Goal: Task Accomplishment & Management: Complete application form

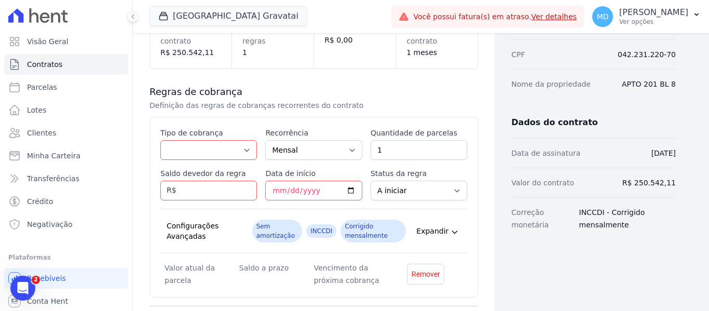
scroll to position [104, 0]
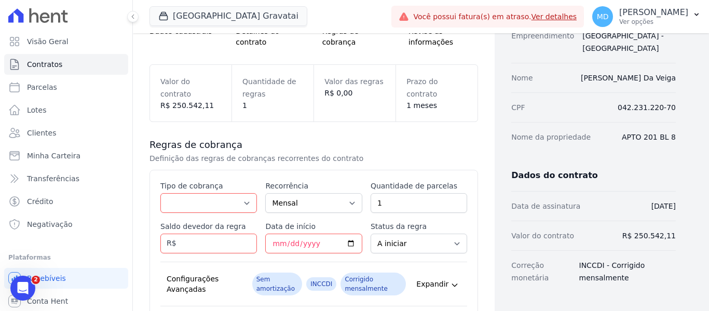
click at [2, 259] on div "Visão Geral Contratos [GEOGRAPHIC_DATA] Lotes Clientes Minha Carteira Transferê…" at bounding box center [66, 155] width 132 height 311
click at [268, 142] on h3 "Regras de cobrança" at bounding box center [314, 145] width 329 height 12
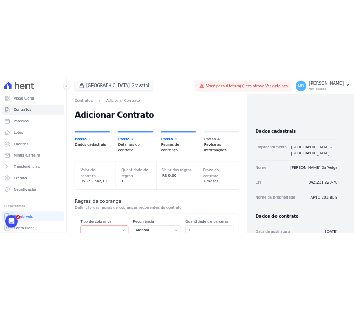
scroll to position [0, 0]
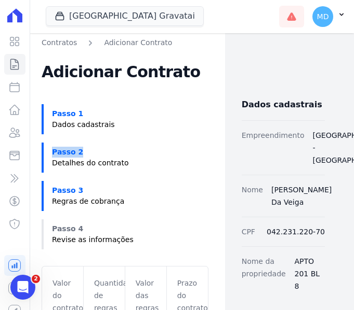
drag, startPoint x: 217, startPoint y: 156, endPoint x: 51, endPoint y: 157, distance: 165.1
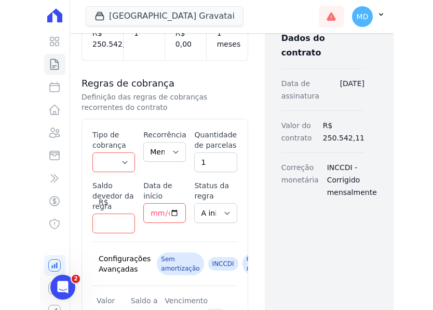
scroll to position [312, 0]
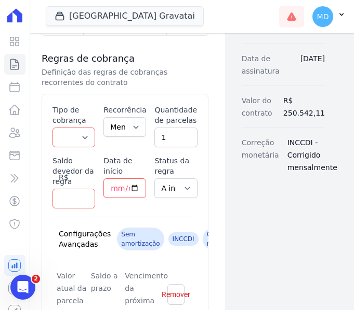
click at [213, 214] on div "Contratos Adicionar Contrato Adicionar Contrato Passo 1 Dados cadastrais Passo …" at bounding box center [125, 75] width 200 height 715
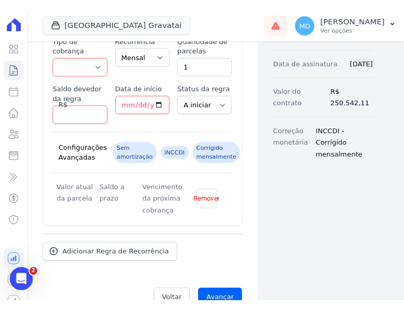
scroll to position [186, 0]
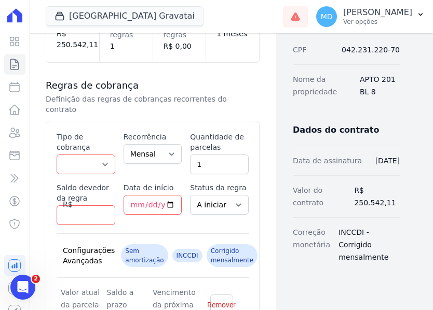
drag, startPoint x: 95, startPoint y: 127, endPoint x: 95, endPoint y: 143, distance: 15.6
click at [95, 132] on label "Tipo de cobrança" at bounding box center [86, 142] width 59 height 21
click at [95, 155] on select "Parcela Normal Entrada Sinal Intercalada Chaves Pré-chaves Pós-chaves Impostos …" at bounding box center [86, 165] width 59 height 20
click at [255, 84] on div "Contratos Adicionar Contrato Adicionar Contrato Passo 1 Dados cadastrais Passo …" at bounding box center [152, 142] width 247 height 590
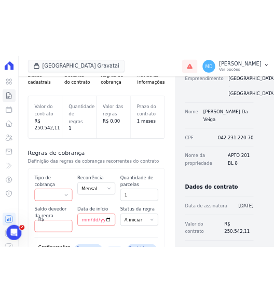
scroll to position [208, 0]
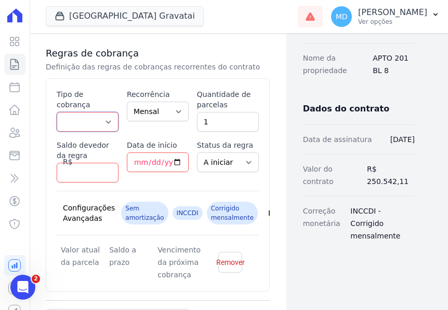
click at [96, 112] on select "Parcela Normal Entrada Sinal Intercalada Chaves Pré-chaves Pós-chaves Impostos …" at bounding box center [88, 122] width 62 height 20
select select "standard"
click at [57, 112] on select "Parcela Normal Entrada Sinal Intercalada Chaves Pré-chaves Pós-chaves Impostos …" at bounding box center [88, 122] width 62 height 20
click at [84, 170] on input "Saldo devedor da regra" at bounding box center [88, 173] width 62 height 20
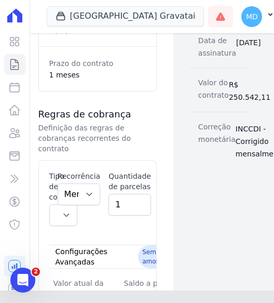
scroll to position [426, 0]
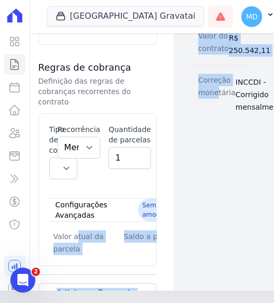
drag, startPoint x: 74, startPoint y: 205, endPoint x: 216, endPoint y: 230, distance: 143.9
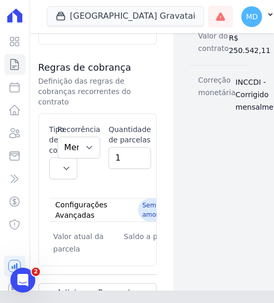
drag, startPoint x: 150, startPoint y: 163, endPoint x: 147, endPoint y: 156, distance: 7.1
click at [150, 162] on div "Esse tipo de parcela não entra no saldo devedor do contrato. Tipo de cobrança P…" at bounding box center [97, 189] width 118 height 153
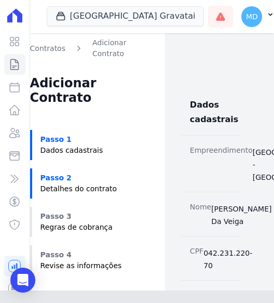
scroll to position [0, 6]
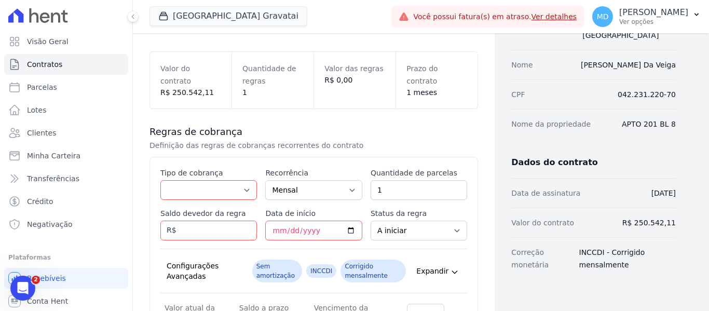
scroll to position [142, 0]
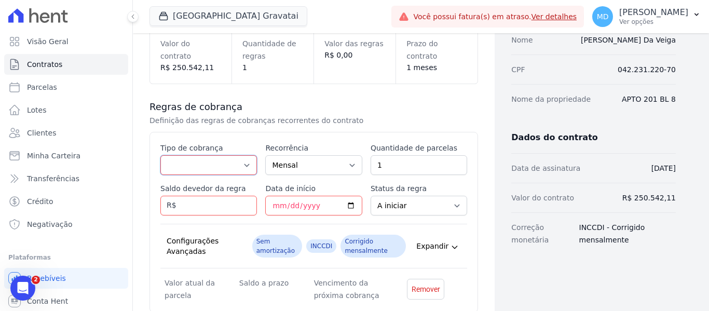
click at [218, 167] on select "Parcela Normal Entrada Sinal Intercalada Chaves Pré-chaves Pós-chaves Impostos …" at bounding box center [208, 165] width 97 height 20
select select "standard"
click at [160, 155] on select "Parcela Normal Entrada Sinal Intercalada Chaves Pré-chaves Pós-chaves Impostos …" at bounding box center [208, 165] width 97 height 20
click at [213, 210] on input "Saldo devedor da regra" at bounding box center [208, 206] width 97 height 20
type input "1141.03"
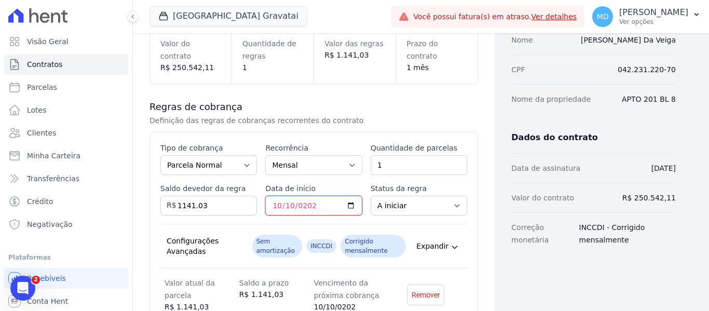
type input "2025-10-10"
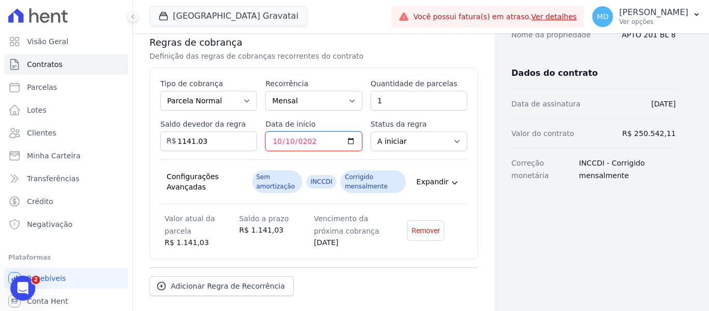
scroll to position [246, 0]
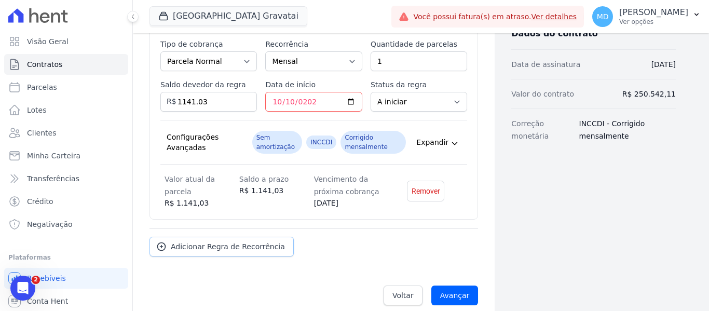
click at [196, 247] on span "Adicionar Regra de Recorrência" at bounding box center [228, 246] width 114 height 10
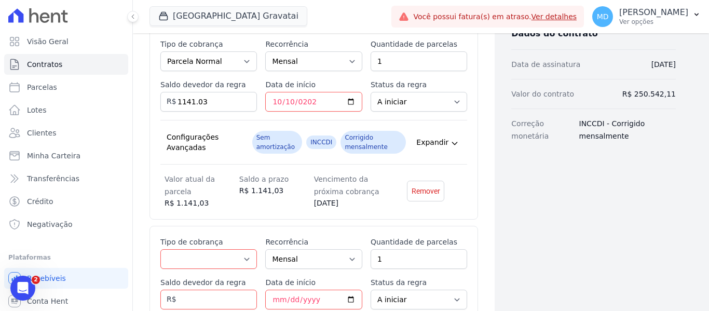
scroll to position [443, 0]
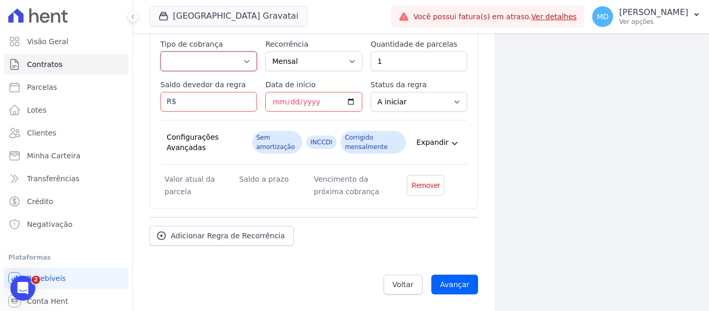
click at [190, 62] on select "Parcela Normal Entrada Sinal Intercalada Chaves Pré-chaves Pós-chaves Impostos …" at bounding box center [208, 61] width 97 height 20
select select "standard"
click at [160, 51] on select "Parcela Normal Entrada Sinal Intercalada Chaves Pré-chaves Pós-chaves Impostos …" at bounding box center [208, 61] width 97 height 20
click at [205, 100] on input "Saldo devedor da regra" at bounding box center [208, 102] width 97 height 20
type input "1112.61"
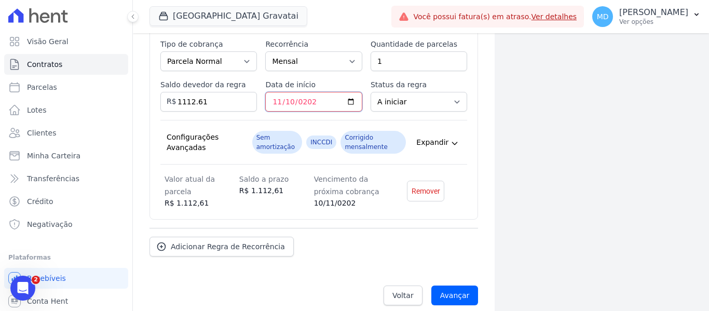
type input "2025-11-10"
click at [224, 236] on div "Adicionar Regra de Recorrência" at bounding box center [314, 242] width 329 height 29
click at [218, 248] on span "Adicionar Regra de Recorrência" at bounding box center [228, 246] width 114 height 10
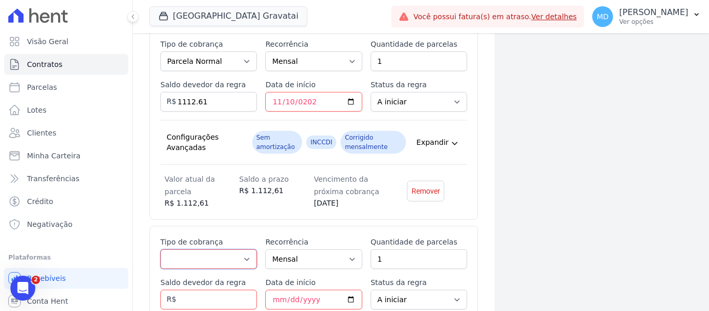
click at [190, 256] on select "Parcela Normal Entrada Sinal Intercalada Chaves Pré-chaves Pós-chaves Impostos …" at bounding box center [208, 259] width 97 height 20
select select "standard"
click at [160, 249] on select "Parcela Normal Entrada Sinal Intercalada Chaves Pré-chaves Pós-chaves Impostos …" at bounding box center [208, 259] width 97 height 20
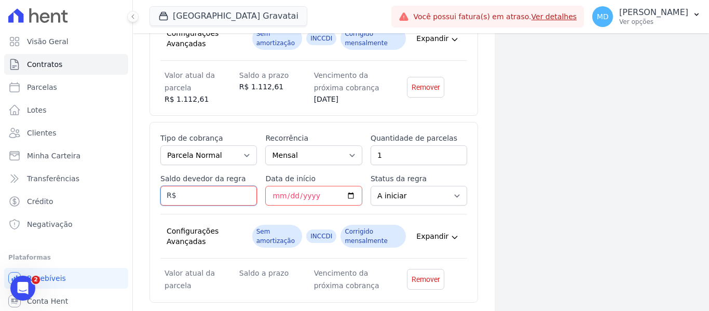
click at [212, 197] on input "Saldo devedor da regra" at bounding box center [208, 196] width 97 height 20
type input "1084.20"
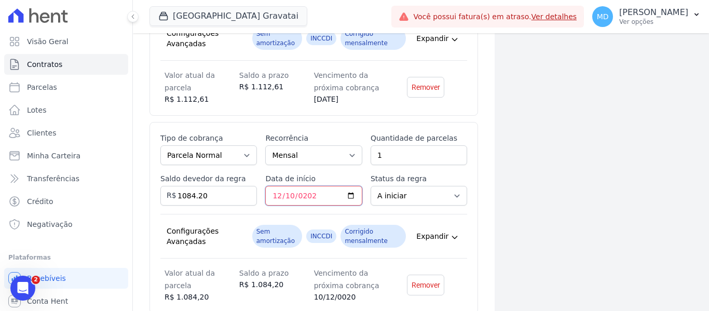
type input "2025-12-10"
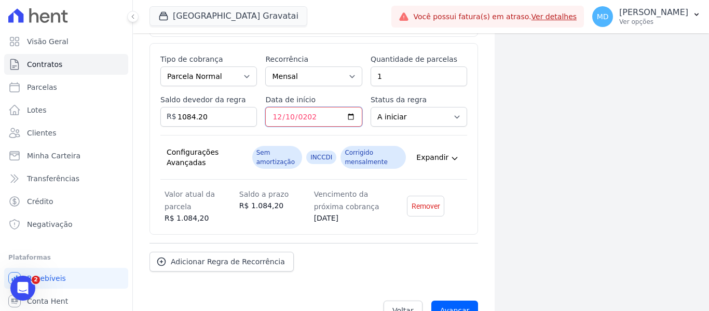
scroll to position [651, 0]
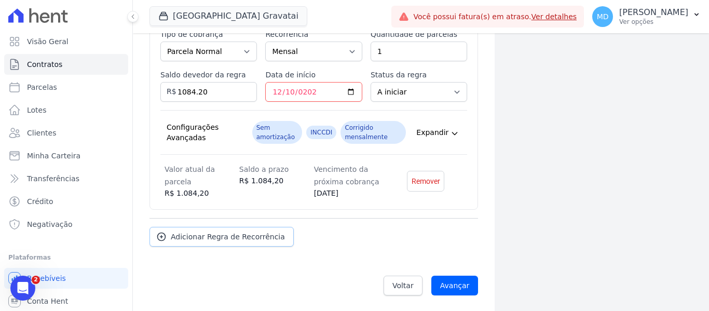
drag, startPoint x: 227, startPoint y: 224, endPoint x: 223, endPoint y: 234, distance: 10.4
click at [227, 224] on div "Adicionar Regra de Recorrência" at bounding box center [314, 232] width 329 height 29
click at [219, 241] on span "Adicionar Regra de Recorrência" at bounding box center [228, 237] width 114 height 10
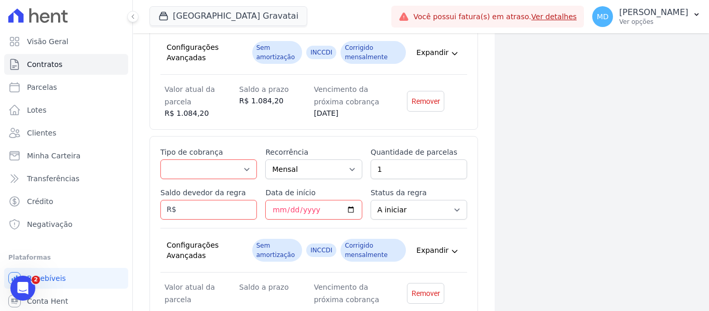
scroll to position [755, 0]
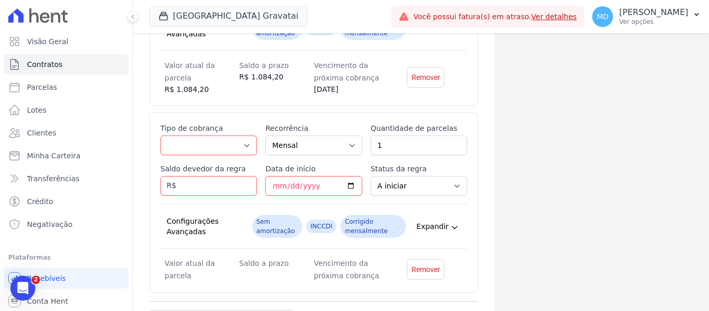
click at [208, 134] on div "Tipo de cobrança Parcela Normal Entrada Sinal Intercalada Chaves Pré-chaves Pós…" at bounding box center [208, 139] width 97 height 32
drag, startPoint x: 208, startPoint y: 145, endPoint x: 217, endPoint y: 137, distance: 12.9
click at [209, 147] on select "Parcela Normal Entrada Sinal Intercalada Chaves Pré-chaves Pós-chaves Impostos …" at bounding box center [208, 146] width 97 height 20
select select "standard"
click at [160, 136] on select "Parcela Normal Entrada Sinal Intercalada Chaves Pré-chaves Pós-chaves Impostos …" at bounding box center [208, 146] width 97 height 20
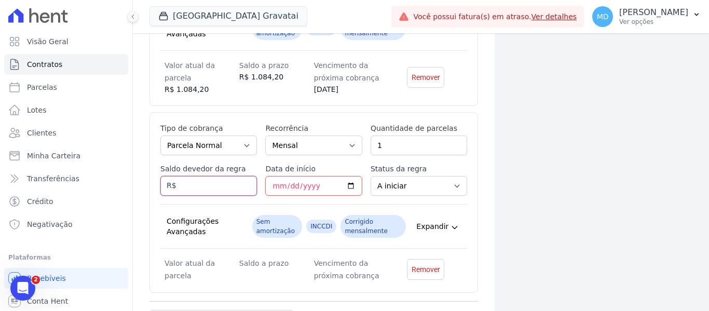
click at [183, 187] on input "Saldo devedor da regra" at bounding box center [208, 186] width 97 height 20
type input "1055.78"
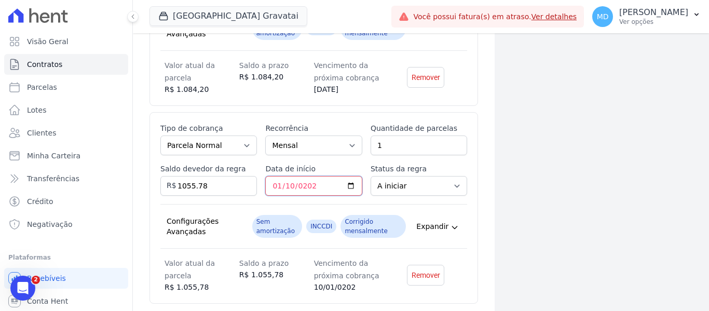
type input "2026-01-10"
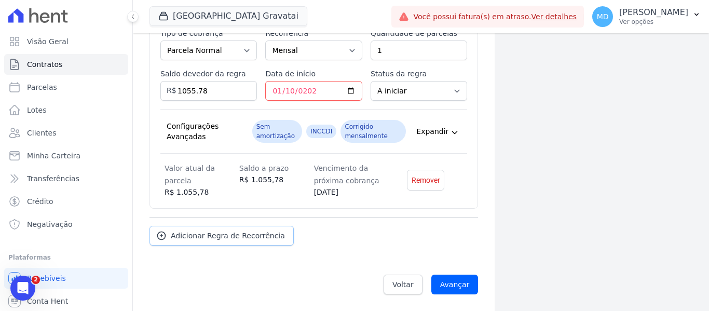
click at [207, 233] on span "Adicionar Regra de Recorrência" at bounding box center [228, 236] width 114 height 10
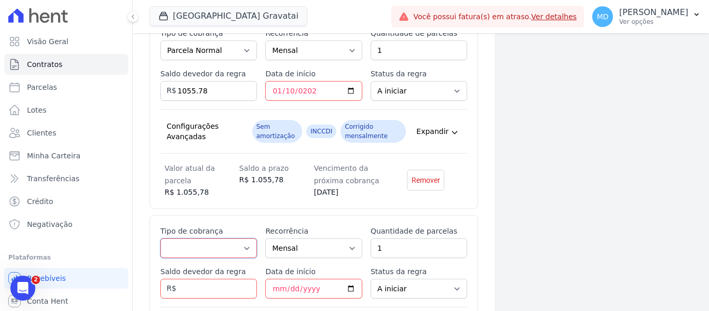
drag, startPoint x: 223, startPoint y: 249, endPoint x: 219, endPoint y: 238, distance: 11.5
click at [223, 249] on select "Parcela Normal Entrada Sinal Intercalada Chaves Pré-chaves Pós-chaves Impostos …" at bounding box center [208, 248] width 97 height 20
click at [160, 238] on select "Parcela Normal Entrada Sinal Intercalada Chaves Pré-chaves Pós-chaves Impostos …" at bounding box center [208, 248] width 97 height 20
drag, startPoint x: 201, startPoint y: 247, endPoint x: 201, endPoint y: 240, distance: 6.7
click at [201, 247] on select "Parcela Normal Entrada Sinal Intercalada Chaves Pré-chaves Pós-chaves Impostos …" at bounding box center [208, 248] width 97 height 20
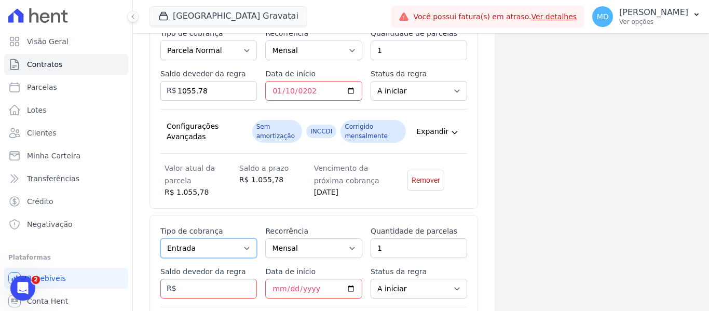
select select "standard"
click at [160, 238] on select "Parcela Normal Entrada Sinal Intercalada Chaves Pré-chaves Pós-chaves Impostos …" at bounding box center [208, 248] width 97 height 20
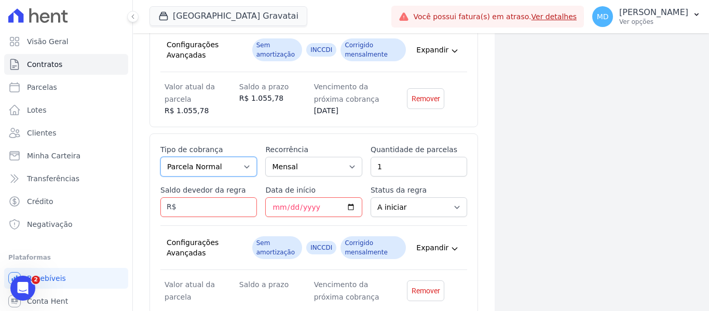
scroll to position [954, 0]
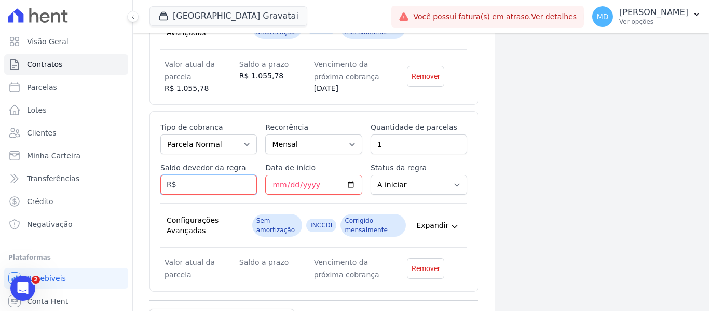
click at [217, 180] on input "Saldo devedor da regra" at bounding box center [208, 185] width 97 height 20
drag, startPoint x: 206, startPoint y: 194, endPoint x: 200, endPoint y: 187, distance: 8.5
click at [205, 194] on input "Saldo devedor da regra" at bounding box center [208, 185] width 97 height 20
click at [200, 187] on input "Saldo devedor da regra" at bounding box center [208, 185] width 97 height 20
type input "1027.37"
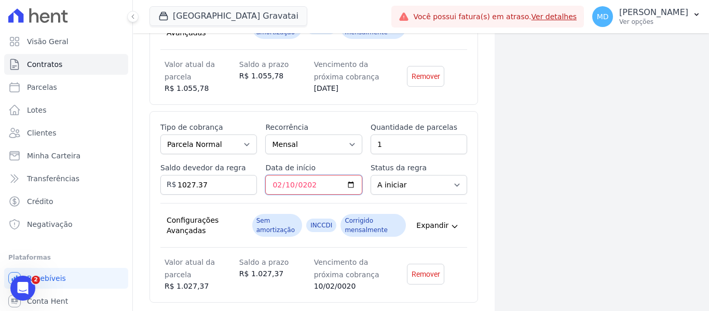
type input "2026-02-10"
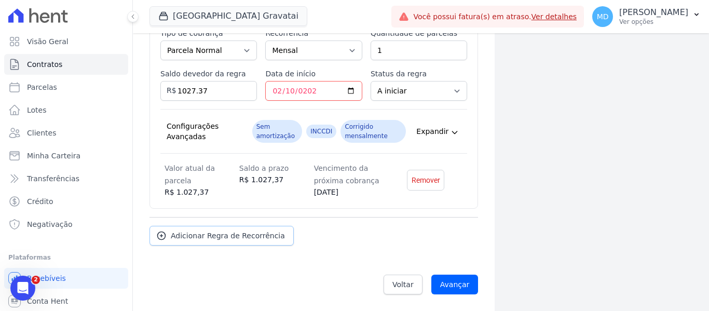
click at [227, 231] on span "Adicionar Regra de Recorrência" at bounding box center [228, 236] width 114 height 10
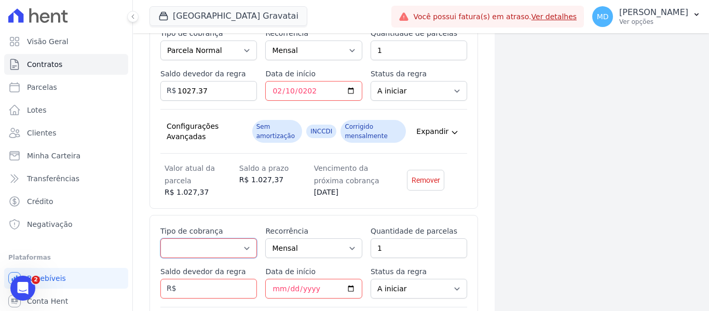
click at [214, 245] on select "Parcela Normal Entrada Sinal Intercalada Chaves Pré-chaves Pós-chaves Impostos …" at bounding box center [208, 248] width 97 height 20
select select "standard"
click at [160, 238] on select "Parcela Normal Entrada Sinal Intercalada Chaves Pré-chaves Pós-chaves Impostos …" at bounding box center [208, 248] width 97 height 20
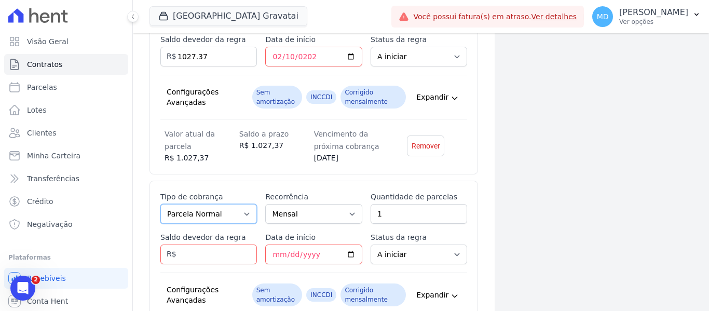
scroll to position [1152, 0]
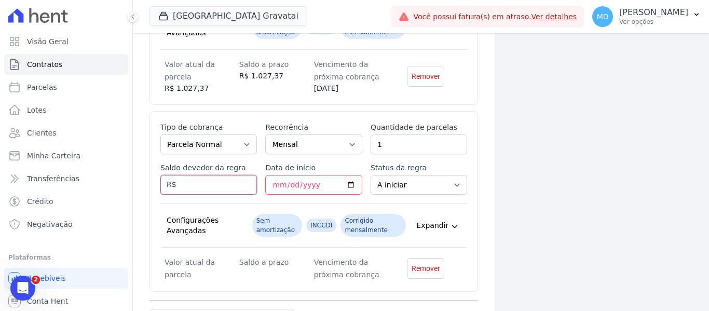
click at [214, 189] on input "Saldo devedor da regra" at bounding box center [208, 185] width 97 height 20
type input "998.95"
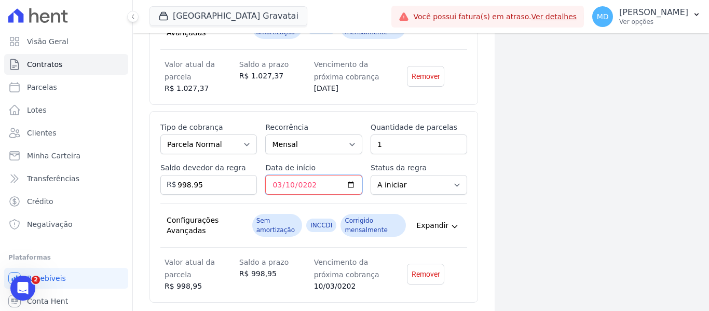
type input "[DATE]"
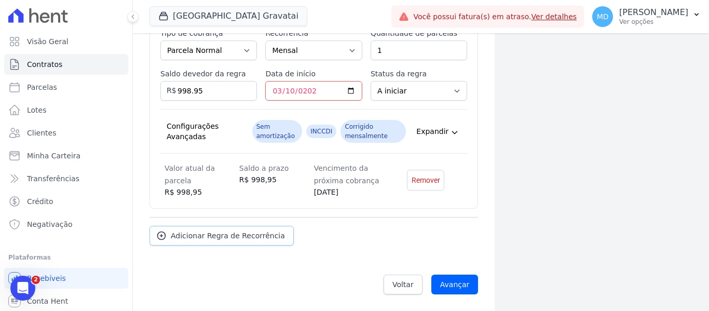
click at [207, 236] on span "Adicionar Regra de Recorrência" at bounding box center [228, 236] width 114 height 10
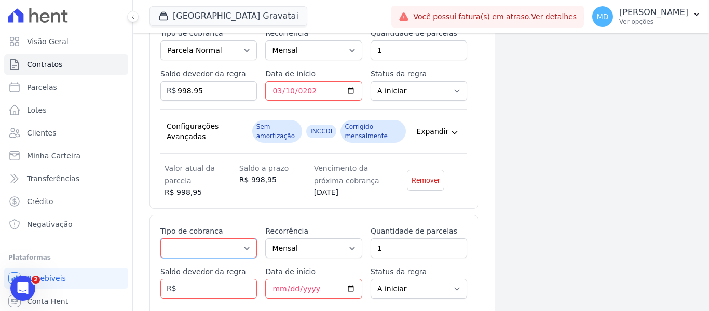
click at [208, 244] on select "Parcela Normal Entrada Sinal Intercalada Chaves Pré-chaves Pós-chaves Impostos …" at bounding box center [208, 248] width 97 height 20
select select "standard"
click at [160, 238] on select "Parcela Normal Entrada Sinal Intercalada Chaves Pré-chaves Pós-chaves Impostos …" at bounding box center [208, 248] width 97 height 20
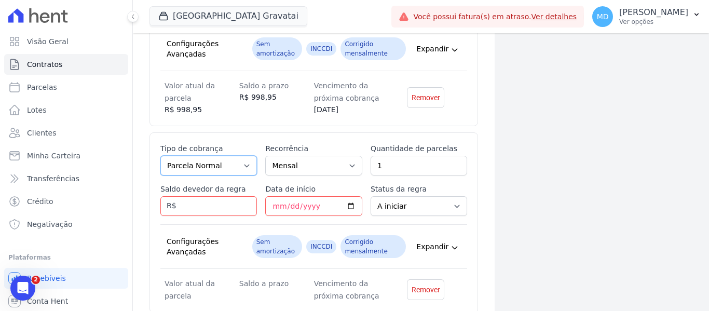
scroll to position [1349, 0]
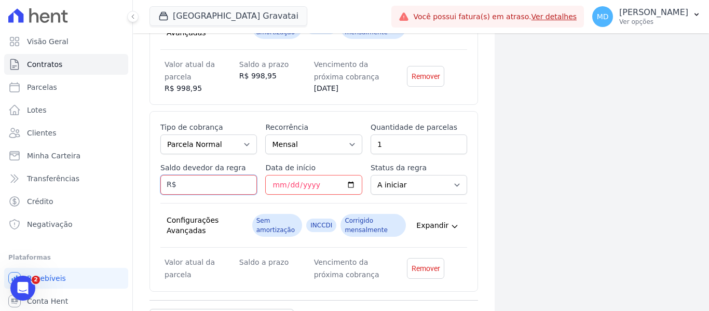
click at [208, 176] on input "Saldo devedor da regra" at bounding box center [208, 185] width 97 height 20
type input "970.53"
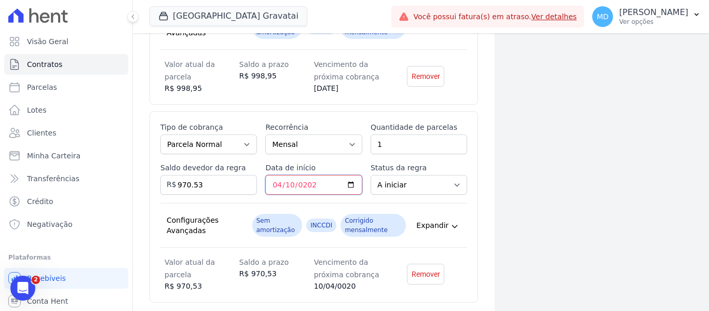
type input "[DATE]"
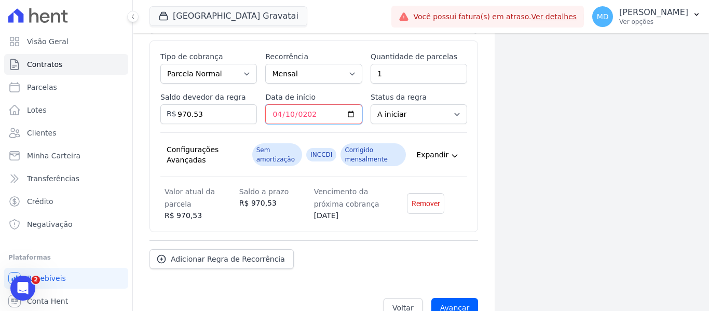
scroll to position [1443, 0]
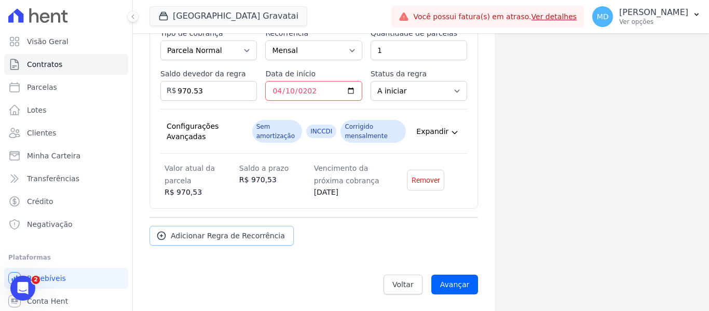
click at [249, 242] on link "Adicionar Regra de Recorrência" at bounding box center [222, 236] width 144 height 20
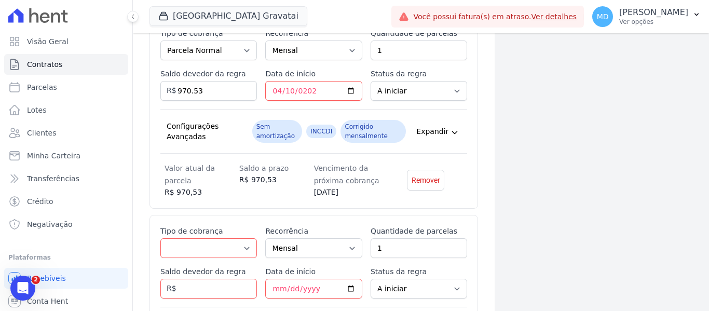
scroll to position [1630, 0]
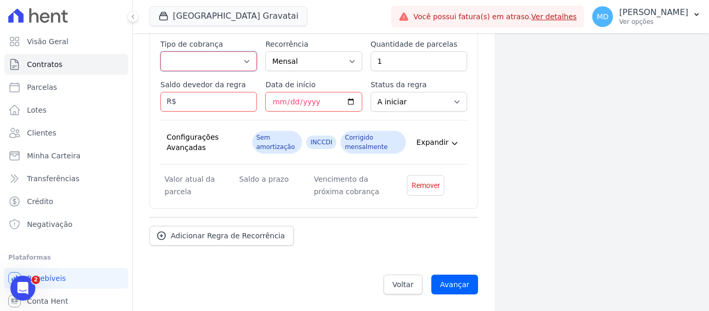
click at [205, 57] on select "Parcela Normal Entrada Sinal Intercalada Chaves Pré-chaves Pós-chaves Impostos …" at bounding box center [208, 61] width 97 height 20
select select "standard"
click at [160, 51] on select "Parcela Normal Entrada Sinal Intercalada Chaves Pré-chaves Pós-chaves Impostos …" at bounding box center [208, 61] width 97 height 20
click at [195, 102] on input "Saldo devedor da regra" at bounding box center [208, 102] width 97 height 20
click at [198, 97] on input "Saldo devedor da regra" at bounding box center [208, 102] width 97 height 20
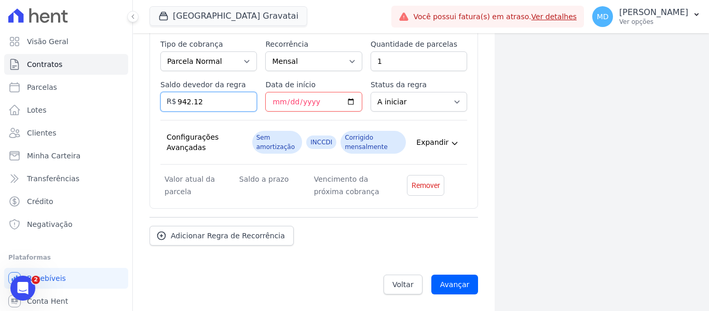
type input "942.12"
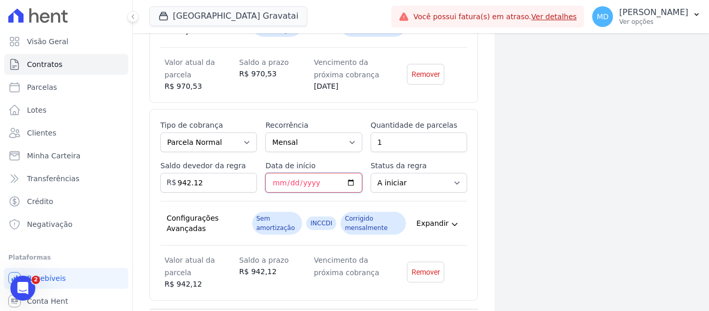
scroll to position [1526, 0]
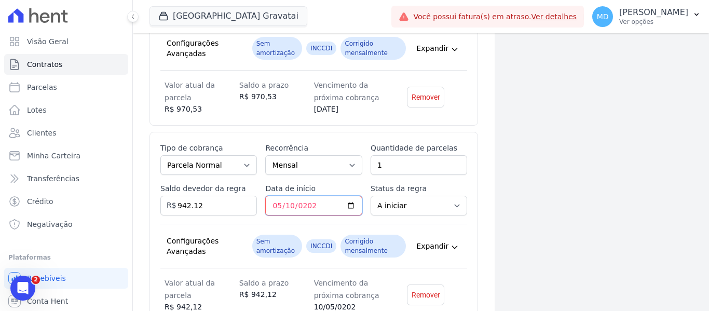
type input "[DATE]"
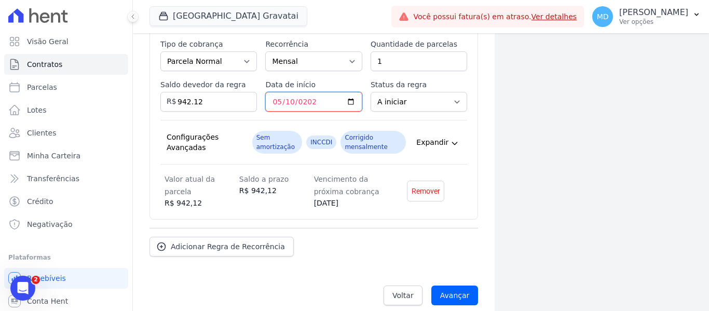
scroll to position [1641, 0]
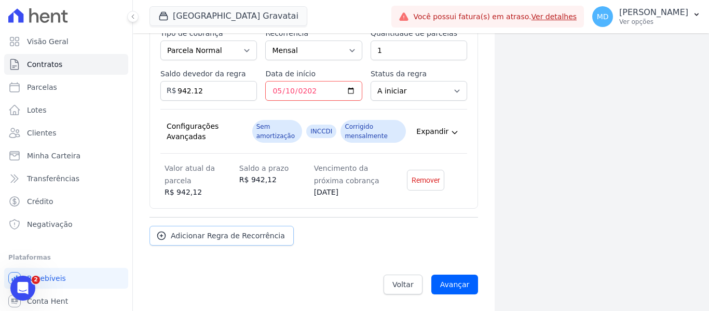
click at [217, 231] on span "Adicionar Regra de Recorrência" at bounding box center [228, 236] width 114 height 10
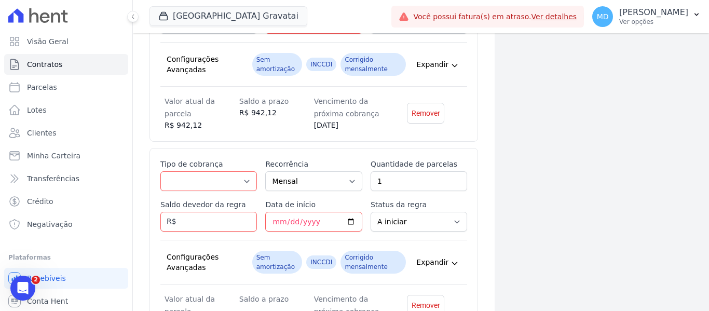
scroll to position [1745, 0]
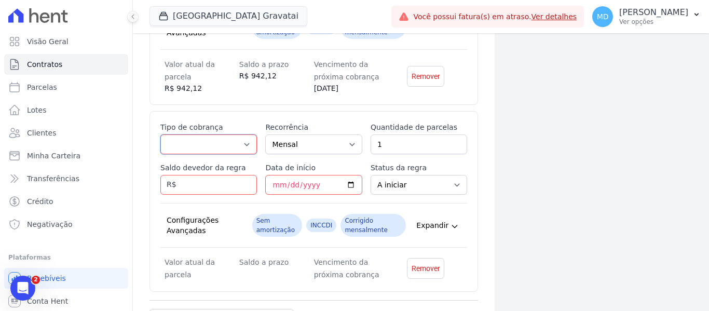
click at [171, 151] on select "Parcela Normal Entrada Sinal Intercalada Chaves Pré-chaves Pós-chaves Impostos …" at bounding box center [208, 144] width 97 height 20
select select "standard"
click at [160, 134] on select "Parcela Normal Entrada Sinal Intercalada Chaves Pré-chaves Pós-chaves Impostos …" at bounding box center [208, 144] width 97 height 20
click at [210, 185] on input "Saldo devedor da regra" at bounding box center [208, 185] width 97 height 20
type input "913.70"
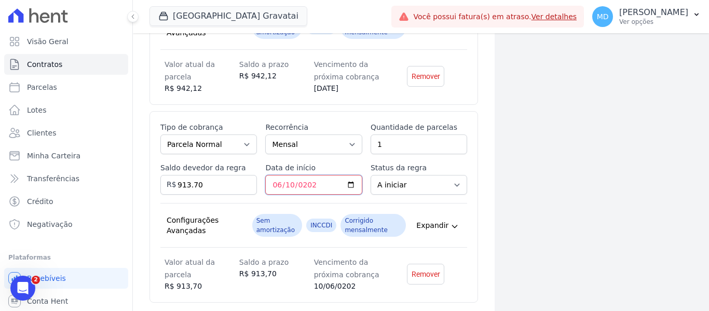
type input "[DATE]"
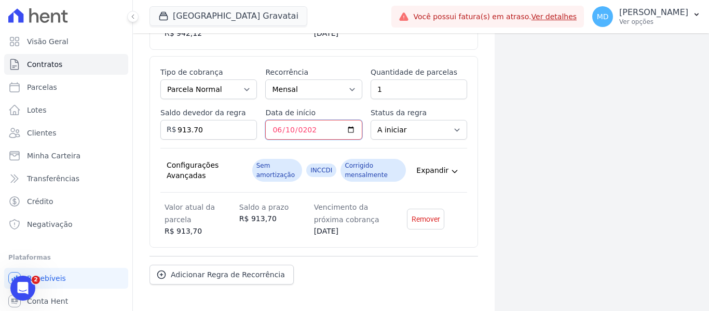
scroll to position [1839, 0]
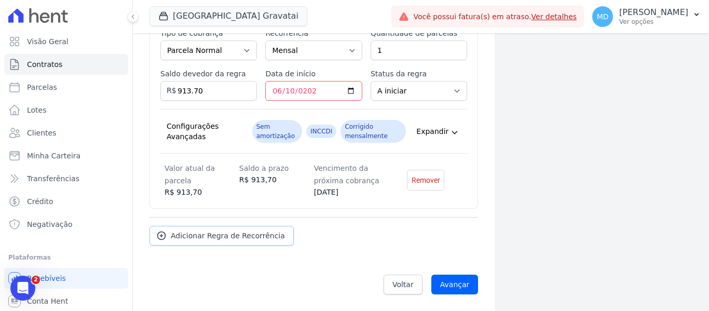
click at [235, 236] on span "Adicionar Regra de Recorrência" at bounding box center [228, 236] width 114 height 10
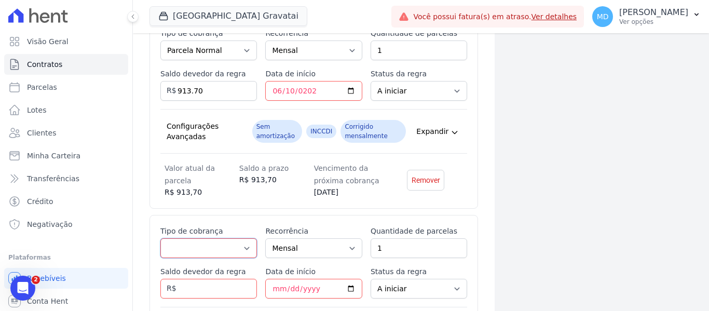
click at [220, 242] on select "Parcela Normal Entrada Sinal Intercalada Chaves Pré-chaves Pós-chaves Impostos …" at bounding box center [208, 248] width 97 height 20
select select "standard"
click at [160, 238] on select "Parcela Normal Entrada Sinal Intercalada Chaves Pré-chaves Pós-chaves Impostos …" at bounding box center [208, 248] width 97 height 20
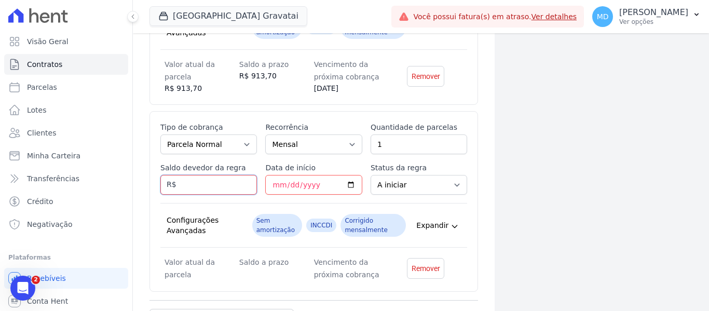
click at [217, 180] on input "Saldo devedor da regra" at bounding box center [208, 185] width 97 height 20
click at [213, 186] on input "Saldo devedor da regra" at bounding box center [208, 185] width 97 height 20
type input "884.78"
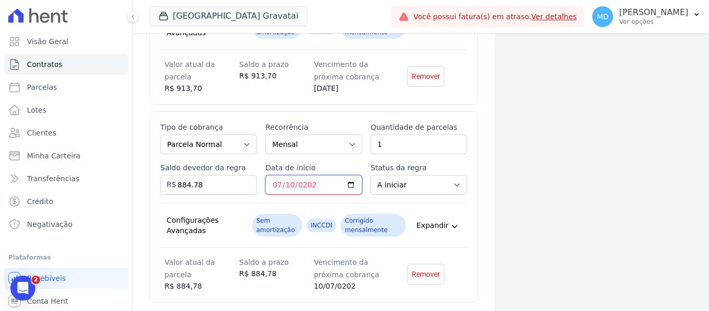
type input "[DATE]"
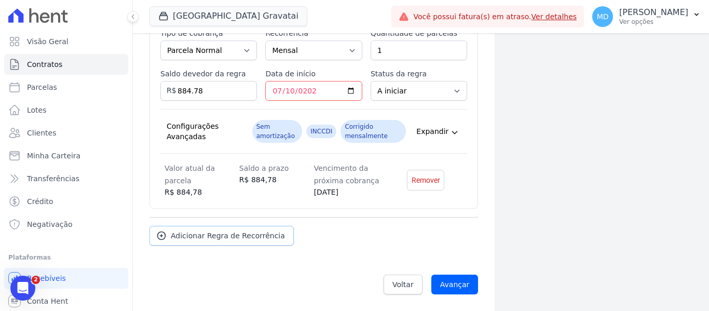
click at [239, 237] on span "Adicionar Regra de Recorrência" at bounding box center [228, 236] width 114 height 10
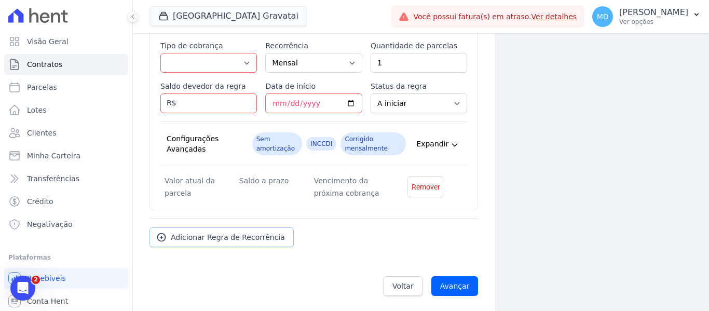
scroll to position [2224, 0]
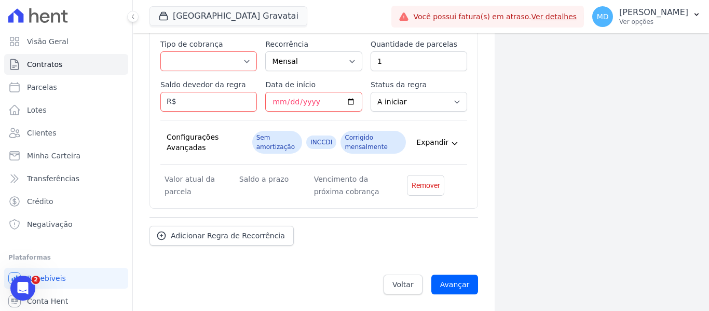
click at [201, 51] on div "Tipo de cobrança Parcela Normal Entrada Sinal Intercalada Chaves Pré-chaves Pós…" at bounding box center [208, 55] width 97 height 32
click at [202, 64] on select "Parcela Normal Entrada Sinal Intercalada Chaves Pré-chaves Pós-chaves Impostos …" at bounding box center [208, 61] width 97 height 20
select select "standard"
click at [160, 51] on select "Parcela Normal Entrada Sinal Intercalada Chaves Pré-chaves Pós-chaves Impostos …" at bounding box center [208, 61] width 97 height 20
click at [196, 105] on input "Saldo devedor da regra" at bounding box center [208, 102] width 97 height 20
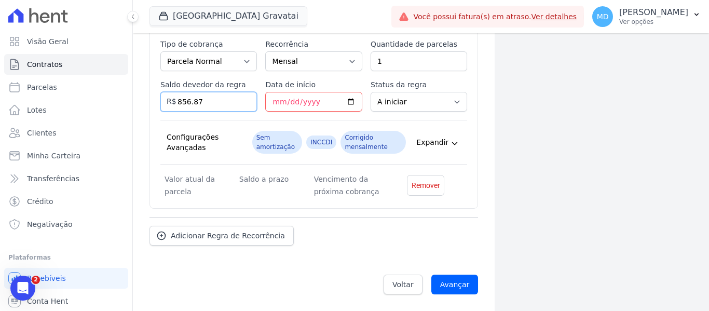
type input "856.87"
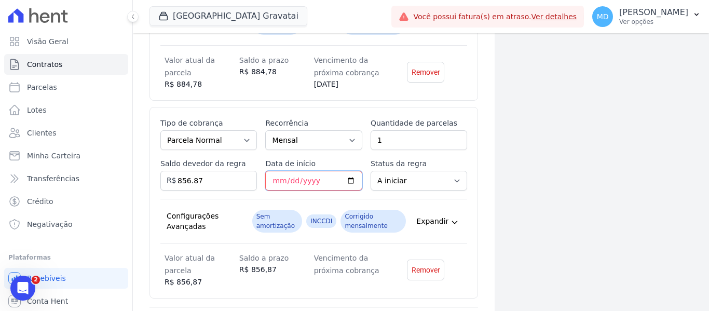
scroll to position [2120, 0]
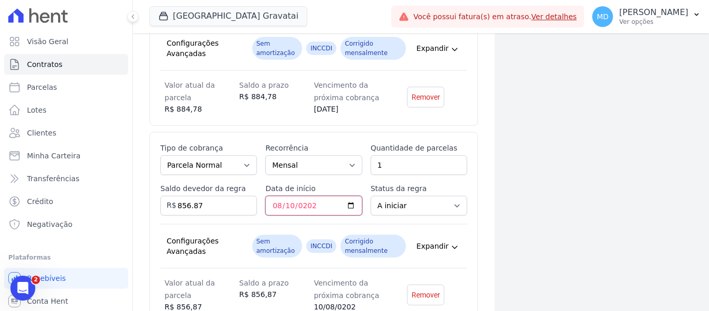
type input "[DATE]"
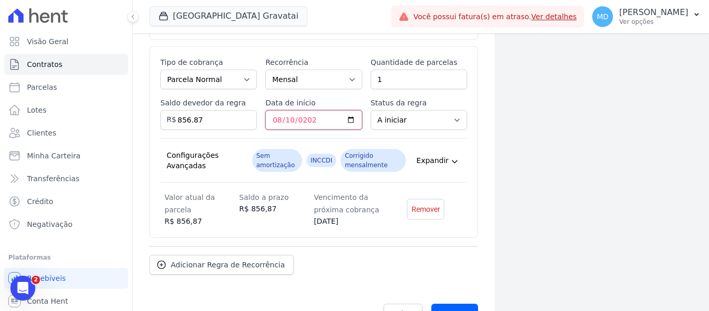
scroll to position [2224, 0]
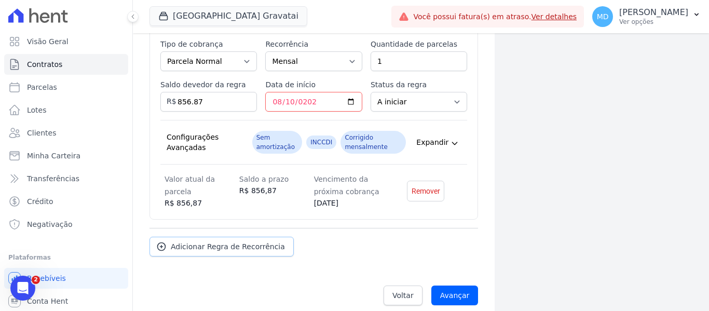
click at [235, 250] on span "Adicionar Regra de Recorrência" at bounding box center [228, 246] width 114 height 10
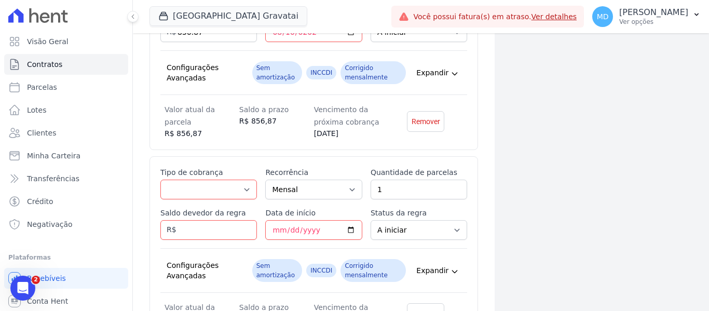
scroll to position [2328, 0]
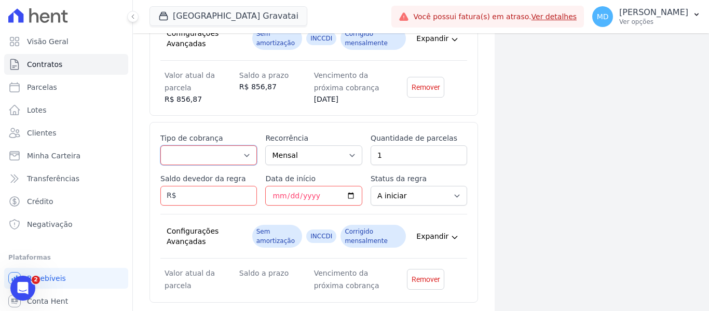
click at [200, 157] on select "Parcela Normal Entrada Sinal Intercalada Chaves Pré-chaves Pós-chaves Impostos …" at bounding box center [208, 155] width 97 height 20
select select "standard"
click at [160, 145] on select "Parcela Normal Entrada Sinal Intercalada Chaves Pré-chaves Pós-chaves Impostos …" at bounding box center [208, 155] width 97 height 20
click at [207, 199] on input "Saldo devedor da regra" at bounding box center [208, 196] width 97 height 20
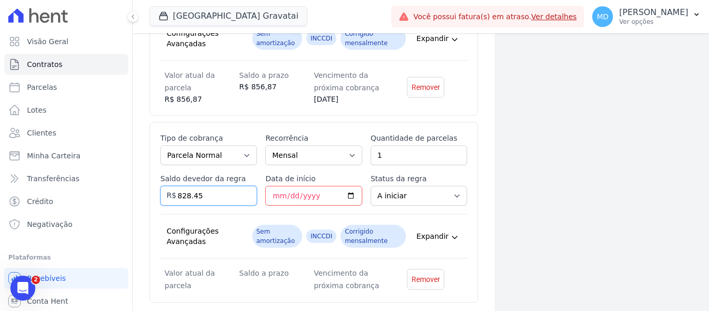
type input "828.45"
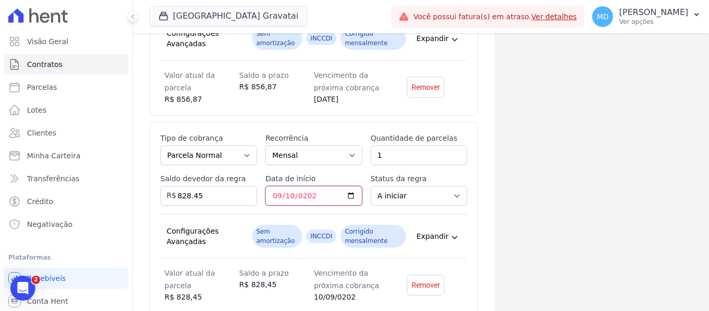
type input "[DATE]"
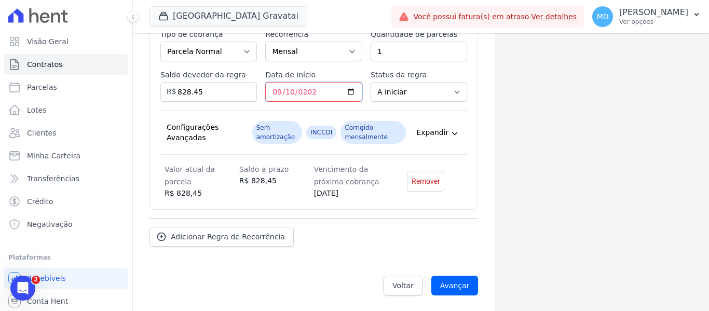
scroll to position [2433, 0]
click at [204, 236] on span "Adicionar Regra de Recorrência" at bounding box center [228, 236] width 114 height 10
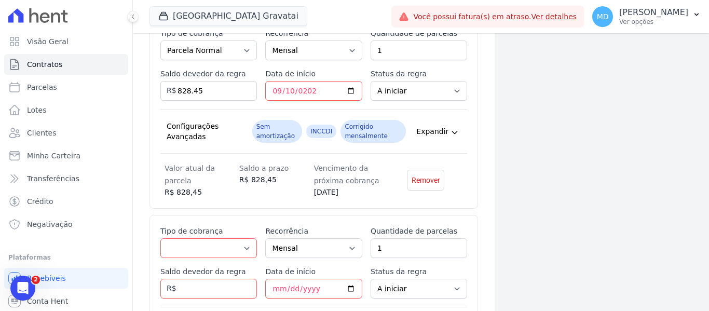
scroll to position [2536, 0]
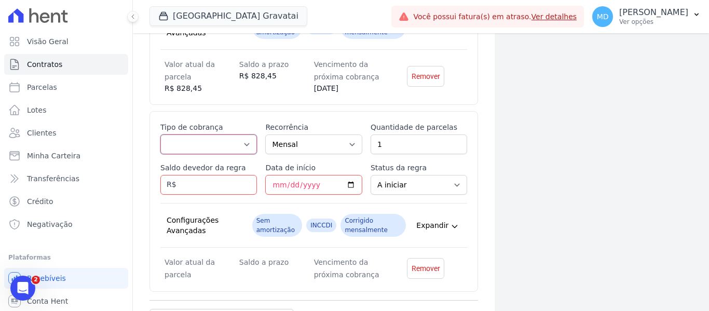
click at [220, 150] on select "Parcela Normal Entrada Sinal Intercalada Chaves Pré-chaves Pós-chaves Impostos …" at bounding box center [208, 144] width 97 height 20
select select "standard"
click at [160, 134] on select "Parcela Normal Entrada Sinal Intercalada Chaves Pré-chaves Pós-chaves Impostos …" at bounding box center [208, 144] width 97 height 20
click at [227, 187] on input "Saldo devedor da regra" at bounding box center [208, 185] width 97 height 20
type input "800.04"
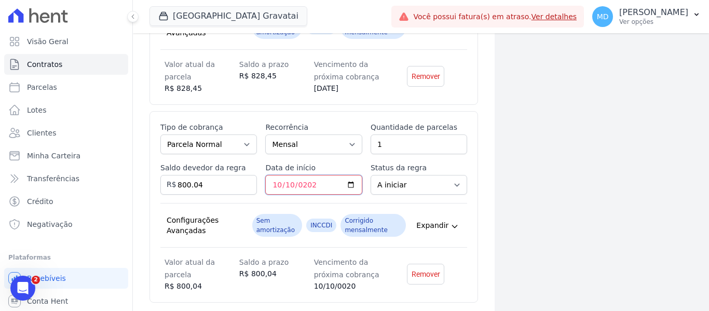
type input "[DATE]"
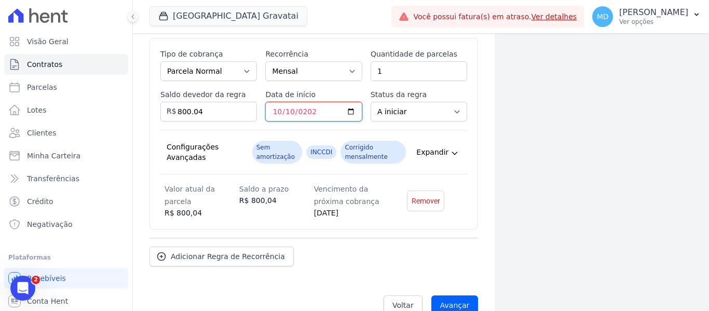
scroll to position [2630, 0]
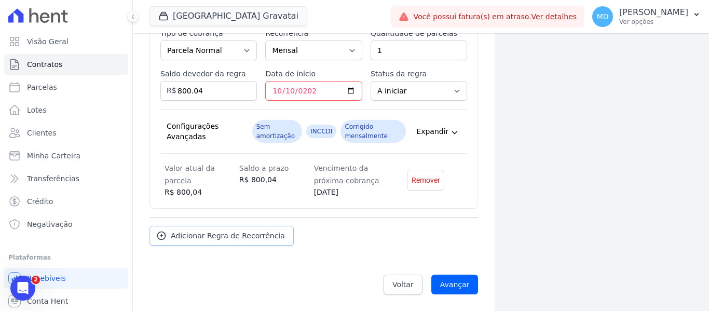
click at [205, 233] on span "Adicionar Regra de Recorrência" at bounding box center [228, 236] width 114 height 10
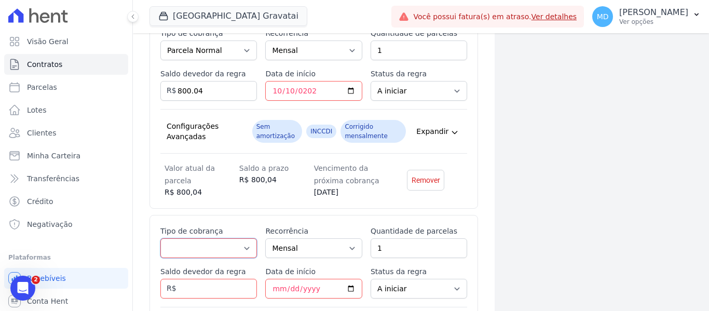
click at [207, 247] on select "Parcela Normal Entrada Sinal Intercalada Chaves Pré-chaves Pós-chaves Impostos …" at bounding box center [208, 248] width 97 height 20
select select "standard"
click at [160, 238] on select "Parcela Normal Entrada Sinal Intercalada Chaves Pré-chaves Pós-chaves Impostos …" at bounding box center [208, 248] width 97 height 20
click at [187, 287] on input "Saldo devedor da regra" at bounding box center [208, 289] width 97 height 20
type input "771.62"
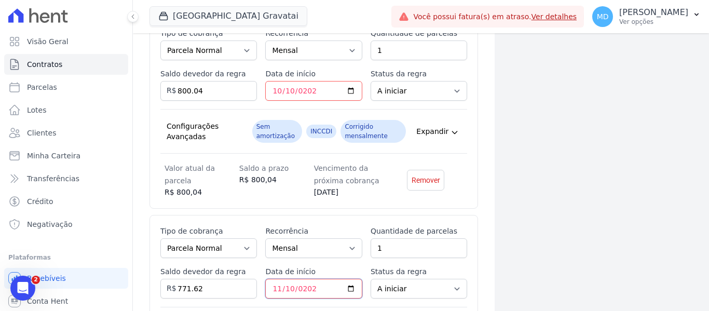
type input "[DATE]"
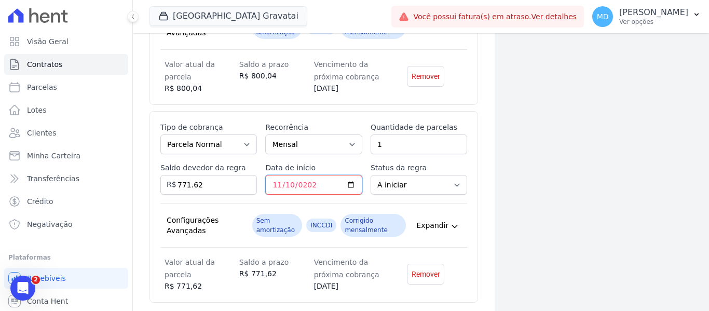
scroll to position [2828, 0]
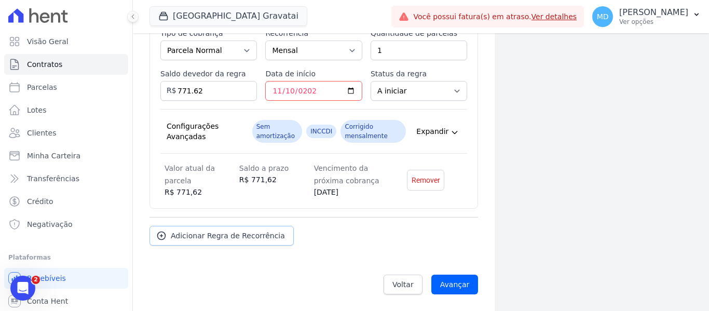
click at [231, 236] on span "Adicionar Regra de Recorrência" at bounding box center [228, 236] width 114 height 10
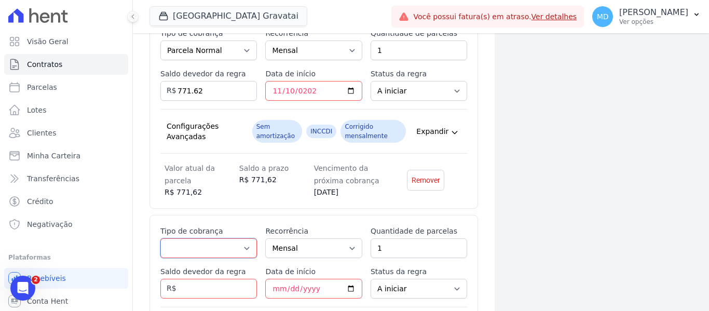
drag, startPoint x: 213, startPoint y: 252, endPoint x: 220, endPoint y: 240, distance: 14.0
click at [216, 251] on select "Parcela Normal Entrada Sinal Intercalada Chaves Pré-chaves Pós-chaves Impostos …" at bounding box center [208, 248] width 97 height 20
select select "standard"
click at [160, 238] on select "Parcela Normal Entrada Sinal Intercalada Chaves Pré-chaves Pós-chaves Impostos …" at bounding box center [208, 248] width 97 height 20
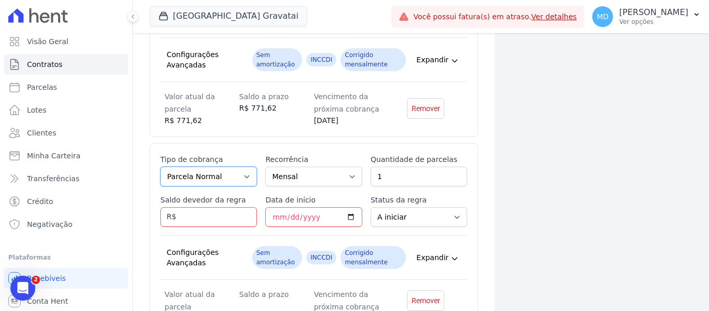
scroll to position [2932, 0]
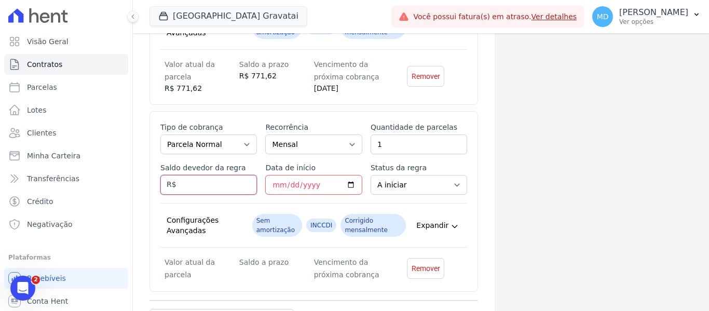
click at [212, 188] on input "Saldo devedor da regra" at bounding box center [208, 185] width 97 height 20
type input "743.20"
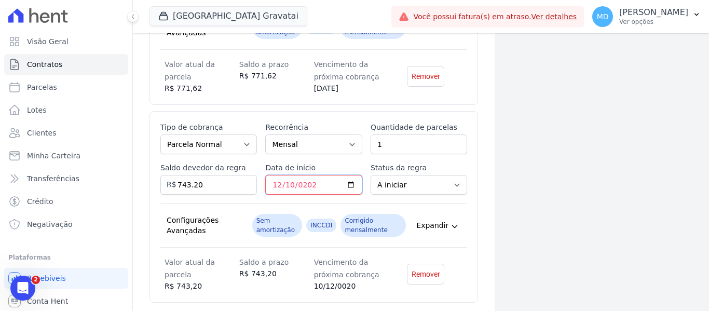
type input "[DATE]"
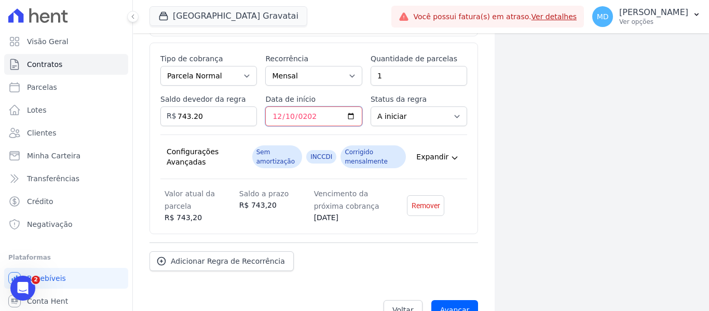
scroll to position [3026, 0]
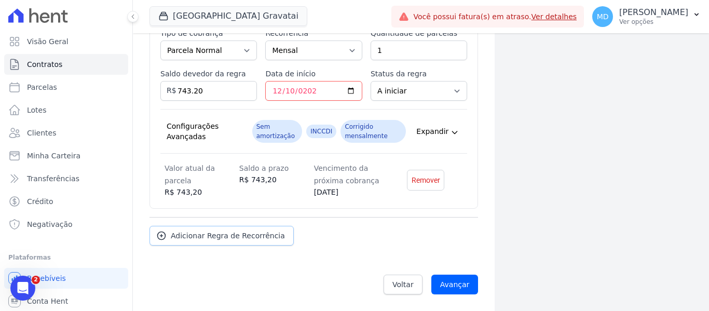
click at [233, 238] on span "Adicionar Regra de Recorrência" at bounding box center [228, 236] width 114 height 10
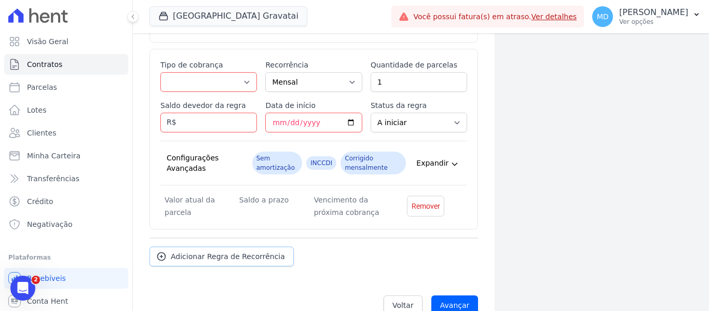
scroll to position [3213, 0]
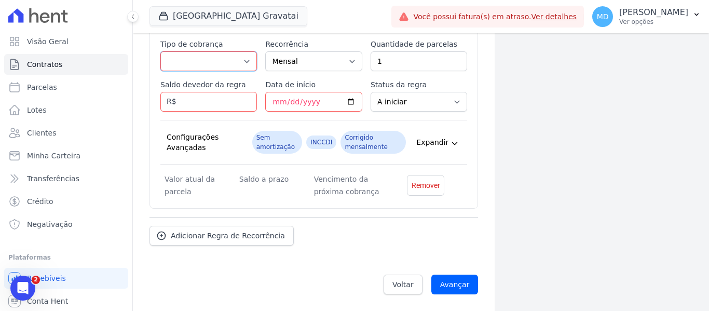
drag, startPoint x: 228, startPoint y: 59, endPoint x: 224, endPoint y: 71, distance: 12.0
click at [228, 59] on select "Parcela Normal Entrada Sinal Intercalada Chaves Pré-chaves Pós-chaves Impostos …" at bounding box center [208, 61] width 97 height 20
select select "standard"
click at [160, 51] on select "Parcela Normal Entrada Sinal Intercalada Chaves Pré-chaves Pós-chaves Impostos …" at bounding box center [208, 61] width 97 height 20
click at [209, 101] on input "Saldo devedor da regra" at bounding box center [208, 102] width 97 height 20
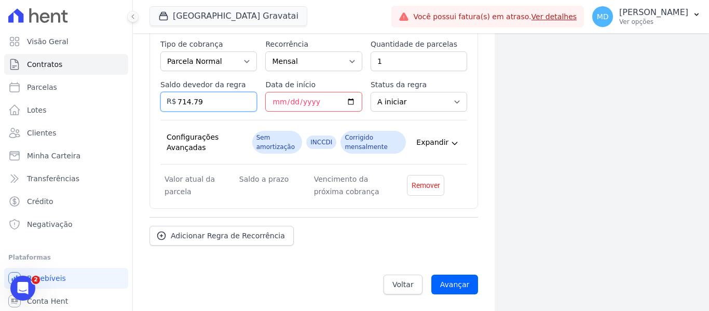
type input "714.79"
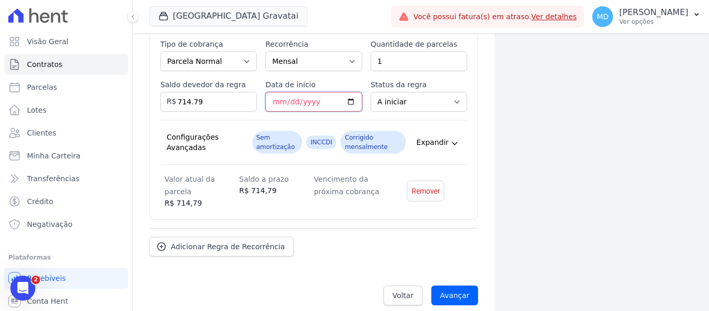
scroll to position [3109, 0]
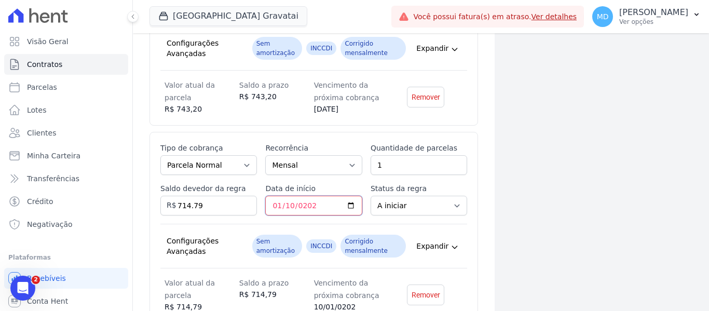
type input "[DATE]"
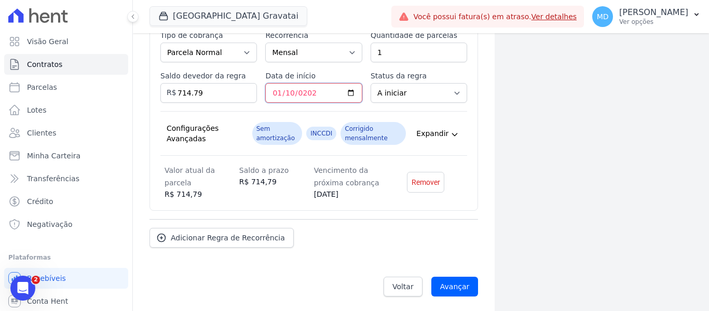
scroll to position [3224, 0]
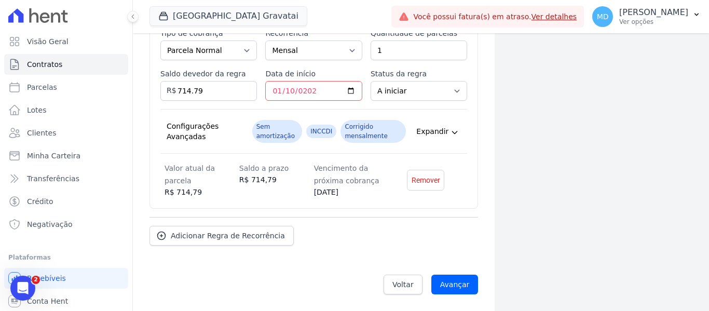
click at [272, 205] on div "Esse tipo de parcela não entra no saldo devedor do contrato. Tipo de cobrança P…" at bounding box center [314, 113] width 329 height 192
click at [218, 234] on span "Adicionar Regra de Recorrência" at bounding box center [228, 236] width 114 height 10
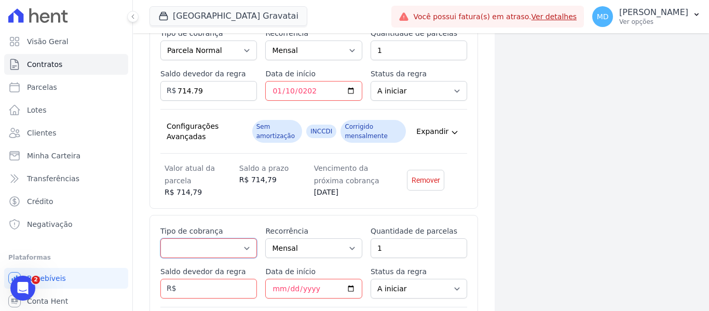
click at [212, 240] on select "Parcela Normal Entrada Sinal Intercalada Chaves Pré-chaves Pós-chaves Impostos …" at bounding box center [208, 248] width 97 height 20
select select "standard"
click at [160, 238] on select "Parcela Normal Entrada Sinal Intercalada Chaves Pré-chaves Pós-chaves Impostos …" at bounding box center [208, 248] width 97 height 20
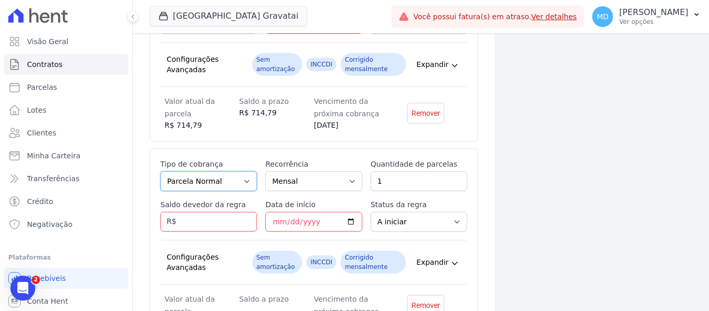
scroll to position [3328, 0]
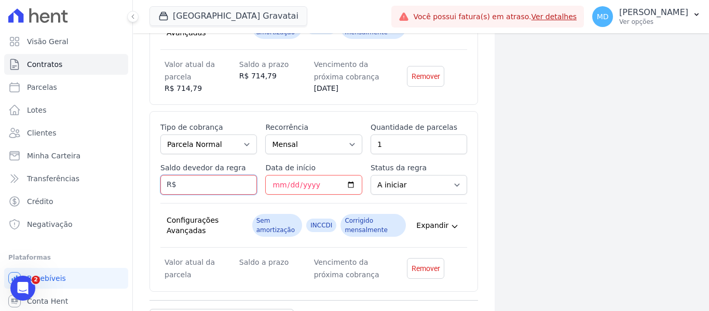
click at [200, 175] on input "Saldo devedor da regra" at bounding box center [208, 185] width 97 height 20
type input "686.37"
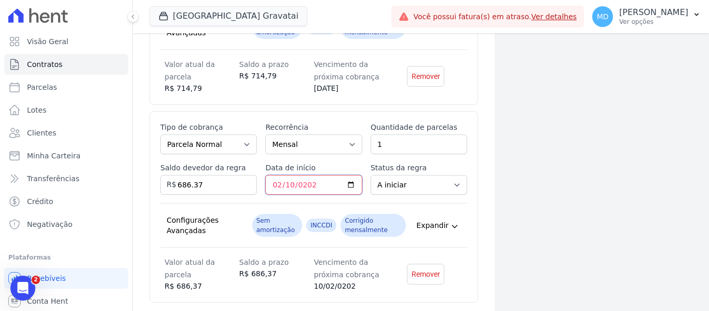
type input "[DATE]"
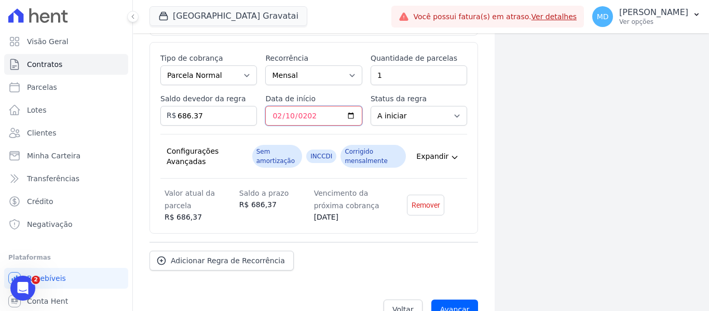
scroll to position [3422, 0]
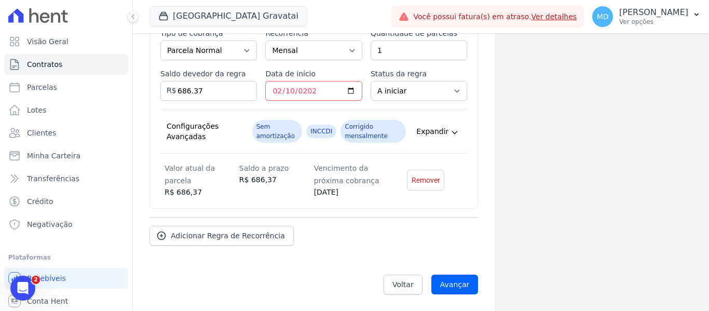
click at [214, 235] on span "Adicionar Regra de Recorrência" at bounding box center [228, 236] width 114 height 10
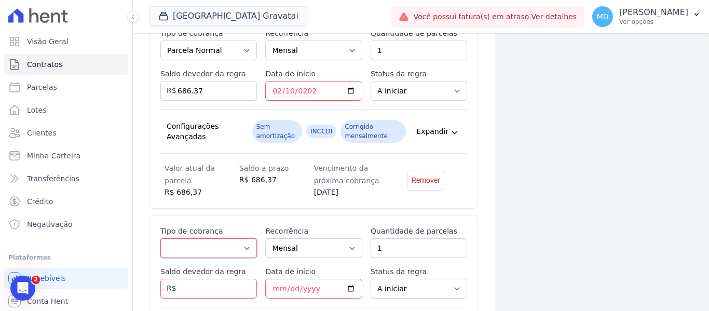
drag, startPoint x: 196, startPoint y: 243, endPoint x: 200, endPoint y: 239, distance: 5.9
click at [196, 243] on select "Parcela Normal Entrada Sinal Intercalada Chaves Pré-chaves Pós-chaves Impostos …" at bounding box center [208, 248] width 97 height 20
select select "standard"
click at [160, 238] on select "Parcela Normal Entrada Sinal Intercalada Chaves Pré-chaves Pós-chaves Impostos …" at bounding box center [208, 248] width 97 height 20
click at [210, 284] on input "Saldo devedor da regra" at bounding box center [208, 289] width 97 height 20
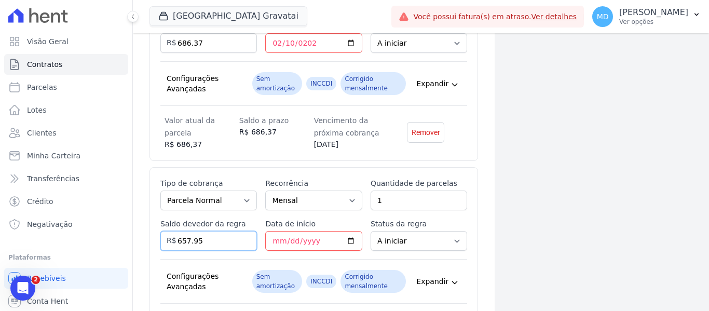
scroll to position [3525, 0]
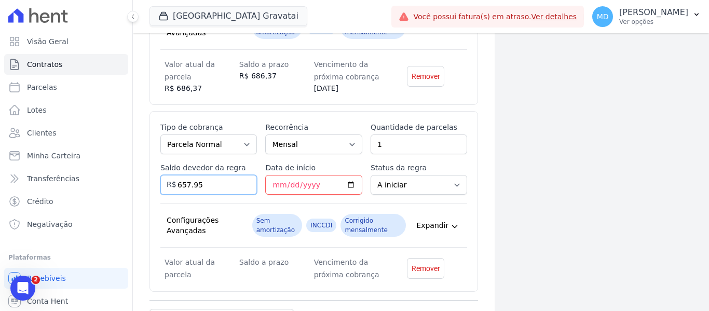
type input "657.95"
type input "[DATE]"
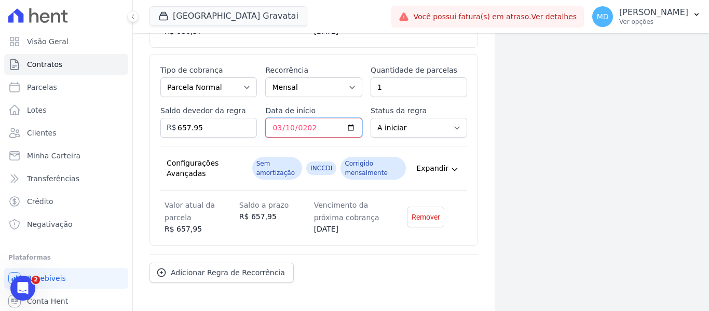
scroll to position [3619, 0]
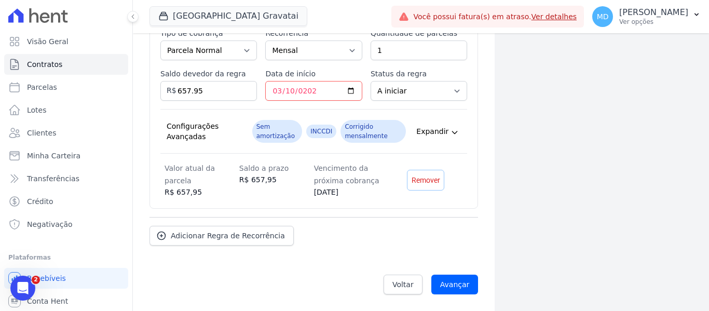
drag, startPoint x: 406, startPoint y: 228, endPoint x: 414, endPoint y: 181, distance: 47.9
click at [274, 228] on div "Adicionar Regra de Recorrência" at bounding box center [314, 231] width 329 height 29
click at [214, 229] on link "Adicionar Regra de Recorrência" at bounding box center [222, 236] width 144 height 20
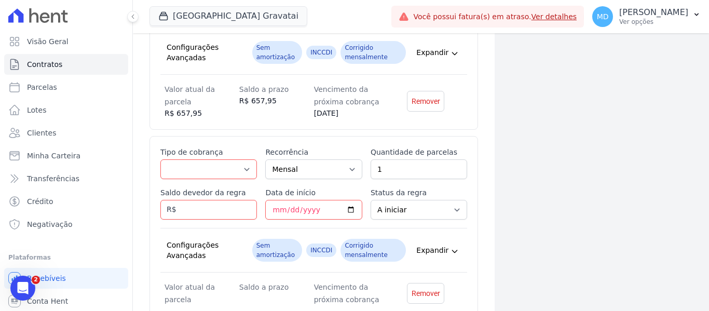
scroll to position [3723, 0]
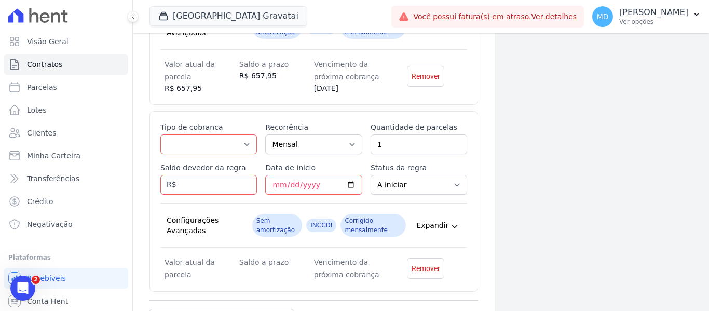
click at [221, 128] on label "Tipo de cobrança" at bounding box center [208, 127] width 97 height 10
click at [221, 134] on select "Parcela Normal Entrada Sinal Intercalada Chaves Pré-chaves Pós-chaves Impostos …" at bounding box center [208, 144] width 97 height 20
drag, startPoint x: 217, startPoint y: 141, endPoint x: 217, endPoint y: 136, distance: 5.2
click at [217, 141] on select "Parcela Normal Entrada Sinal Intercalada Chaves Pré-chaves Pós-chaves Impostos …" at bounding box center [208, 144] width 97 height 20
select select "standard"
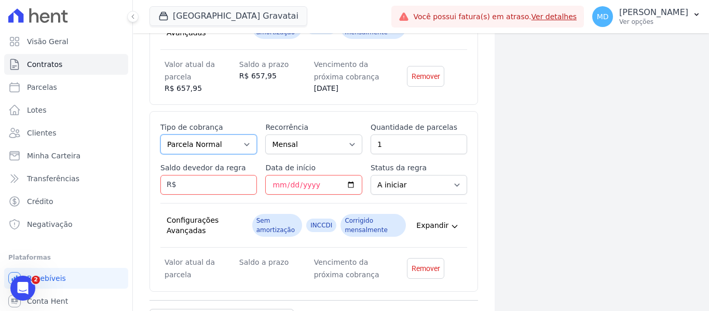
click at [160, 134] on select "Parcela Normal Entrada Sinal Intercalada Chaves Pré-chaves Pós-chaves Impostos …" at bounding box center [208, 144] width 97 height 20
click at [196, 184] on input "Saldo devedor da regra" at bounding box center [208, 185] width 97 height 20
type input "629.54"
type input "[DATE]"
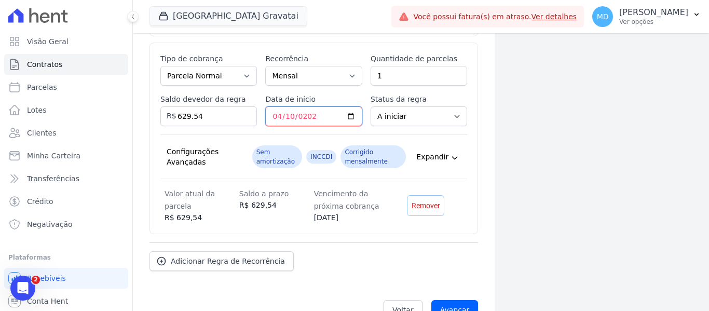
scroll to position [3817, 0]
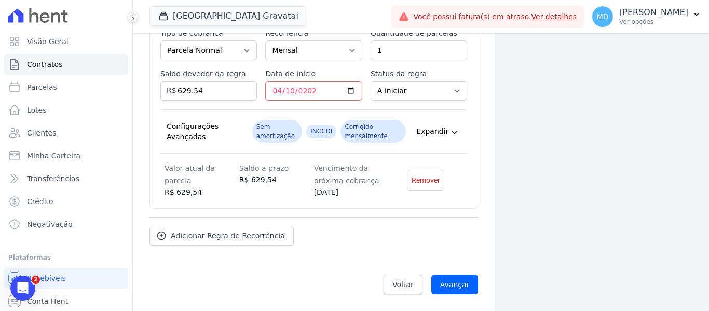
click at [274, 221] on div "Adicionar Regra de Recorrência" at bounding box center [314, 231] width 329 height 29
click at [215, 233] on span "Adicionar Regra de Recorrência" at bounding box center [228, 236] width 114 height 10
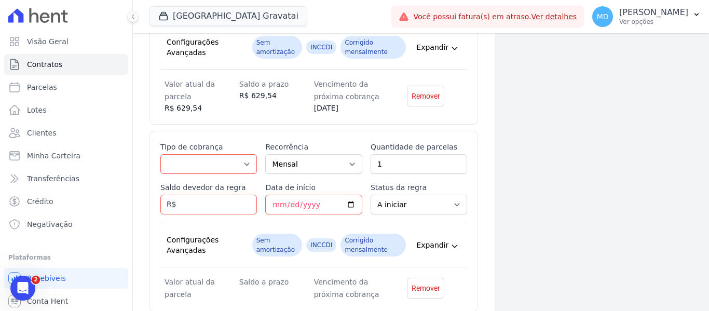
scroll to position [4004, 0]
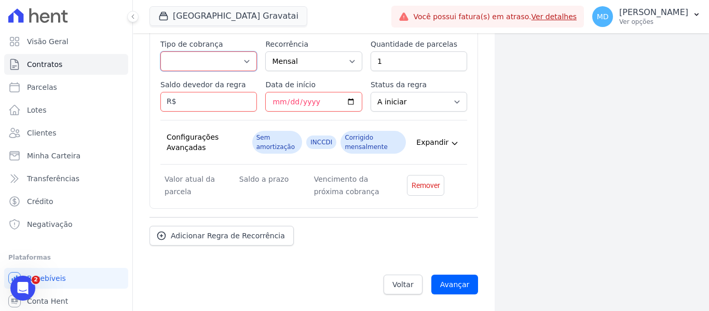
click at [217, 59] on select "Parcela Normal Entrada Sinal Intercalada Chaves Pré-chaves Pós-chaves Impostos …" at bounding box center [208, 61] width 97 height 20
select select "standard"
click at [160, 51] on select "Parcela Normal Entrada Sinal Intercalada Chaves Pré-chaves Pós-chaves Impostos …" at bounding box center [208, 61] width 97 height 20
click at [274, 62] on input "1" at bounding box center [419, 61] width 97 height 20
drag, startPoint x: 396, startPoint y: 63, endPoint x: 371, endPoint y: 57, distance: 25.3
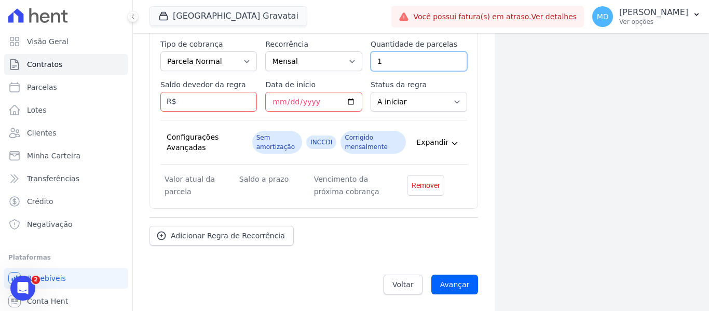
click at [274, 57] on input "1" at bounding box center [419, 61] width 97 height 20
type input "41"
click at [213, 100] on input "Saldo devedor da regra" at bounding box center [208, 102] width 97 height 20
type input "19408.99"
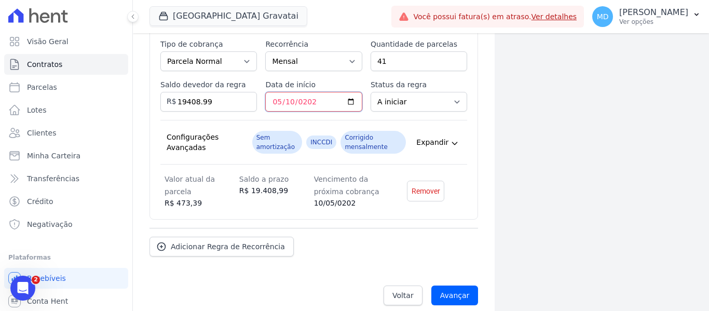
type input "2027-05-10"
click at [274, 235] on div "Adicionar Regra de Recorrência" at bounding box center [314, 242] width 329 height 29
click at [198, 245] on span "Adicionar Regra de Recorrência" at bounding box center [228, 246] width 114 height 10
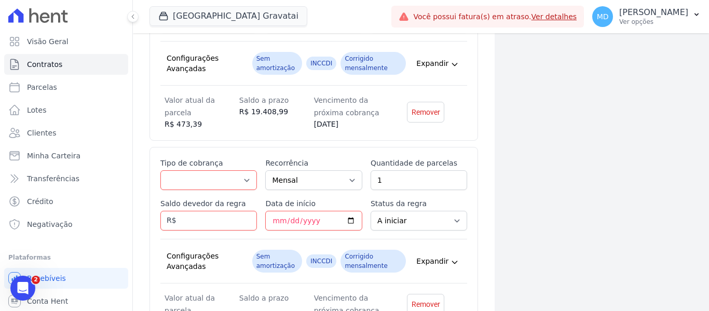
scroll to position [4108, 0]
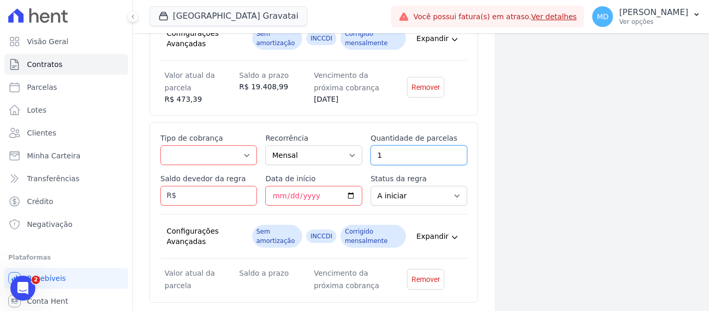
click at [274, 159] on input "1" at bounding box center [419, 155] width 97 height 20
type input "59"
click at [225, 158] on select "Parcela Normal Entrada Sinal Intercalada Chaves Pré-chaves Pós-chaves Impostos …" at bounding box center [208, 155] width 97 height 20
click at [160, 145] on select "Parcela Normal Entrada Sinal Intercalada Chaves Pré-chaves Pós-chaves Impostos …" at bounding box center [208, 155] width 97 height 20
click at [201, 142] on label "Tipo de cobrança" at bounding box center [208, 138] width 97 height 10
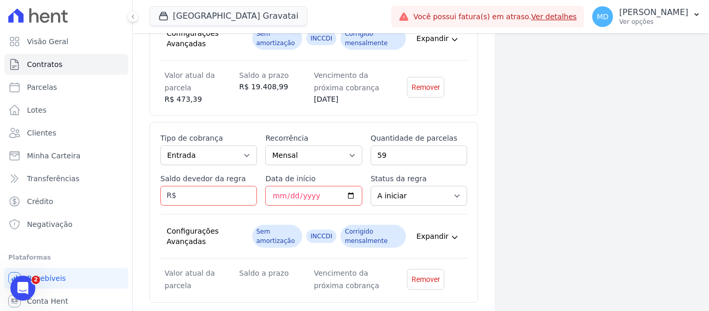
click at [201, 145] on select "Parcela Normal Entrada Sinal Intercalada Chaves Pré-chaves Pós-chaves Impostos …" at bounding box center [208, 155] width 97 height 20
click at [201, 159] on select "Parcela Normal Entrada Sinal Intercalada Chaves Pré-chaves Pós-chaves Impostos …" at bounding box center [208, 155] width 97 height 20
select select "standard"
click at [160, 145] on select "Parcela Normal Entrada Sinal Intercalada Chaves Pré-chaves Pós-chaves Impostos …" at bounding box center [208, 155] width 97 height 20
click at [208, 194] on input "Saldo devedor da regra" at bounding box center [208, 196] width 97 height 20
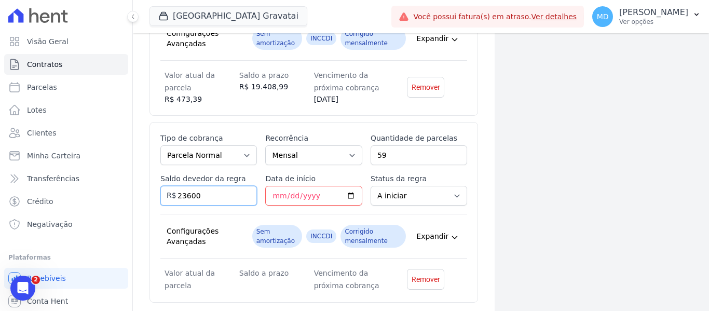
type input "23600"
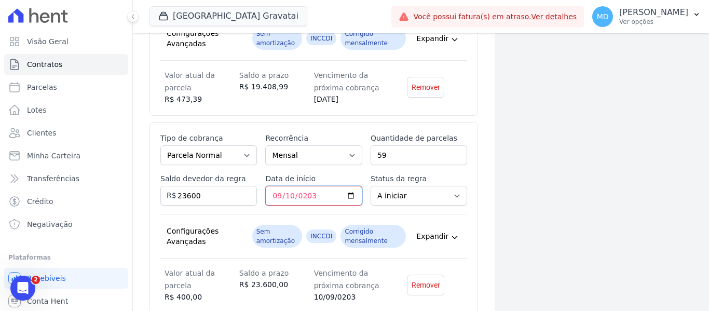
type input "2030-09-10"
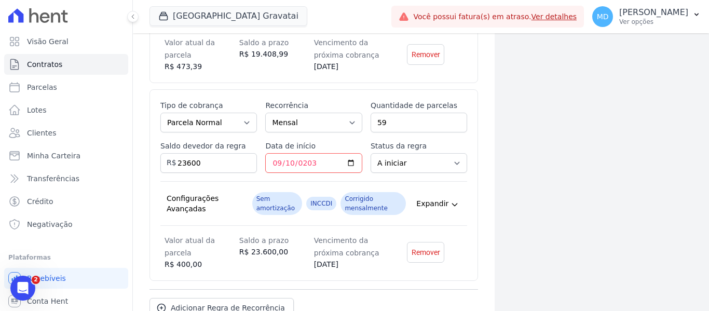
scroll to position [4213, 0]
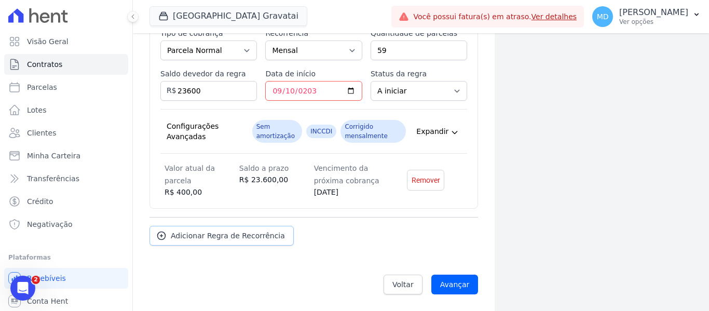
click at [233, 236] on span "Adicionar Regra de Recorrência" at bounding box center [228, 236] width 114 height 10
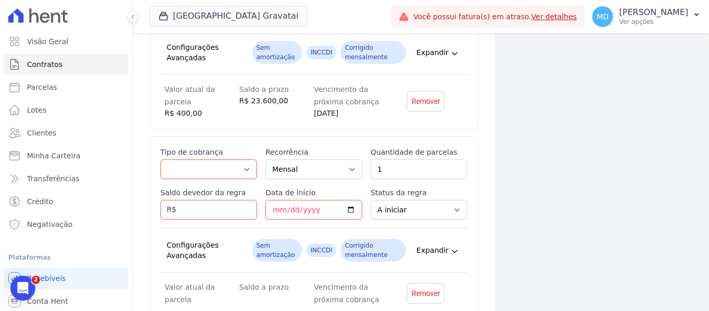
scroll to position [4317, 0]
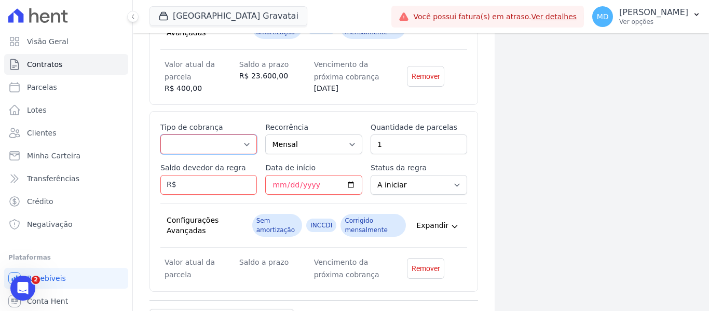
click at [211, 144] on select "Parcela Normal Entrada Sinal Intercalada Chaves Pré-chaves Pós-chaves Impostos …" at bounding box center [208, 144] width 97 height 20
select select "interleaved"
click at [160, 134] on select "Parcela Normal Entrada Sinal Intercalada Chaves Pré-chaves Pós-chaves Impostos …" at bounding box center [208, 144] width 97 height 20
click at [274, 153] on div "Esse tipo de parcela não entra no saldo devedor do contrato. Tipo de cobrança P…" at bounding box center [313, 201] width 307 height 159
click at [274, 147] on select "Mensal Bimestral Trimestral Semestral Anual" at bounding box center [313, 144] width 97 height 20
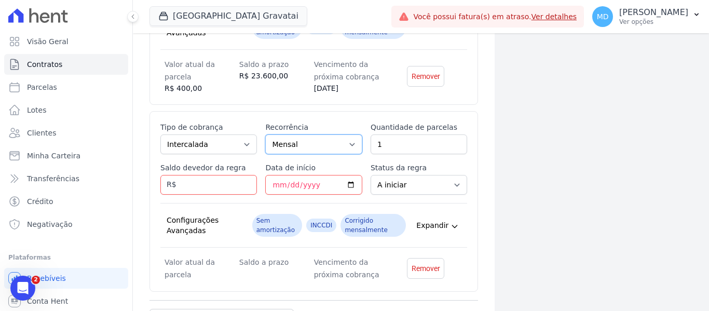
click at [274, 142] on select "Mensal Bimestral Trimestral Semestral Anual" at bounding box center [313, 144] width 97 height 20
select select "12"
click at [265, 134] on select "Mensal Bimestral Trimestral Semestral Anual" at bounding box center [313, 144] width 97 height 20
drag, startPoint x: 388, startPoint y: 144, endPoint x: 365, endPoint y: 145, distance: 22.9
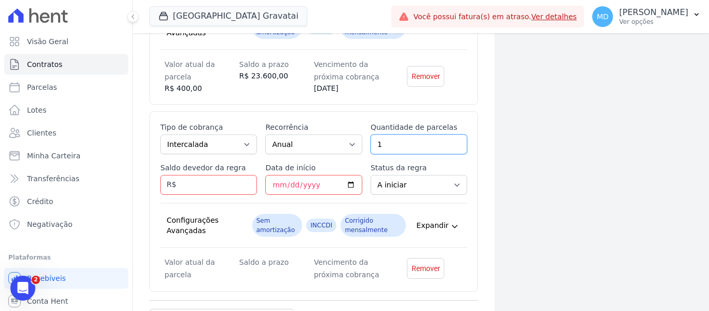
click at [274, 145] on div "Esse tipo de parcela não entra no saldo devedor do contrato. Tipo de cobrança P…" at bounding box center [313, 201] width 307 height 159
type input "2"
click at [228, 188] on input "Saldo devedor da regra" at bounding box center [208, 185] width 97 height 20
type input "3"
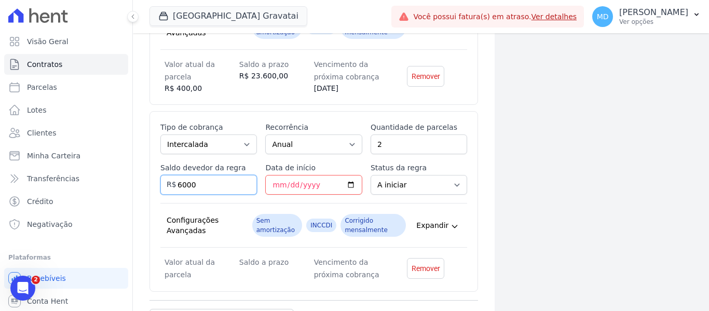
type input "6000"
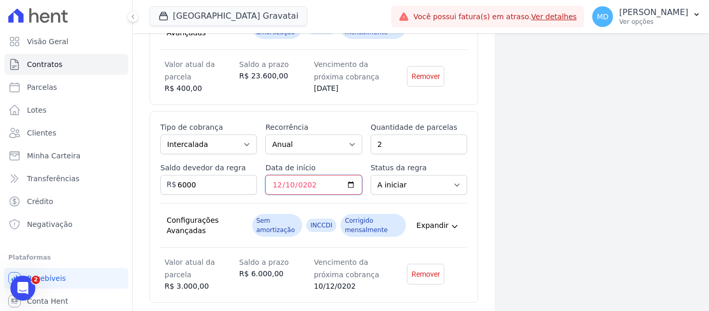
type input "2025-12-10"
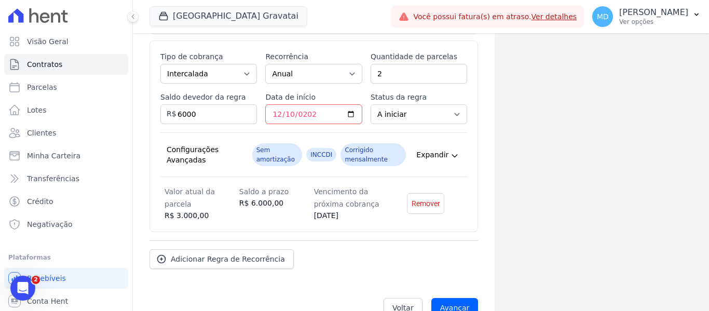
scroll to position [4411, 0]
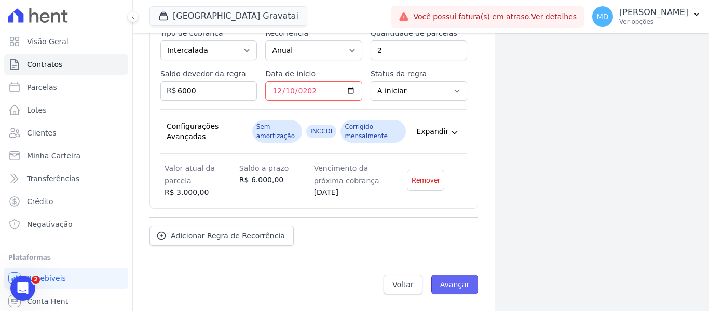
click at [274, 290] on input "Avançar" at bounding box center [454, 285] width 47 height 20
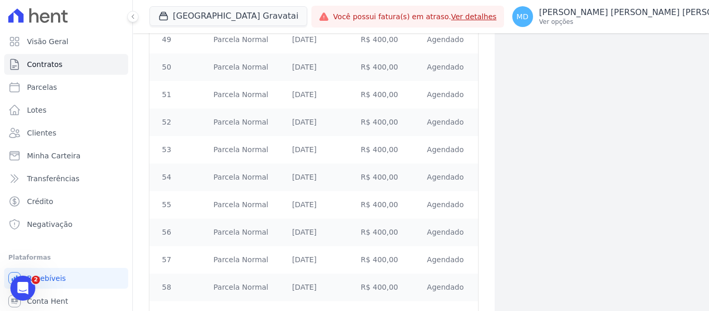
scroll to position [3332, 0]
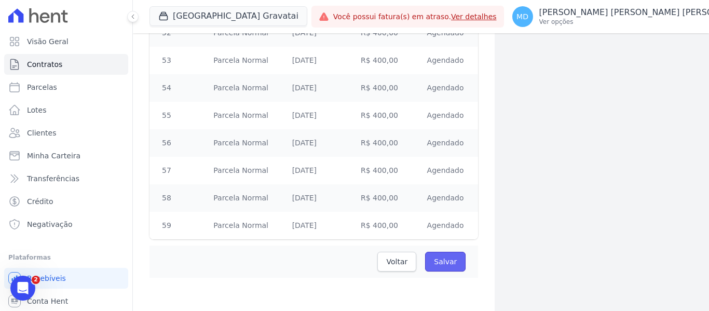
click at [441, 260] on input "Salvar" at bounding box center [445, 262] width 40 height 20
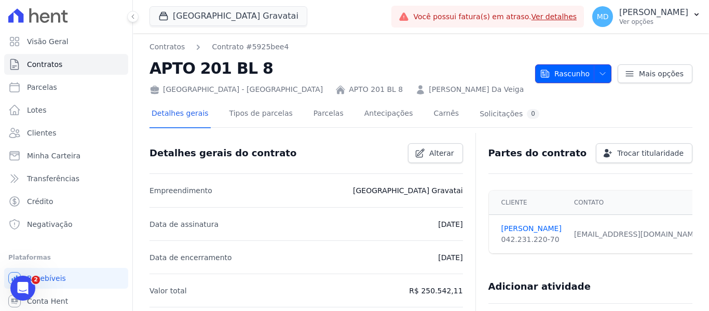
click at [562, 72] on span "Rascunho" at bounding box center [565, 73] width 50 height 19
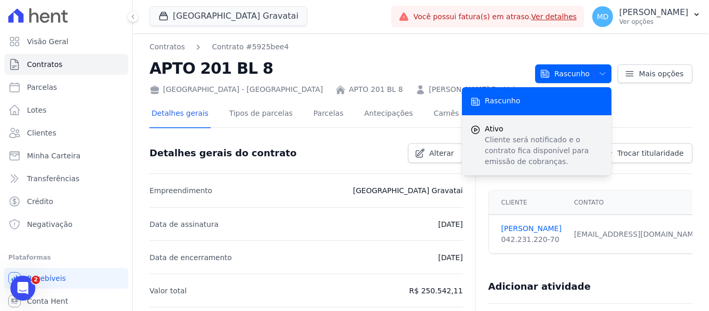
click at [503, 146] on p "Cliente será notificado e o contrato fica disponível para emissão de cobranças." at bounding box center [544, 150] width 118 height 33
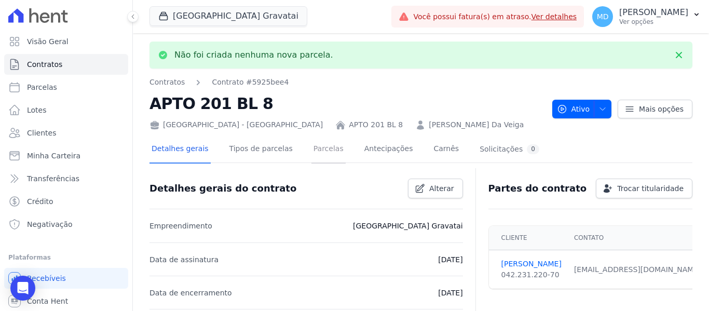
click at [314, 151] on link "Parcelas" at bounding box center [329, 150] width 34 height 28
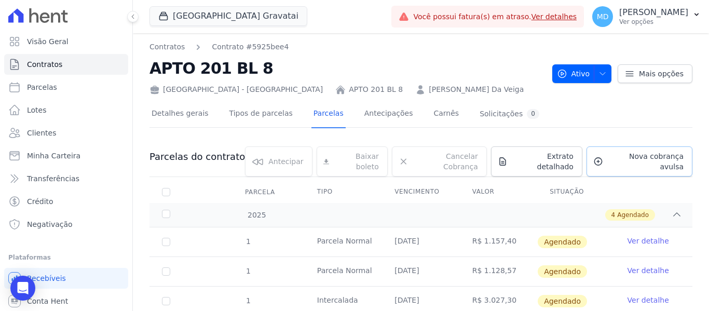
click at [633, 152] on span "Nova cobrança avulsa" at bounding box center [645, 161] width 76 height 21
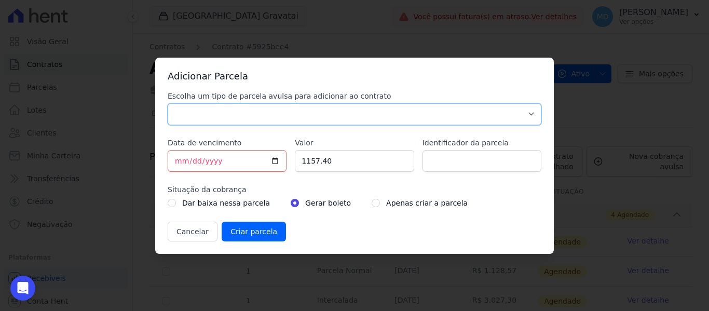
click at [238, 121] on select "Parcela Normal Sinal Caução Intercalada Chaves Pré Chaves Pós Chaves Taxas Quit…" at bounding box center [355, 114] width 374 height 22
select select "down_payment"
click at [168, 103] on select "Parcela Normal Sinal Caução Intercalada Chaves Pré Chaves Pós Chaves Taxas Quit…" at bounding box center [355, 114] width 374 height 22
drag, startPoint x: 332, startPoint y: 165, endPoint x: 283, endPoint y: 164, distance: 49.3
click at [283, 164] on div "Escolha um tipo de parcela avulsa para adicionar ao contrato Parcela Normal Sin…" at bounding box center [355, 166] width 374 height 151
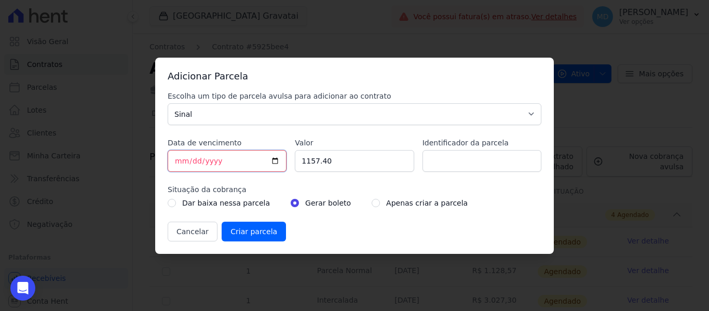
click at [224, 155] on input "2025-09-19" at bounding box center [227, 161] width 119 height 22
type input "2025-09-29"
type input "2025-08-29"
drag, startPoint x: 343, startPoint y: 167, endPoint x: 224, endPoint y: 165, distance: 118.9
click at [224, 165] on div "Escolha um tipo de parcela avulsa para adicionar ao contrato Parcela Normal Sin…" at bounding box center [355, 166] width 374 height 151
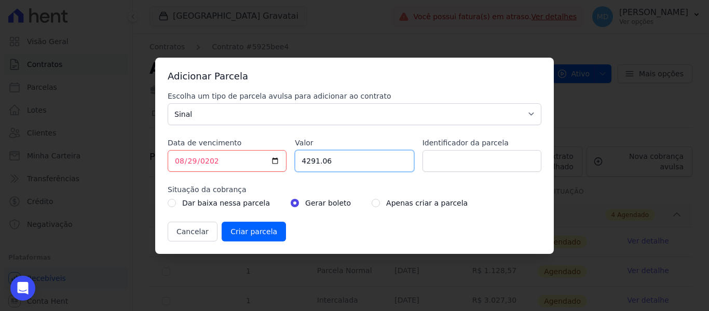
type input "4291.06"
click at [372, 202] on input "radio" at bounding box center [376, 203] width 8 height 8
radio input "true"
click at [183, 164] on input "2025-08-29" at bounding box center [227, 161] width 119 height 22
type input "2025-08-19"
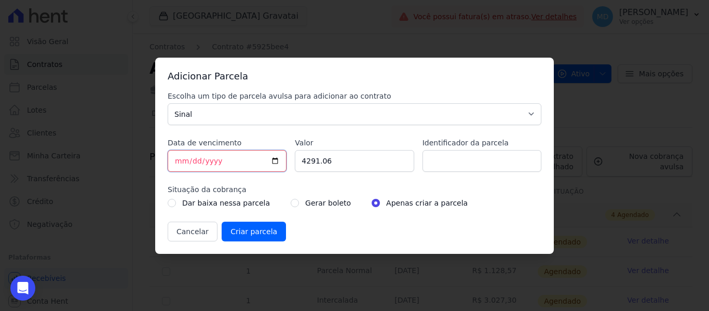
type input "[DATE]"
click at [272, 186] on label "Situação da cobrança" at bounding box center [355, 189] width 374 height 10
click at [257, 232] on input "Criar parcela" at bounding box center [254, 232] width 64 height 20
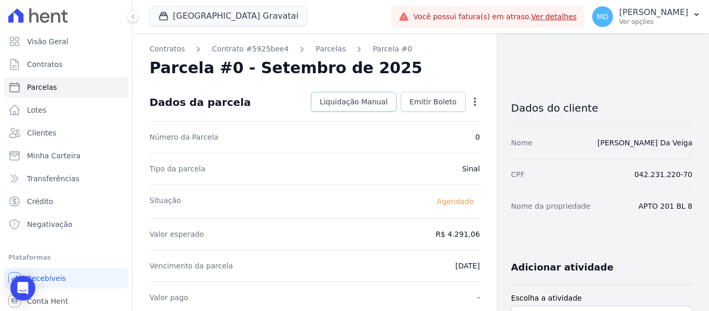
click at [359, 100] on span "Liquidação Manual" at bounding box center [354, 102] width 68 height 10
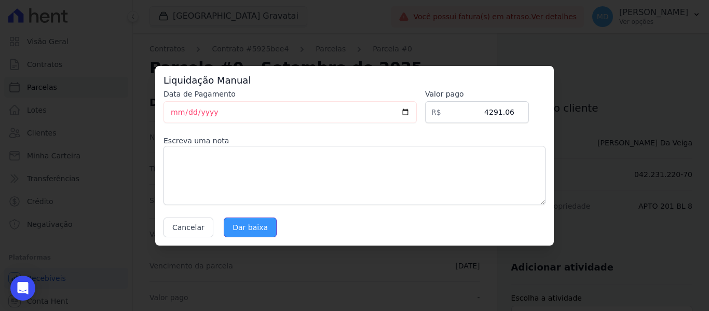
click at [237, 224] on input "Dar baixa" at bounding box center [250, 228] width 53 height 20
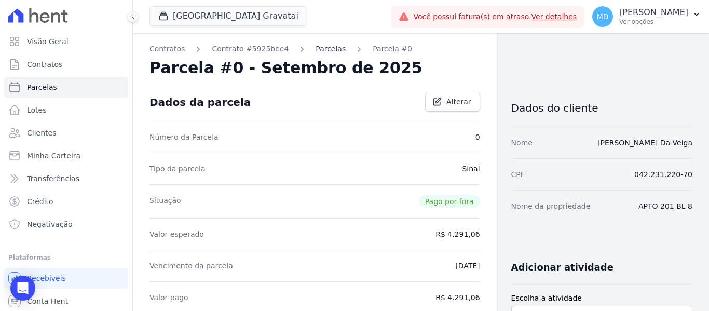
click at [316, 52] on link "Parcelas" at bounding box center [331, 49] width 30 height 11
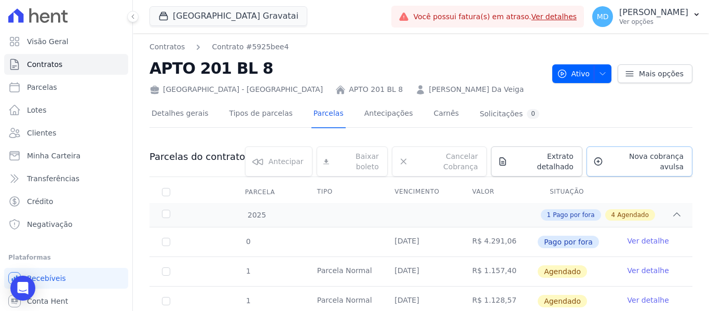
click at [609, 156] on span "Nova cobrança avulsa" at bounding box center [645, 161] width 76 height 21
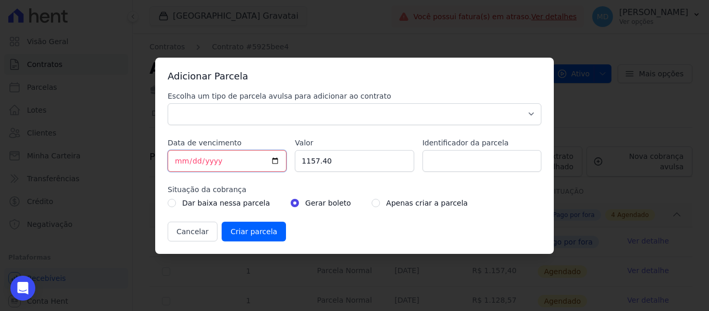
click at [215, 160] on input "2025-09-19" at bounding box center [227, 161] width 119 height 22
type input "2025-09-25"
drag, startPoint x: 334, startPoint y: 166, endPoint x: 250, endPoint y: 168, distance: 84.7
click at [260, 167] on div "Escolha um tipo de parcela avulsa para adicionar ao contrato Parcela Normal Sin…" at bounding box center [355, 166] width 374 height 151
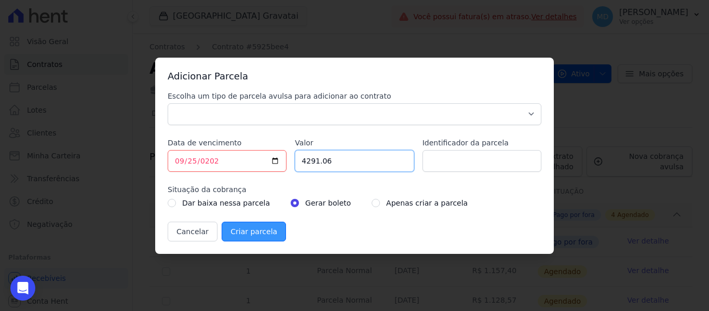
type input "4291.06"
click at [253, 225] on input "Criar parcela" at bounding box center [254, 232] width 64 height 20
click at [357, 102] on div "Escolha um tipo de parcela avulsa para adicionar ao contrato Parcela Normal Sin…" at bounding box center [355, 108] width 374 height 34
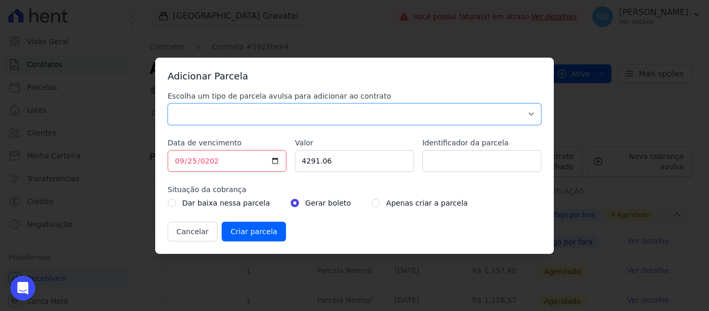
drag, startPoint x: 340, startPoint y: 113, endPoint x: 323, endPoint y: 118, distance: 16.9
click at [340, 113] on select "Parcela Normal Sinal Caução Intercalada Chaves Pré Chaves Pós Chaves Taxas Quit…" at bounding box center [355, 114] width 374 height 22
select select "down_payment"
click at [168, 103] on select "Parcela Normal Sinal Caução Intercalada Chaves Pré Chaves Pós Chaves Taxas Quit…" at bounding box center [355, 114] width 374 height 22
click at [243, 236] on input "Criar parcela" at bounding box center [254, 232] width 64 height 20
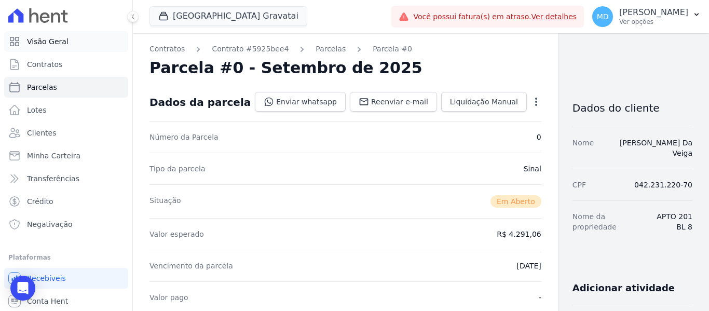
click at [75, 46] on link "Visão Geral" at bounding box center [66, 41] width 124 height 21
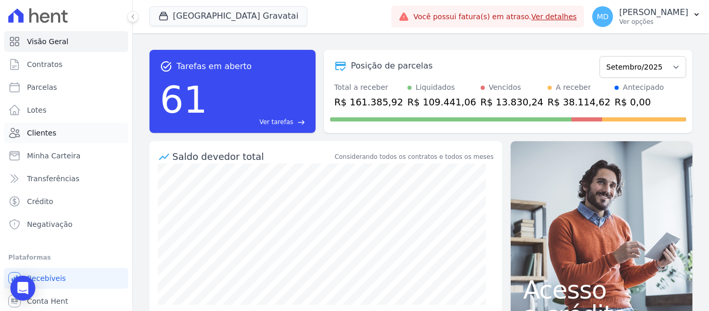
click at [38, 132] on span "Clientes" at bounding box center [41, 133] width 29 height 10
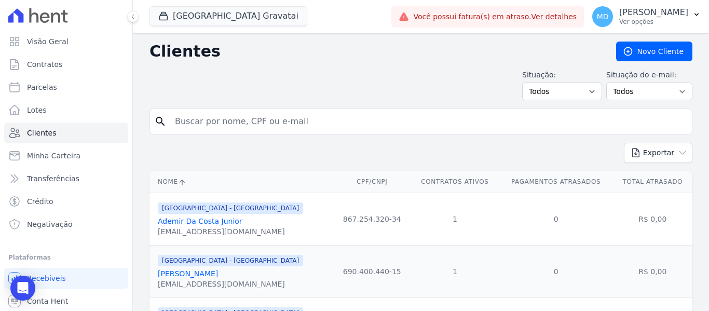
click at [246, 128] on input "search" at bounding box center [428, 121] width 519 height 21
click at [185, 117] on input "search" at bounding box center [428, 121] width 519 height 21
paste input "“Não é só sobre morar… é sobre viver momentos, construir histórias e ter a tran…"
type input "“Não é só sobre morar… é sobre viver momentos, construir histórias e ter a tran…"
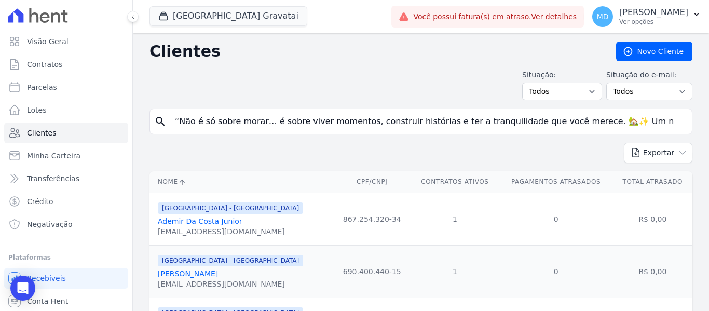
scroll to position [0, 130]
click at [673, 123] on input "“Não é só sobre morar… é sobre viver momentos, construir histórias e ter a tran…" at bounding box center [428, 121] width 519 height 21
click at [664, 115] on input "“Não é só sobre morar… é sobre viver momentos, construir histórias e ter a tran…" at bounding box center [428, 121] width 519 height 21
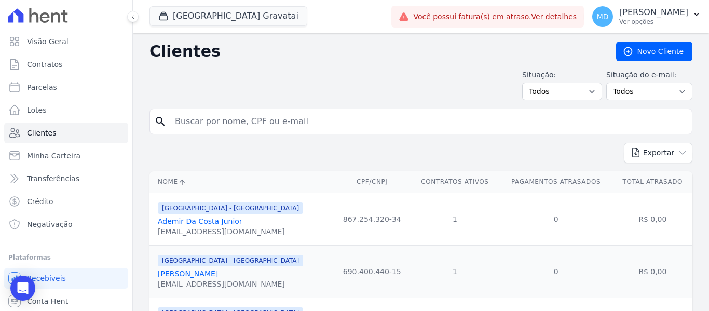
scroll to position [0, 0]
type input "guilherme da silva de souza"
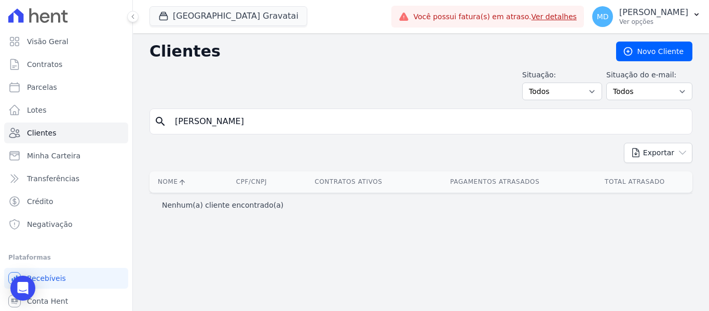
drag, startPoint x: 226, startPoint y: 123, endPoint x: 148, endPoint y: 123, distance: 78.4
click at [148, 123] on div "Clientes Novo Cliente Situação: Todos Adimplentes Inadimplentes Situação do e-m…" at bounding box center [421, 172] width 576 height 278
drag, startPoint x: 261, startPoint y: 125, endPoint x: 168, endPoint y: 123, distance: 93.0
click at [168, 123] on div "search guilherme da silva de souza" at bounding box center [421, 122] width 543 height 26
paste input "GUILHERME DA SILVA DE SOUZA"
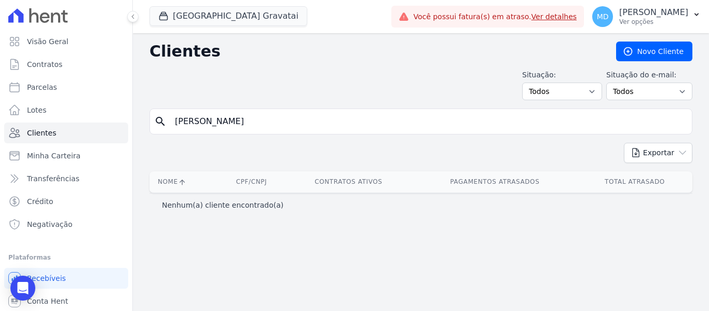
type input "GUILHERME DA SILVA DE SOUZA"
drag, startPoint x: 307, startPoint y: 123, endPoint x: 87, endPoint y: 117, distance: 219.7
click at [89, 118] on div "Visão Geral Contratos Parcelas Lotes Clientes Minha Carteira Transferências Cré…" at bounding box center [354, 155] width 709 height 311
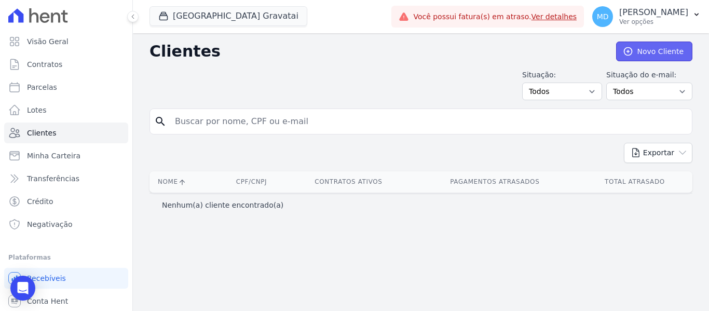
click at [654, 55] on link "Novo Cliente" at bounding box center [654, 52] width 76 height 20
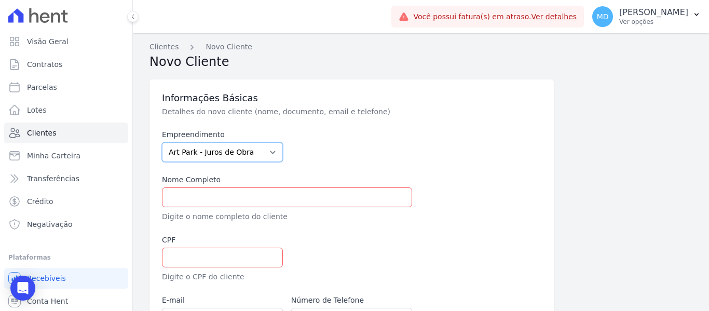
click at [265, 155] on select "Art Park - Juros de Obra Arty Park - Gravatai Arty Park - JPI Clube Residencial…" at bounding box center [222, 152] width 121 height 20
select select "980c1eb1-4231-460f-863e-120dd4190085"
click at [162, 142] on select "Art Park - Juros de Obra Arty Park - Gravatai Arty Park - JPI Clube Residencial…" at bounding box center [222, 152] width 121 height 20
click at [211, 195] on input "text" at bounding box center [287, 197] width 250 height 20
click at [248, 194] on input "text" at bounding box center [287, 197] width 250 height 20
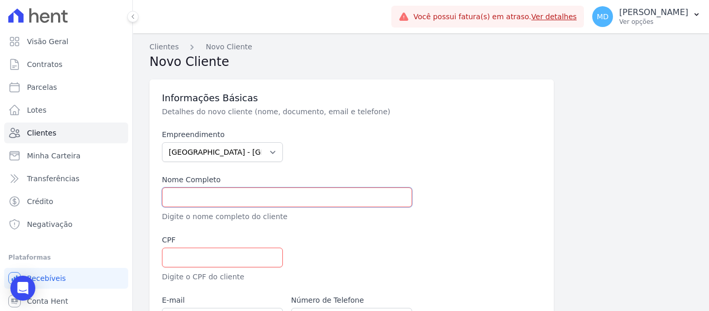
paste input "GUILHERME DA SILVA DE SOUZA"
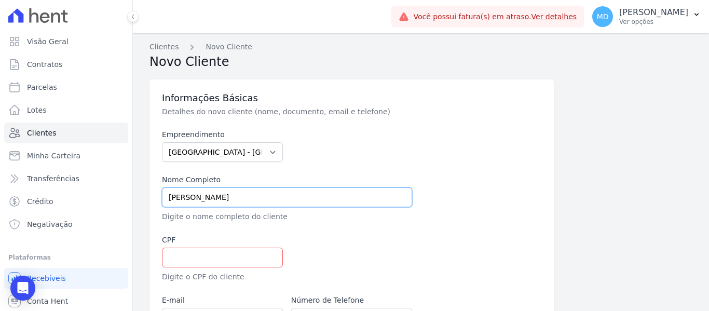
scroll to position [104, 0]
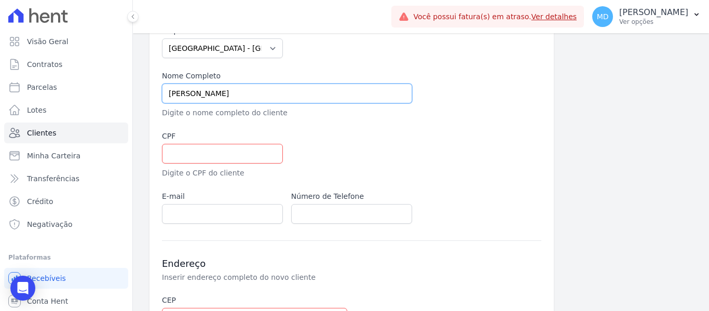
type input "GUILHERME DA SILVA DE SOUZA"
click at [177, 147] on input "text" at bounding box center [222, 154] width 121 height 20
click at [237, 153] on input "text" at bounding box center [222, 154] width 121 height 20
paste input "052.823.710-14"
type input "052.823.710-14"
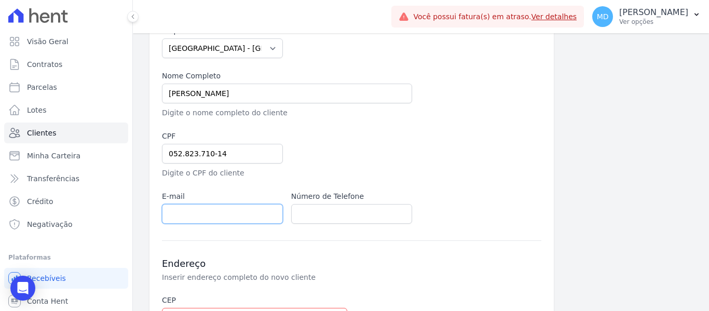
click at [200, 217] on input "email" at bounding box center [222, 214] width 121 height 20
click at [205, 223] on input "email" at bounding box center [222, 214] width 121 height 20
paste input "brguilhermesilvasouza011@gmail.com"
type input "brguilhermesilvasouza011@gmail.com"
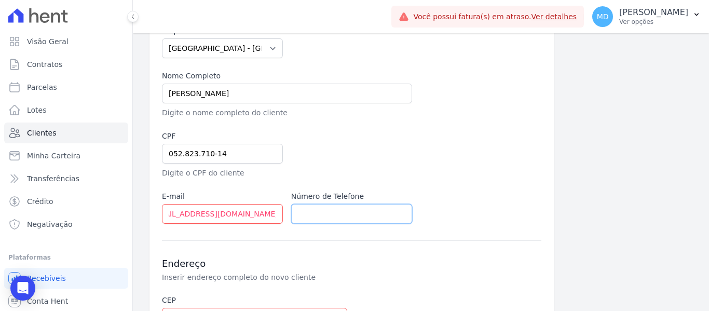
click at [338, 215] on input "text" at bounding box center [351, 214] width 121 height 20
paste input "+555189547826"
drag, startPoint x: 307, startPoint y: 215, endPoint x: 295, endPoint y: 213, distance: 12.7
click at [295, 213] on input "+555189547826" at bounding box center [351, 214] width 121 height 20
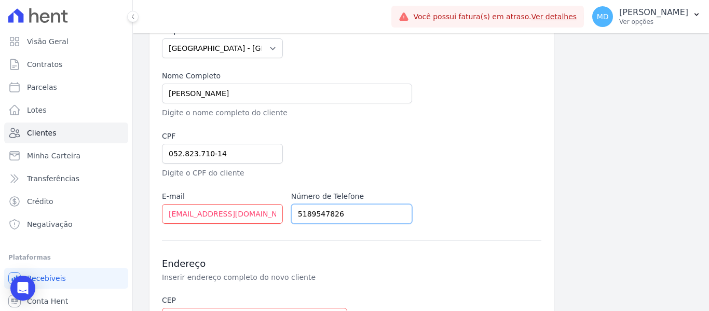
type input "5189547826"
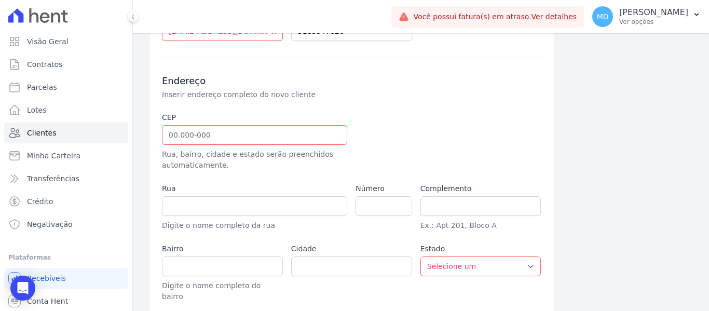
scroll to position [312, 0]
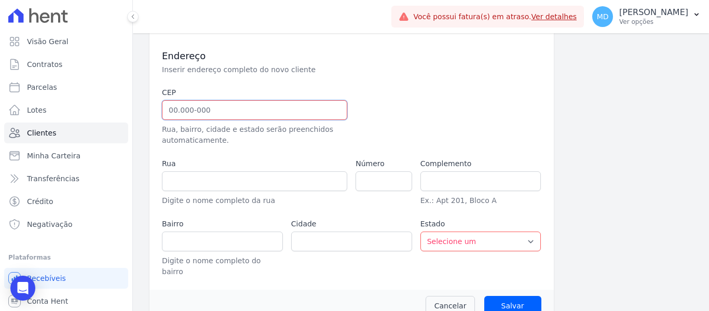
click at [273, 116] on input "text" at bounding box center [254, 110] width 185 height 20
click at [177, 113] on input "text" at bounding box center [254, 110] width 185 height 20
paste input "94.030-090"
type input "94.030-090"
type input "Rua Pau Brasil"
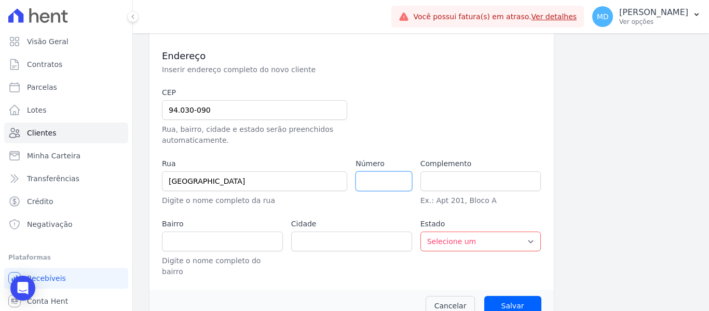
type input "COHAB C"
type input "Gravataí"
select select "RS"
click at [380, 179] on input "number" at bounding box center [384, 181] width 56 height 20
paste input "356"
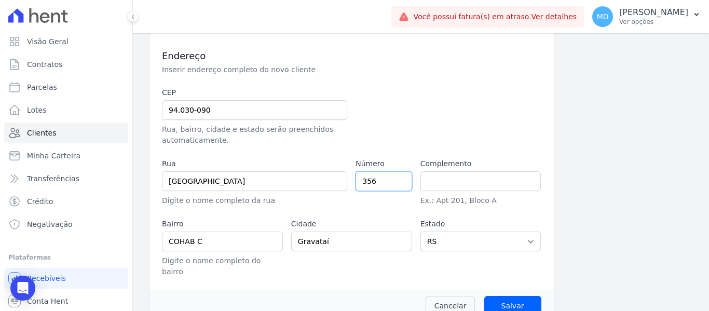
type input "356"
click at [438, 181] on input "text" at bounding box center [481, 181] width 121 height 20
click at [429, 177] on input "text" at bounding box center [481, 181] width 121 height 20
paste input "CASA"
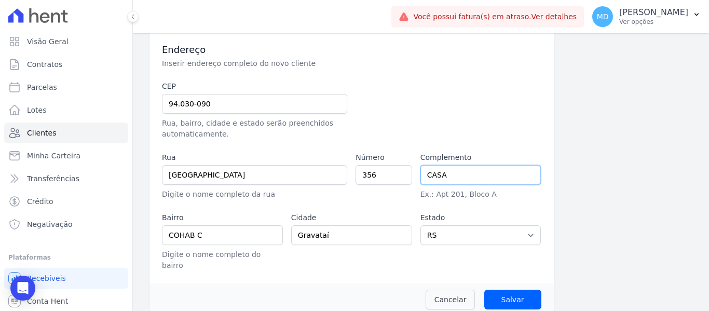
scroll to position [320, 0]
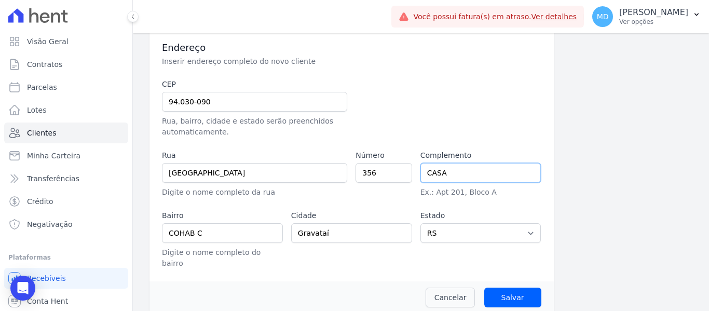
type input "CASA"
click at [499, 290] on input "Salvar" at bounding box center [512, 298] width 57 height 20
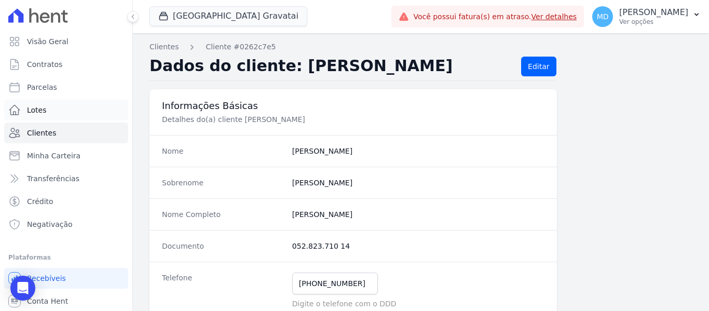
click at [78, 105] on link "Lotes" at bounding box center [66, 110] width 124 height 21
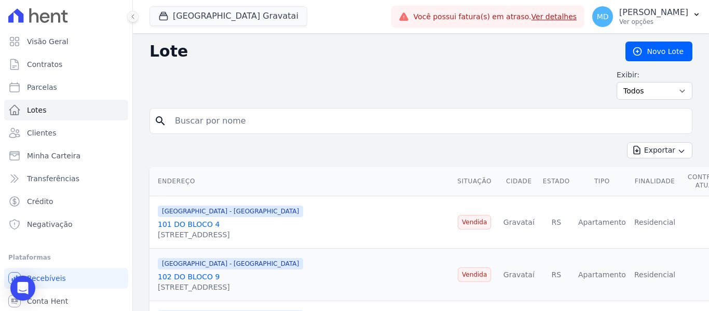
click at [211, 121] on input "search" at bounding box center [428, 121] width 519 height 21
type input "bloco 1"
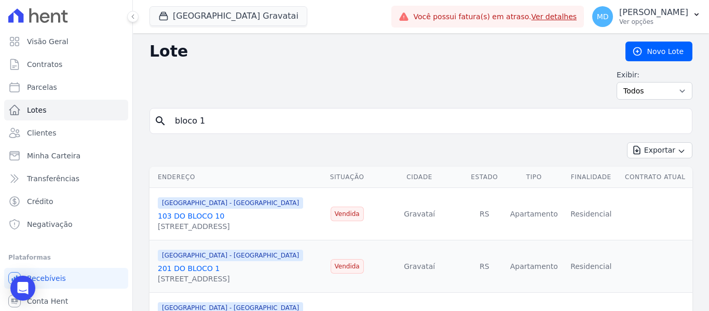
click at [217, 118] on input "bloco 1" at bounding box center [428, 121] width 519 height 21
type input "bloco 1 202"
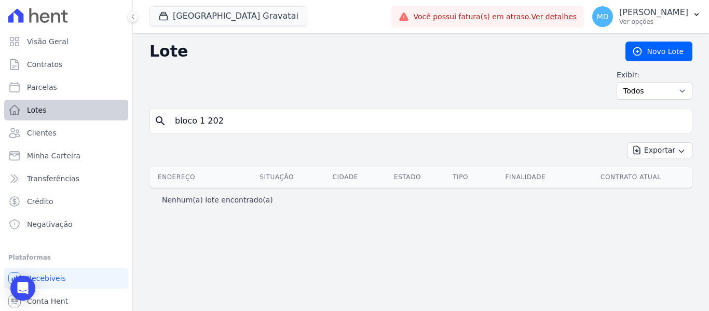
drag, startPoint x: 217, startPoint y: 118, endPoint x: 92, endPoint y: 119, distance: 124.6
click at [92, 119] on div "Visão Geral Contratos [GEOGRAPHIC_DATA] Lotes Clientes Minha Carteira Transferê…" at bounding box center [354, 155] width 709 height 311
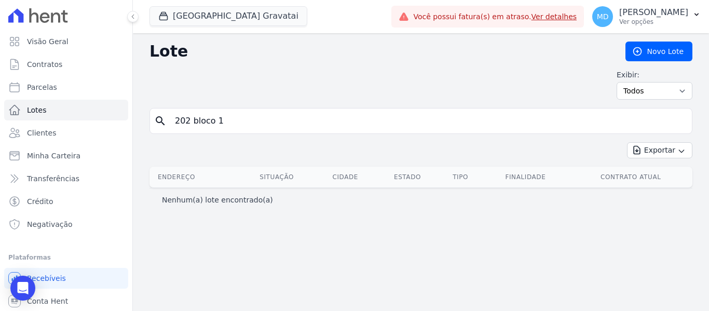
type input "202 bloco 1"
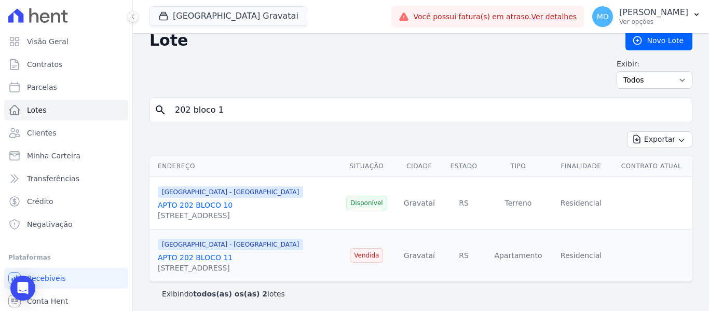
scroll to position [13, 0]
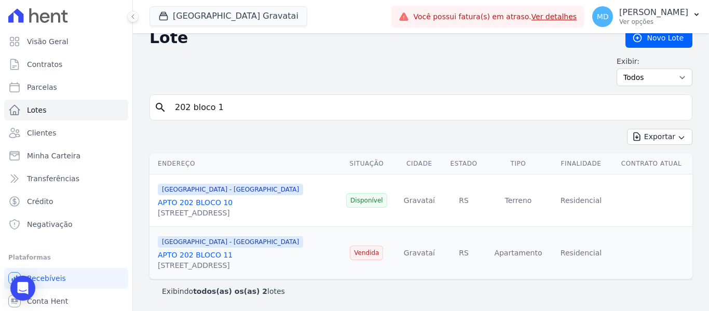
drag, startPoint x: 229, startPoint y: 109, endPoint x: 128, endPoint y: 114, distance: 101.4
click at [128, 114] on div "Visão Geral Contratos [GEOGRAPHIC_DATA] Lotes Clientes Minha Carteira Transferê…" at bounding box center [354, 155] width 709 height 311
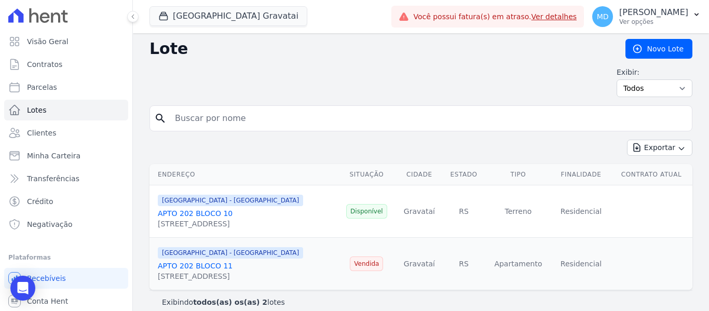
scroll to position [0, 0]
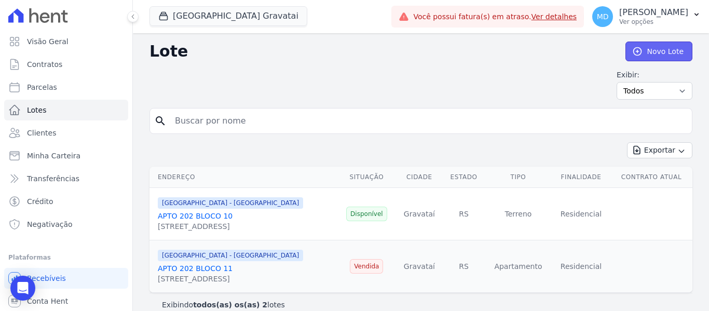
click at [643, 51] on link "Novo Lote" at bounding box center [659, 52] width 67 height 20
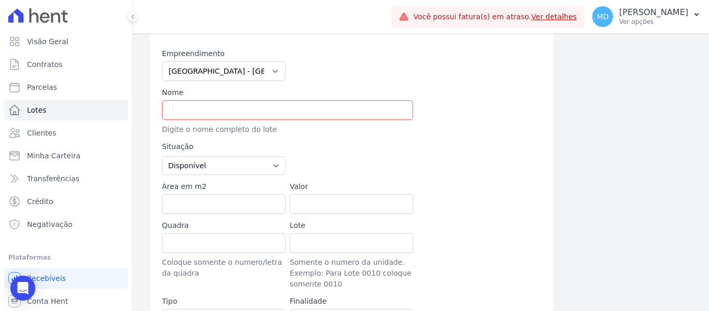
scroll to position [104, 0]
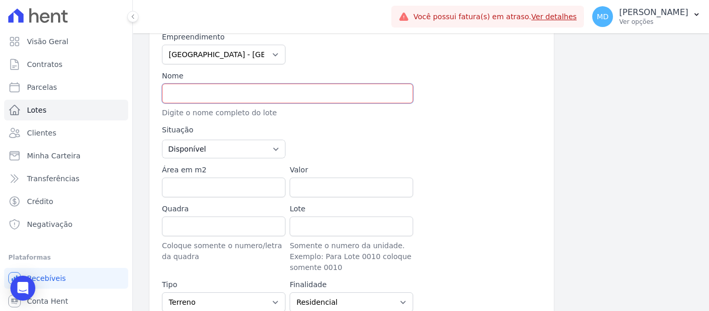
click at [237, 93] on input "text" at bounding box center [287, 94] width 251 height 20
click at [457, 136] on div at bounding box center [415, 142] width 251 height 34
click at [183, 89] on input "text" at bounding box center [287, 94] width 251 height 20
type input "P"
click at [202, 95] on input "APTO 201 BL 1" at bounding box center [287, 94] width 251 height 20
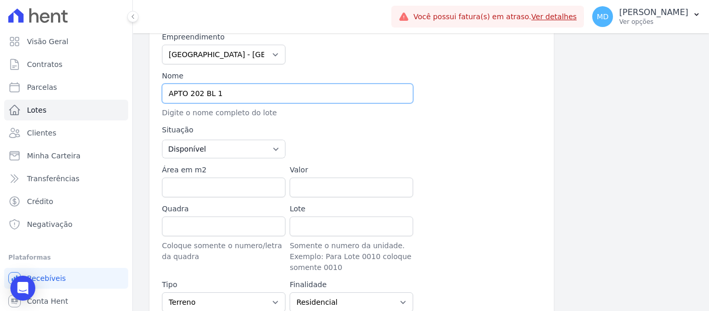
type input "APTO 202 BL 1"
click at [219, 152] on select "Disponível Vendida Reservada Indisponível" at bounding box center [224, 149] width 124 height 19
select select "sold"
click at [162, 140] on select "Disponível Vendida Reservada Indisponível" at bounding box center [224, 149] width 124 height 19
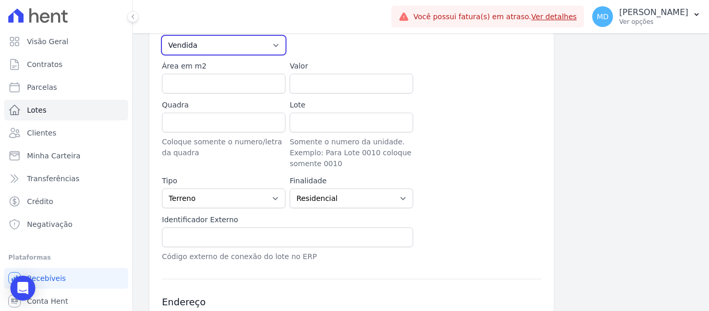
scroll to position [312, 0]
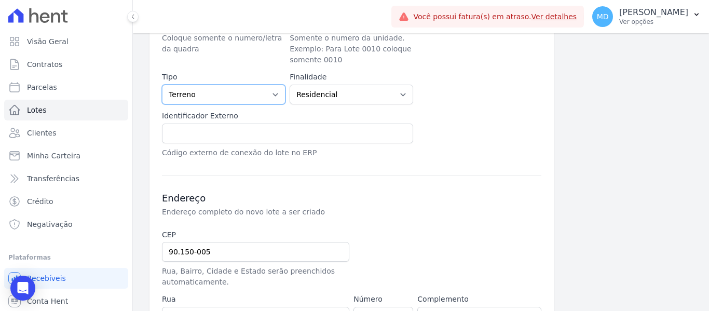
click at [256, 98] on select "Casa Apartamento Escritório Flat Loja Espaço Comercial Terreno Outros" at bounding box center [224, 95] width 124 height 20
select select "apartment"
click at [162, 85] on select "Casa Apartamento Escritório Flat Loja Espaço Comercial Terreno Outros" at bounding box center [224, 95] width 124 height 20
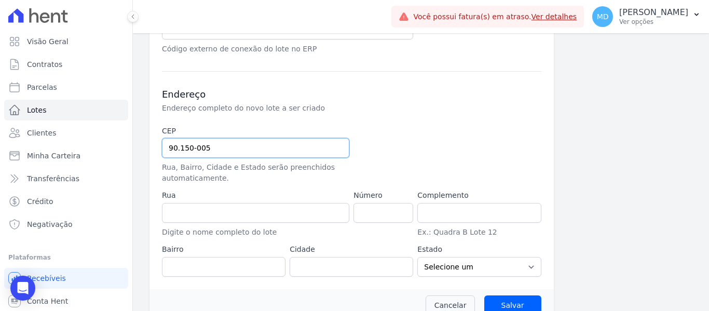
drag, startPoint x: 232, startPoint y: 152, endPoint x: 143, endPoint y: 145, distance: 89.5
type input "94.035-170"
type input "Rua Nova York"
type input "Passo das Pedras"
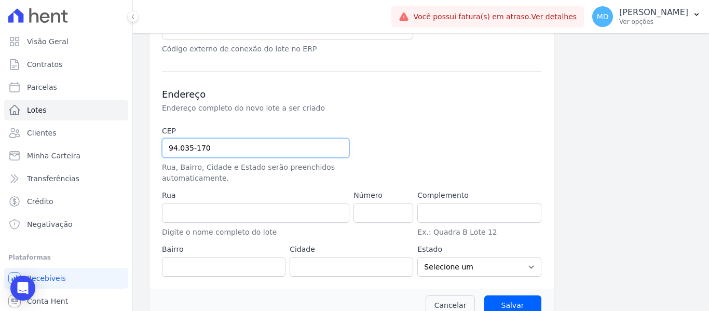
type input "Gravataí"
select select "RS"
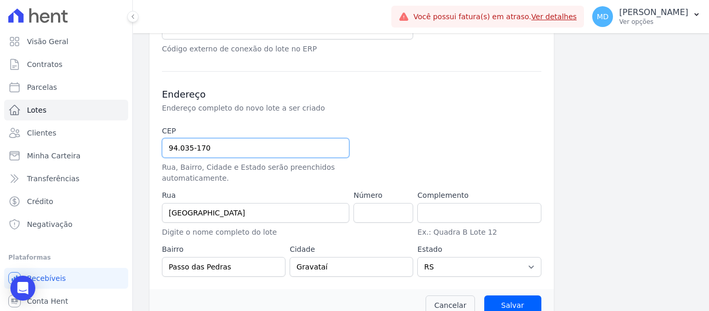
scroll to position [434, 0]
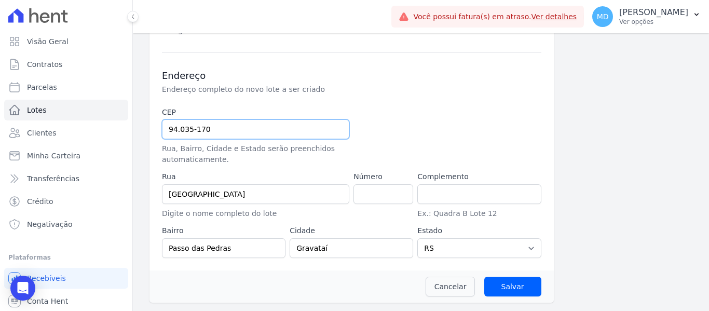
type input "94.035-170"
drag, startPoint x: 400, startPoint y: 194, endPoint x: 400, endPoint y: 179, distance: 15.1
click at [400, 194] on input "1" at bounding box center [384, 194] width 60 height 20
click at [376, 193] on input "1" at bounding box center [384, 194] width 60 height 20
drag, startPoint x: 376, startPoint y: 193, endPoint x: 329, endPoint y: 191, distance: 47.8
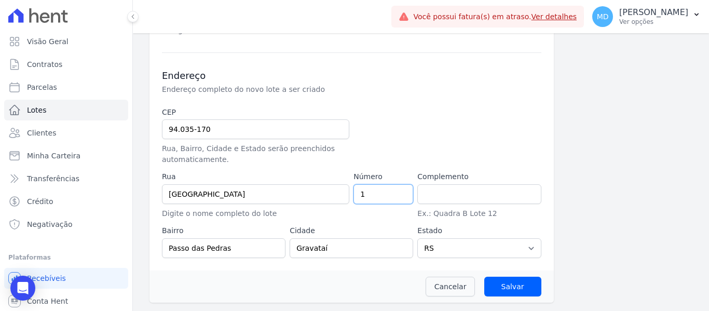
click at [329, 191] on div "CEP 94.035-170 Rua, Bairro, Cidade e Estado serão preenchidos automaticamente. …" at bounding box center [352, 182] width 380 height 151
type input "120"
click at [308, 278] on div "Cancelar Salvar" at bounding box center [352, 287] width 404 height 32
click at [501, 279] on input "Salvar" at bounding box center [512, 287] width 57 height 20
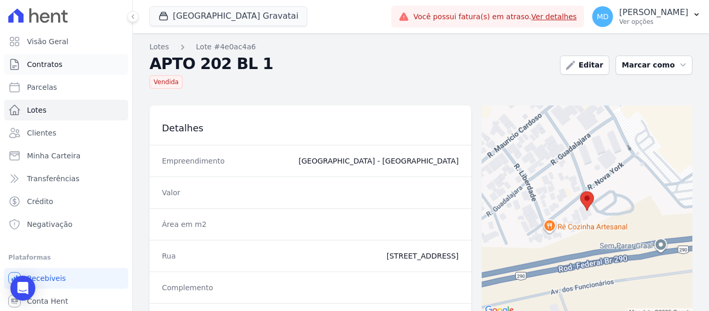
click span "Contratos"
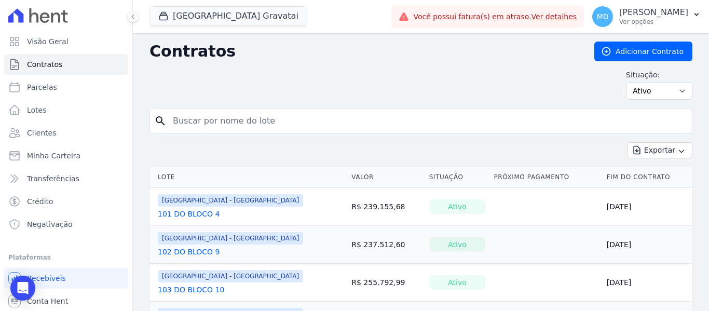
click input "search"
type input "bl 202"
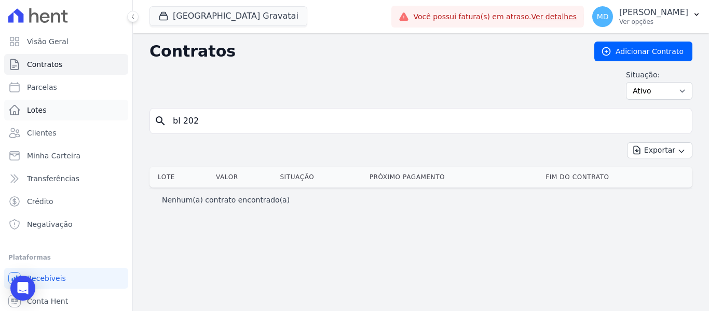
drag, startPoint x: 217, startPoint y: 125, endPoint x: 113, endPoint y: 116, distance: 104.2
click div "Visão Geral Contratos [GEOGRAPHIC_DATA] Lotes Clientes Minha Carteira Transferê…"
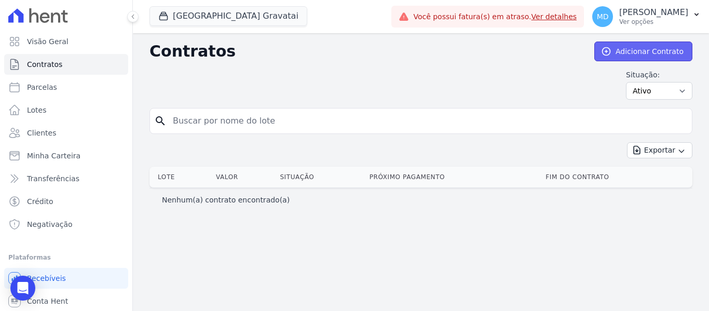
click link "Adicionar Contrato"
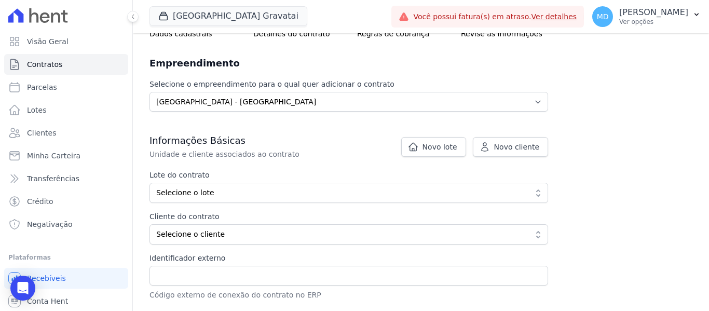
scroll to position [78, 0]
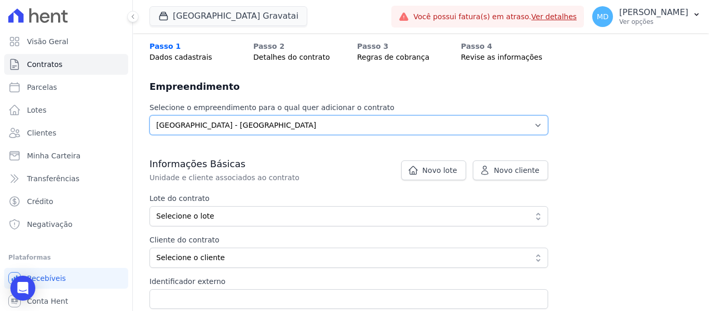
click select "Selecione o empreendimento Arty Park - Gravatai"
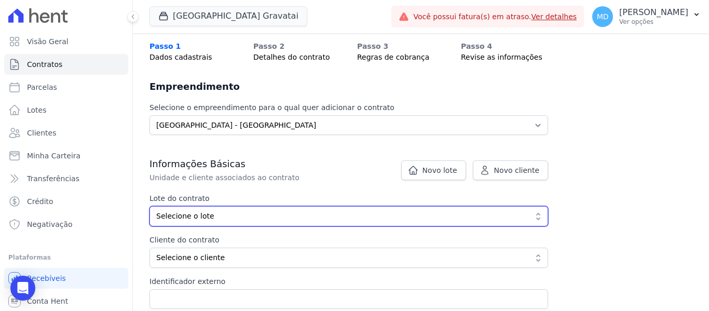
click span "Selecione o lote"
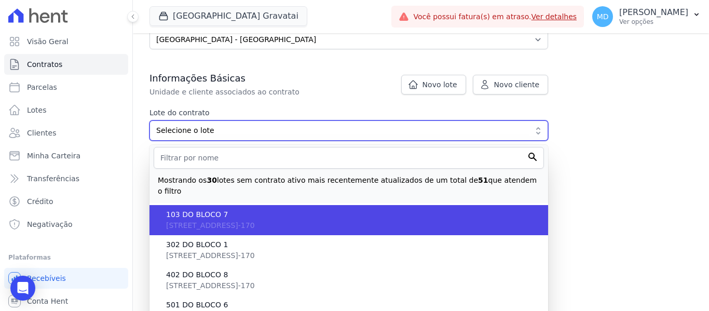
scroll to position [182, 0]
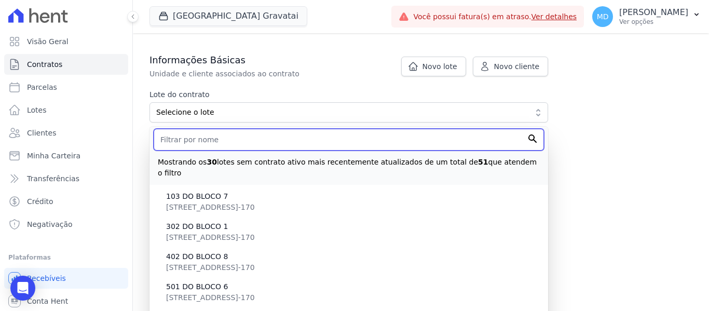
click input "text"
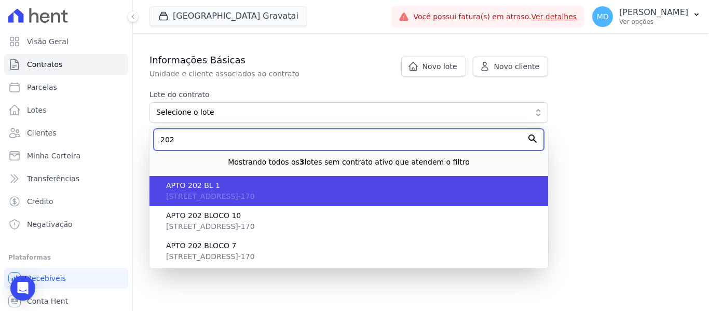
type input "202"
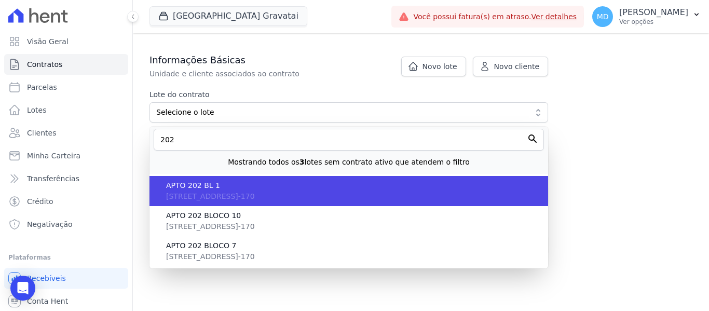
click span "[STREET_ADDRESS]-170"
type input "4e0ac4a6-9c0d-4662-b929-4edb8a2b6703"
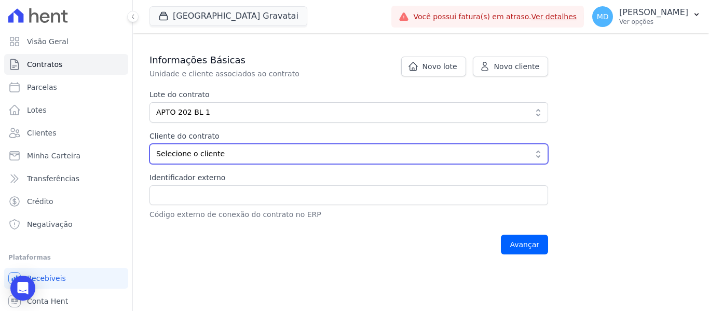
click button "Selecione o cliente"
click span "Selecione o cliente"
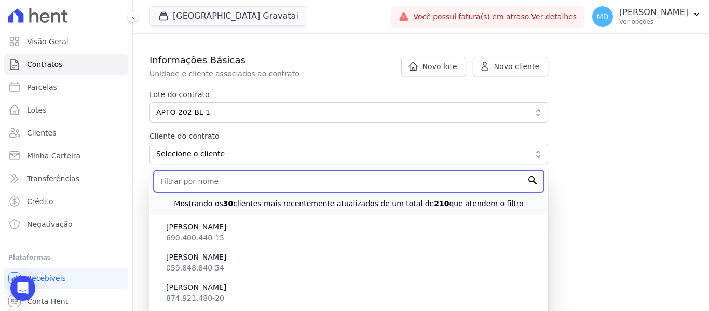
click input "text"
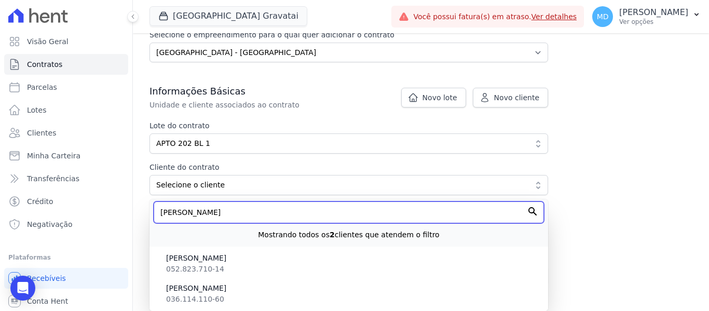
scroll to position [140, 0]
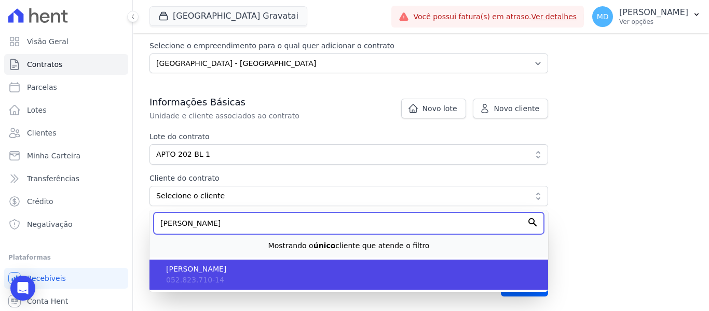
type input "guilherme d"
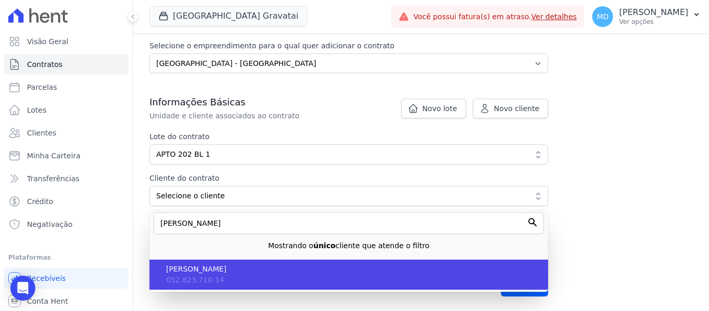
click span "[PERSON_NAME]"
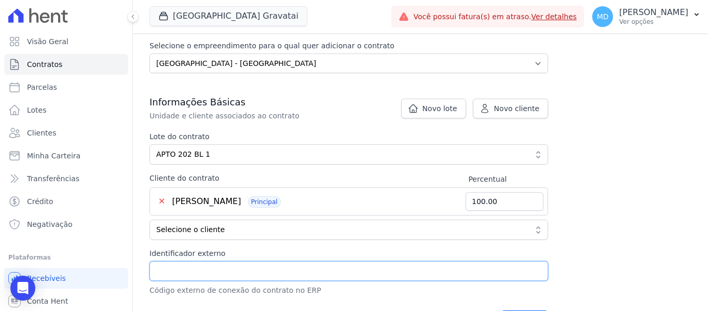
click input "Identificador externo"
click div "Contratos Adicionar Contrato Adicionar Contrato Passo 1 Dados cadastrais Passo …"
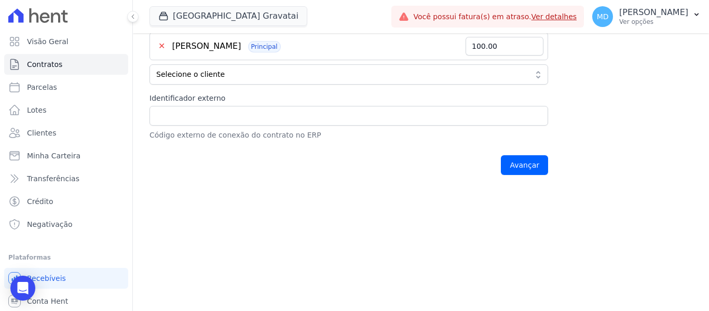
scroll to position [319, 0]
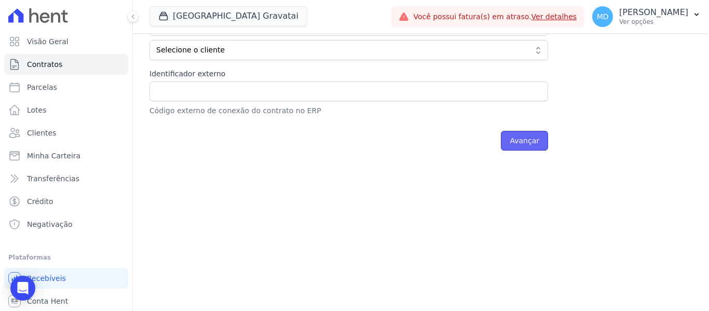
click input "Avançar"
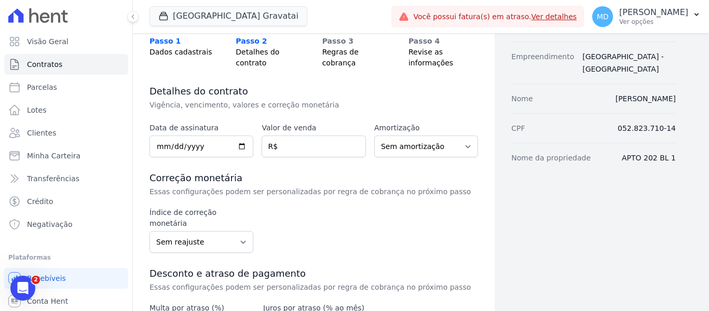
scroll to position [104, 0]
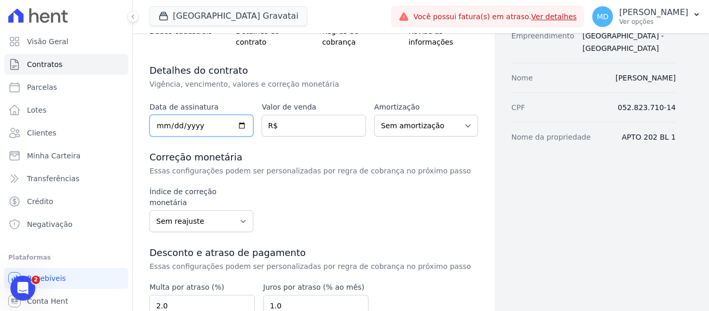
click at [161, 124] on input "date" at bounding box center [202, 126] width 104 height 22
type input "[DATE]"
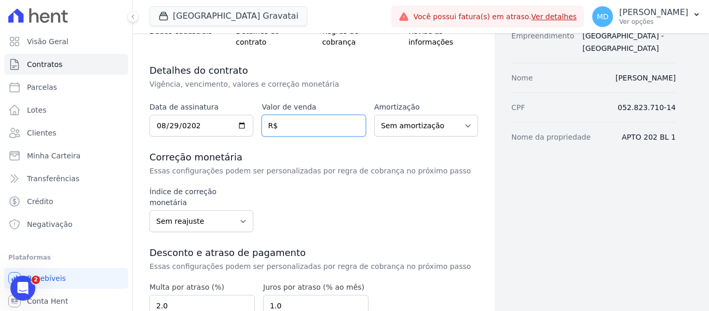
click at [276, 133] on input "number" at bounding box center [314, 126] width 104 height 22
paste input "234.14935"
click at [301, 127] on input "234.14935" at bounding box center [314, 126] width 104 height 22
click at [290, 128] on input "234.14935" at bounding box center [314, 126] width 104 height 22
type input "234149.35"
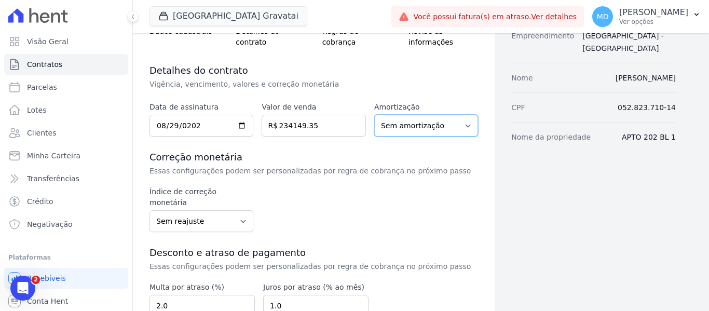
click at [393, 125] on select "Sem amortização Price Sac" at bounding box center [426, 126] width 104 height 22
click at [383, 157] on h3 "Correção monetária" at bounding box center [314, 157] width 329 height 12
drag, startPoint x: 465, startPoint y: 122, endPoint x: 423, endPoint y: 126, distance: 41.7
click at [465, 122] on select "Sem amortização Price Sac" at bounding box center [426, 126] width 104 height 22
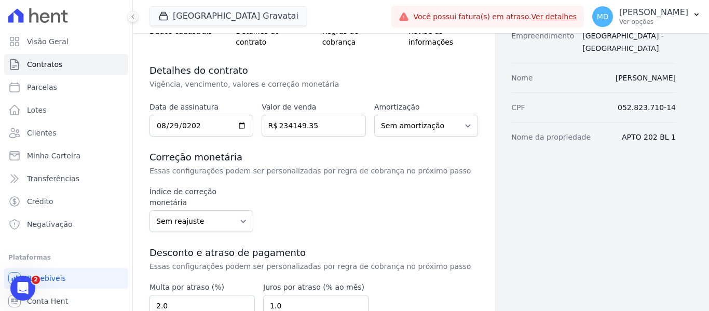
drag, startPoint x: 389, startPoint y: 207, endPoint x: 396, endPoint y: 198, distance: 10.8
click at [389, 207] on div "Índice de correção monetária Sem reajuste Média dos últimos 12 meses acumulado …" at bounding box center [314, 209] width 329 height 46
click at [192, 210] on select "Sem reajuste Média dos últimos 12 meses acumulado de INCCM Média dos últimos 12…" at bounding box center [202, 221] width 104 height 22
select select "inccdi"
click at [150, 210] on select "Sem reajuste Média dos últimos 12 meses acumulado de INCCM Média dos últimos 12…" at bounding box center [202, 221] width 104 height 22
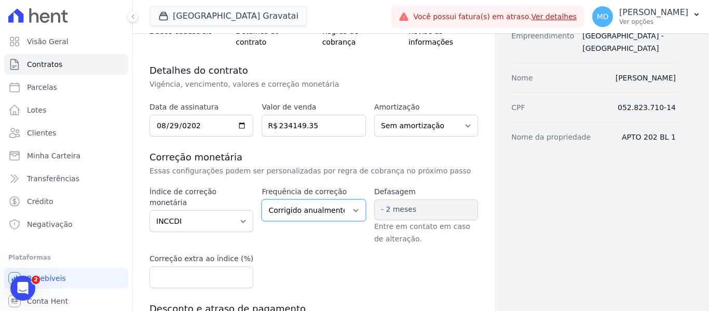
click at [323, 206] on select "Corrigido semestralmente Corrigido mensalmente Corrigido anualmente" at bounding box center [314, 210] width 104 height 22
select select "monthly"
click at [262, 199] on select "Corrigido semestralmente Corrigido mensalmente Corrigido anualmente" at bounding box center [314, 210] width 104 height 22
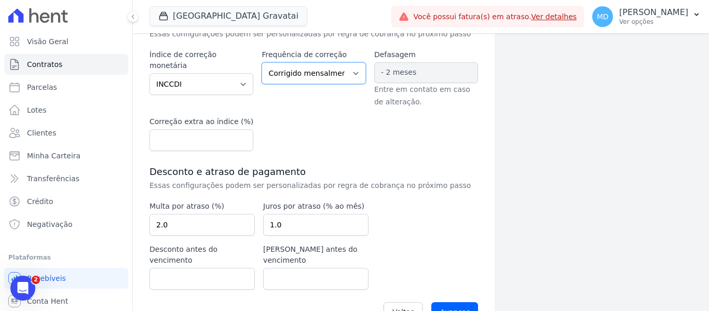
scroll to position [258, 0]
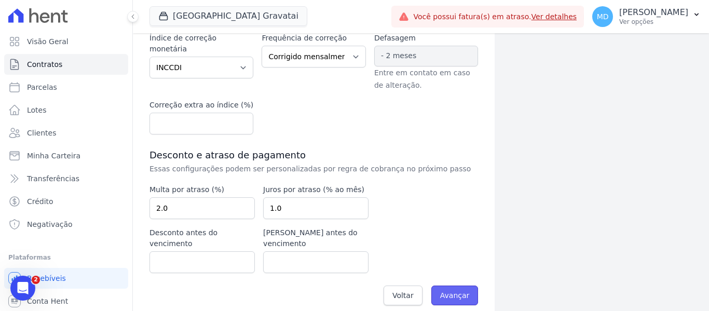
click at [461, 286] on input "Avançar" at bounding box center [454, 296] width 47 height 20
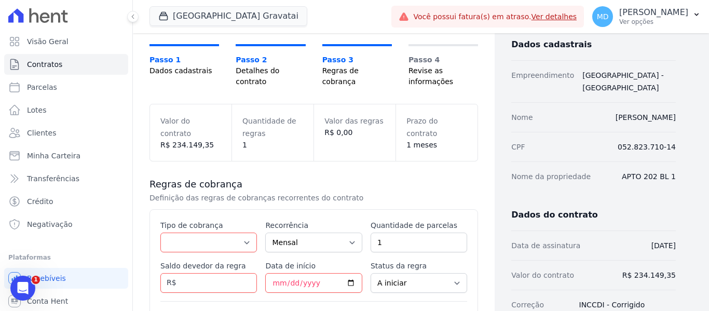
scroll to position [208, 0]
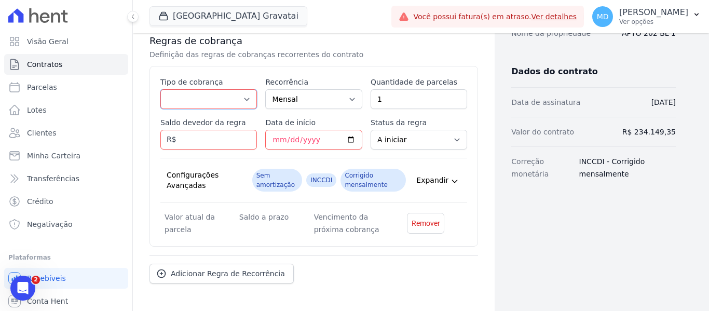
click at [212, 102] on select "Parcela Normal Entrada Sinal Intercalada Chaves Pré-chaves Pós-chaves Impostos …" at bounding box center [208, 99] width 97 height 20
select select "standard"
click at [160, 89] on select "Parcela Normal Entrada Sinal Intercalada Chaves Pré-chaves Pós-chaves Impostos …" at bounding box center [208, 99] width 97 height 20
click at [187, 142] on input "Saldo devedor da regra" at bounding box center [208, 140] width 97 height 20
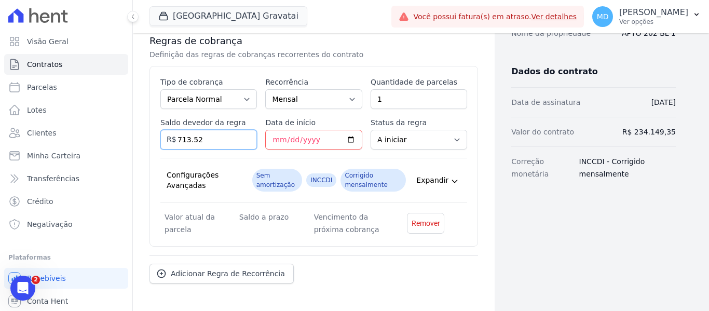
type input "713.52"
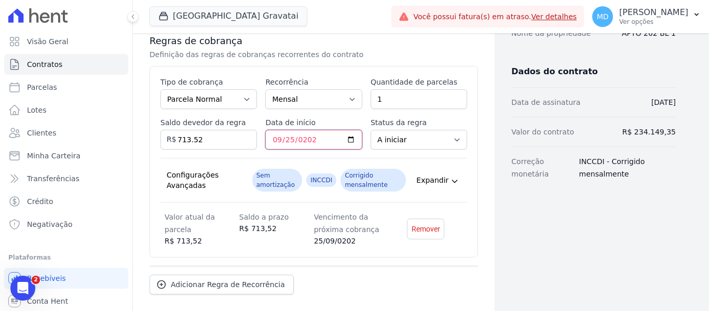
type input "[DATE]"
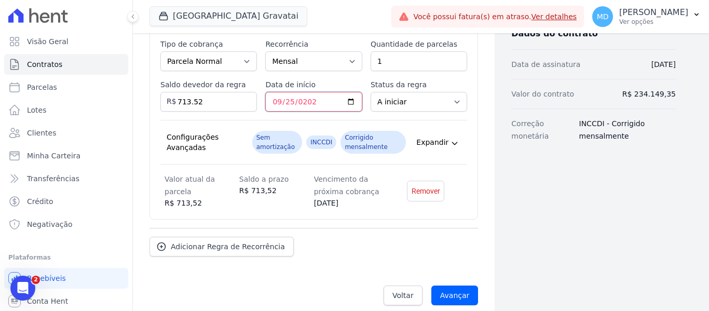
scroll to position [256, 0]
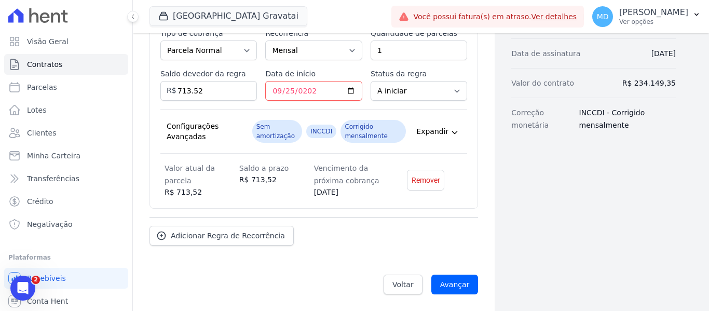
click at [471, 192] on div "Esse tipo de parcela não entra no saldo devedor do contrato. Tipo de cobrança P…" at bounding box center [314, 113] width 329 height 192
click at [186, 236] on span "Adicionar Regra de Recorrência" at bounding box center [228, 236] width 114 height 10
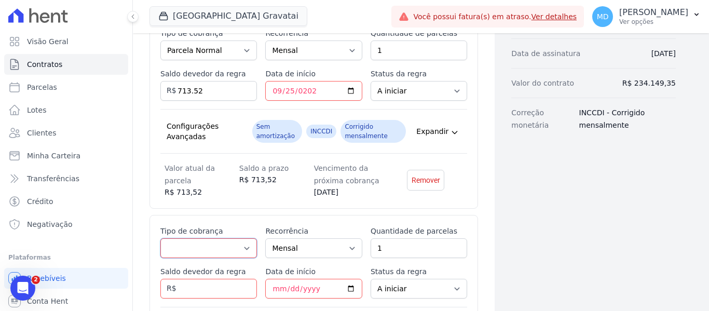
click at [198, 249] on select "Parcela Normal Entrada Sinal Intercalada Chaves Pré-chaves Pós-chaves Impostos …" at bounding box center [208, 248] width 97 height 20
select select "standard"
click at [160, 238] on select "Parcela Normal Entrada Sinal Intercalada Chaves Pré-chaves Pós-chaves Impostos …" at bounding box center [208, 248] width 97 height 20
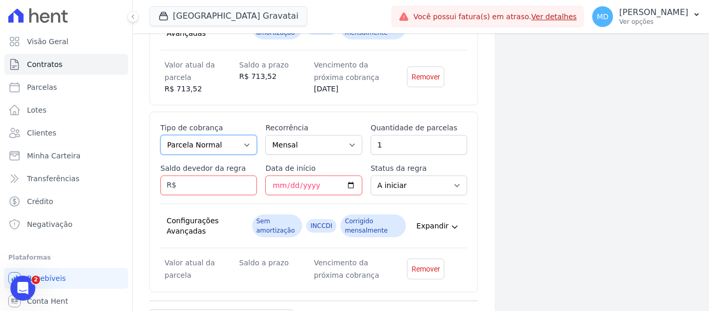
scroll to position [360, 0]
click at [211, 182] on input "Saldo devedor da regra" at bounding box center [208, 185] width 97 height 20
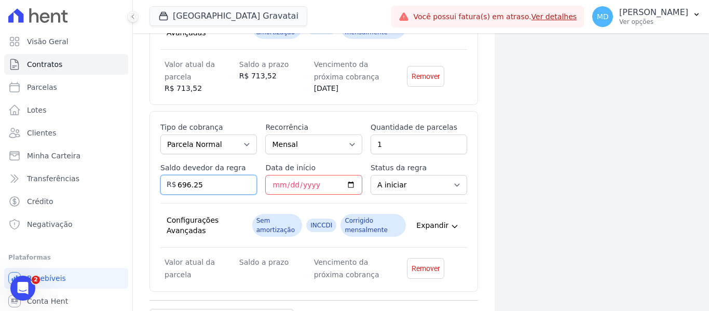
type input "696.25"
click at [276, 184] on input "[DATE]" at bounding box center [313, 185] width 97 height 20
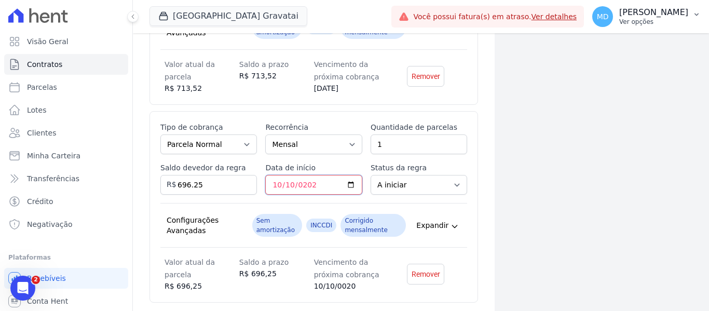
type input "[DATE]"
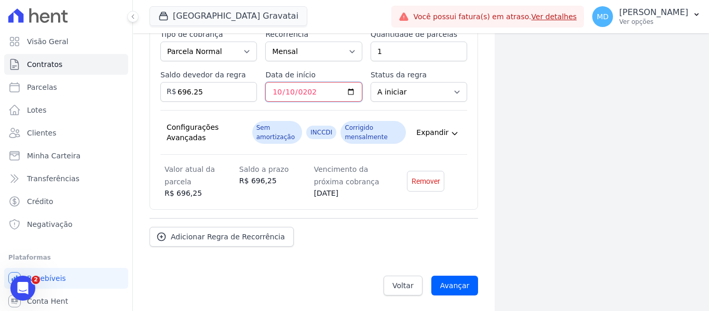
scroll to position [454, 0]
click at [339, 242] on div "Adicionar Regra de Recorrência" at bounding box center [314, 231] width 329 height 29
click at [202, 250] on div "Regras de cobrança Definição das regras de cobranças recorrentes do contrato Es…" at bounding box center [314, 17] width 329 height 491
click at [202, 244] on link "Adicionar Regra de Recorrência" at bounding box center [222, 236] width 144 height 20
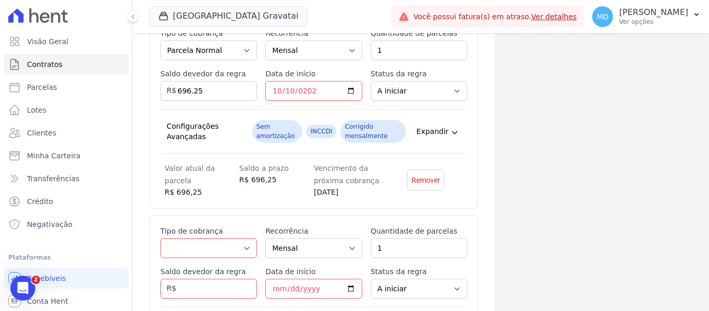
scroll to position [558, 0]
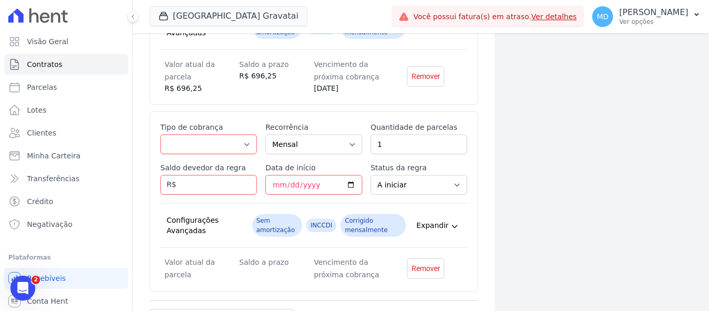
click at [198, 154] on div "Esse tipo de parcela não entra no saldo devedor do contrato. Tipo de cobrança P…" at bounding box center [313, 201] width 307 height 159
click at [209, 158] on div "Esse tipo de parcela não entra no saldo devedor do contrato. Tipo de cobrança P…" at bounding box center [313, 201] width 307 height 159
click at [213, 144] on select "Parcela Normal Entrada Sinal Intercalada Chaves Pré-chaves Pós-chaves Impostos …" at bounding box center [208, 144] width 97 height 20
select select "standard"
click at [160, 134] on select "Parcela Normal Entrada Sinal Intercalada Chaves Pré-chaves Pós-chaves Impostos …" at bounding box center [208, 144] width 97 height 20
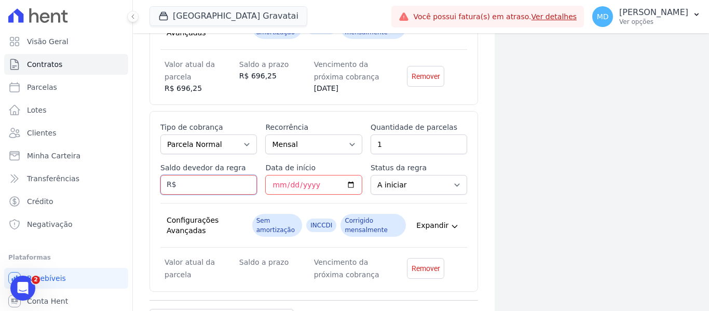
click at [195, 178] on input "Saldo devedor da regra" at bounding box center [208, 185] width 97 height 20
type input "678.97"
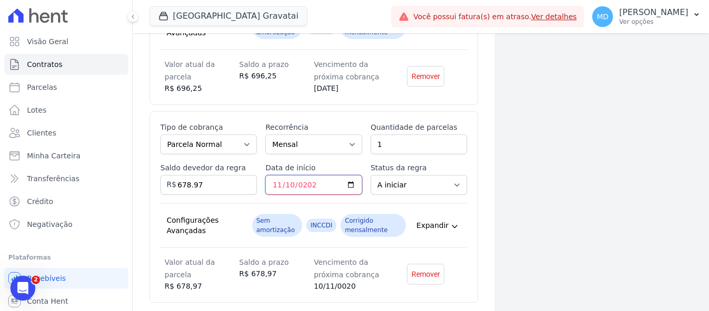
type input "[DATE]"
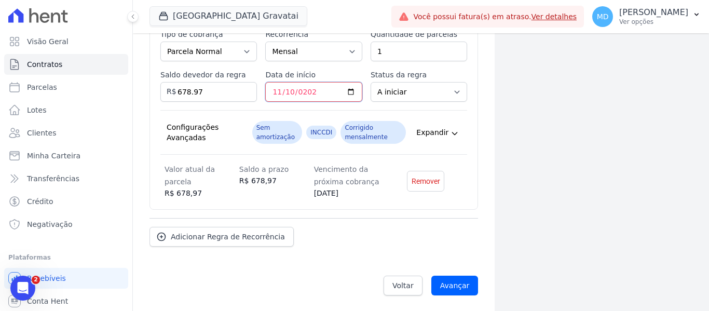
scroll to position [652, 0]
click at [387, 232] on div "Adicionar Regra de Recorrência" at bounding box center [314, 231] width 329 height 29
drag, startPoint x: 206, startPoint y: 233, endPoint x: 235, endPoint y: 211, distance: 36.0
click at [206, 233] on span "Adicionar Regra de Recorrência" at bounding box center [228, 236] width 114 height 10
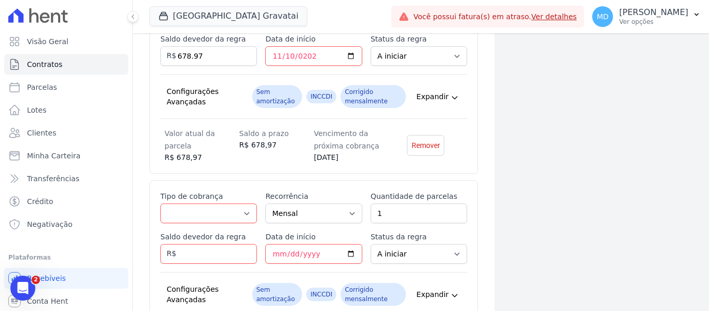
scroll to position [756, 0]
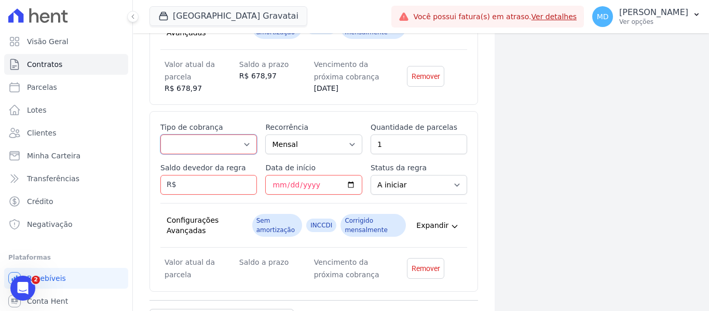
click at [197, 145] on select "Parcela Normal Entrada Sinal Intercalada Chaves Pré-chaves Pós-chaves Impostos …" at bounding box center [208, 144] width 97 height 20
select select "standard"
click at [160, 134] on select "Parcela Normal Entrada Sinal Intercalada Chaves Pré-chaves Pós-chaves Impostos …" at bounding box center [208, 144] width 97 height 20
click at [193, 180] on input "Saldo devedor da regra" at bounding box center [208, 185] width 97 height 20
type input "661.70"
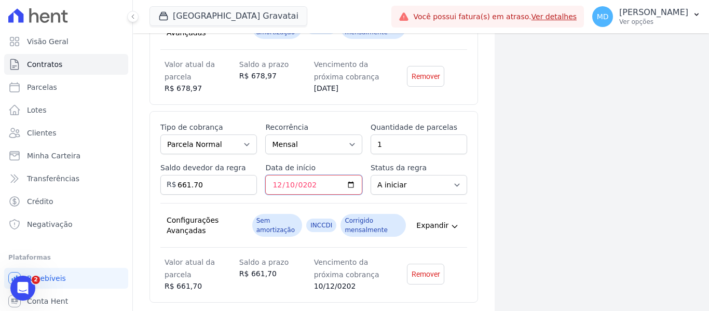
type input "[DATE]"
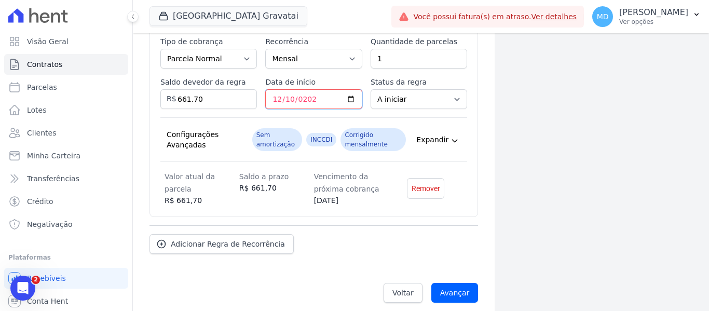
scroll to position [850, 0]
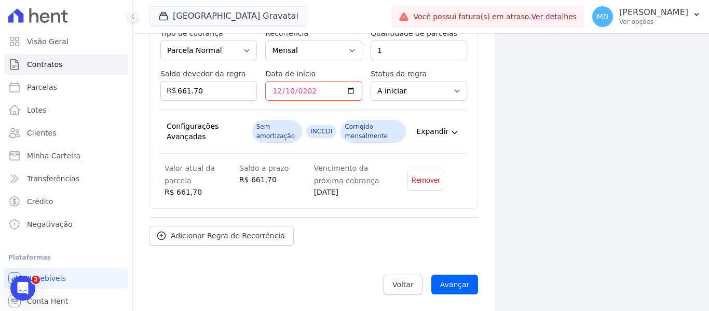
click at [199, 237] on span "Adicionar Regra de Recorrência" at bounding box center [228, 236] width 114 height 10
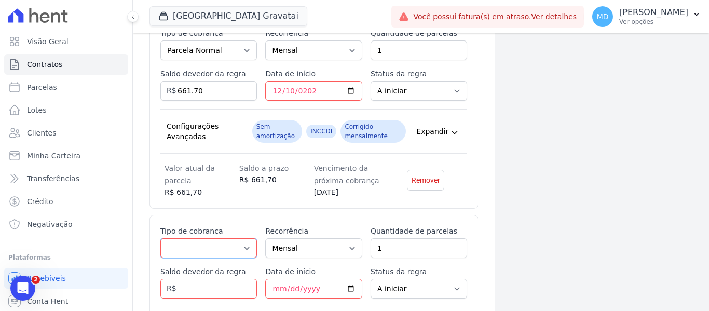
click at [210, 246] on select "Parcela Normal Entrada Sinal Intercalada Chaves Pré-chaves Pós-chaves Impostos …" at bounding box center [208, 248] width 97 height 20
select select "standard"
click at [160, 238] on select "Parcela Normal Entrada Sinal Intercalada Chaves Pré-chaves Pós-chaves Impostos …" at bounding box center [208, 248] width 97 height 20
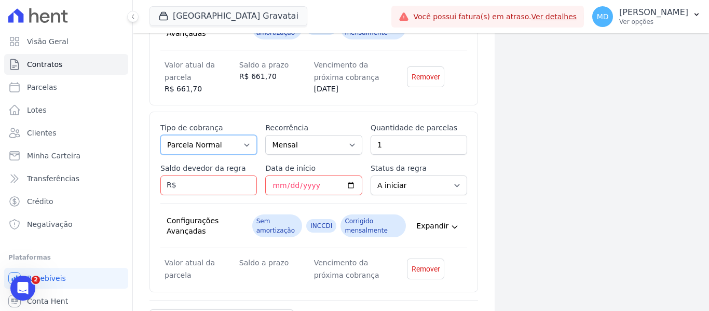
scroll to position [954, 0]
click at [198, 191] on input "Saldo devedor da regra" at bounding box center [208, 185] width 97 height 20
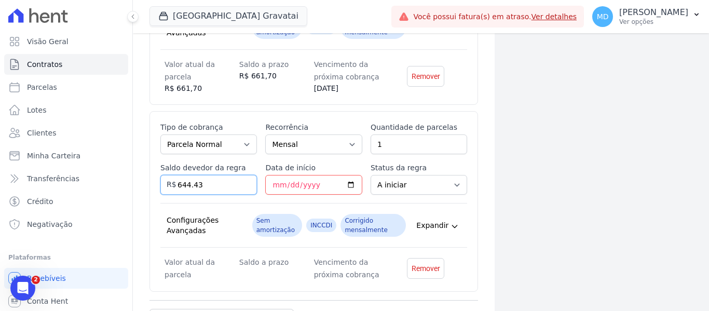
type input "644.43"
type input "[DATE]"
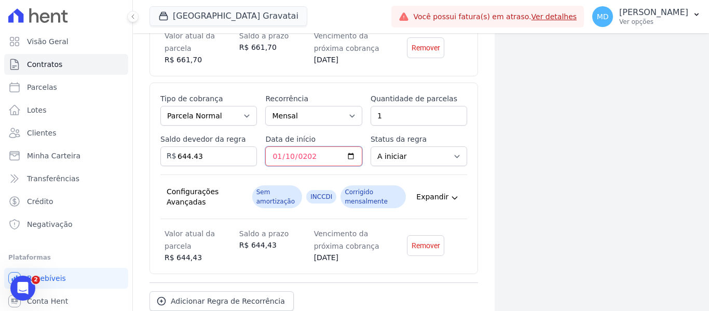
scroll to position [1048, 0]
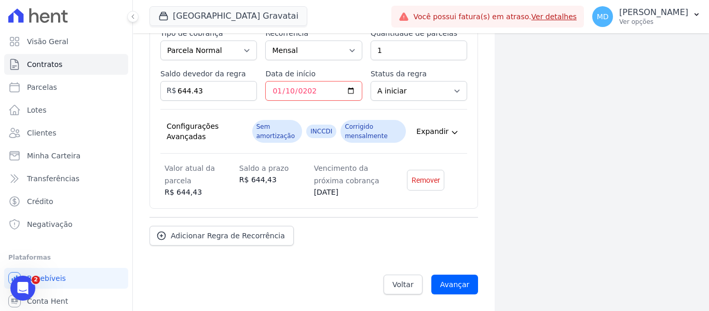
click at [358, 218] on div "Adicionar Regra de Recorrência" at bounding box center [314, 231] width 329 height 29
click at [238, 242] on link "Adicionar Regra de Recorrência" at bounding box center [222, 236] width 144 height 20
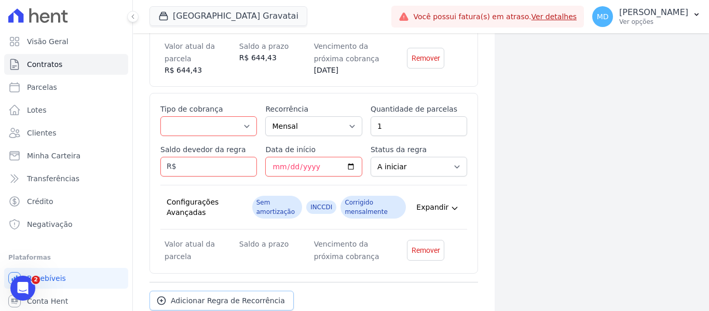
scroll to position [1131, 0]
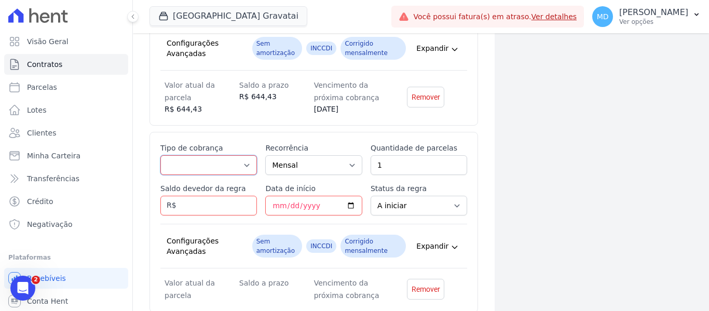
click at [232, 165] on select "Parcela Normal Entrada Sinal Intercalada Chaves Pré-chaves Pós-chaves Impostos …" at bounding box center [208, 165] width 97 height 20
select select "standard"
click at [160, 155] on select "Parcela Normal Entrada Sinal Intercalada Chaves Pré-chaves Pós-chaves Impostos …" at bounding box center [208, 165] width 97 height 20
click at [213, 201] on input "Saldo devedor da regra" at bounding box center [208, 206] width 97 height 20
type input "627.15"
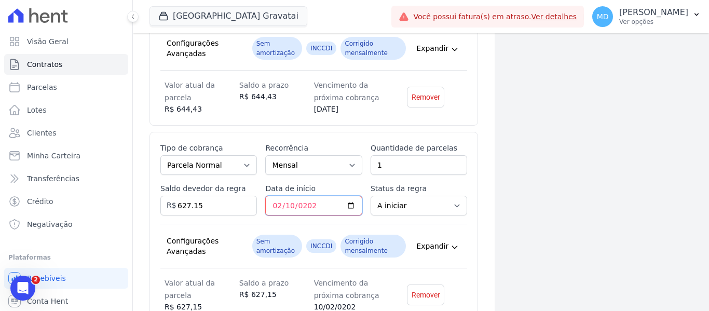
type input "[DATE]"
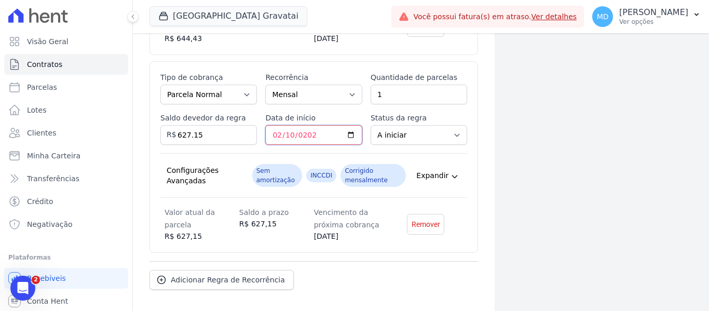
scroll to position [1235, 0]
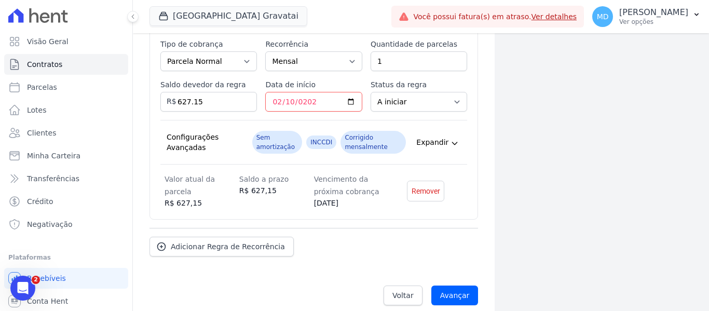
click at [424, 232] on div "Adicionar Regra de Recorrência" at bounding box center [314, 242] width 329 height 29
click at [193, 247] on span "Adicionar Regra de Recorrência" at bounding box center [228, 246] width 114 height 10
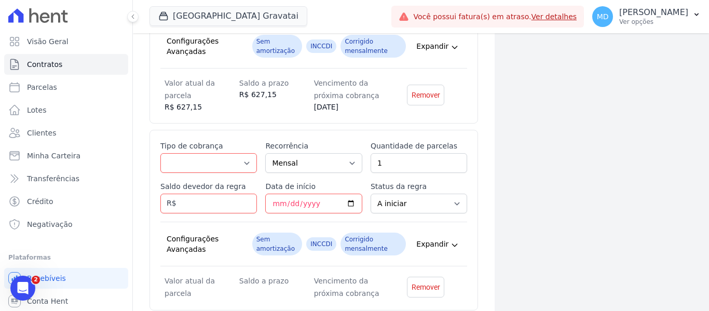
scroll to position [1339, 0]
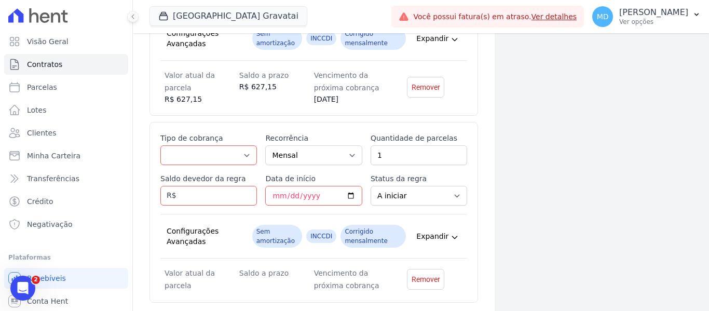
click at [210, 142] on label "Tipo de cobrança" at bounding box center [208, 138] width 97 height 10
click at [210, 145] on select "Parcela Normal Entrada Sinal Intercalada Chaves Pré-chaves Pós-chaves Impostos …" at bounding box center [208, 155] width 97 height 20
click at [208, 154] on select "Parcela Normal Entrada Sinal Intercalada Chaves Pré-chaves Pós-chaves Impostos …" at bounding box center [208, 155] width 97 height 20
select select "standard"
click at [160, 145] on select "Parcela Normal Entrada Sinal Intercalada Chaves Pré-chaves Pós-chaves Impostos …" at bounding box center [208, 155] width 97 height 20
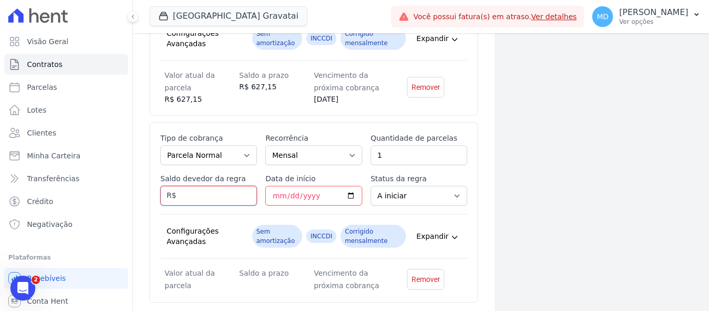
click at [199, 195] on input "Saldo devedor da regra" at bounding box center [208, 196] width 97 height 20
type input "609.88"
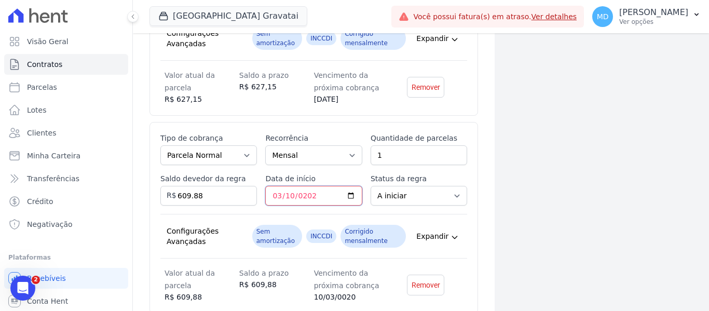
type input "[DATE]"
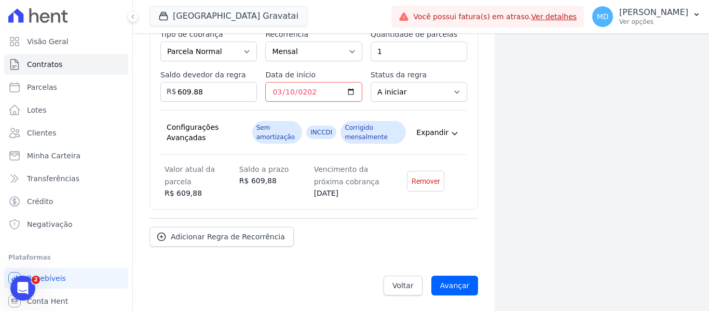
click at [435, 236] on div "Adicionar Regra de Recorrência" at bounding box center [314, 232] width 329 height 29
drag, startPoint x: 443, startPoint y: 227, endPoint x: 469, endPoint y: 165, distance: 67.3
click at [443, 227] on div "Adicionar Regra de Recorrência" at bounding box center [314, 232] width 329 height 29
click at [203, 240] on span "Adicionar Regra de Recorrência" at bounding box center [228, 237] width 114 height 10
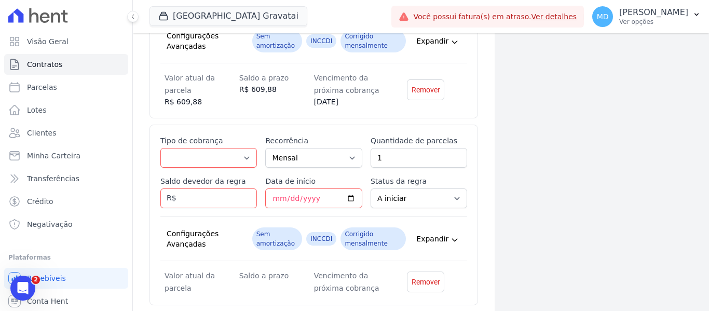
scroll to position [1546, 0]
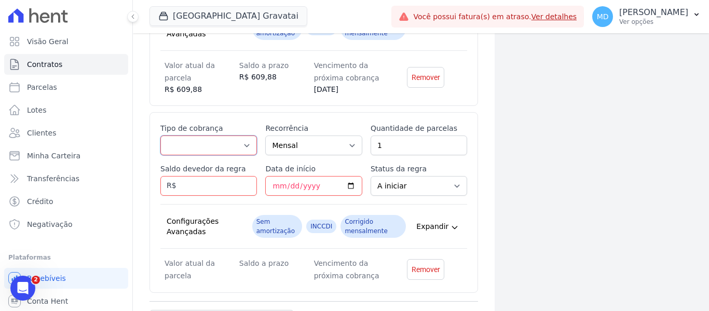
click at [211, 138] on select "Parcela Normal Entrada Sinal Intercalada Chaves Pré-chaves Pós-chaves Impostos …" at bounding box center [208, 146] width 97 height 20
select select "standard"
click at [160, 136] on select "Parcela Normal Entrada Sinal Intercalada Chaves Pré-chaves Pós-chaves Impostos …" at bounding box center [208, 146] width 97 height 20
click at [200, 184] on input "Saldo devedor da regra" at bounding box center [208, 186] width 97 height 20
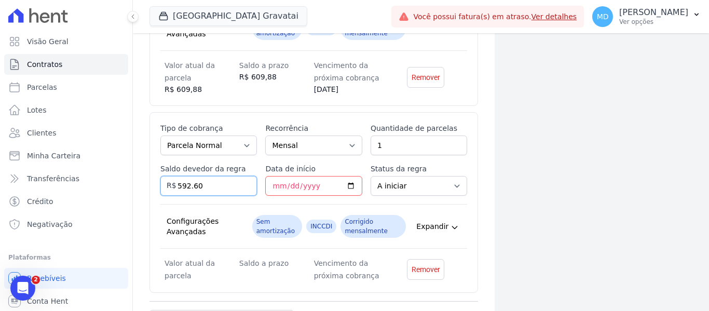
type input "592.60"
type input "[DATE]"
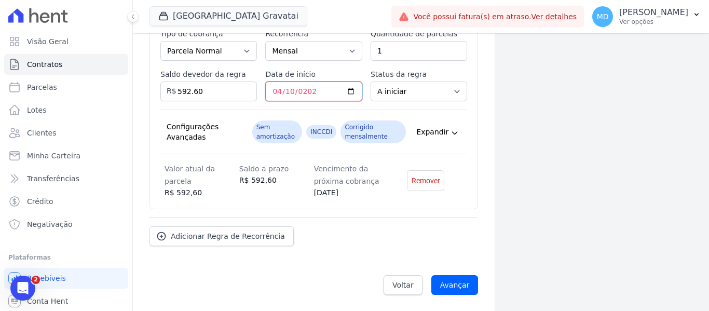
scroll to position [1641, 0]
click at [381, 239] on div "Adicionar Regra de Recorrência" at bounding box center [314, 231] width 329 height 29
click at [223, 237] on span "Adicionar Regra de Recorrência" at bounding box center [228, 236] width 114 height 10
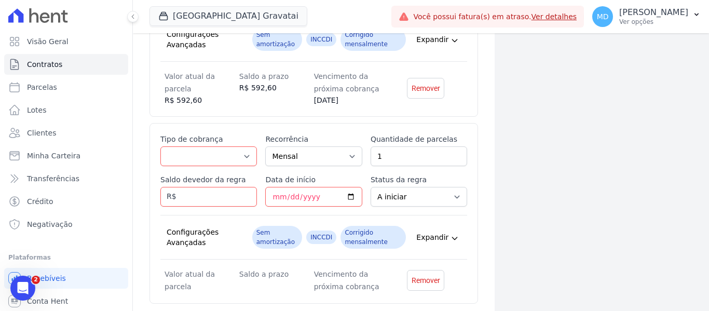
scroll to position [1745, 0]
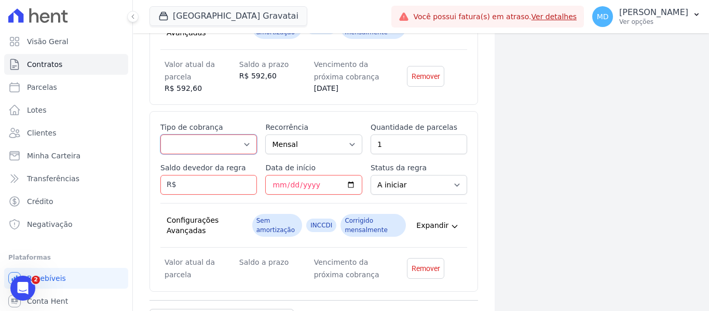
click at [215, 148] on select "Parcela Normal Entrada Sinal Intercalada Chaves Pré-chaves Pós-chaves Impostos …" at bounding box center [208, 144] width 97 height 20
click at [160, 134] on select "Parcela Normal Entrada Sinal Intercalada Chaves Pré-chaves Pós-chaves Impostos …" at bounding box center [208, 144] width 97 height 20
click at [198, 141] on select "Parcela Normal Entrada Sinal Intercalada Chaves Pré-chaves Pós-chaves Impostos …" at bounding box center [208, 144] width 97 height 20
select select "standard"
click at [160, 134] on select "Parcela Normal Entrada Sinal Intercalada Chaves Pré-chaves Pós-chaves Impostos …" at bounding box center [208, 144] width 97 height 20
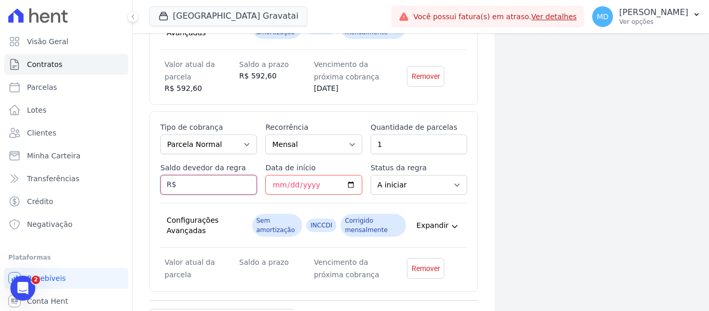
click at [195, 185] on input "Saldo devedor da regra" at bounding box center [208, 185] width 97 height 20
type input "575.33"
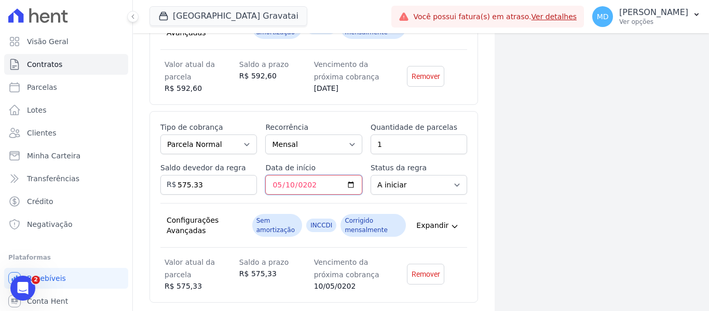
type input "[DATE]"
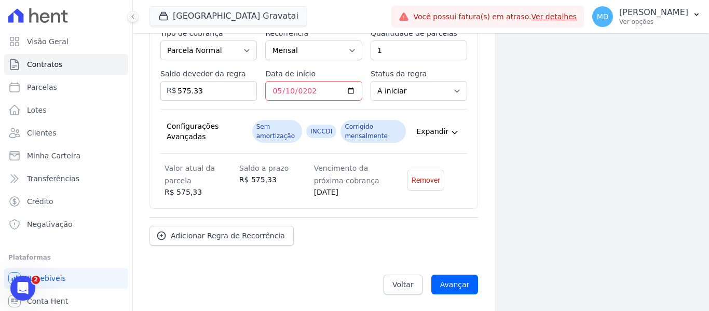
click at [354, 227] on div "Adicionar Regra de Recorrência" at bounding box center [314, 231] width 329 height 29
click at [215, 243] on link "Adicionar Regra de Recorrência" at bounding box center [222, 236] width 144 height 20
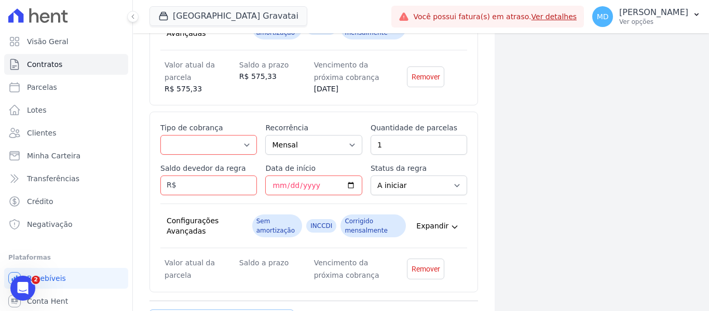
scroll to position [1943, 0]
click at [202, 147] on select "Parcela Normal Entrada Sinal Intercalada Chaves Pré-chaves Pós-chaves Impostos …" at bounding box center [208, 144] width 97 height 20
select select "standard"
click at [160, 134] on select "Parcela Normal Entrada Sinal Intercalada Chaves Pré-chaves Pós-chaves Impostos …" at bounding box center [208, 144] width 97 height 20
click at [193, 181] on input "Saldo devedor da regra" at bounding box center [208, 185] width 97 height 20
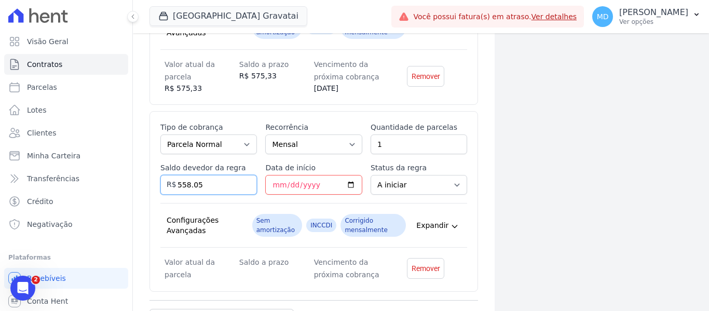
type input "558.05"
type input "2025-06-10"
type input "0006-06-10"
type input "0100-06-10"
type input "2026-06-10"
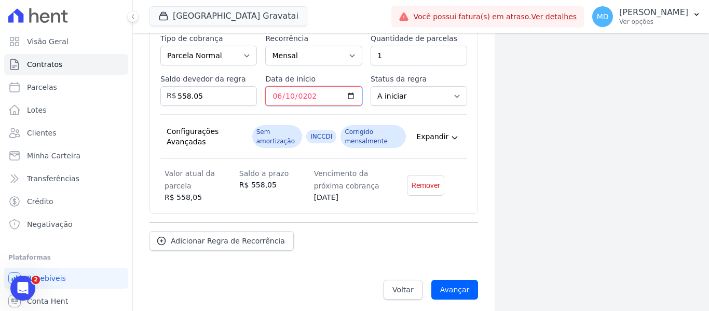
scroll to position [2037, 0]
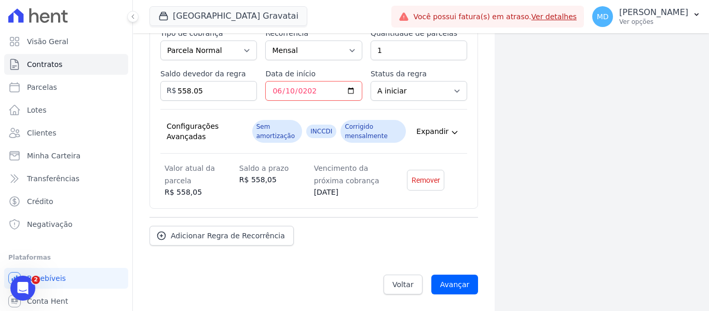
click at [455, 232] on div "Adicionar Regra de Recorrência" at bounding box center [314, 231] width 329 height 29
click at [242, 234] on span "Adicionar Regra de Recorrência" at bounding box center [228, 236] width 114 height 10
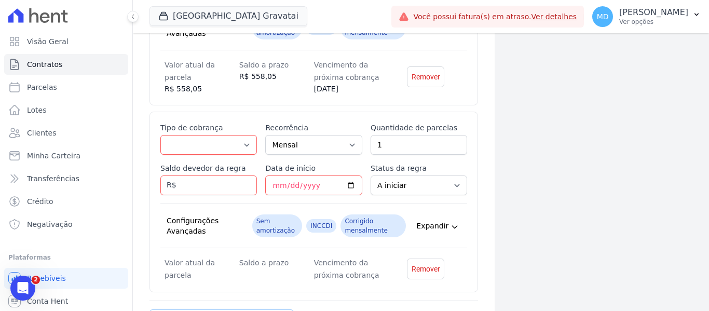
scroll to position [2141, 0]
click at [204, 147] on select "Parcela Normal Entrada Sinal Intercalada Chaves Pré-chaves Pós-chaves Impostos …" at bounding box center [208, 144] width 97 height 20
select select "standard"
click at [160, 134] on select "Parcela Normal Entrada Sinal Intercalada Chaves Pré-chaves Pós-chaves Impostos …" at bounding box center [208, 144] width 97 height 20
click at [195, 190] on input "Saldo devedor da regra" at bounding box center [208, 185] width 97 height 20
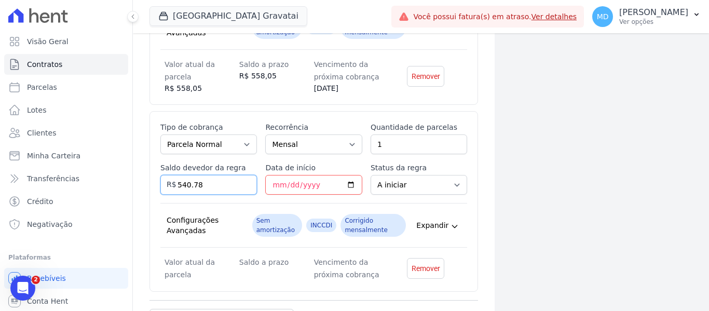
type input "540.78"
type input "2000-07-10"
type input "2026-07-10"
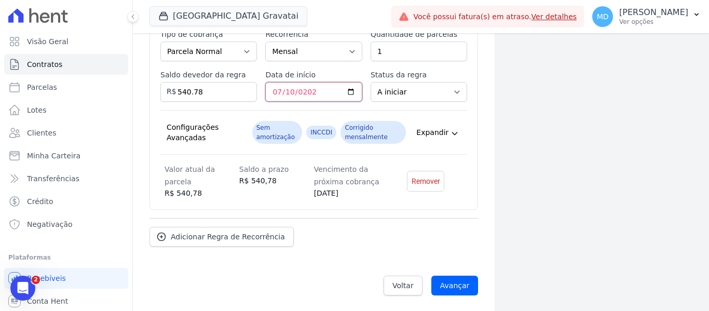
scroll to position [2235, 0]
click at [205, 238] on span "Adicionar Regra de Recorrência" at bounding box center [228, 236] width 114 height 10
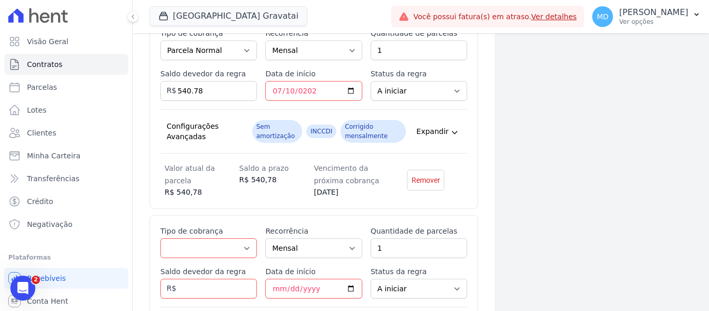
scroll to position [2339, 0]
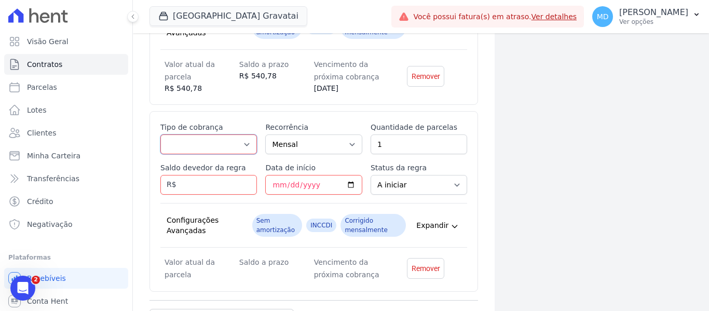
click at [219, 144] on select "Parcela Normal Entrada Sinal Intercalada Chaves Pré-chaves Pós-chaves Impostos …" at bounding box center [208, 144] width 97 height 20
select select "standard"
click at [160, 134] on select "Parcela Normal Entrada Sinal Intercalada Chaves Pré-chaves Pós-chaves Impostos …" at bounding box center [208, 144] width 97 height 20
click at [213, 184] on input "Saldo devedor da regra" at bounding box center [208, 185] width 97 height 20
type input "523.51"
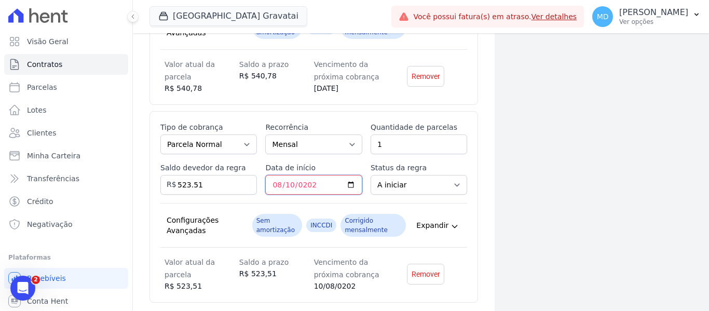
type input "2026-08-10"
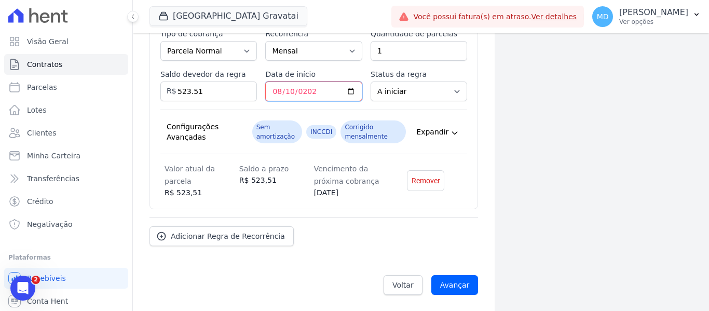
scroll to position [2433, 0]
click at [358, 226] on div "Adicionar Regra de Recorrência" at bounding box center [314, 231] width 329 height 29
click at [195, 236] on span "Adicionar Regra de Recorrência" at bounding box center [228, 236] width 114 height 10
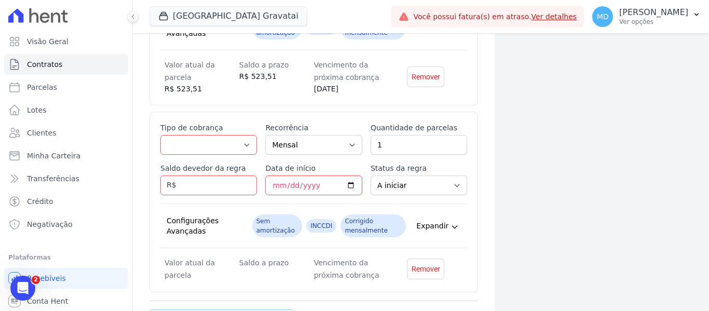
scroll to position [2536, 0]
click at [193, 141] on select "Parcela Normal Entrada Sinal Intercalada Chaves Pré-chaves Pós-chaves Impostos …" at bounding box center [208, 144] width 97 height 20
select select "standard"
click at [160, 134] on select "Parcela Normal Entrada Sinal Intercalada Chaves Pré-chaves Pós-chaves Impostos …" at bounding box center [208, 144] width 97 height 20
click at [213, 186] on input "Saldo devedor da regra" at bounding box center [208, 185] width 97 height 20
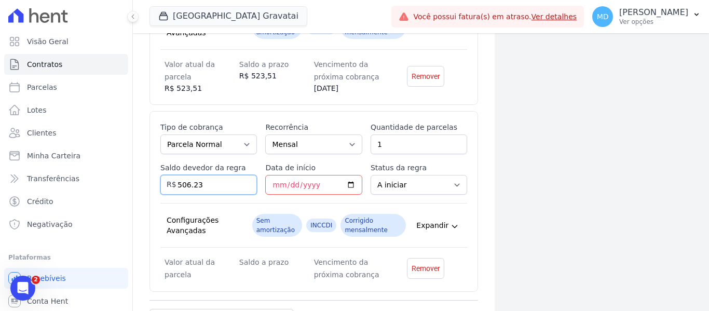
type input "506.23"
type input "2026-09-10"
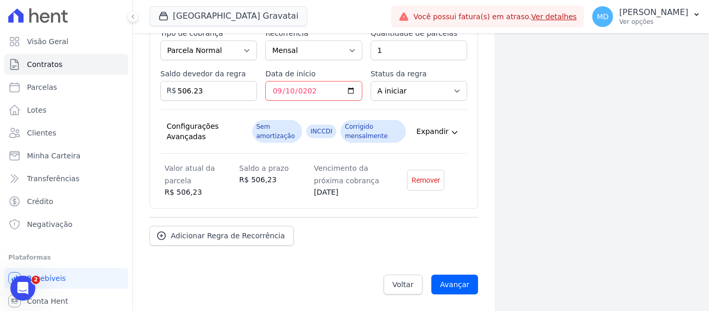
click at [433, 221] on div "Adicionar Regra de Recorrência" at bounding box center [314, 231] width 329 height 29
click at [220, 244] on link "Adicionar Regra de Recorrência" at bounding box center [222, 236] width 144 height 20
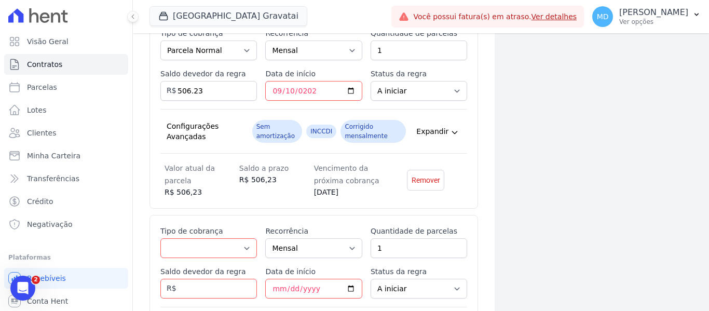
scroll to position [2734, 0]
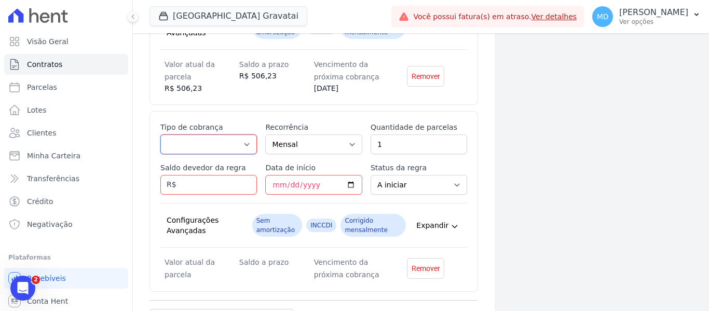
click at [201, 141] on select "Parcela Normal Entrada Sinal Intercalada Chaves Pré-chaves Pós-chaves Impostos …" at bounding box center [208, 144] width 97 height 20
select select "standard"
click at [160, 134] on select "Parcela Normal Entrada Sinal Intercalada Chaves Pré-chaves Pós-chaves Impostos …" at bounding box center [208, 144] width 97 height 20
click at [192, 181] on input "Saldo devedor da regra" at bounding box center [208, 185] width 97 height 20
type input "488.96"
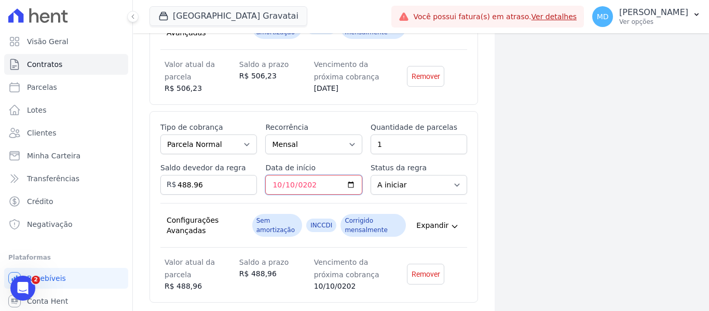
type input "2026-10-10"
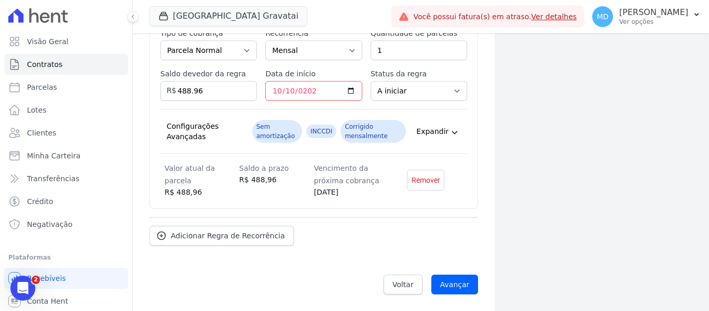
click at [209, 240] on span "Adicionar Regra de Recorrência" at bounding box center [228, 236] width 114 height 10
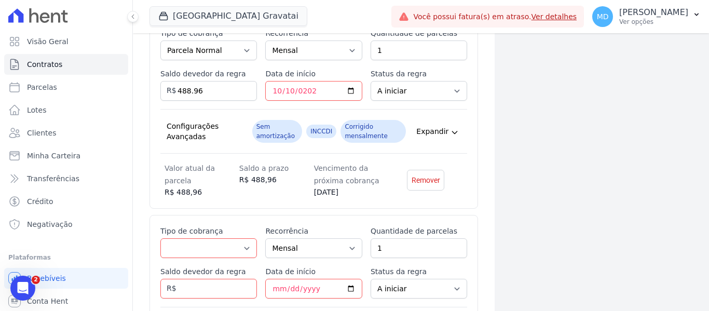
scroll to position [2932, 0]
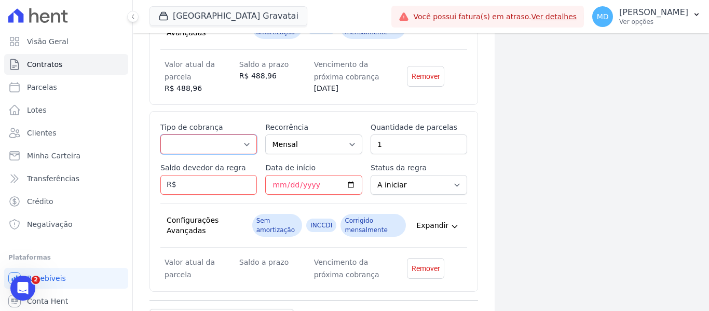
click at [209, 139] on select "Parcela Normal Entrada Sinal Intercalada Chaves Pré-chaves Pós-chaves Impostos …" at bounding box center [208, 144] width 97 height 20
select select "standard"
click at [160, 134] on select "Parcela Normal Entrada Sinal Intercalada Chaves Pré-chaves Pós-chaves Impostos …" at bounding box center [208, 144] width 97 height 20
click at [197, 187] on input "Saldo devedor da regra" at bounding box center [208, 185] width 97 height 20
type input "471.68"
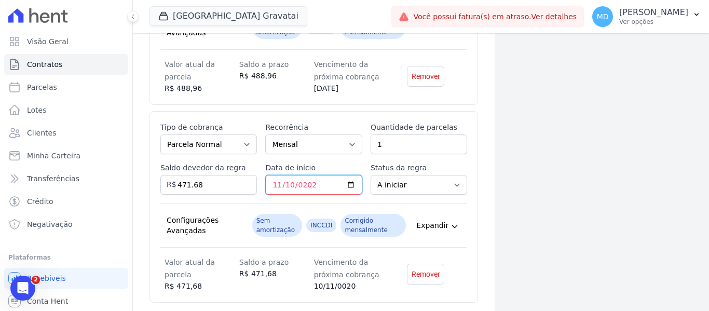
type input "2026-11-10"
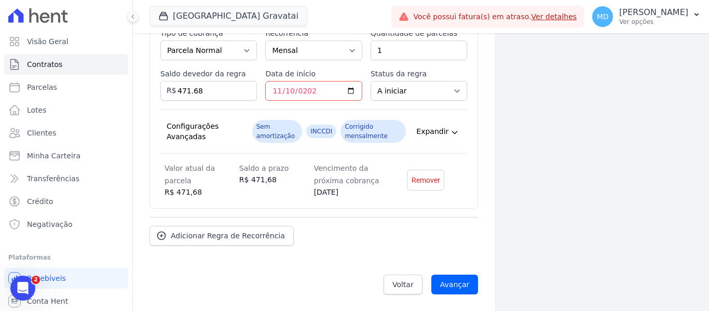
click at [420, 223] on div "Adicionar Regra de Recorrência" at bounding box center [314, 231] width 329 height 29
drag, startPoint x: 266, startPoint y: 234, endPoint x: 299, endPoint y: 213, distance: 38.7
click at [266, 234] on span "Adicionar Regra de Recorrência" at bounding box center [228, 236] width 114 height 10
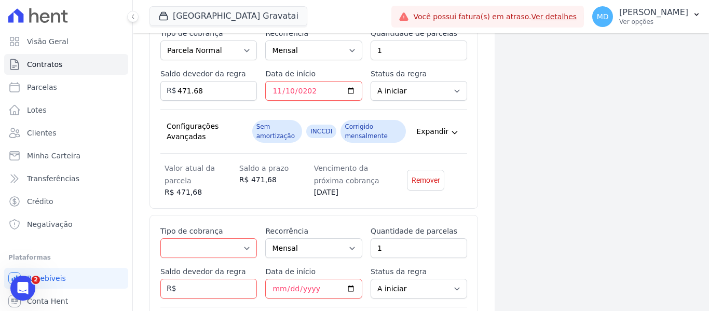
scroll to position [3130, 0]
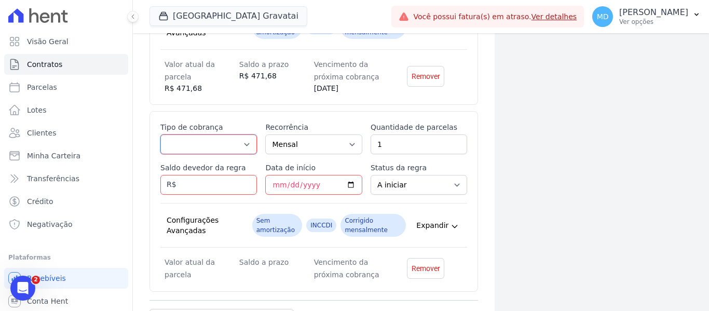
click at [206, 142] on select "Parcela Normal Entrada Sinal Intercalada Chaves Pré-chaves Pós-chaves Impostos …" at bounding box center [208, 144] width 97 height 20
select select "standard"
click at [160, 134] on select "Parcela Normal Entrada Sinal Intercalada Chaves Pré-chaves Pós-chaves Impostos …" at bounding box center [208, 144] width 97 height 20
click at [225, 186] on input "Saldo devedor da regra" at bounding box center [208, 185] width 97 height 20
type input "454.41"
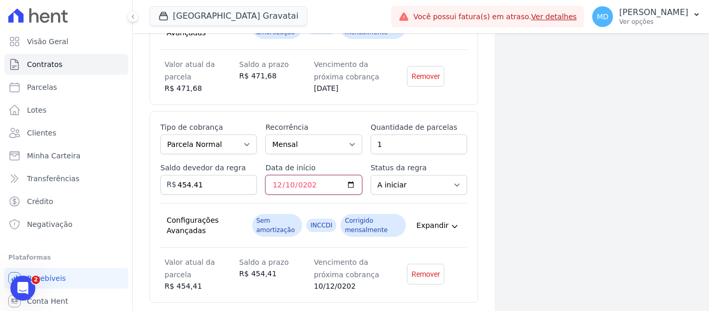
type input "2026-12-10"
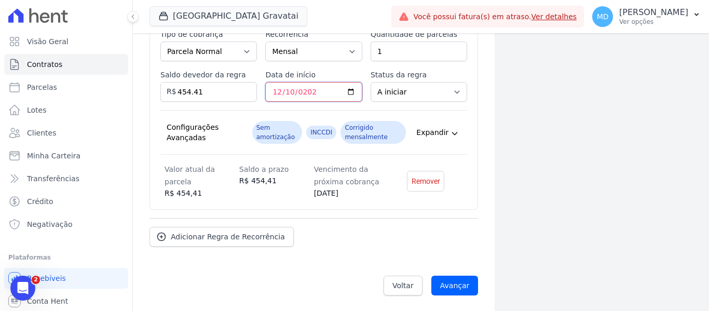
scroll to position [3224, 0]
click at [353, 245] on div "Adicionar Regra de Recorrência" at bounding box center [314, 231] width 329 height 29
click at [220, 226] on link "Adicionar Regra de Recorrência" at bounding box center [222, 236] width 144 height 20
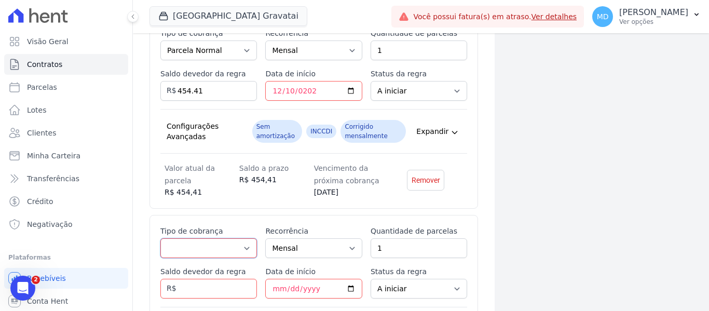
drag, startPoint x: 206, startPoint y: 253, endPoint x: 208, endPoint y: 240, distance: 13.7
click at [206, 253] on select "Parcela Normal Entrada Sinal Intercalada Chaves Pré-chaves Pós-chaves Impostos …" at bounding box center [208, 248] width 97 height 20
click at [160, 238] on select "Parcela Normal Entrada Sinal Intercalada Chaves Pré-chaves Pós-chaves Impostos …" at bounding box center [208, 248] width 97 height 20
click at [200, 77] on label "Saldo devedor da regra" at bounding box center [208, 74] width 97 height 10
click at [200, 81] on input "454.41" at bounding box center [208, 91] width 97 height 20
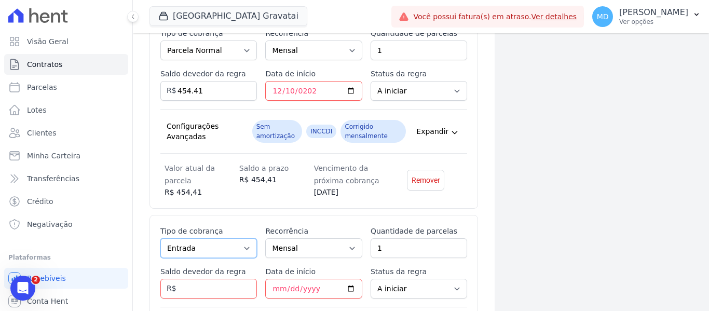
click at [198, 241] on select "Parcela Normal Entrada Sinal Intercalada Chaves Pré-chaves Pós-chaves Impostos …" at bounding box center [208, 248] width 97 height 20
select select "standard"
click at [160, 238] on select "Parcela Normal Entrada Sinal Intercalada Chaves Pré-chaves Pós-chaves Impostos …" at bounding box center [208, 248] width 97 height 20
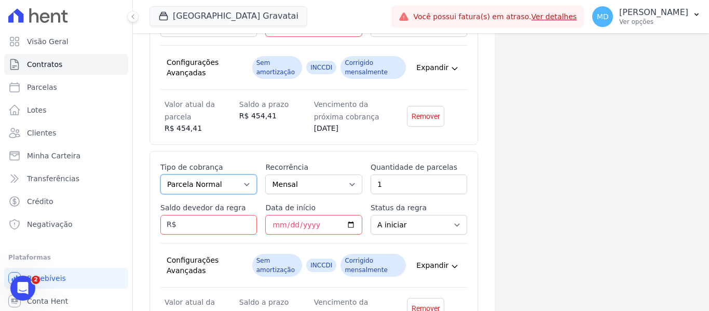
scroll to position [3328, 0]
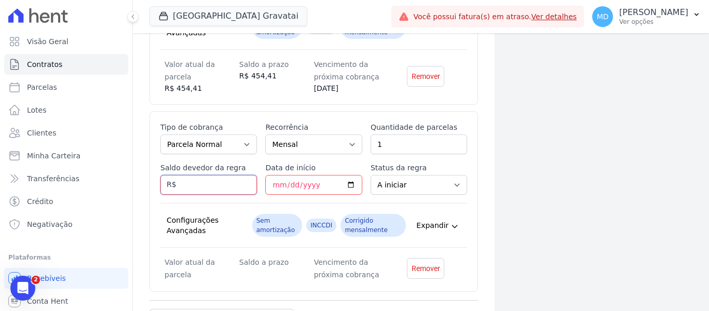
click at [201, 189] on input "Saldo devedor da regra" at bounding box center [208, 185] width 97 height 20
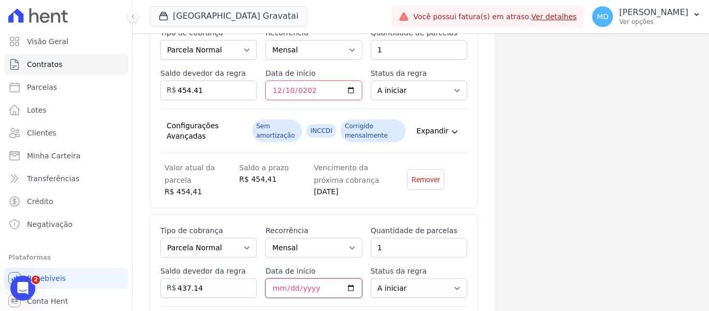
scroll to position [3224, 0]
click at [333, 188] on dd "10/12/2026" at bounding box center [351, 192] width 75 height 11
click at [352, 190] on dd "10/12/2026" at bounding box center [351, 192] width 75 height 11
click at [348, 193] on dd "10/12/2026" at bounding box center [351, 192] width 75 height 11
click at [345, 192] on dd "10/12/2026" at bounding box center [351, 192] width 75 height 11
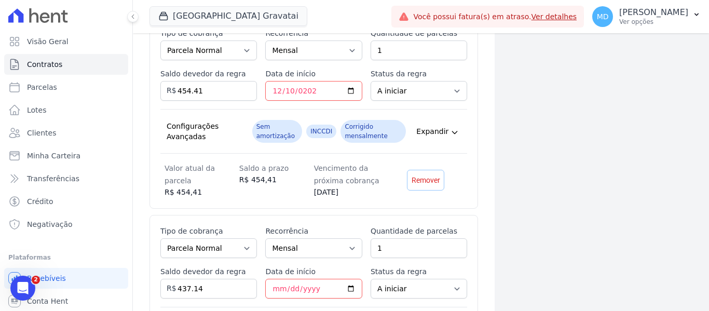
click at [422, 183] on span "Remover" at bounding box center [426, 180] width 29 height 10
click at [317, 199] on div "Esse tipo de parcela não entra no saldo devedor do contrato. Tipo de cobrança P…" at bounding box center [314, 113] width 329 height 192
click at [326, 189] on dd "10/11/2026" at bounding box center [351, 192] width 75 height 11
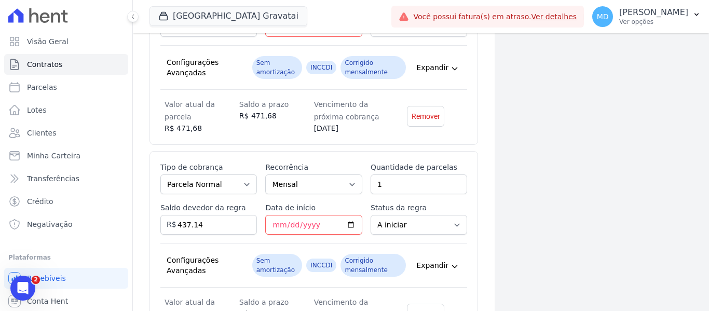
scroll to position [3130, 0]
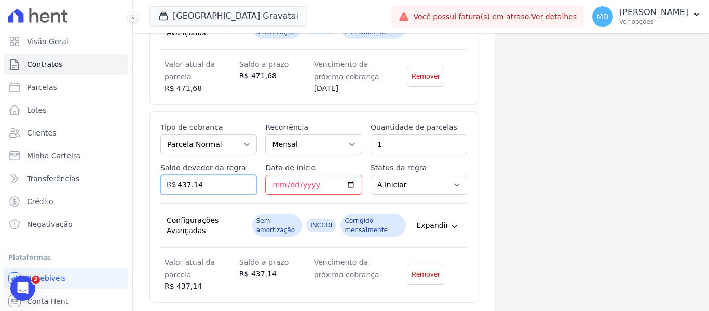
drag, startPoint x: 218, startPoint y: 185, endPoint x: 167, endPoint y: 180, distance: 51.1
click at [167, 180] on div "Saldo devedor da regra 437.14 R$" at bounding box center [208, 179] width 97 height 32
drag, startPoint x: 209, startPoint y: 188, endPoint x: 182, endPoint y: 188, distance: 26.5
click at [182, 188] on input "454.41" at bounding box center [208, 185] width 97 height 20
type input "471.68"
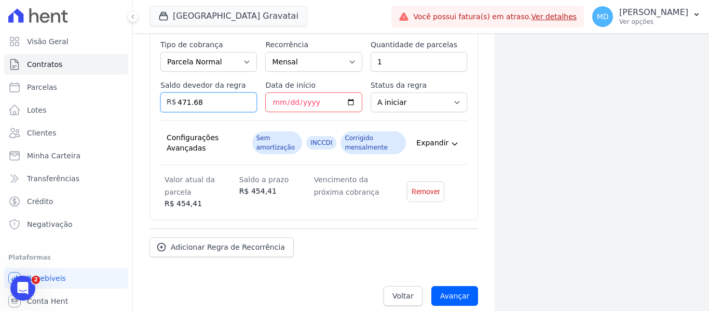
scroll to position [3213, 0]
click at [420, 186] on span "Remover" at bounding box center [426, 191] width 29 height 10
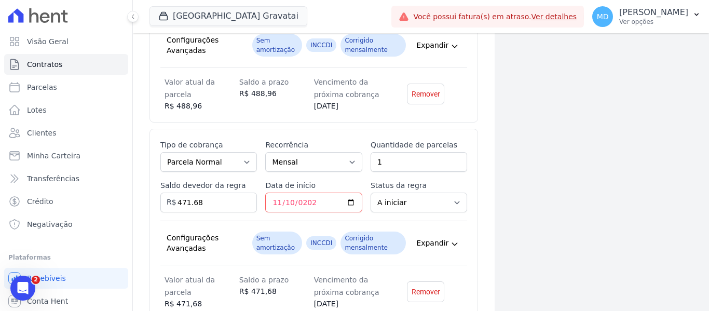
scroll to position [2922, 0]
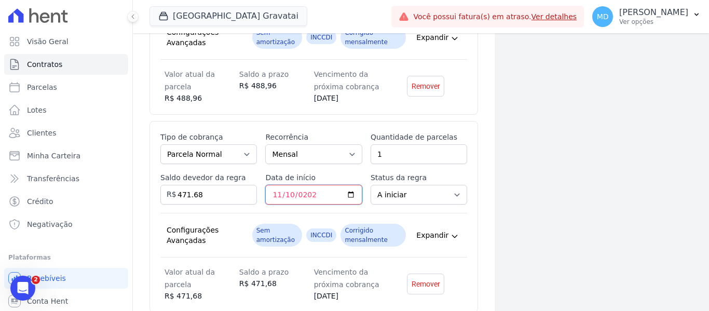
click at [295, 190] on input "2026-11-10" at bounding box center [313, 195] width 97 height 20
click at [289, 194] on input "2026-11-10" at bounding box center [313, 195] width 97 height 20
click at [425, 286] on span "Remover" at bounding box center [426, 284] width 29 height 10
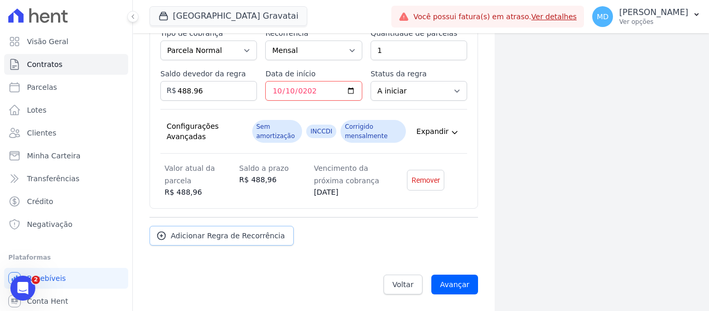
click at [233, 233] on span "Adicionar Regra de Recorrência" at bounding box center [228, 236] width 114 height 10
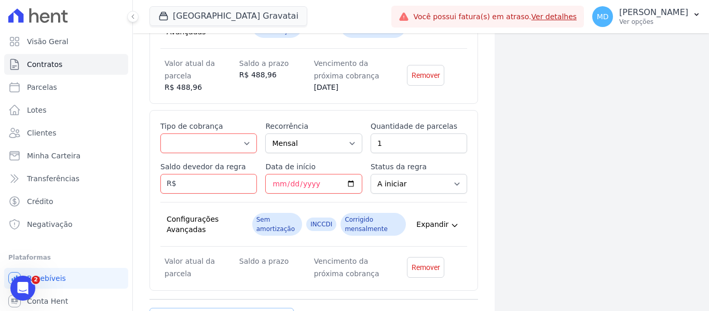
scroll to position [3015, 0]
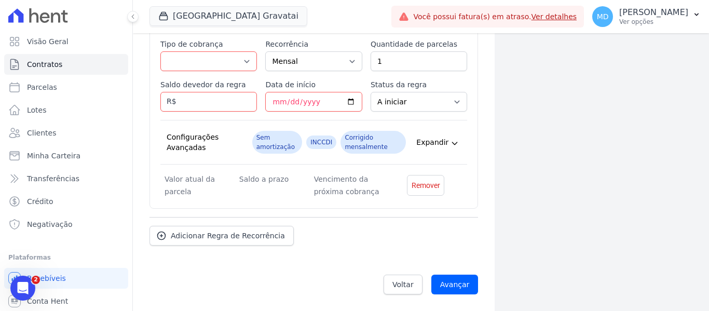
click at [198, 46] on label "Tipo de cobrança" at bounding box center [208, 44] width 97 height 10
click at [198, 51] on select "Parcela Normal Entrada Sinal Intercalada Chaves Pré-chaves Pós-chaves Impostos …" at bounding box center [208, 61] width 97 height 20
click at [202, 63] on select "Parcela Normal Entrada Sinal Intercalada Chaves Pré-chaves Pós-chaves Impostos …" at bounding box center [208, 61] width 97 height 20
select select "standard"
click at [160, 51] on select "Parcela Normal Entrada Sinal Intercalada Chaves Pré-chaves Pós-chaves Impostos …" at bounding box center [208, 61] width 97 height 20
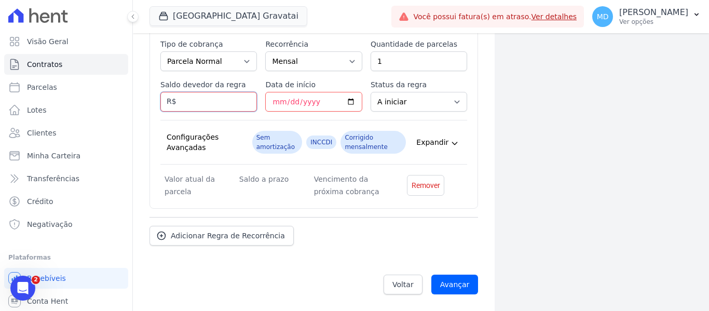
click at [195, 105] on input "Saldo devedor da regra" at bounding box center [208, 102] width 97 height 20
type input "471.68"
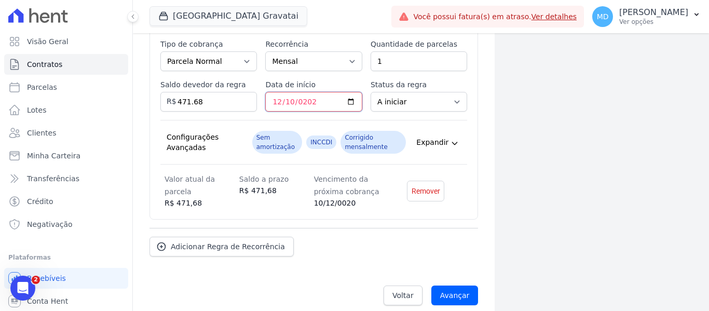
type input "2026-12-10"
click at [212, 245] on span "Adicionar Regra de Recorrência" at bounding box center [228, 246] width 114 height 10
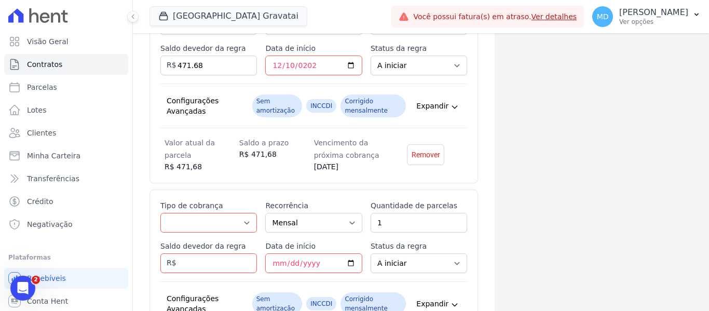
scroll to position [3119, 0]
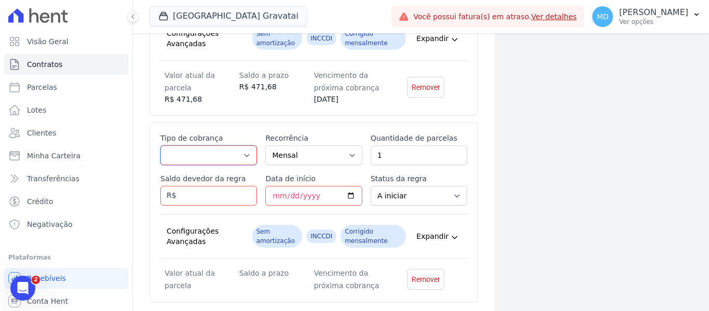
click at [201, 161] on select "Parcela Normal Entrada Sinal Intercalada Chaves Pré-chaves Pós-chaves Impostos …" at bounding box center [208, 155] width 97 height 20
select select "standard"
click at [160, 145] on select "Parcela Normal Entrada Sinal Intercalada Chaves Pré-chaves Pós-chaves Impostos …" at bounding box center [208, 155] width 97 height 20
click at [207, 188] on input "Saldo devedor da regra" at bounding box center [208, 196] width 97 height 20
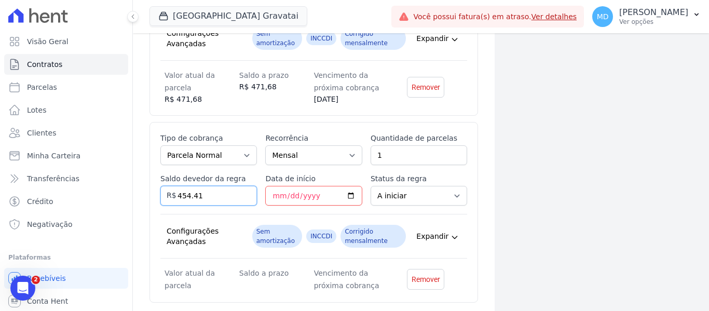
type input "454.41"
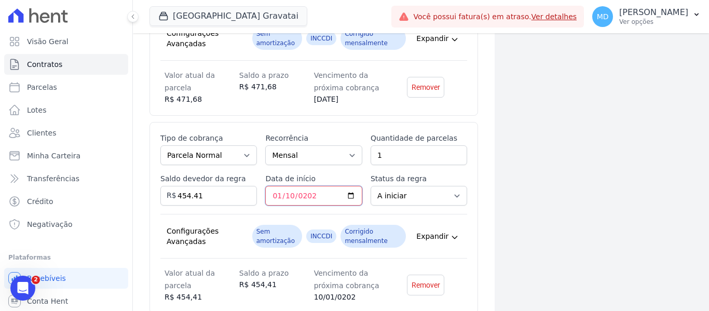
type input "2027-01-10"
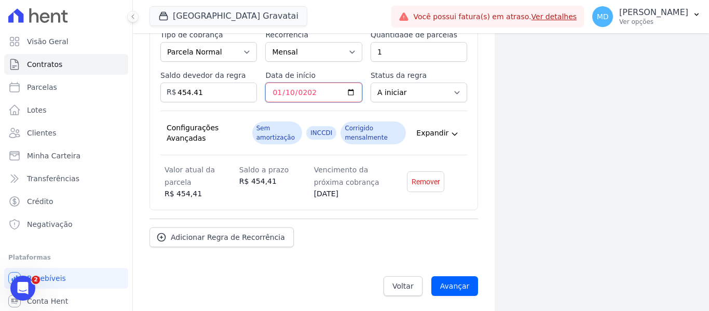
scroll to position [3223, 0]
click at [403, 226] on div "Adicionar Regra de Recorrência" at bounding box center [314, 232] width 329 height 29
click at [210, 239] on span "Adicionar Regra de Recorrência" at bounding box center [228, 237] width 114 height 10
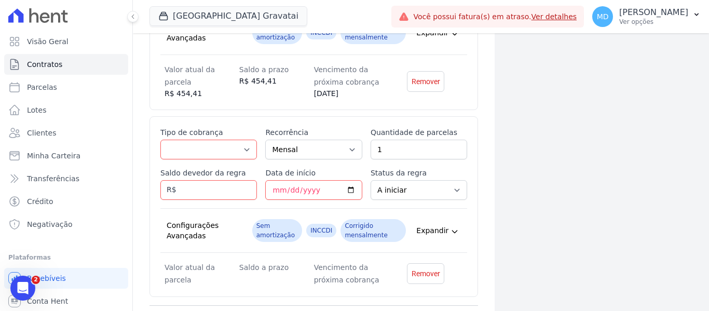
scroll to position [3327, 0]
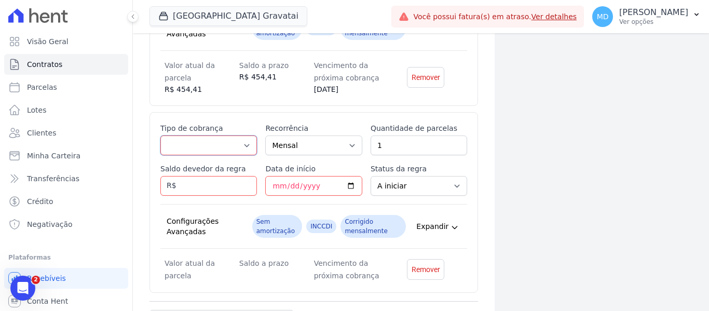
click at [213, 139] on select "Parcela Normal Entrada Sinal Intercalada Chaves Pré-chaves Pós-chaves Impostos …" at bounding box center [208, 146] width 97 height 20
select select "standard"
click at [160, 136] on select "Parcela Normal Entrada Sinal Intercalada Chaves Pré-chaves Pós-chaves Impostos …" at bounding box center [208, 146] width 97 height 20
click at [206, 186] on input "Saldo devedor da regra" at bounding box center [208, 186] width 97 height 20
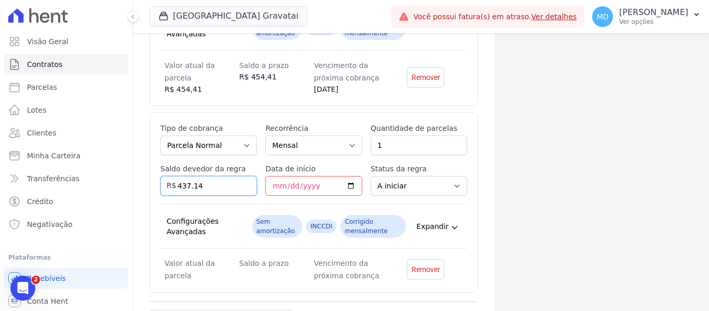
type input "437.14"
type input "2027-02-10"
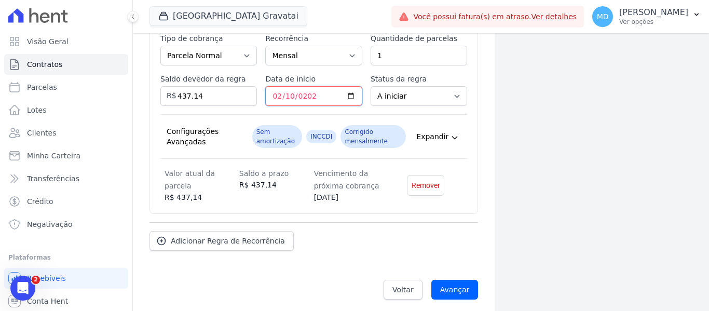
scroll to position [3422, 0]
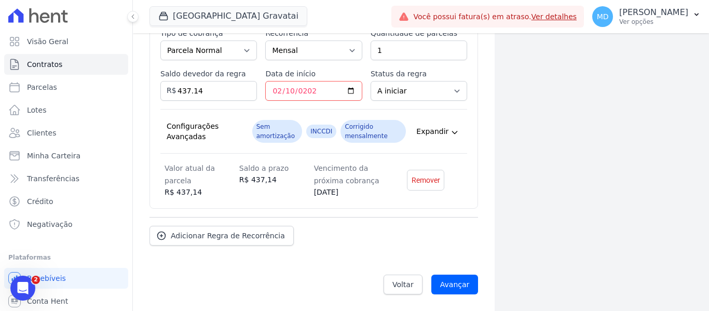
click at [184, 238] on span "Adicionar Regra de Recorrência" at bounding box center [228, 236] width 114 height 10
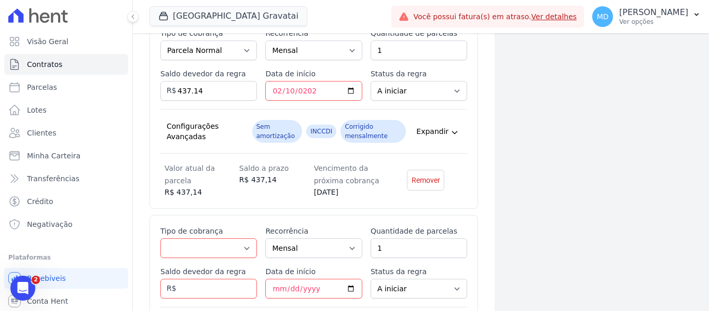
scroll to position [3525, 0]
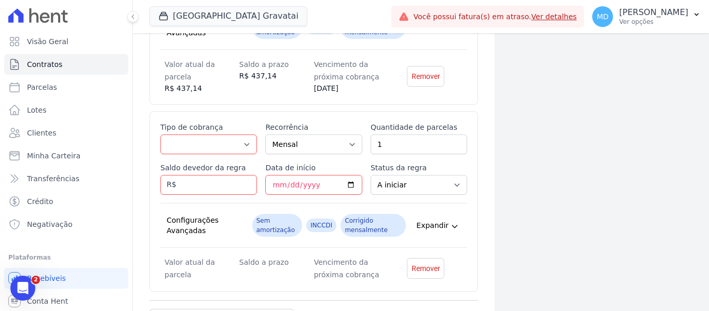
click at [205, 163] on label "Saldo devedor da regra" at bounding box center [208, 168] width 97 height 10
click at [205, 175] on input "Saldo devedor da regra" at bounding box center [208, 185] width 97 height 20
click at [205, 138] on select "Parcela Normal Entrada Sinal Intercalada Chaves Pré-chaves Pós-chaves Impostos …" at bounding box center [208, 144] width 97 height 20
select select "standard"
click at [160, 134] on select "Parcela Normal Entrada Sinal Intercalada Chaves Pré-chaves Pós-chaves Impostos …" at bounding box center [208, 144] width 97 height 20
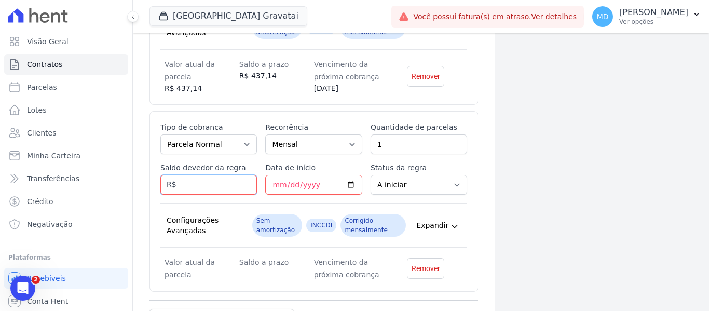
click at [206, 184] on input "Saldo devedor da regra" at bounding box center [208, 185] width 97 height 20
type input "419.86"
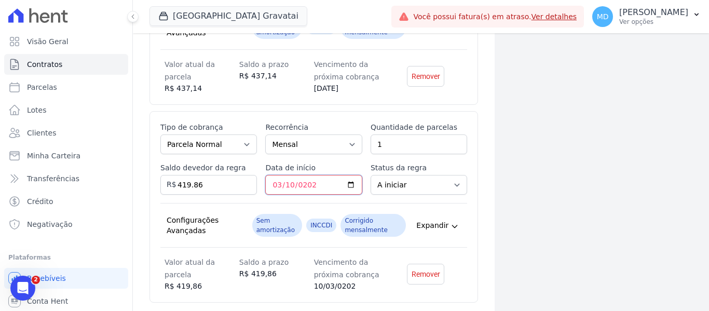
type input "2027-03-10"
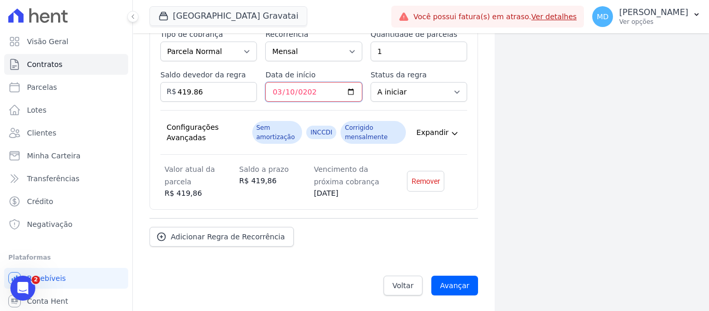
scroll to position [3619, 0]
click at [369, 232] on div "Adicionar Regra de Recorrência" at bounding box center [314, 231] width 329 height 29
click at [214, 242] on link "Adicionar Regra de Recorrência" at bounding box center [222, 236] width 144 height 20
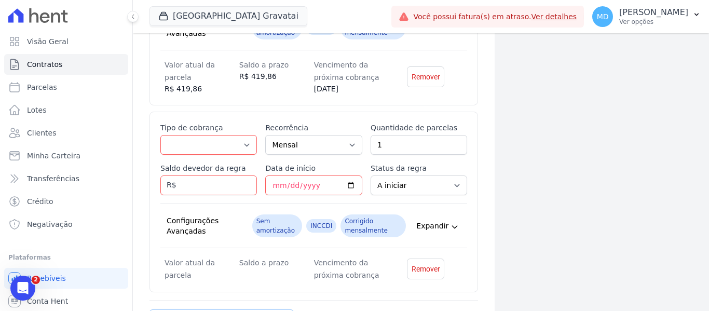
scroll to position [3723, 0]
click at [207, 144] on select "Parcela Normal Entrada Sinal Intercalada Chaves Pré-chaves Pós-chaves Impostos …" at bounding box center [208, 144] width 97 height 20
select select "standard"
click at [160, 134] on select "Parcela Normal Entrada Sinal Intercalada Chaves Pré-chaves Pós-chaves Impostos …" at bounding box center [208, 144] width 97 height 20
click at [201, 188] on input "Saldo devedor da regra" at bounding box center [208, 185] width 97 height 20
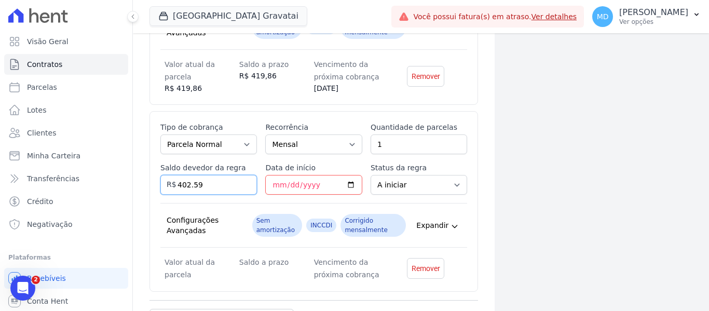
type input "402.59"
type input "2027-04-10"
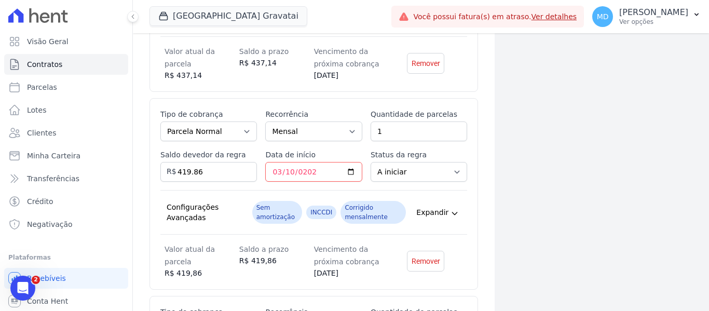
scroll to position [3817, 0]
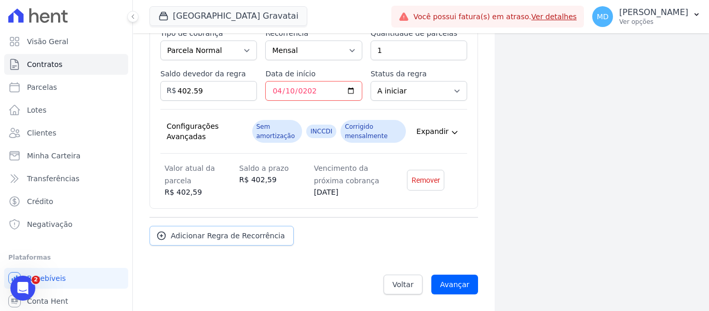
click at [238, 234] on span "Adicionar Regra de Recorrência" at bounding box center [228, 236] width 114 height 10
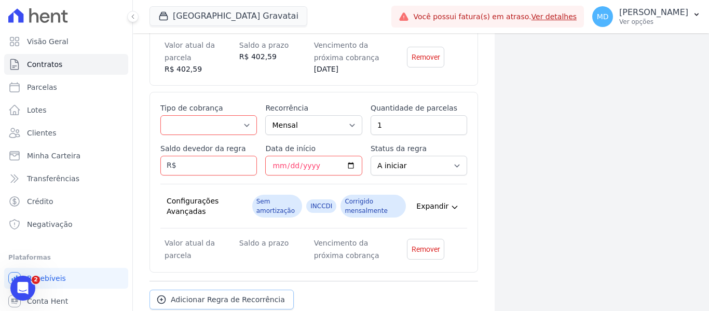
scroll to position [3900, 0]
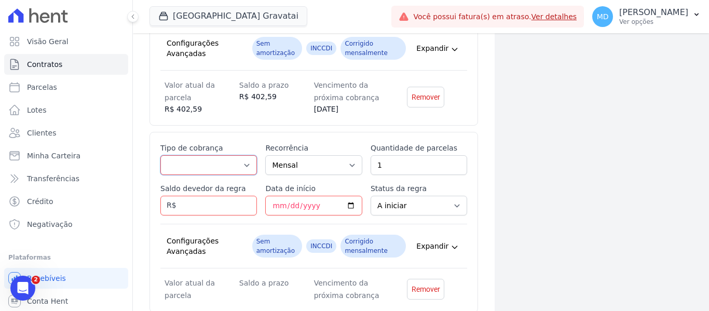
click at [202, 159] on select "Parcela Normal Entrada Sinal Intercalada Chaves Pré-chaves Pós-chaves Impostos …" at bounding box center [208, 165] width 97 height 20
select select "standard"
click at [160, 155] on select "Parcela Normal Entrada Sinal Intercalada Chaves Pré-chaves Pós-chaves Impostos …" at bounding box center [208, 165] width 97 height 20
drag, startPoint x: 400, startPoint y: 163, endPoint x: 347, endPoint y: 156, distance: 53.4
click at [349, 159] on div "Esse tipo de parcela não entra no saldo devedor do contrato. Tipo de cobrança P…" at bounding box center [313, 222] width 307 height 159
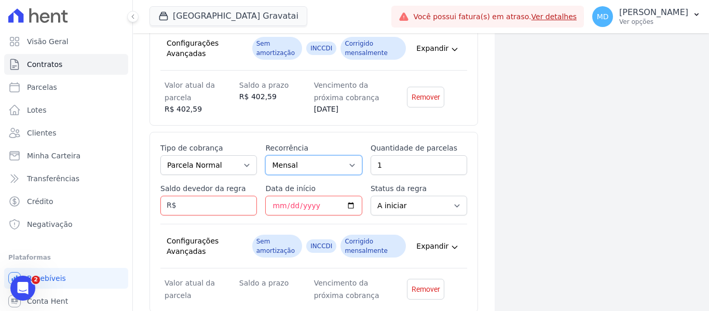
click at [347, 159] on select "Mensal Bimestral Trimestral Semestral Anual" at bounding box center [313, 165] width 97 height 20
click at [415, 156] on input "1" at bounding box center [419, 165] width 97 height 20
type input "41"
click at [226, 209] on input "Saldo devedor da regra" at bounding box center [208, 206] width 97 height 20
click at [202, 210] on input "Saldo devedor da regra" at bounding box center [208, 206] width 97 height 20
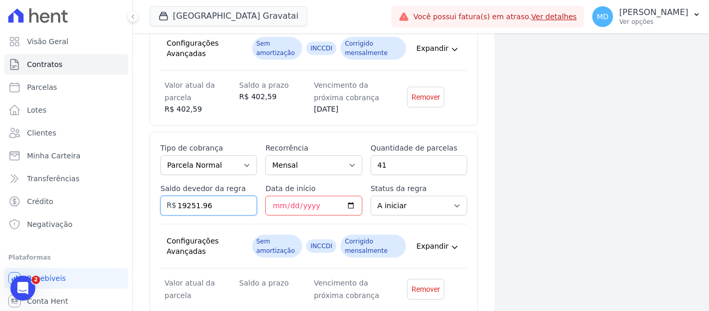
type input "19251.96"
type input "[DATE]"
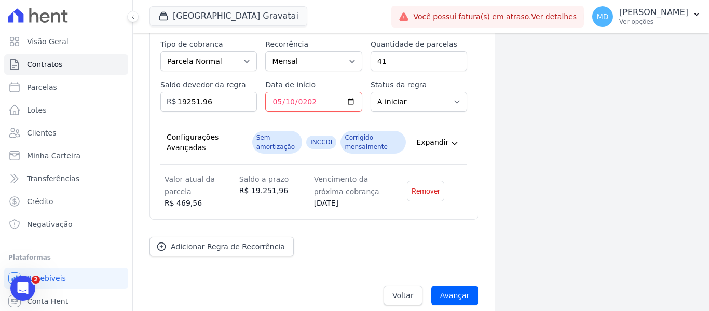
click at [449, 236] on div "Adicionar Regra de Recorrência" at bounding box center [314, 242] width 329 height 29
click at [215, 246] on span "Adicionar Regra de Recorrência" at bounding box center [228, 246] width 114 height 10
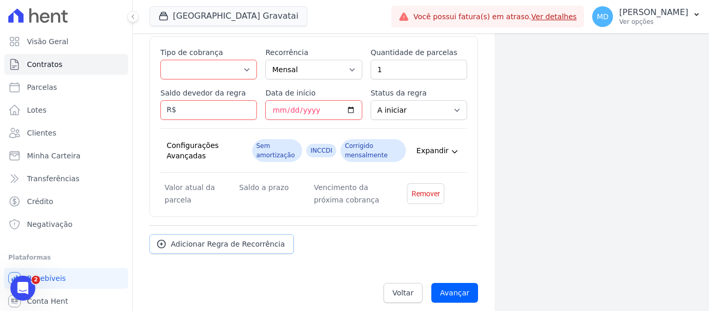
scroll to position [4202, 0]
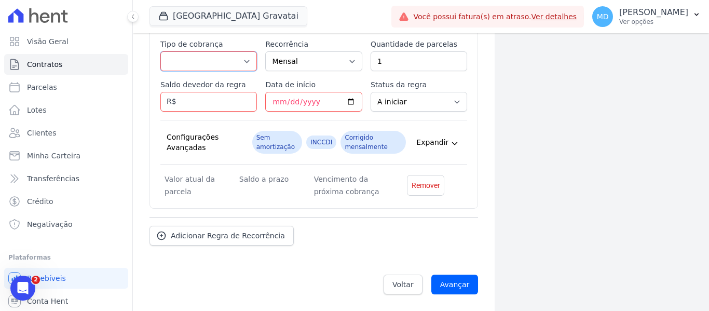
click at [205, 59] on select "Parcela Normal Entrada Sinal Intercalada Chaves Pré-chaves Pós-chaves Impostos …" at bounding box center [208, 61] width 97 height 20
select select "standard"
click at [160, 51] on select "Parcela Normal Entrada Sinal Intercalada Chaves Pré-chaves Pós-chaves Impostos …" at bounding box center [208, 61] width 97 height 20
click at [215, 110] on input "Saldo devedor da regra" at bounding box center [208, 102] width 97 height 20
click at [395, 55] on input "1" at bounding box center [419, 61] width 97 height 20
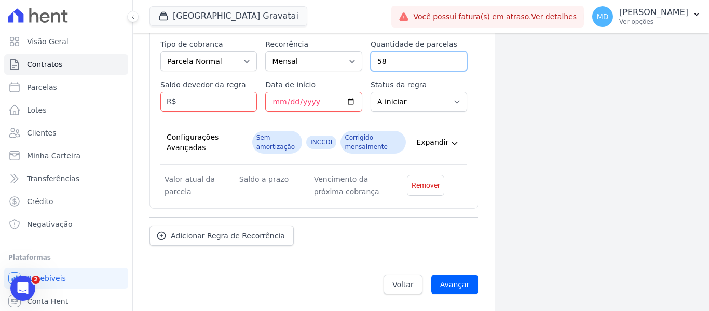
type input "58"
click at [222, 94] on input "Saldo devedor da regra" at bounding box center [208, 102] width 97 height 20
type input "23492.90"
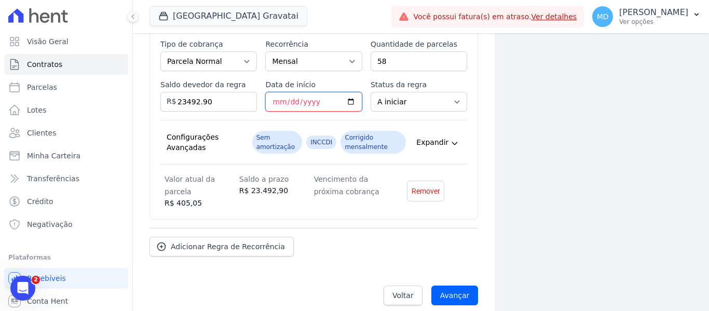
scroll to position [4098, 0]
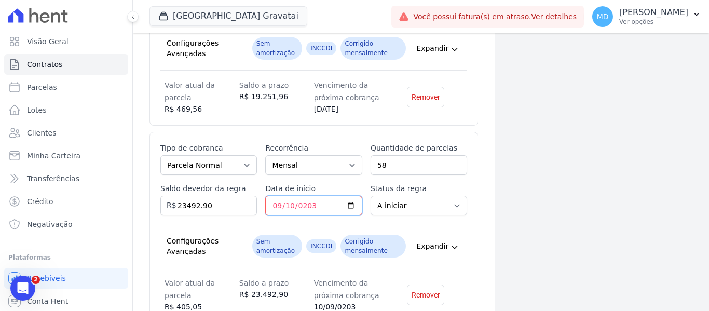
type input "[DATE]"
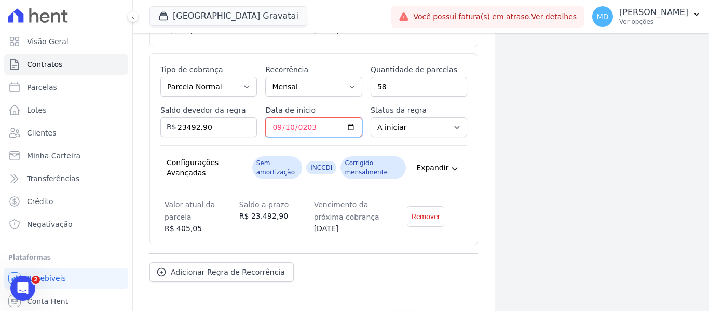
scroll to position [4202, 0]
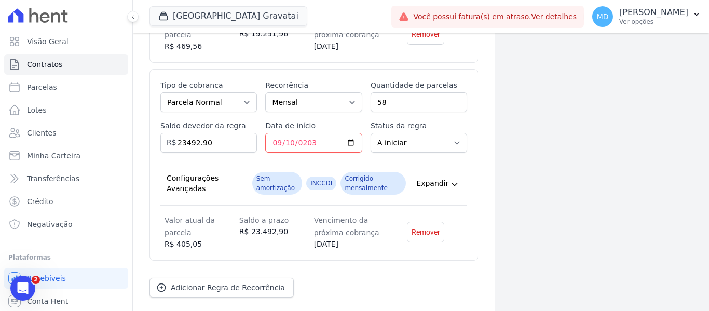
scroll to position [4213, 0]
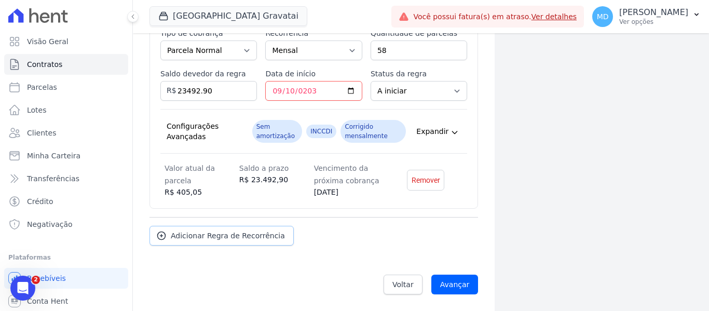
click at [232, 234] on span "Adicionar Regra de Recorrência" at bounding box center [228, 236] width 114 height 10
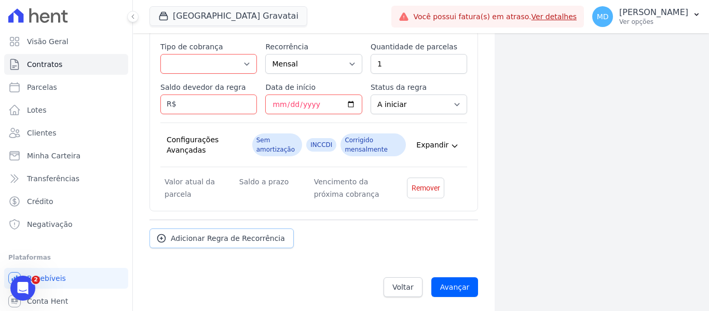
scroll to position [4400, 0]
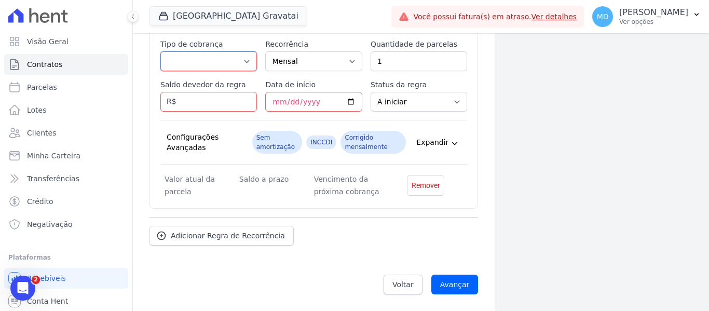
click at [206, 61] on select "Parcela Normal Entrada Sinal Intercalada Chaves Pré-chaves Pós-chaves Impostos …" at bounding box center [208, 61] width 97 height 20
select select "interleaved"
click at [160, 51] on select "Parcela Normal Entrada Sinal Intercalada Chaves Pré-chaves Pós-chaves Impostos …" at bounding box center [208, 61] width 97 height 20
drag, startPoint x: 335, startPoint y: 55, endPoint x: 329, endPoint y: 56, distance: 6.3
click at [333, 55] on div "Esse tipo de parcela não entra no saldo devedor do contrato. Tipo de cobrança P…" at bounding box center [313, 118] width 307 height 159
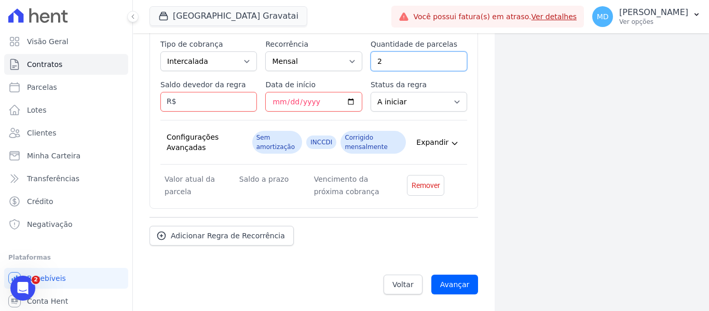
type input "2"
click at [191, 99] on input "Saldo devedor da regra" at bounding box center [208, 102] width 97 height 20
type input "2000"
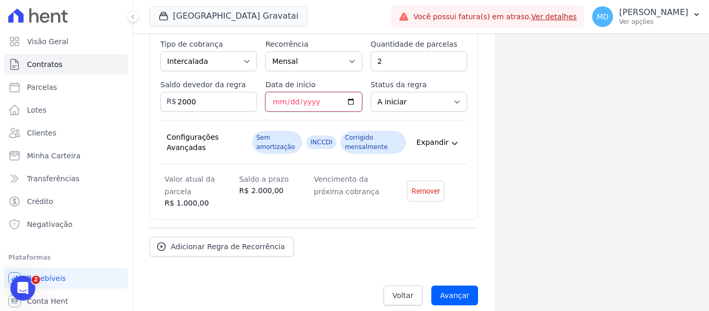
click at [274, 103] on input "Data de início" at bounding box center [313, 102] width 97 height 20
type input "[DATE]"
drag, startPoint x: 388, startPoint y: 64, endPoint x: 394, endPoint y: 60, distance: 7.4
click at [390, 64] on input "2" at bounding box center [419, 61] width 97 height 20
type input "1"
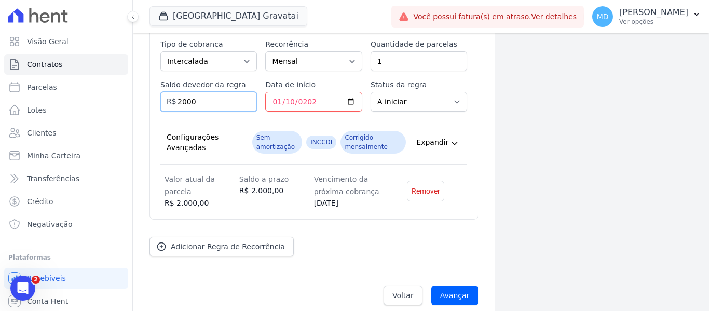
drag, startPoint x: 201, startPoint y: 104, endPoint x: 152, endPoint y: 102, distance: 49.9
click at [151, 104] on div "Esse tipo de parcela não entra no saldo devedor do contrato. Tipo de cobrança P…" at bounding box center [314, 124] width 329 height 192
type input "1000"
click at [178, 252] on link "Adicionar Regra de Recorrência" at bounding box center [222, 247] width 144 height 20
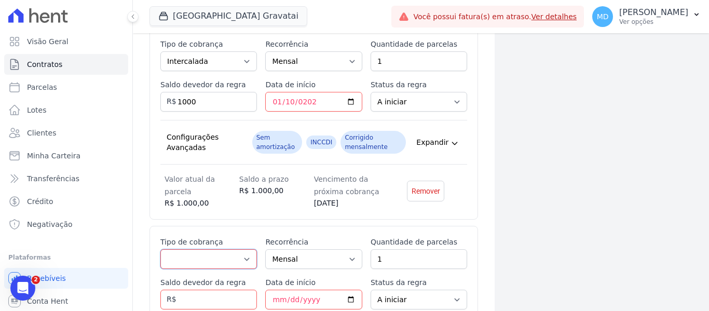
click at [237, 260] on select "Parcela Normal Entrada Sinal Intercalada Chaves Pré-chaves Pós-chaves Impostos …" at bounding box center [208, 259] width 97 height 20
click at [196, 261] on select "Parcela Normal Entrada Sinal Intercalada Chaves Pré-chaves Pós-chaves Impostos …" at bounding box center [208, 259] width 97 height 20
select select "interleaved"
click at [160, 249] on select "Parcela Normal Entrada Sinal Intercalada Chaves Pré-chaves Pós-chaves Impostos …" at bounding box center [208, 259] width 97 height 20
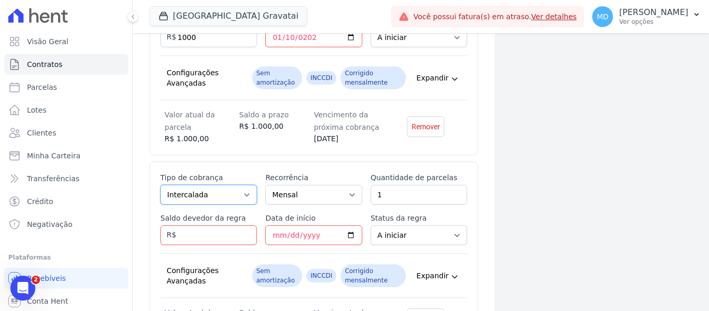
scroll to position [4504, 0]
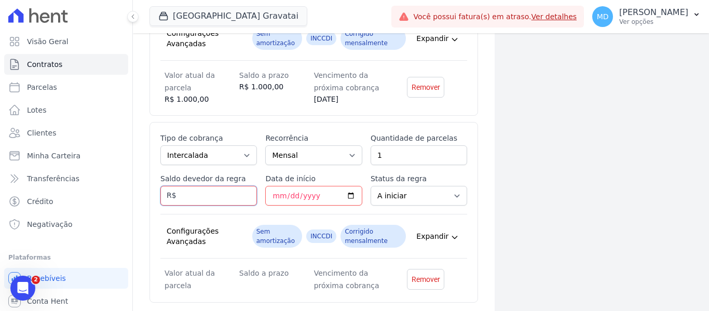
click at [200, 195] on input "Saldo devedor da regra" at bounding box center [208, 196] width 97 height 20
type input "1000"
click at [288, 191] on input "Data de início" at bounding box center [313, 196] width 97 height 20
click at [276, 191] on input "Data de início" at bounding box center [313, 196] width 97 height 20
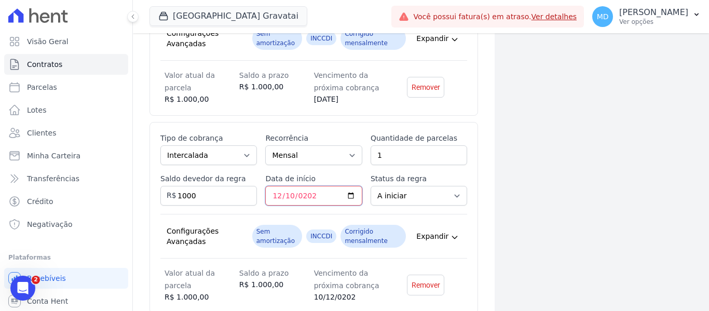
type input "[DATE]"
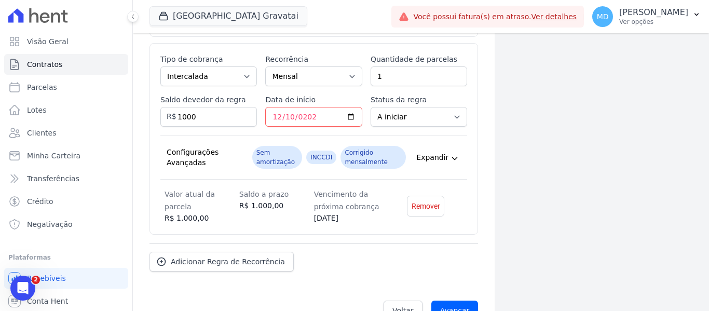
scroll to position [4609, 0]
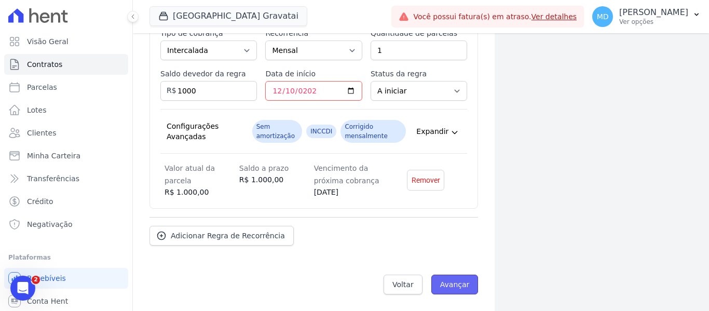
click at [461, 286] on input "Avançar" at bounding box center [454, 285] width 47 height 20
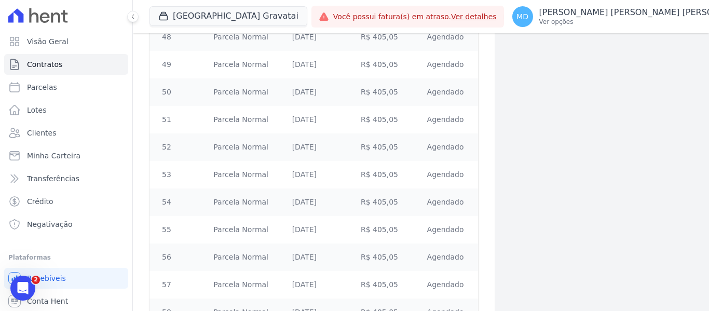
scroll to position [3304, 0]
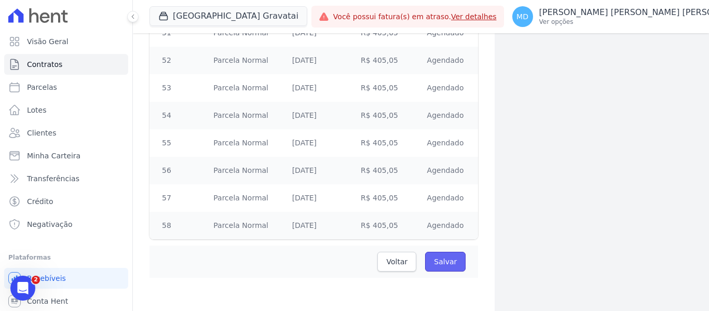
click at [439, 256] on input "Salvar" at bounding box center [445, 262] width 40 height 20
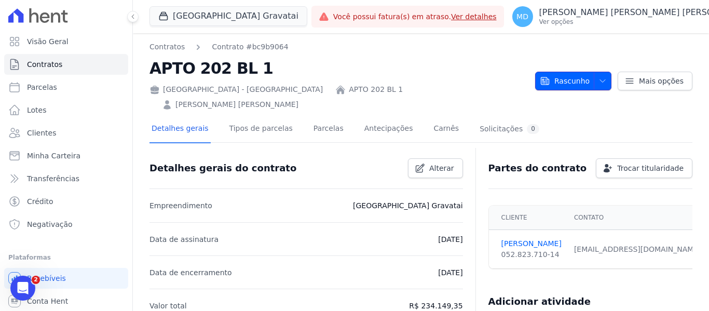
click at [567, 74] on span "Rascunho" at bounding box center [565, 81] width 50 height 19
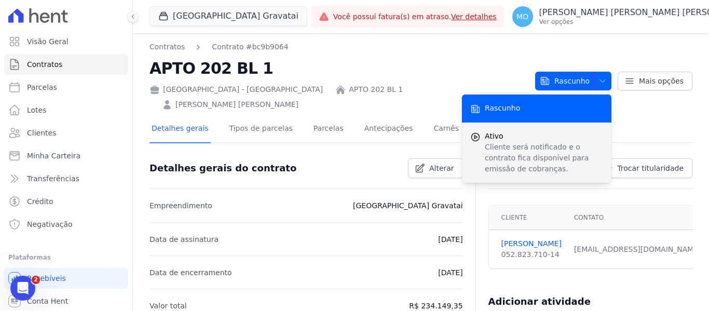
click at [508, 142] on p "Cliente será notificado e o contrato fica disponível para emissão de cobranças." at bounding box center [544, 158] width 118 height 33
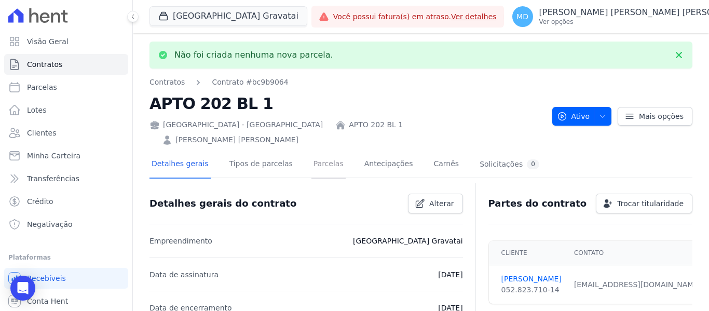
click at [314, 155] on link "Parcelas" at bounding box center [329, 165] width 34 height 28
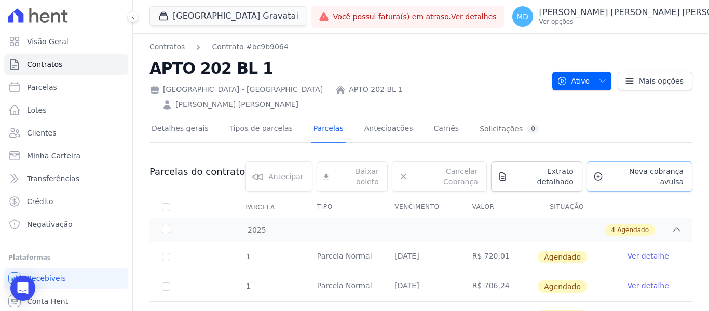
click at [613, 166] on span "Nova cobrança avulsa" at bounding box center [645, 176] width 76 height 21
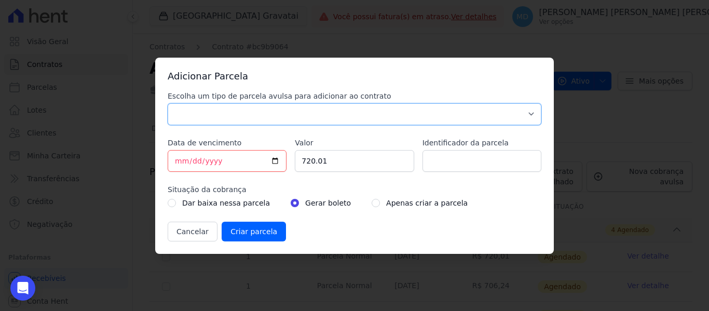
click at [215, 111] on select "Parcela Normal Sinal Caução Intercalada Chaves Pré Chaves Pós Chaves Taxas Quit…" at bounding box center [355, 114] width 374 height 22
select select "down_payment"
click at [168, 103] on select "Parcela Normal Sinal Caução Intercalada Chaves Pré Chaves Pós Chaves Taxas Quit…" at bounding box center [355, 114] width 374 height 22
click at [218, 162] on input "[DATE]" at bounding box center [227, 161] width 119 height 22
drag, startPoint x: 326, startPoint y: 159, endPoint x: 264, endPoint y: 163, distance: 61.9
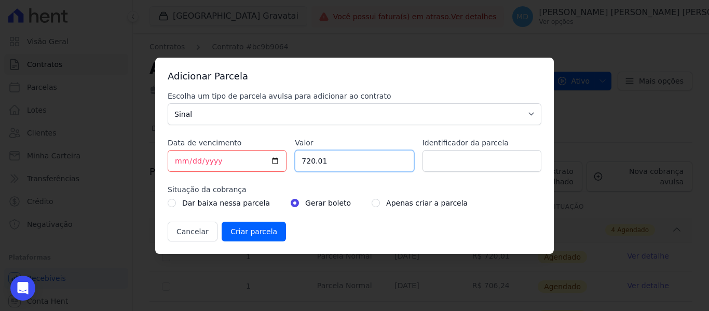
click at [264, 163] on div "Escolha um tipo de parcela avulsa para adicionar ao contrato Parcela Normal Sin…" at bounding box center [355, 166] width 374 height 151
type input "500.05"
click at [372, 198] on div "Apenas criar a parcela" at bounding box center [420, 203] width 96 height 12
click at [372, 204] on div "Apenas criar a parcela" at bounding box center [420, 203] width 96 height 12
click at [372, 202] on input "radio" at bounding box center [376, 203] width 8 height 8
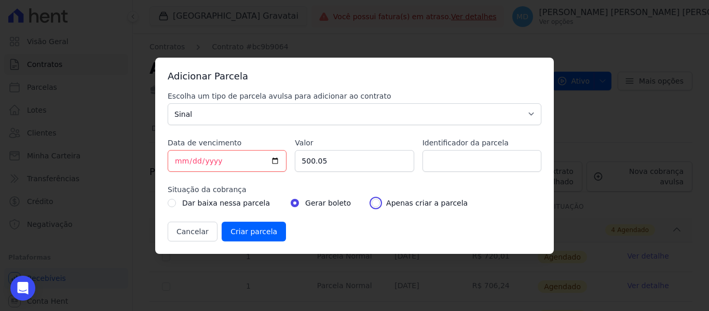
radio input "true"
click at [238, 228] on input "Criar parcela" at bounding box center [254, 232] width 64 height 20
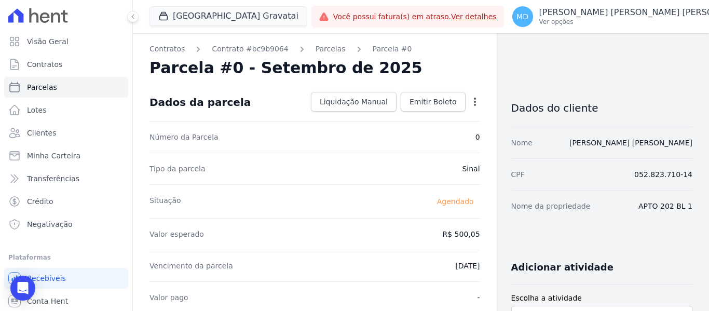
click at [24, 38] on link "Visão Geral" at bounding box center [66, 41] width 124 height 21
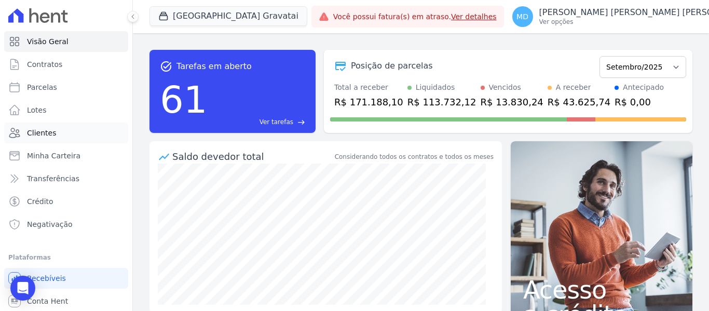
click at [46, 129] on span "Clientes" at bounding box center [41, 133] width 29 height 10
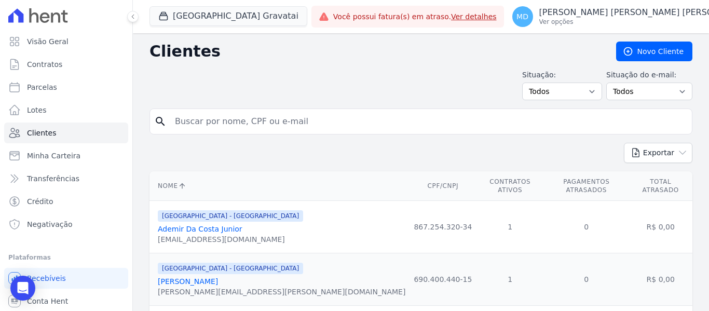
click at [276, 130] on input "search" at bounding box center [428, 121] width 519 height 21
click at [187, 123] on input "search" at bounding box center [428, 121] width 519 height 21
paste input "[PERSON_NAME]"
type input "[PERSON_NAME]"
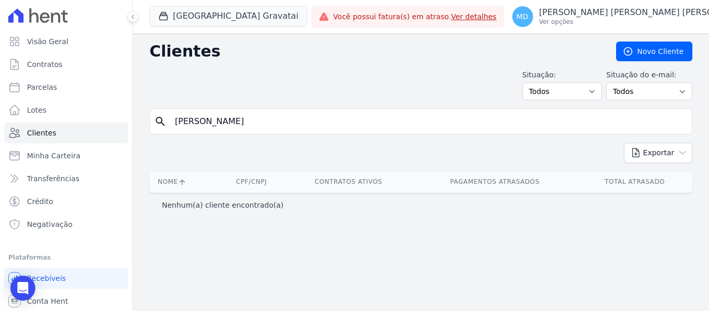
drag, startPoint x: 240, startPoint y: 120, endPoint x: 171, endPoint y: 128, distance: 69.5
click at [171, 128] on input "[PERSON_NAME]" at bounding box center [428, 121] width 519 height 21
drag, startPoint x: 297, startPoint y: 120, endPoint x: 163, endPoint y: 115, distance: 134.6
click at [161, 119] on div "search [PERSON_NAME]" at bounding box center [421, 122] width 543 height 26
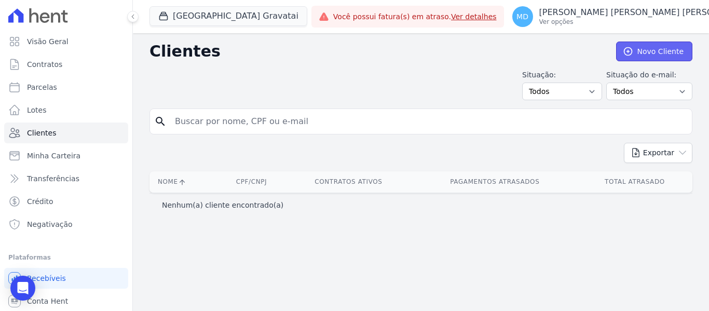
click at [643, 51] on link "Novo Cliente" at bounding box center [654, 52] width 76 height 20
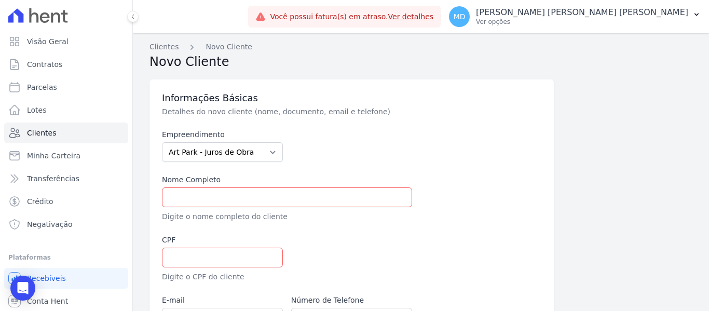
click at [224, 136] on label "Empreendimento" at bounding box center [222, 134] width 121 height 11
click at [226, 149] on select "[GEOGRAPHIC_DATA] - [GEOGRAPHIC_DATA] - [GEOGRAPHIC_DATA] - JPI Clube Residenci…" at bounding box center [222, 152] width 121 height 20
select select "980c1eb1-4231-460f-863e-120dd4190085"
click at [162, 142] on select "[GEOGRAPHIC_DATA] - [GEOGRAPHIC_DATA] - [GEOGRAPHIC_DATA] - JPI Clube Residenci…" at bounding box center [222, 152] width 121 height 20
click at [262, 194] on input "text" at bounding box center [287, 197] width 250 height 20
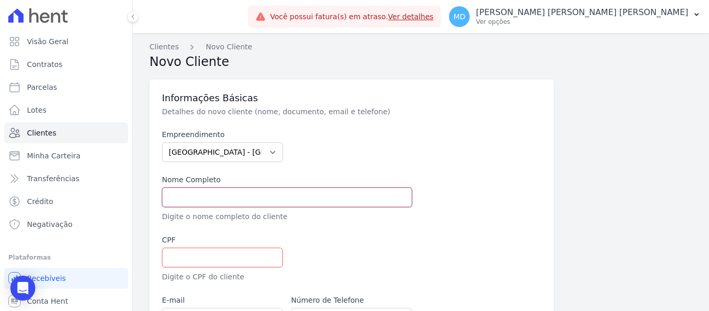
paste input "[PERSON_NAME]"
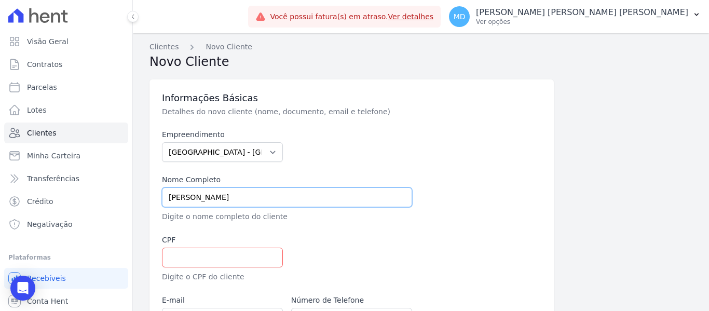
type input "[PERSON_NAME]"
click at [235, 251] on input "text" at bounding box center [222, 258] width 121 height 20
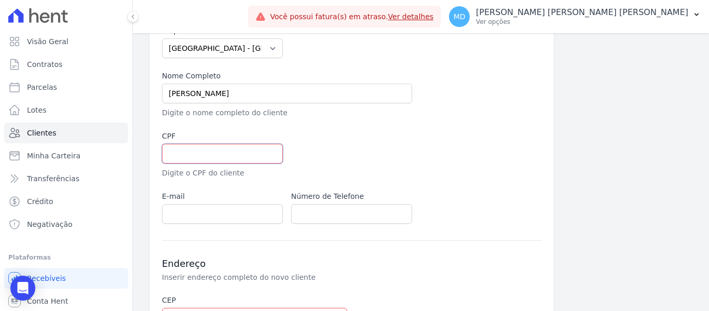
click at [204, 151] on input "text" at bounding box center [222, 154] width 121 height 20
click at [235, 149] on input "text" at bounding box center [222, 154] width 121 height 20
paste input "028.666.960-93"
type input "028.666.960-93"
click at [358, 141] on div at bounding box center [416, 155] width 250 height 48
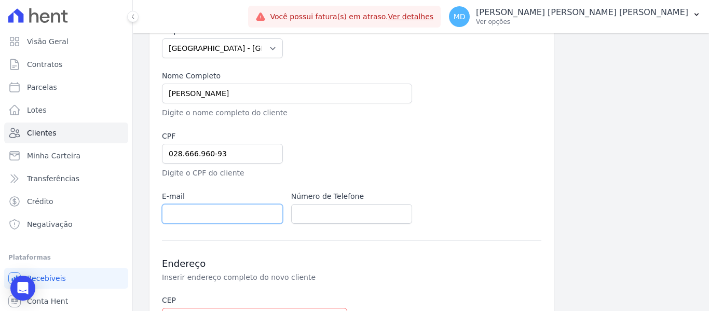
click at [223, 221] on input "email" at bounding box center [222, 214] width 121 height 20
paste input "[EMAIL_ADDRESS][DOMAIN_NAME]"
type input "[EMAIL_ADDRESS][DOMAIN_NAME]"
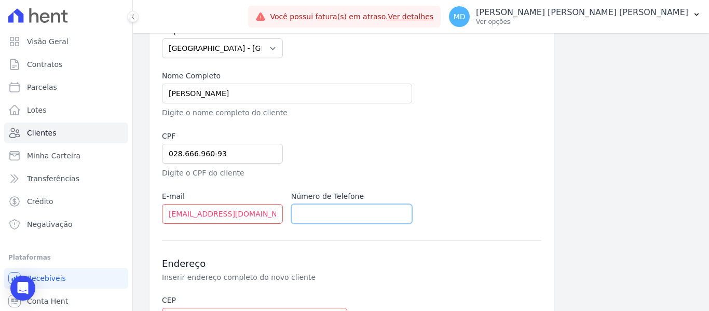
drag, startPoint x: 319, startPoint y: 209, endPoint x: 325, endPoint y: 205, distance: 7.8
click at [319, 209] on input "text" at bounding box center [351, 214] width 121 height 20
click at [318, 212] on input "text" at bounding box center [351, 214] width 121 height 20
paste input "[PHONE_NUMBER]"
drag, startPoint x: 307, startPoint y: 213, endPoint x: 280, endPoint y: 209, distance: 27.2
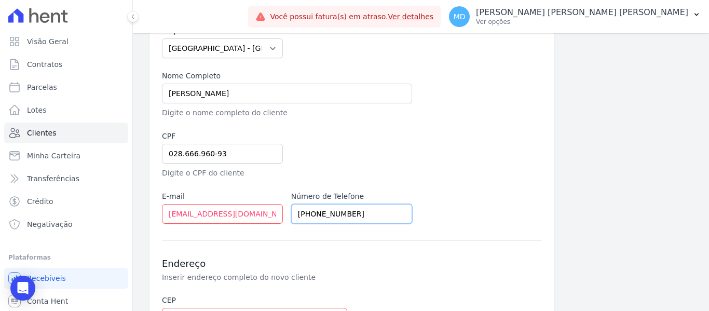
click at [280, 209] on div "Empreendimento [GEOGRAPHIC_DATA] - [GEOGRAPHIC_DATA] - [GEOGRAPHIC_DATA] - JPI …" at bounding box center [352, 124] width 380 height 198
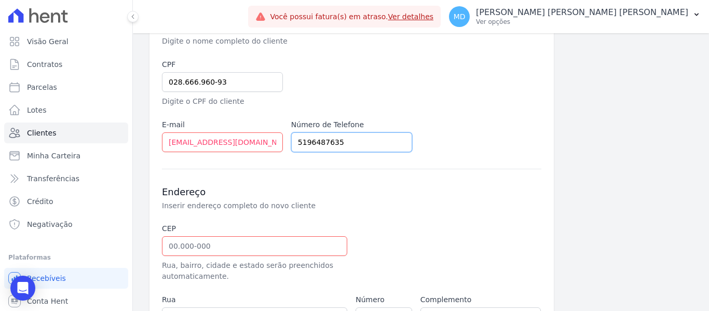
scroll to position [208, 0]
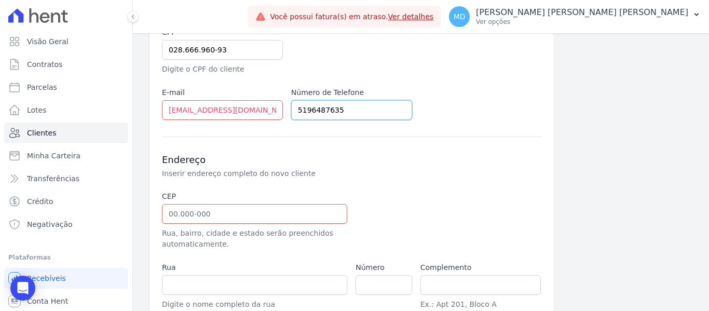
type input "5196487635"
click at [233, 223] on input "text" at bounding box center [254, 214] width 185 height 20
click at [394, 195] on div at bounding box center [416, 220] width 121 height 59
click at [241, 207] on input "text" at bounding box center [254, 214] width 185 height 20
click at [219, 212] on input "text" at bounding box center [254, 214] width 185 height 20
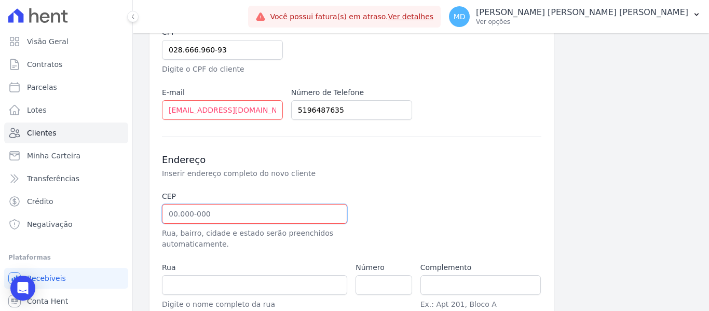
paste input "94.035-190"
type input "94.035-190"
type input "[PERSON_NAME] [PERSON_NAME]"
type input "Passo das Pedras"
type input "Gravataí"
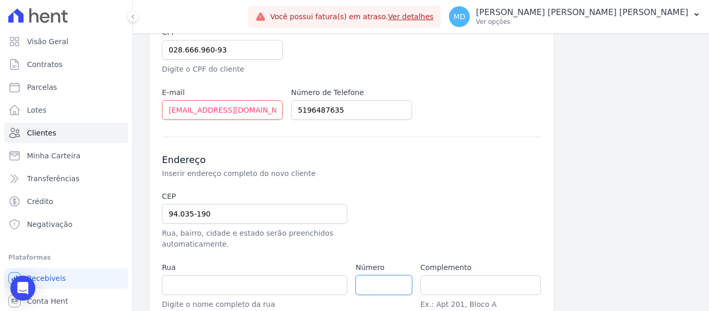
select select "RS"
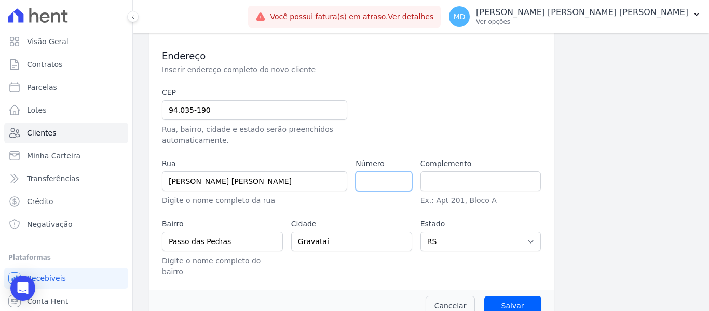
paste input "185"
type input "185"
drag, startPoint x: 443, startPoint y: 181, endPoint x: 450, endPoint y: 172, distance: 11.1
click at [443, 181] on input "text" at bounding box center [481, 181] width 121 height 20
click at [434, 180] on input "text" at bounding box center [481, 181] width 121 height 20
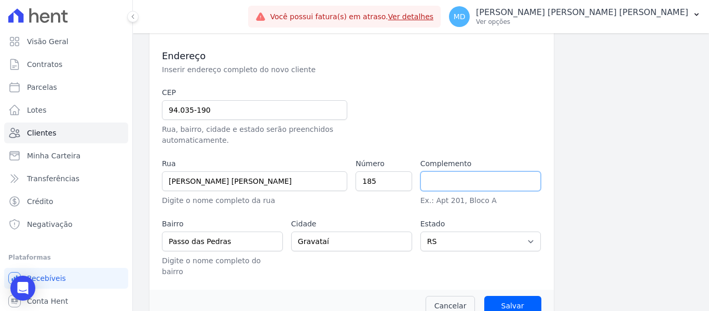
paste input "CASA"
type input "CASA"
click at [441, 119] on div at bounding box center [416, 116] width 121 height 59
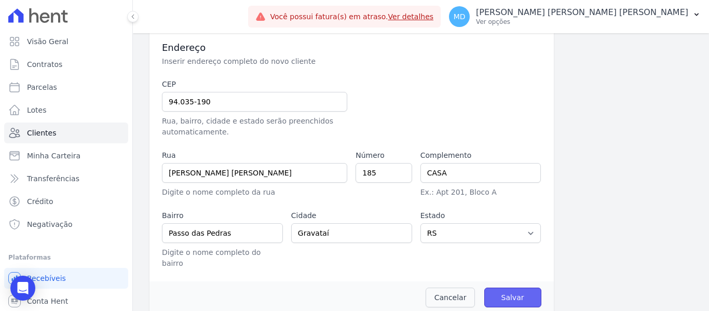
click at [496, 288] on input "Salvar" at bounding box center [512, 298] width 57 height 20
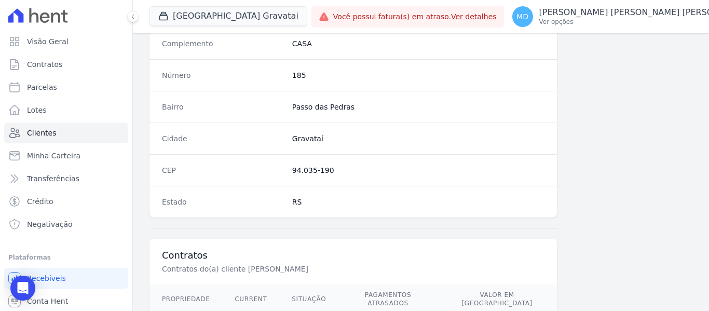
scroll to position [612, 0]
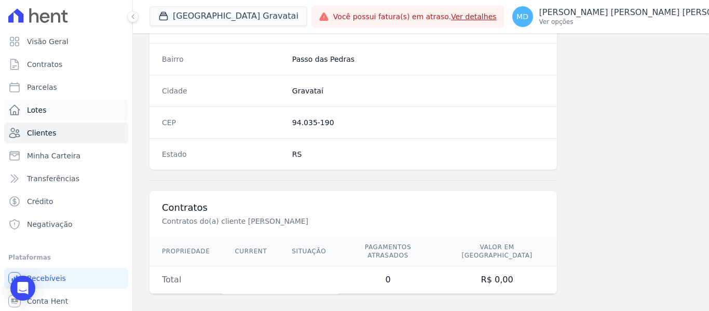
click at [60, 105] on link "Lotes" at bounding box center [66, 110] width 124 height 21
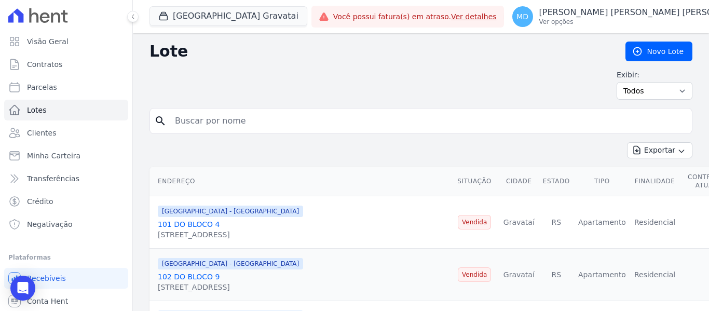
click at [223, 126] on input "search" at bounding box center [428, 121] width 519 height 21
click at [60, 133] on link "Clientes" at bounding box center [66, 133] width 124 height 21
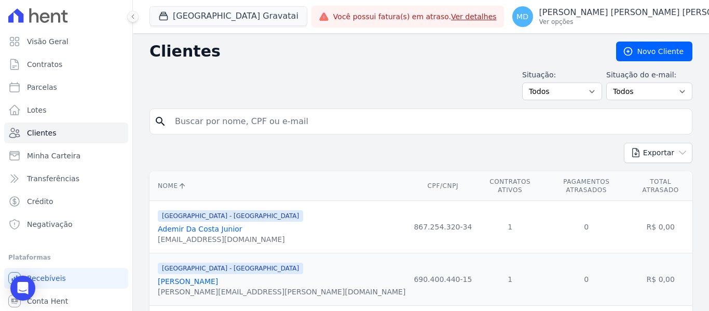
click at [241, 129] on input "search" at bounding box center [428, 121] width 519 height 21
click at [233, 123] on input "search" at bounding box center [428, 121] width 519 height 21
paste input "Nome: [PERSON_NAME]"
drag, startPoint x: 199, startPoint y: 121, endPoint x: 136, endPoint y: 117, distance: 64.0
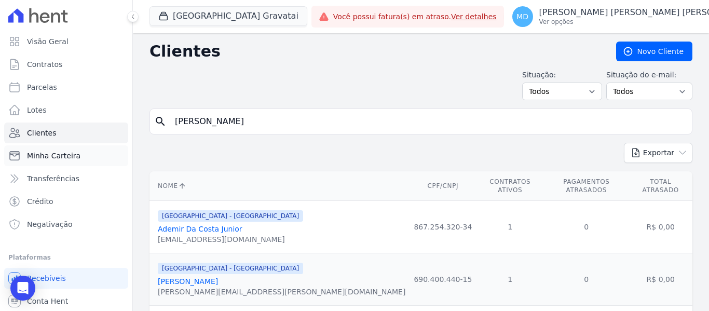
type input "[PERSON_NAME]"
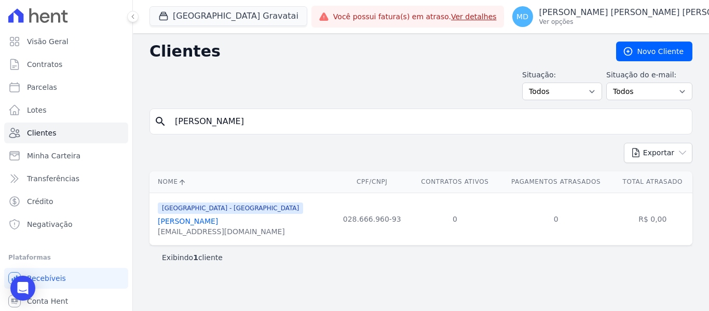
click at [333, 238] on td "028.666.960-93" at bounding box center [371, 219] width 77 height 52
click at [242, 228] on div "[EMAIL_ADDRESS][DOMAIN_NAME]" at bounding box center [230, 231] width 145 height 10
click at [218, 225] on link "[PERSON_NAME]" at bounding box center [188, 221] width 60 height 8
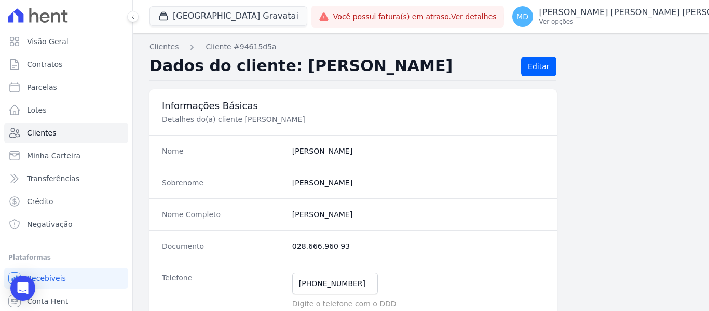
scroll to position [104, 0]
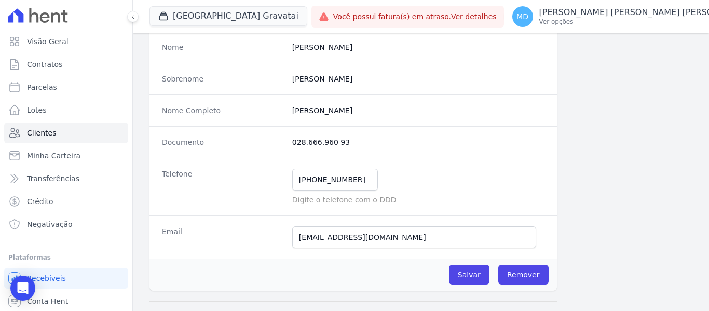
click at [362, 196] on p "Digite o telefone com o DDD" at bounding box center [418, 200] width 252 height 10
click at [320, 201] on p "Digite o telefone com o DDD" at bounding box center [418, 200] width 252 height 10
click at [304, 181] on input "[PHONE_NUMBER]" at bounding box center [335, 180] width 86 height 22
type input "(51 19648-7635"
click at [307, 181] on input "(51 19648-7635" at bounding box center [335, 180] width 86 height 22
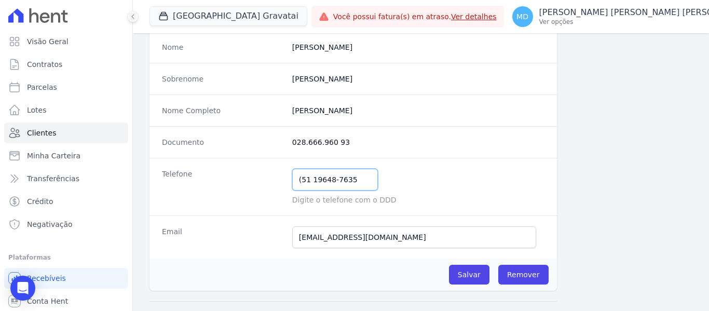
drag, startPoint x: 358, startPoint y: 182, endPoint x: 285, endPoint y: 179, distance: 73.3
click at [285, 179] on div "Telefone (51 19648-7635 Mensagem de SMS ainda não enviada.. Mensagem de [PERSON…" at bounding box center [354, 187] width 408 height 58
click at [336, 179] on input "text" at bounding box center [335, 180] width 86 height 22
paste input "[PHONE_NUMBER]"
drag, startPoint x: 309, startPoint y: 179, endPoint x: 283, endPoint y: 176, distance: 26.1
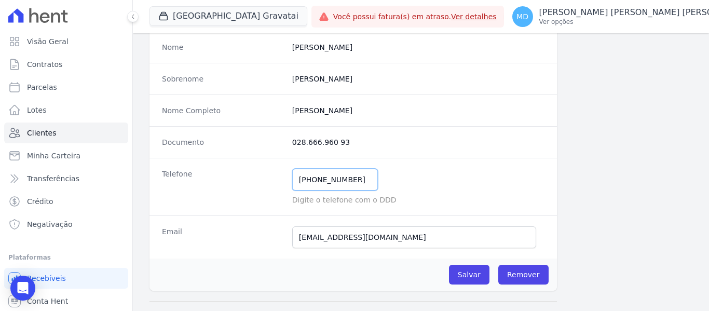
click at [283, 176] on div "Telefone [PHONE_NUMBER] Mensagem de SMS ainda não enviada.. Mensagem de [PERSON…" at bounding box center [354, 187] width 408 height 58
click at [297, 179] on input "5196487635" at bounding box center [335, 180] width 86 height 22
click at [305, 180] on input "5196487635" at bounding box center [335, 180] width 86 height 22
type input "51996487635"
click at [401, 169] on div "51996487635 Mensagem de SMS ainda não enviada.. Mensagem de [PERSON_NAME] ainda…" at bounding box center [418, 180] width 252 height 22
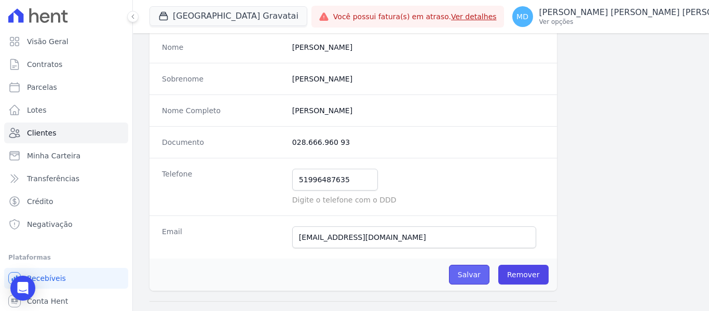
click at [474, 268] on input "Salvar" at bounding box center [469, 275] width 40 height 20
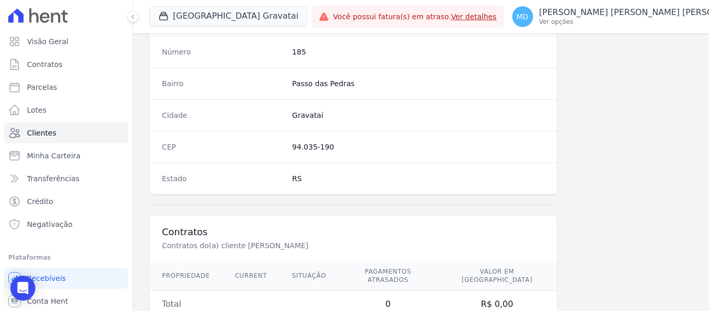
scroll to position [647, 0]
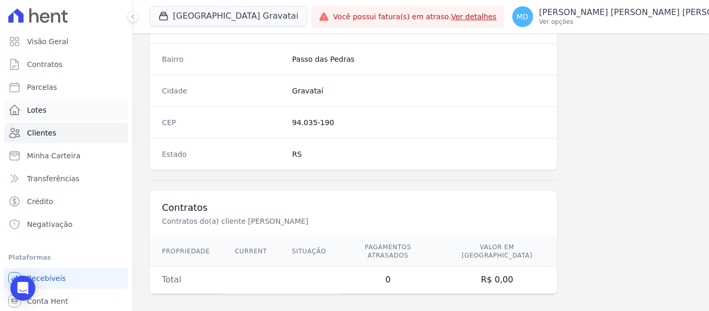
click at [53, 107] on link "Lotes" at bounding box center [66, 110] width 124 height 21
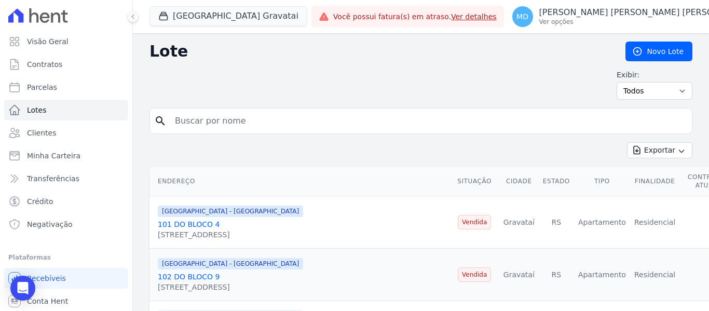
click at [256, 112] on input "search" at bounding box center [428, 121] width 519 height 21
type input "101 bl 8"
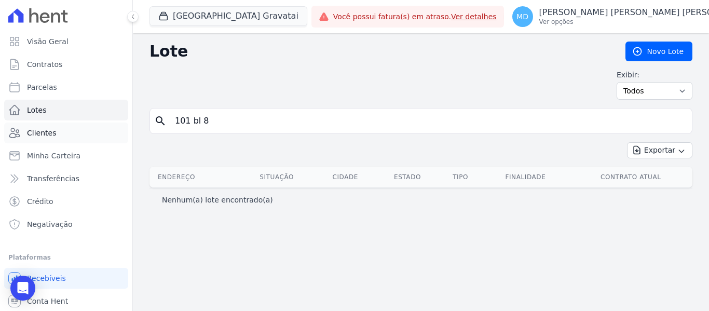
drag, startPoint x: 157, startPoint y: 130, endPoint x: 117, endPoint y: 134, distance: 40.2
click at [117, 134] on div "Visão Geral Contratos [GEOGRAPHIC_DATA] Lotes Clientes Minha Carteira Transferê…" at bounding box center [354, 155] width 709 height 311
click at [633, 51] on link "Novo Lote" at bounding box center [659, 52] width 67 height 20
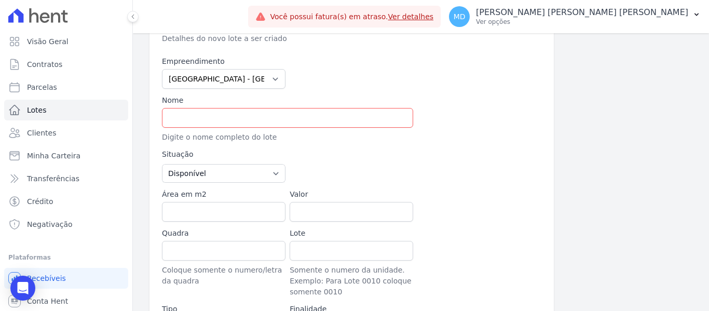
scroll to position [104, 0]
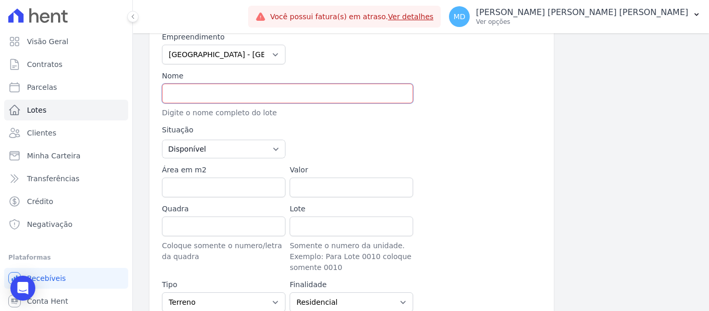
click at [241, 93] on input "text" at bounding box center [287, 94] width 251 height 20
click at [473, 162] on div "Empreendimento [GEOGRAPHIC_DATA] - [GEOGRAPHIC_DATA] - [GEOGRAPHIC_DATA] - JPI …" at bounding box center [352, 199] width 380 height 334
click at [241, 100] on input "text" at bounding box center [287, 94] width 251 height 20
type input "a"
type input "APTO 101 BL 8"
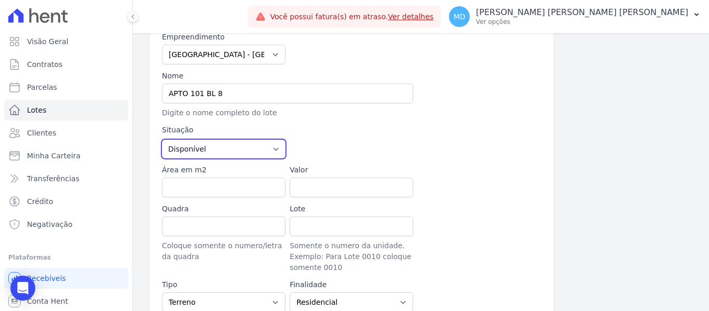
click at [231, 153] on select "Disponível Vendida Reservada Indisponível" at bounding box center [224, 149] width 124 height 19
select select "sold"
click at [162, 140] on select "Disponível Vendida Reservada Indisponível" at bounding box center [224, 149] width 124 height 19
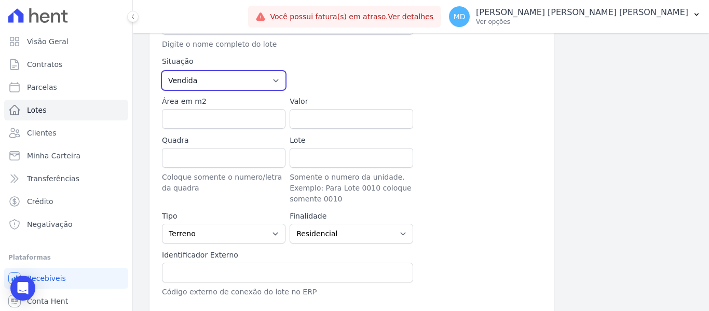
scroll to position [208, 0]
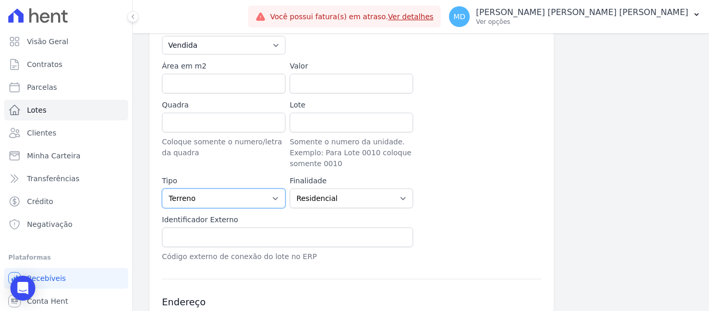
click at [205, 201] on select "Casa Apartamento Escritório Flat Loja Espaço Comercial Terreno Outros" at bounding box center [224, 198] width 124 height 20
select select "apartment"
click at [162, 188] on select "Casa Apartamento Escritório Flat Loja Espaço Comercial Terreno Outros" at bounding box center [224, 198] width 124 height 20
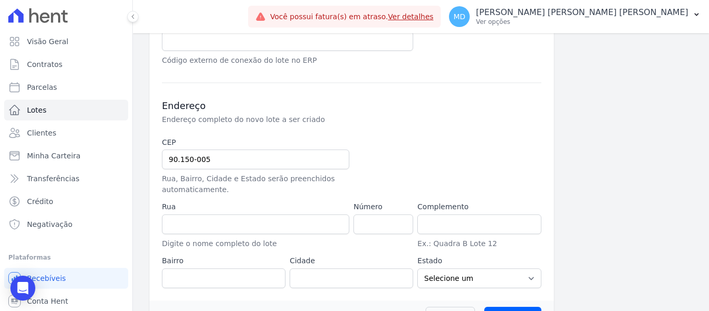
scroll to position [415, 0]
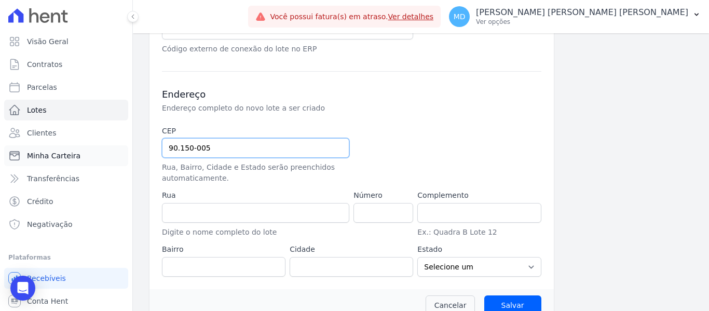
drag, startPoint x: 219, startPoint y: 154, endPoint x: 77, endPoint y: 157, distance: 141.8
click at [89, 154] on div "Visão Geral Contratos Parcelas Lotes Clientes Minha Carteira Transferências Cré…" at bounding box center [354, 155] width 709 height 311
type input "9"
type input "4"
type input "94.035-170"
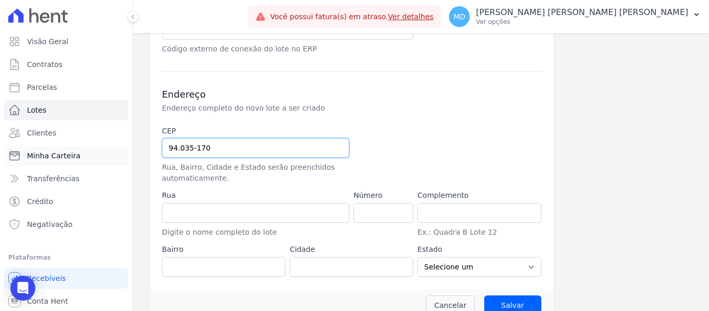
type input "Rua Nova York"
type input "Passo das Pedras"
type input "Gravataí"
select select "RS"
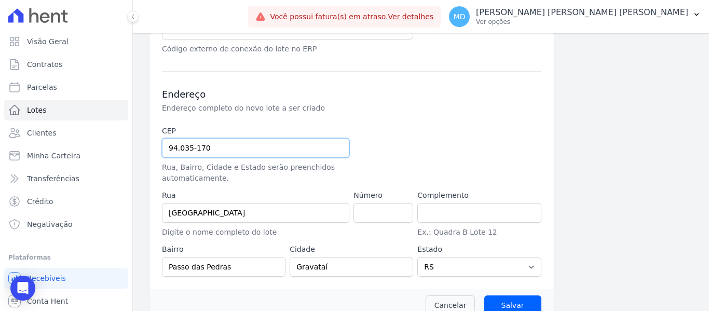
type input "94.035-170"
click at [374, 207] on input "number" at bounding box center [384, 213] width 60 height 20
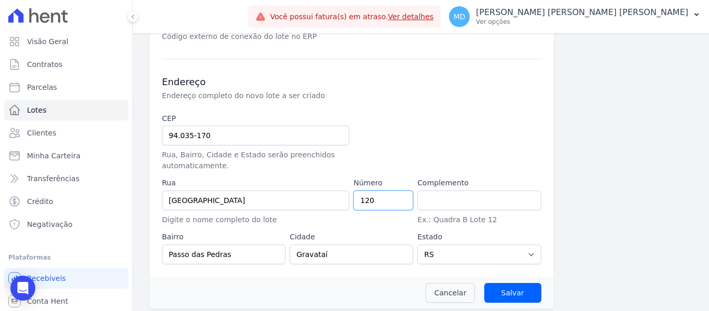
scroll to position [434, 0]
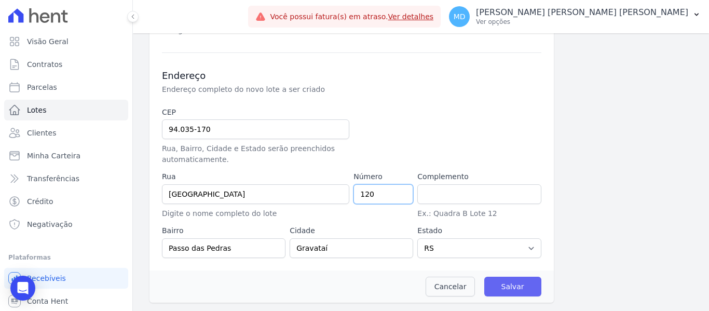
type input "120"
click at [490, 283] on input "Salvar" at bounding box center [512, 287] width 57 height 20
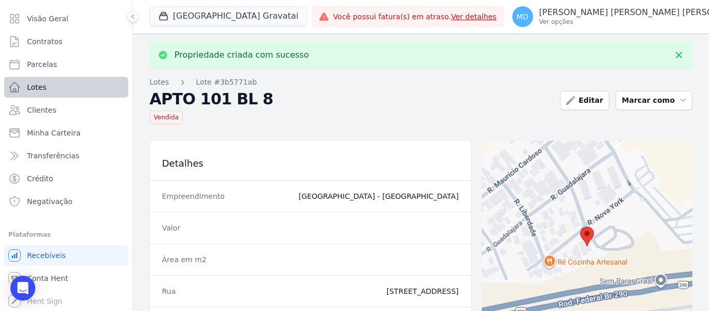
scroll to position [23, 0]
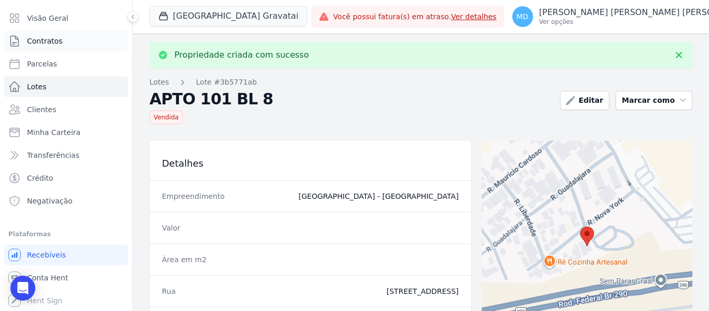
click at [43, 47] on link "Contratos" at bounding box center [66, 41] width 124 height 21
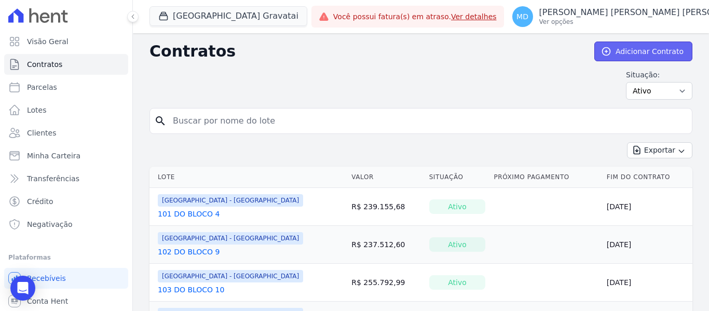
click at [636, 50] on link "Adicionar Contrato" at bounding box center [644, 52] width 98 height 20
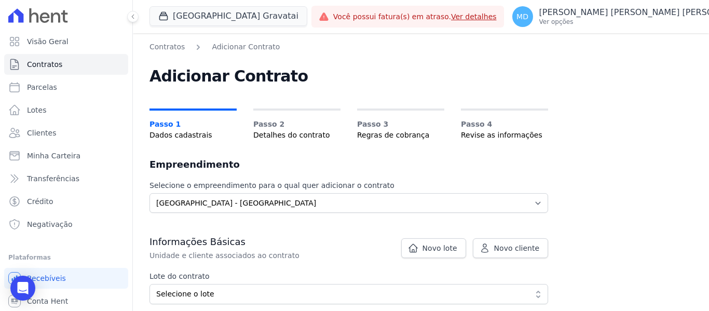
scroll to position [104, 0]
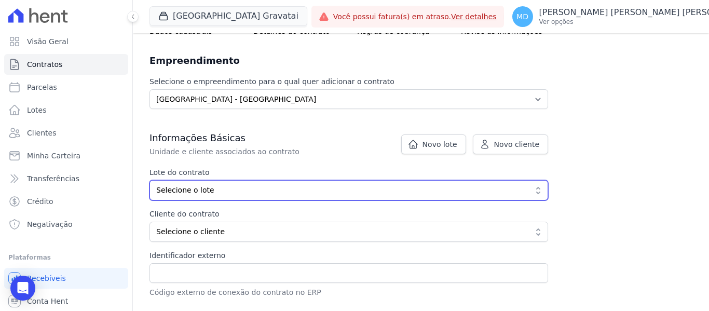
click at [249, 188] on span "Selecione o lote" at bounding box center [341, 190] width 371 height 11
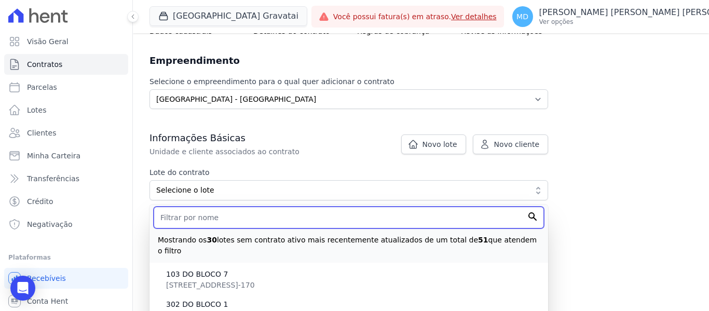
click at [232, 216] on input "text" at bounding box center [349, 218] width 390 height 22
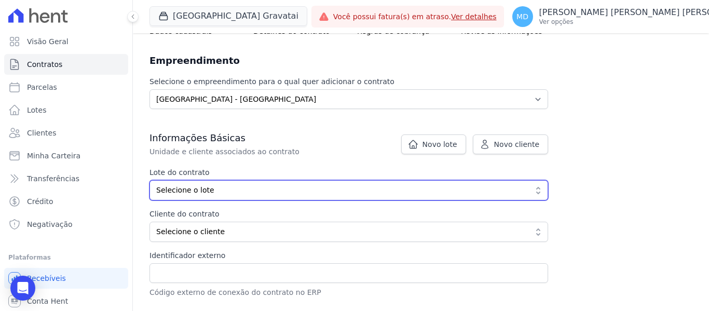
click at [239, 191] on span "Selecione o lote" at bounding box center [341, 190] width 371 height 11
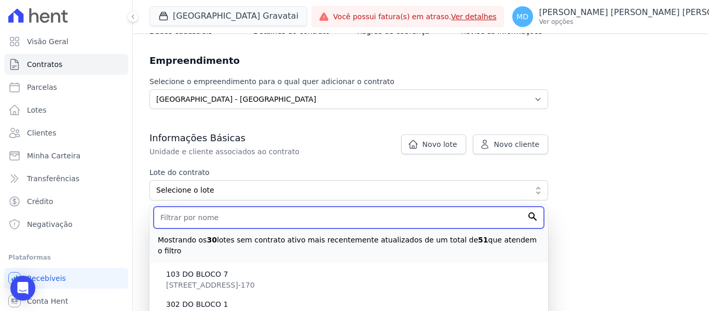
click at [217, 211] on input "text" at bounding box center [349, 218] width 390 height 22
type input "0"
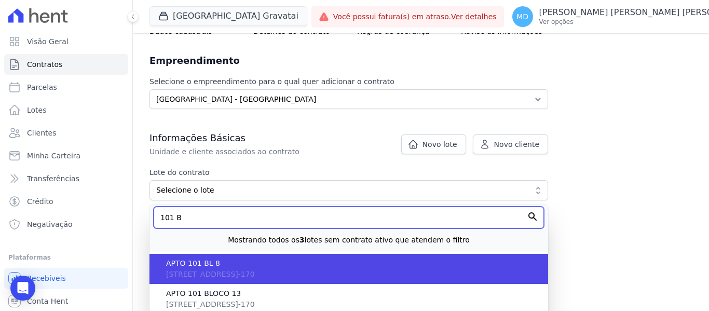
scroll to position [208, 0]
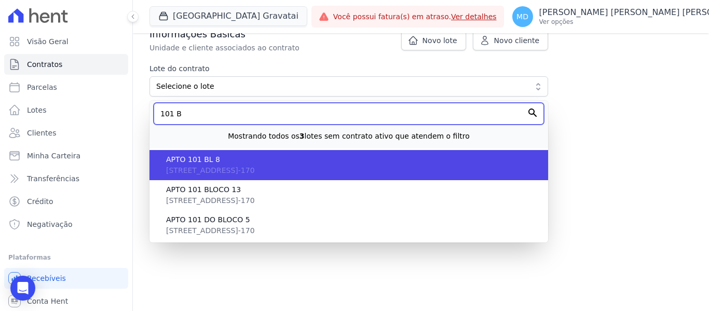
type input "101 B"
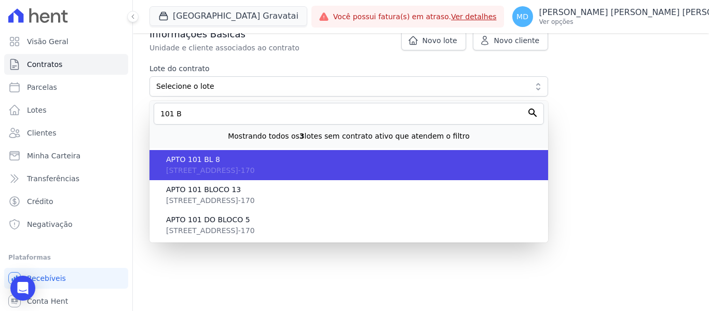
click at [201, 168] on span "Rua Nova York, 120, Passo das Pedras, RS, Gravataí, 94.035-170" at bounding box center [210, 170] width 89 height 8
type input "3b5771ab-46cd-4239-9e6c-a45ab00cfce7"
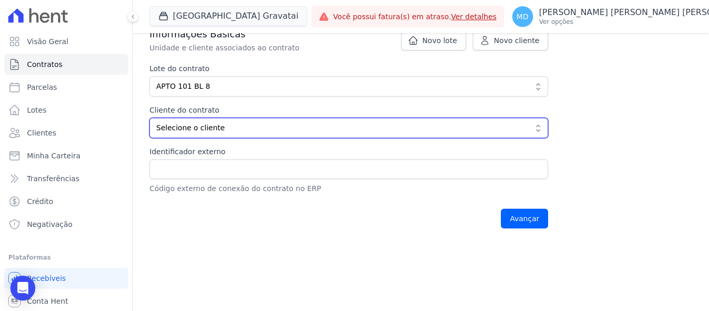
click at [225, 129] on span "Selecione o cliente" at bounding box center [341, 128] width 371 height 11
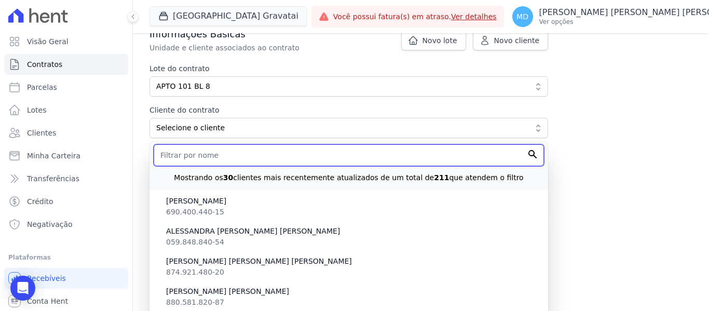
click at [233, 149] on input "text" at bounding box center [349, 155] width 390 height 22
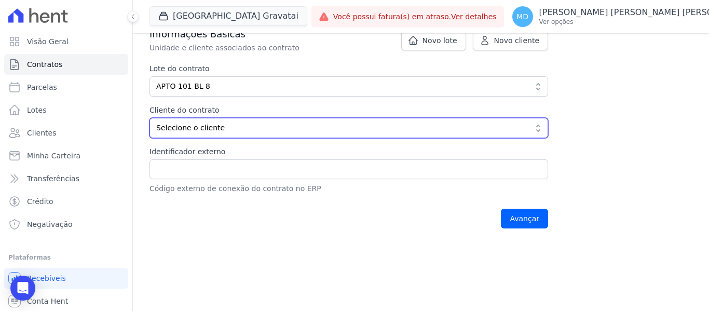
click at [194, 134] on button "Selecione o cliente" at bounding box center [349, 128] width 399 height 20
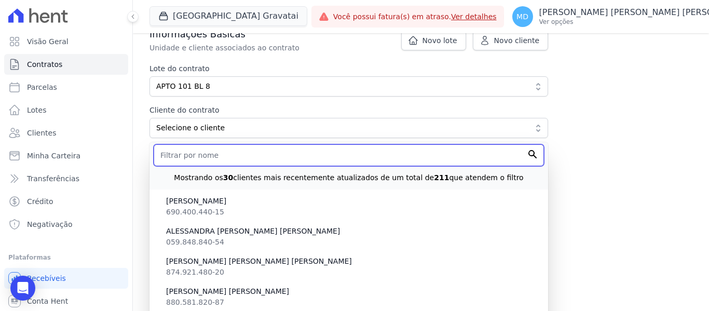
click at [188, 161] on input "text" at bounding box center [349, 155] width 390 height 22
paste input "[PERSON_NAME]"
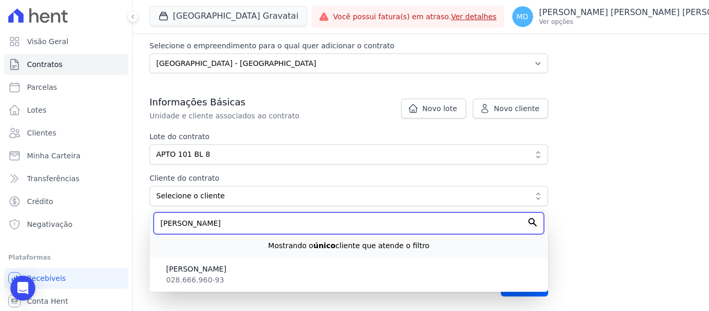
scroll to position [140, 0]
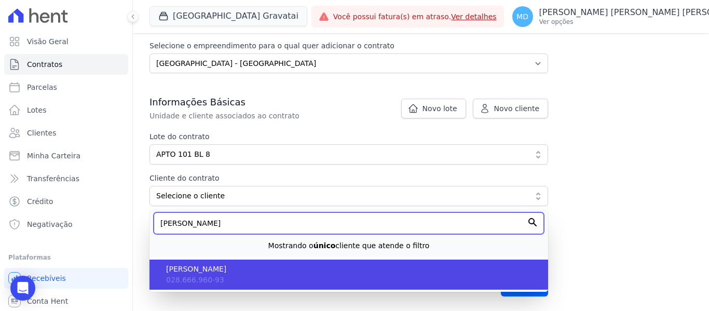
type input "[PERSON_NAME]"
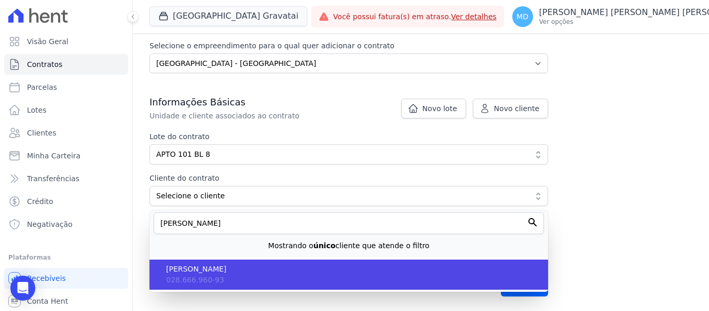
click at [233, 271] on span "[PERSON_NAME]" at bounding box center [353, 269] width 374 height 11
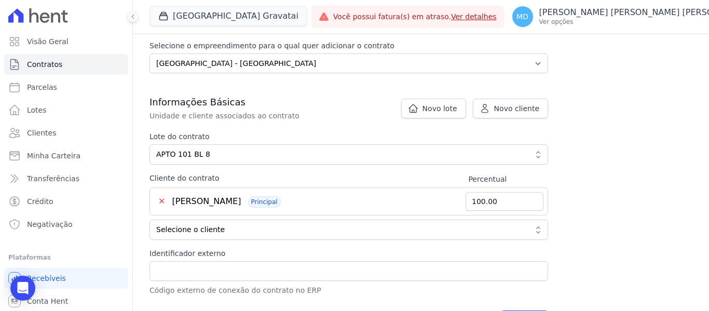
click at [219, 261] on div "Identificador externo Código externo de conexão do contrato no ERP" at bounding box center [349, 272] width 399 height 48
click at [230, 242] on div "Informações Básicas Unidade e cliente associados ao contrato Lote do contrato 3…" at bounding box center [349, 196] width 399 height 200
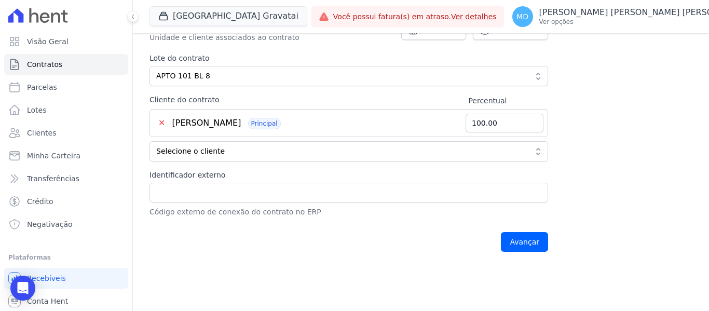
scroll to position [244, 0]
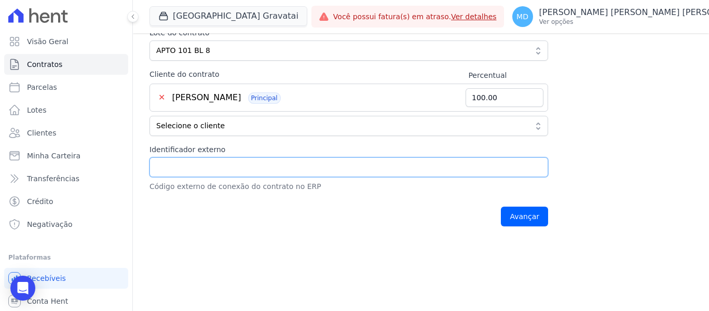
click at [235, 163] on input "Identificador externo" at bounding box center [349, 167] width 399 height 20
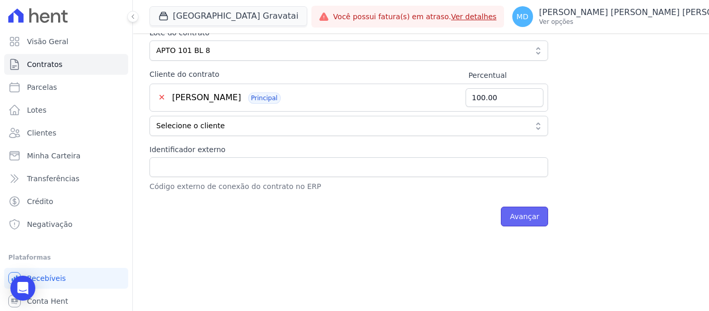
click at [521, 224] on input "Avançar" at bounding box center [524, 217] width 47 height 20
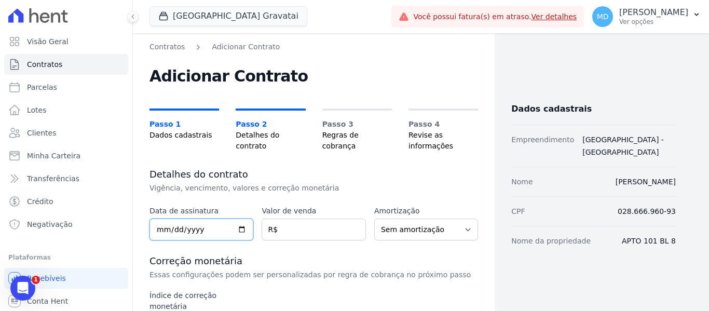
click at [207, 229] on input "date" at bounding box center [202, 230] width 104 height 22
type input "[DATE]"
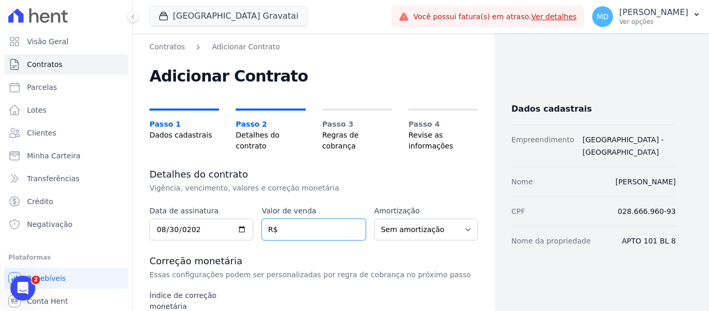
click at [314, 235] on input "number" at bounding box center [314, 230] width 104 height 22
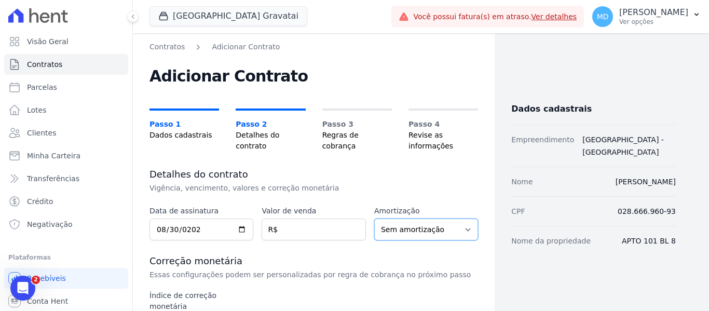
click at [426, 232] on select "Sem amortização Price Sac" at bounding box center [426, 230] width 104 height 22
click at [424, 172] on h3 "Detalhes do contrato" at bounding box center [314, 174] width 329 height 12
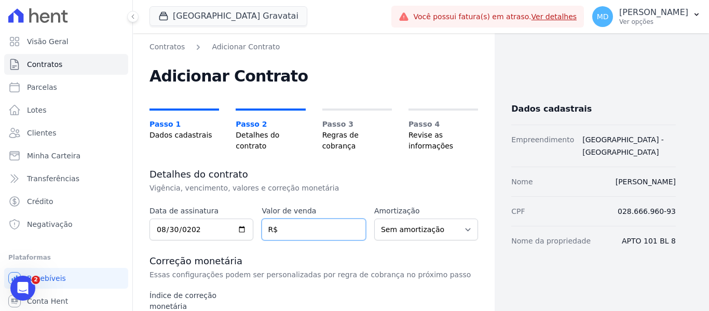
click at [305, 234] on input "number" at bounding box center [314, 230] width 104 height 22
click at [298, 227] on input "number" at bounding box center [314, 230] width 104 height 22
paste input "257.77458"
click at [290, 231] on input "257.77458" at bounding box center [314, 230] width 104 height 22
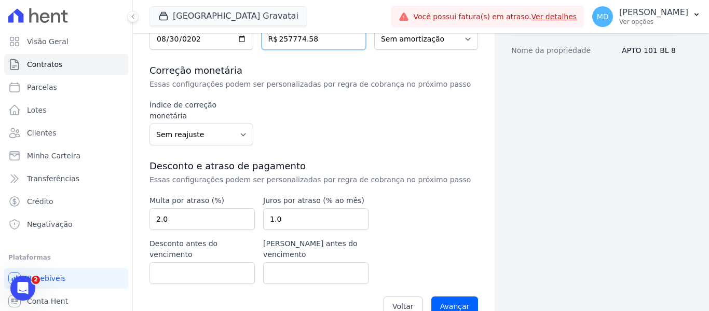
scroll to position [87, 0]
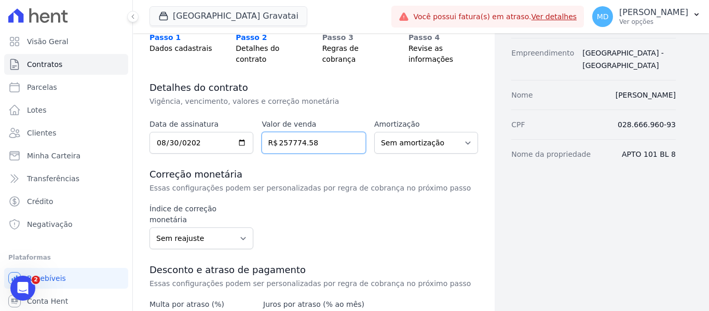
type input "257774.58"
click at [234, 228] on select "Sem reajuste Média dos últimos 12 meses acumulado de INCCM Média dos últimos 12…" at bounding box center [202, 238] width 104 height 22
select select "inccdi"
click at [150, 227] on select "Sem reajuste Média dos últimos 12 meses acumulado de INCCM Média dos últimos 12…" at bounding box center [202, 238] width 104 height 22
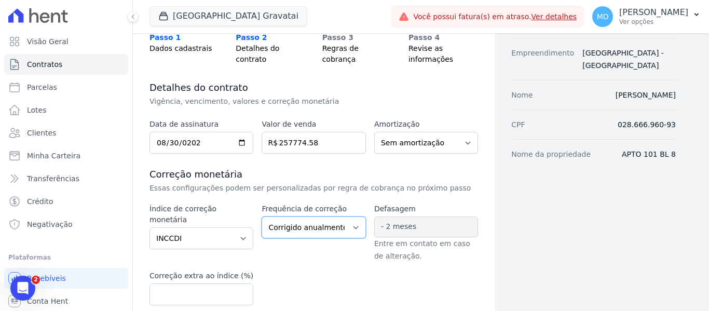
click at [306, 228] on select "Corrigido semestralmente Corrigido mensalmente Corrigido anualmente" at bounding box center [314, 228] width 104 height 22
select select "monthly"
click at [262, 217] on select "Corrigido semestralmente Corrigido mensalmente Corrigido anualmente" at bounding box center [314, 228] width 104 height 22
click at [630, 227] on div "Dados cadastrais Empreendimento Arty Park - Gravatai Nome LEONARDO ARAUJO DA SI…" at bounding box center [585, 220] width 181 height 530
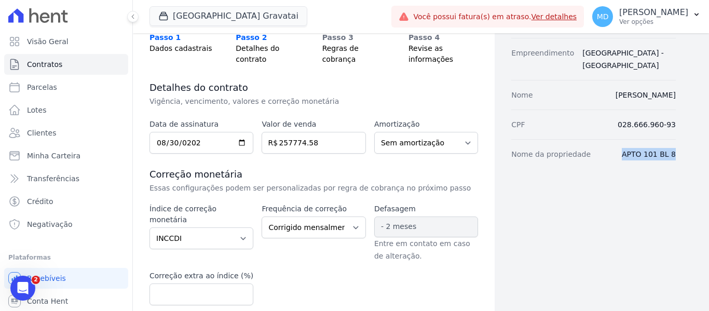
click at [630, 227] on div "Dados cadastrais Empreendimento Arty Park - Gravatai Nome LEONARDO ARAUJO DA SI…" at bounding box center [585, 220] width 181 height 530
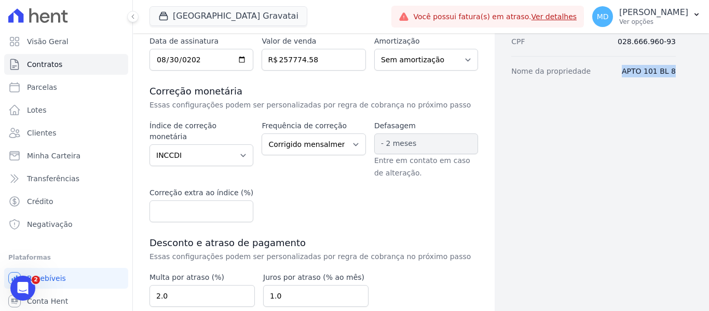
scroll to position [191, 0]
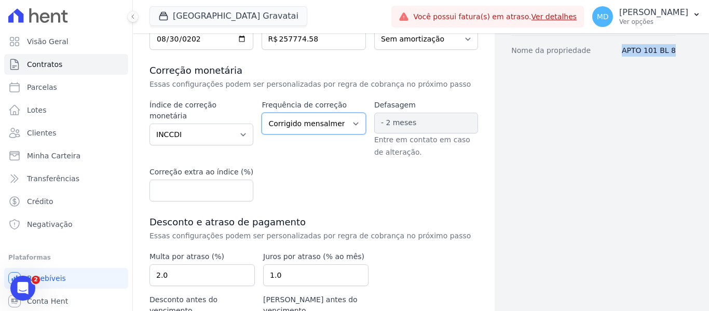
click at [314, 121] on select "Corrigido semestralmente Corrigido mensalmente Corrigido anualmente" at bounding box center [314, 124] width 104 height 22
click at [262, 113] on select "Corrigido semestralmente Corrigido mensalmente Corrigido anualmente" at bounding box center [314, 124] width 104 height 22
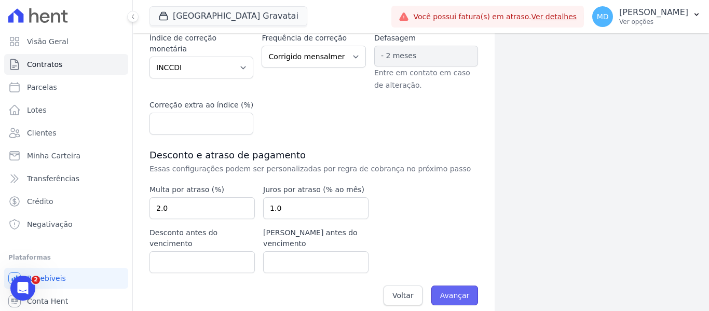
click at [467, 286] on input "Avançar" at bounding box center [454, 296] width 47 height 20
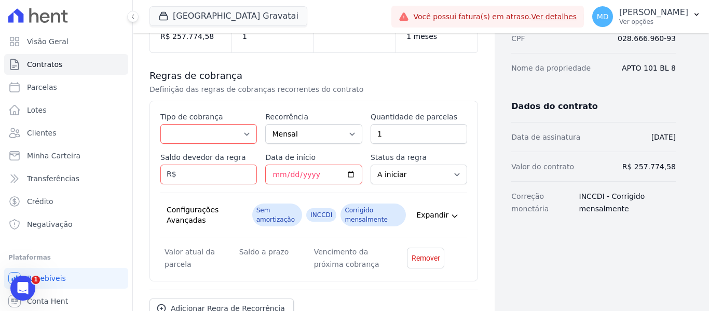
scroll to position [208, 0]
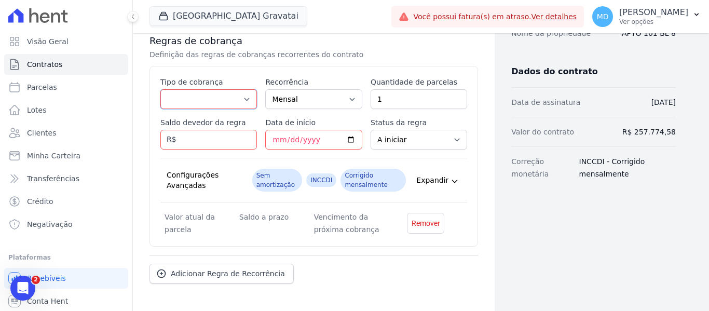
click at [188, 103] on select "Parcela Normal Entrada Sinal Intercalada Chaves Pré-chaves Pós-chaves Impostos …" at bounding box center [208, 99] width 97 height 20
select select "standard"
click at [160, 89] on select "Parcela Normal Entrada Sinal Intercalada Chaves Pré-chaves Pós-chaves Impostos …" at bounding box center [208, 99] width 97 height 20
drag, startPoint x: 387, startPoint y: 98, endPoint x: 367, endPoint y: 99, distance: 20.8
click at [367, 99] on div "Esse tipo de parcela não entra no saldo devedor do contrato. Tipo de cobrança P…" at bounding box center [313, 156] width 307 height 159
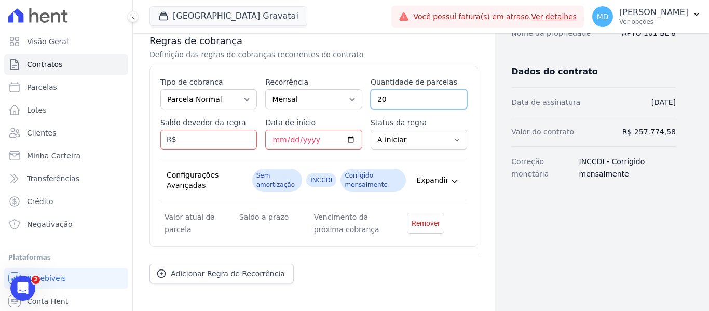
type input "20"
click at [196, 146] on input "Saldo devedor da regra" at bounding box center [208, 140] width 97 height 20
type input "618.89"
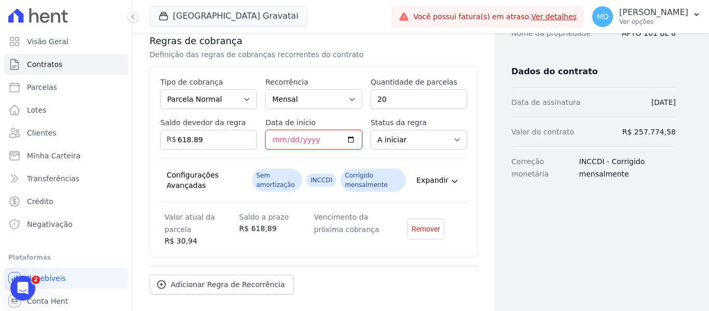
click at [271, 141] on input "Data de início" at bounding box center [313, 140] width 97 height 20
type input "[DATE]"
click at [418, 278] on div "Adicionar Regra de Recorrência" at bounding box center [314, 280] width 329 height 29
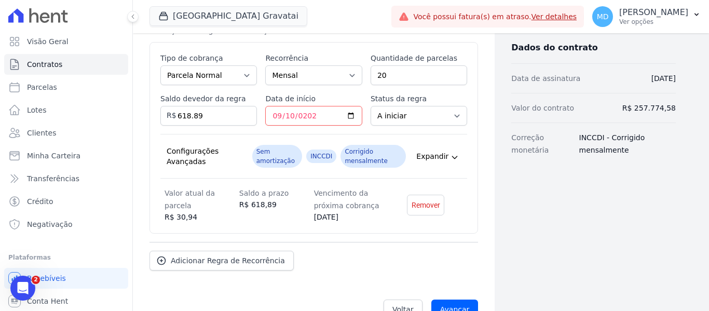
scroll to position [256, 0]
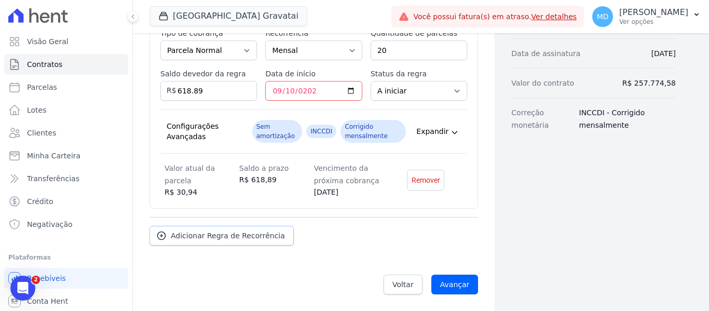
click at [189, 237] on span "Adicionar Regra de Recorrência" at bounding box center [228, 236] width 114 height 10
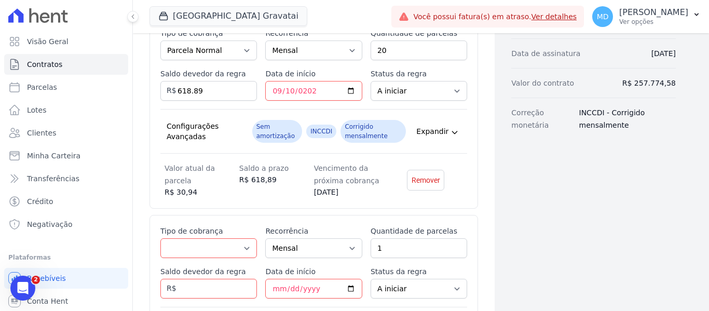
scroll to position [360, 0]
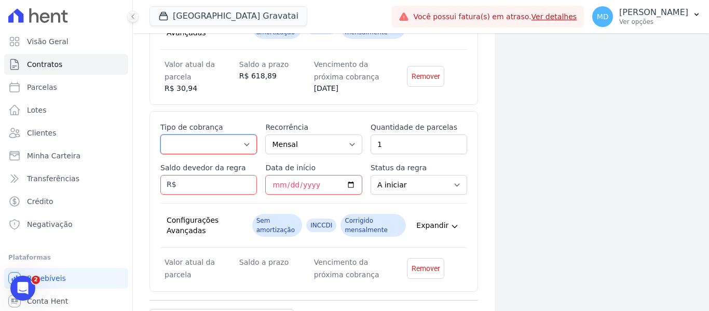
click at [211, 147] on select "Parcela Normal Entrada Sinal Intercalada Chaves Pré-chaves Pós-chaves Impostos …" at bounding box center [208, 144] width 97 height 20
select select "standard"
click at [160, 134] on select "Parcela Normal Entrada Sinal Intercalada Chaves Pré-chaves Pós-chaves Impostos …" at bounding box center [208, 144] width 97 height 20
drag, startPoint x: 409, startPoint y: 147, endPoint x: 334, endPoint y: 145, distance: 74.8
click at [334, 145] on div "Esse tipo de parcela não entra no saldo devedor do contrato. Tipo de cobrança P…" at bounding box center [313, 201] width 307 height 159
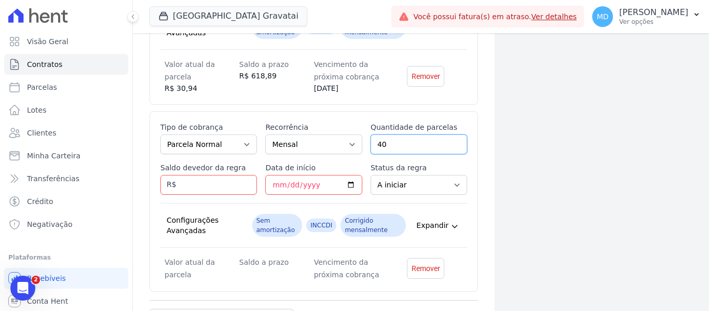
type input "40"
drag, startPoint x: 206, startPoint y: 177, endPoint x: 205, endPoint y: 192, distance: 15.6
click at [206, 177] on input "Saldo devedor da regra" at bounding box center [208, 185] width 97 height 20
drag, startPoint x: 218, startPoint y: 184, endPoint x: 163, endPoint y: 179, distance: 54.8
click at [163, 179] on div "Saldo devedor da regra 68.89 R$" at bounding box center [208, 179] width 97 height 32
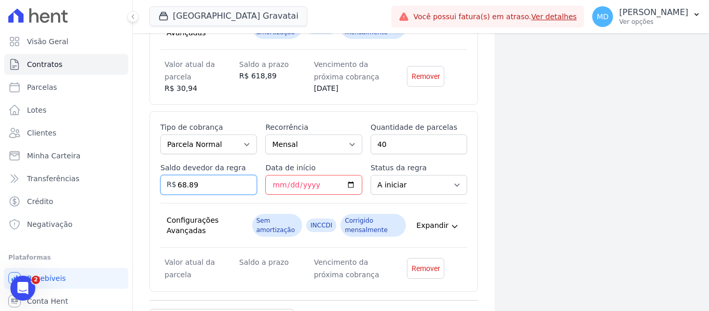
type input "68.89"
drag, startPoint x: 401, startPoint y: 140, endPoint x: 371, endPoint y: 140, distance: 30.1
click at [371, 140] on input "40" at bounding box center [419, 144] width 97 height 20
type input "39"
drag, startPoint x: 217, startPoint y: 182, endPoint x: 161, endPoint y: 191, distance: 56.3
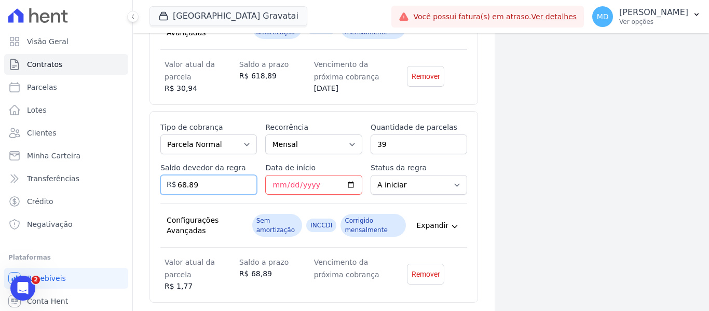
click at [161, 191] on input "68.89" at bounding box center [208, 185] width 97 height 20
drag, startPoint x: 193, startPoint y: 183, endPoint x: 153, endPoint y: 181, distance: 39.5
click at [153, 181] on div "Esse tipo de parcela não entra no saldo devedor do contrato. Tipo de cobrança P…" at bounding box center [314, 207] width 329 height 192
type input "20916.09"
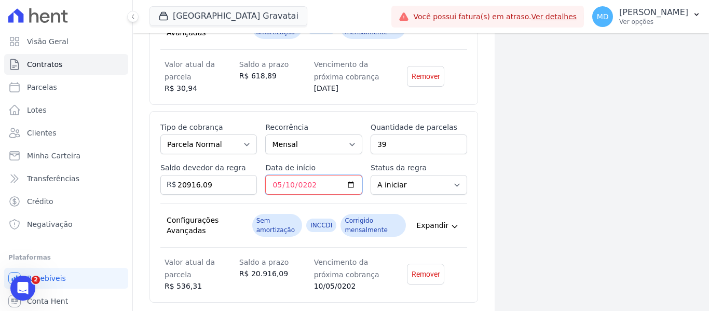
type input "[DATE]"
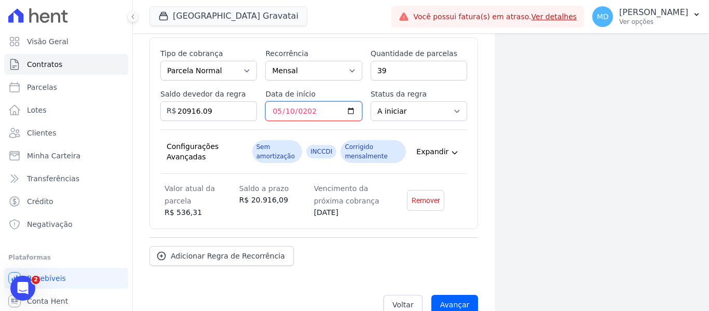
scroll to position [454, 0]
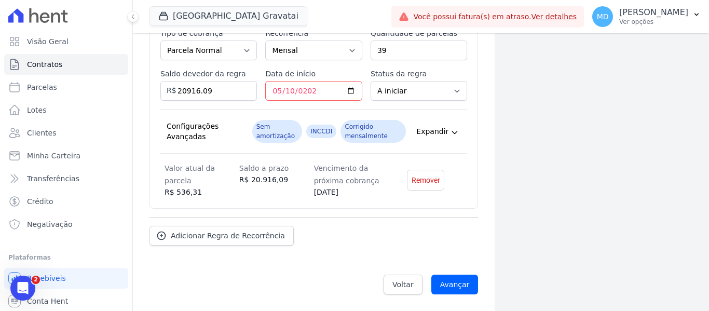
click at [456, 205] on div "Esse tipo de parcela não entra no saldo devedor do contrato. Tipo de cobrança P…" at bounding box center [314, 113] width 329 height 192
click at [238, 232] on span "Adicionar Regra de Recorrência" at bounding box center [228, 236] width 114 height 10
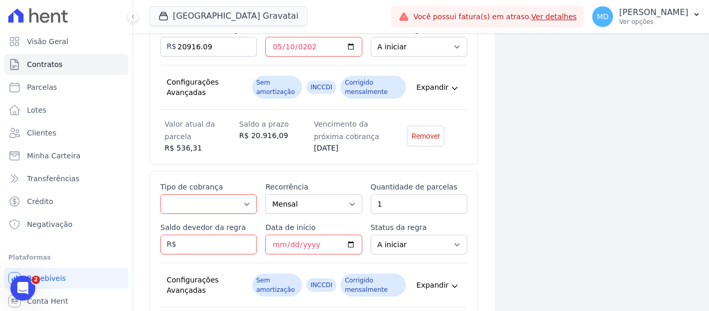
scroll to position [519, 0]
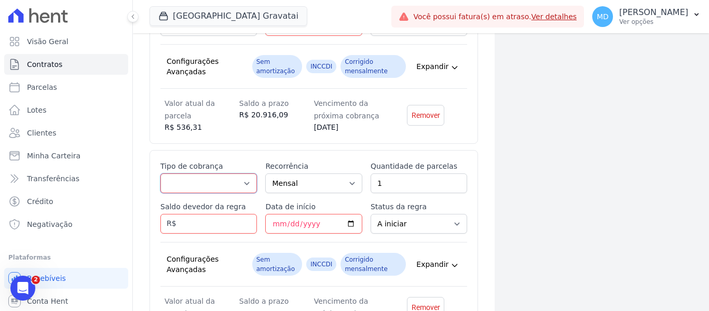
click at [191, 186] on select "Parcela Normal Entrada Sinal Intercalada Chaves Pré-chaves Pós-chaves Impostos …" at bounding box center [208, 183] width 97 height 20
select select "standard"
click at [160, 173] on select "Parcela Normal Entrada Sinal Intercalada Chaves Pré-chaves Pós-chaves Impostos …" at bounding box center [208, 183] width 97 height 20
click at [204, 224] on input "Saldo devedor da regra" at bounding box center [208, 224] width 97 height 20
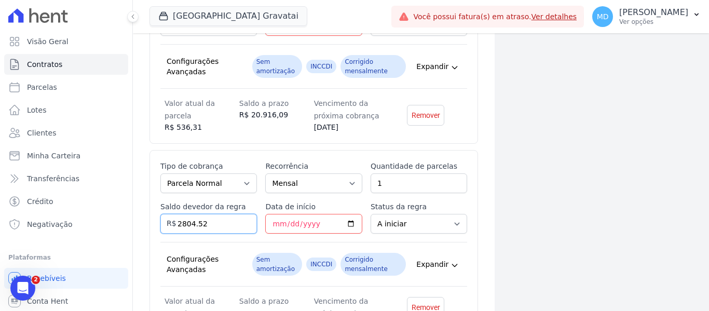
type input "2804.52"
type input "[DATE]"
click at [461, 256] on div "Configurações Avançadas Sem amortização INCCDI Corrigido mensalmente Expandir" at bounding box center [313, 264] width 307 height 45
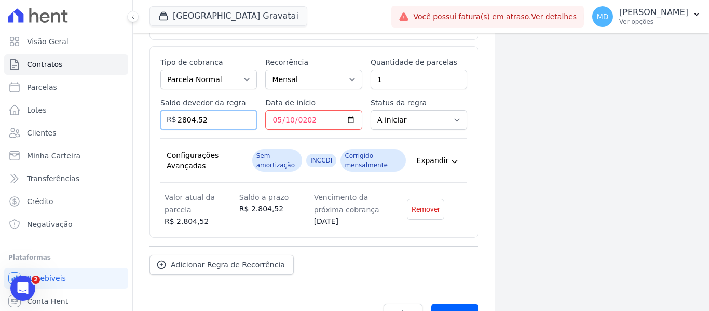
click at [210, 118] on input "2804.52" at bounding box center [208, 120] width 97 height 20
type input "28045.20"
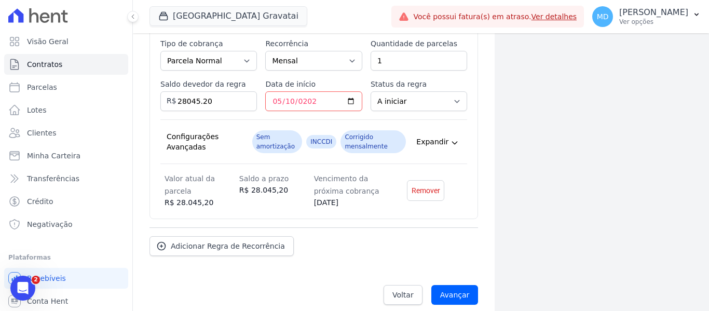
scroll to position [652, 0]
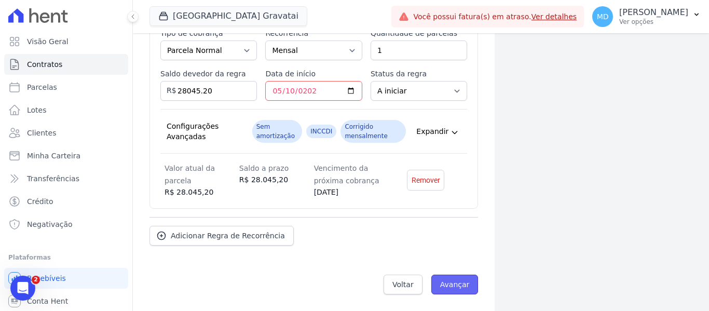
click at [431, 282] on input "Avançar" at bounding box center [454, 285] width 47 height 20
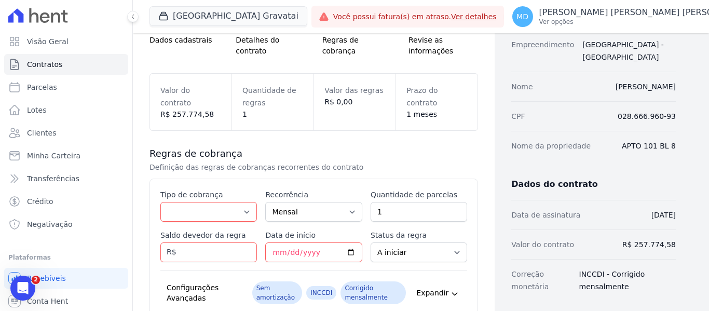
scroll to position [38, 0]
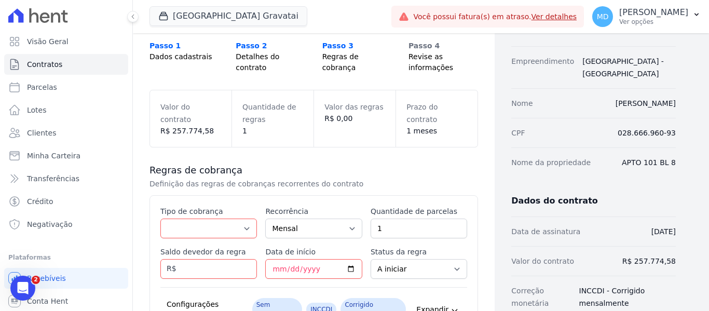
scroll to position [104, 0]
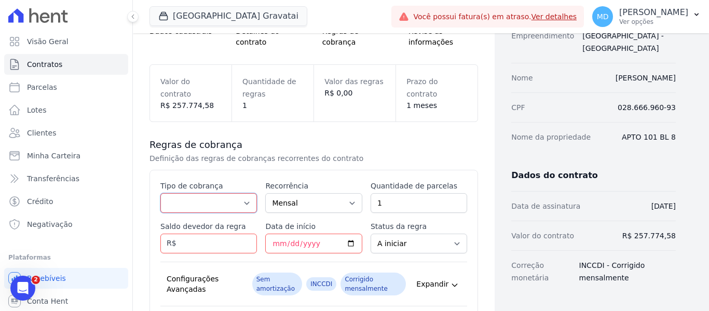
click at [186, 194] on select "Parcela Normal Entrada Sinal Intercalada Chaves Pré-chaves Pós-chaves Impostos …" at bounding box center [208, 203] width 97 height 20
select select "standard"
click at [160, 193] on select "Parcela Normal Entrada Sinal Intercalada Chaves Pré-chaves Pós-chaves Impostos …" at bounding box center [208, 203] width 97 height 20
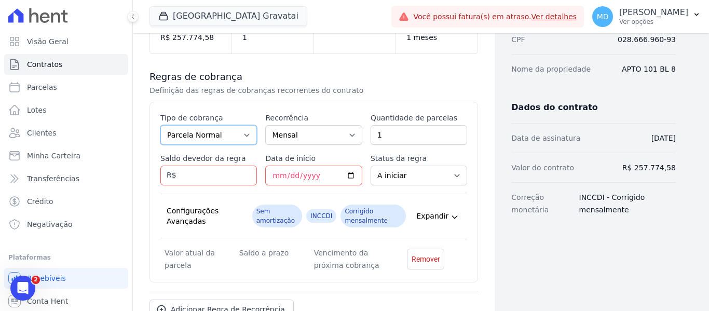
scroll to position [208, 0]
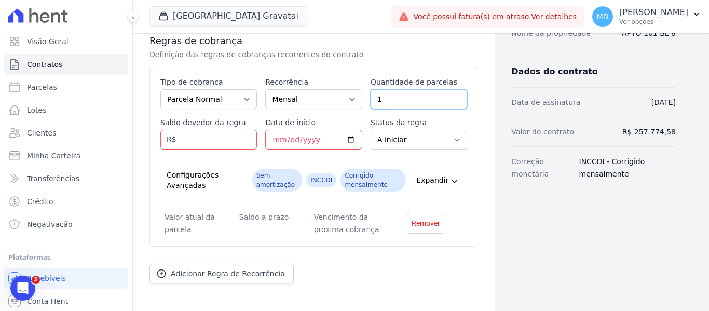
drag, startPoint x: 386, startPoint y: 99, endPoint x: 332, endPoint y: 99, distance: 54.0
click at [332, 99] on div "Esse tipo de parcela não entra no saldo devedor do contrato. Tipo de cobrança P…" at bounding box center [313, 156] width 307 height 159
type input "20"
click at [204, 140] on input "Saldo devedor da regra" at bounding box center [208, 140] width 97 height 20
type input "618.89"
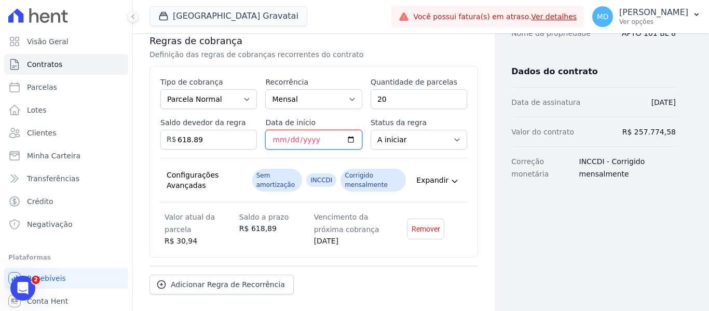
click at [284, 140] on input "[DATE]" at bounding box center [313, 140] width 97 height 20
click at [278, 141] on input "[DATE]" at bounding box center [313, 140] width 97 height 20
type input "[DATE]"
drag, startPoint x: 401, startPoint y: 102, endPoint x: 287, endPoint y: 96, distance: 114.4
click at [287, 96] on div "Esse tipo de parcela não entra no saldo devedor do contrato. Tipo de cobrança P…" at bounding box center [313, 162] width 307 height 170
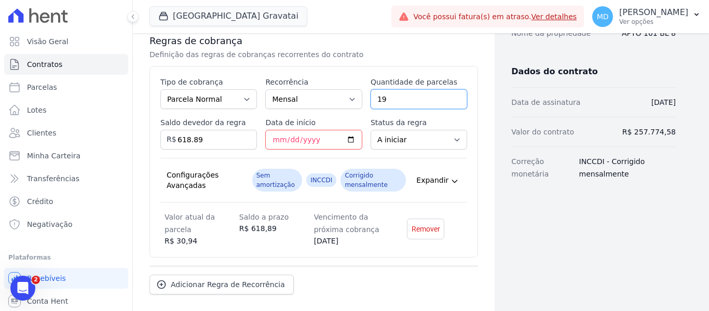
type input "19"
type input "618.9"
click at [229, 137] on input "618.9" at bounding box center [208, 140] width 97 height 20
click at [274, 142] on input "Data de início" at bounding box center [313, 140] width 97 height 20
type input "[DATE]"
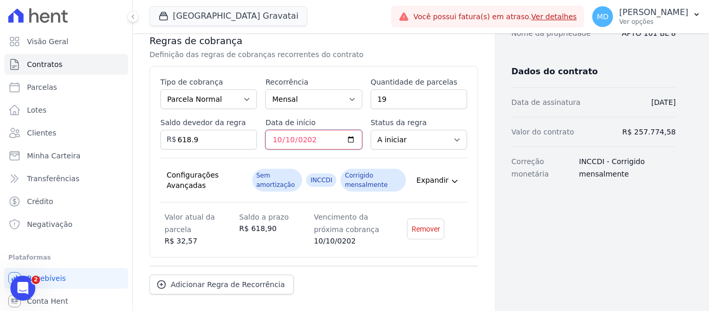
type input "[DATE]"
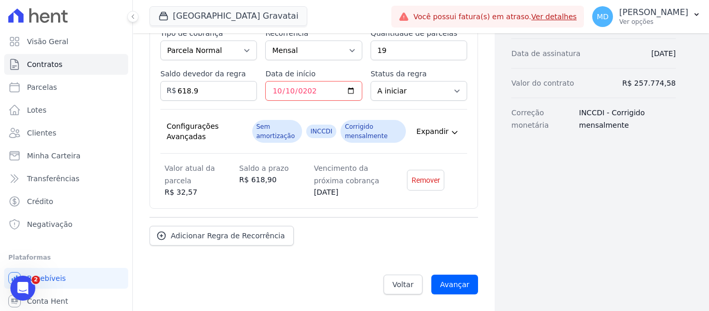
click at [392, 214] on div "Regras de cobrança Definição das regras de cobranças recorrentes do contrato Es…" at bounding box center [314, 115] width 329 height 293
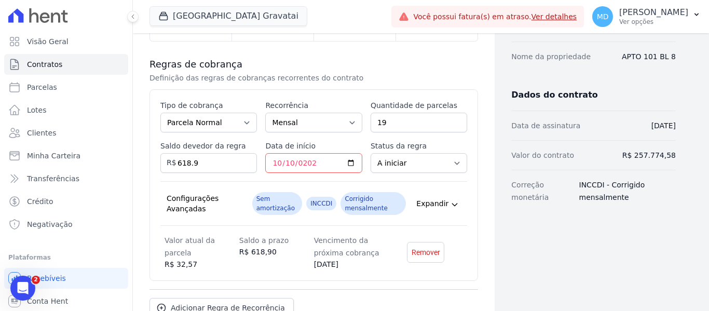
scroll to position [208, 0]
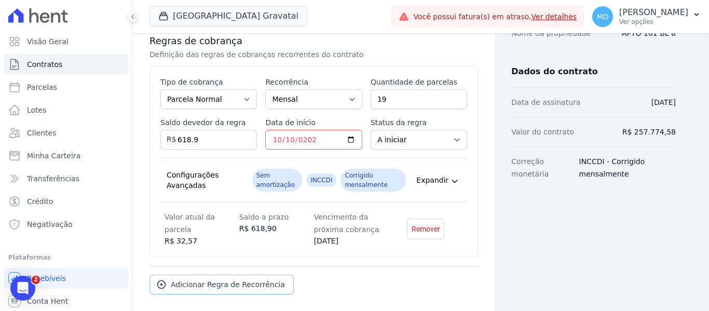
click at [224, 289] on span "Adicionar Regra de Recorrência" at bounding box center [228, 284] width 114 height 10
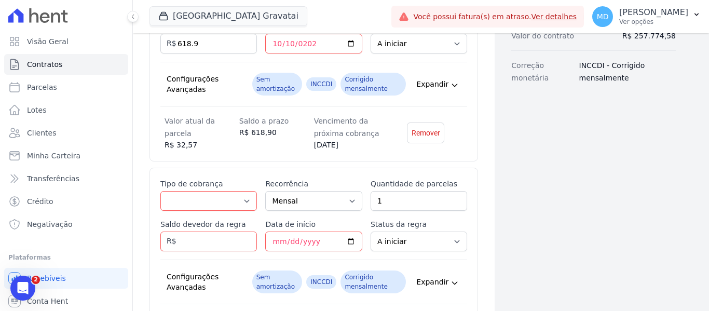
scroll to position [415, 0]
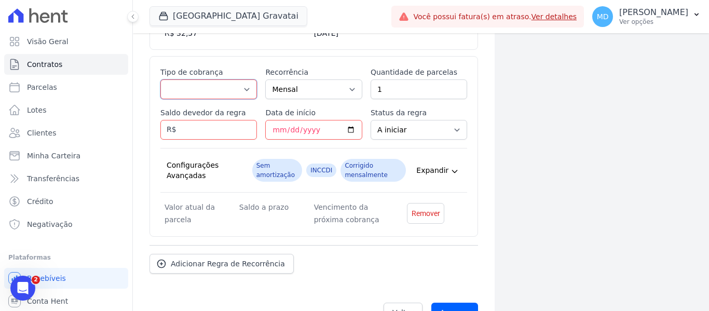
click at [186, 83] on select "Parcela Normal Entrada Sinal Intercalada Chaves Pré-chaves Pós-chaves Impostos …" at bounding box center [208, 89] width 97 height 20
select select "standard"
click at [160, 79] on select "Parcela Normal Entrada Sinal Intercalada Chaves Pré-chaves Pós-chaves Impostos …" at bounding box center [208, 89] width 97 height 20
click at [190, 123] on input "Saldo devedor da regra" at bounding box center [208, 130] width 97 height 20
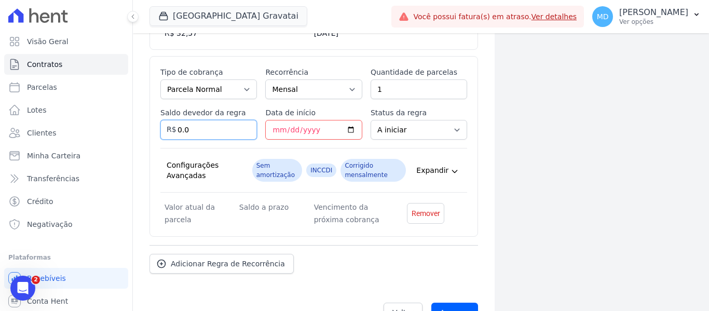
type input "0"
type input "618.90"
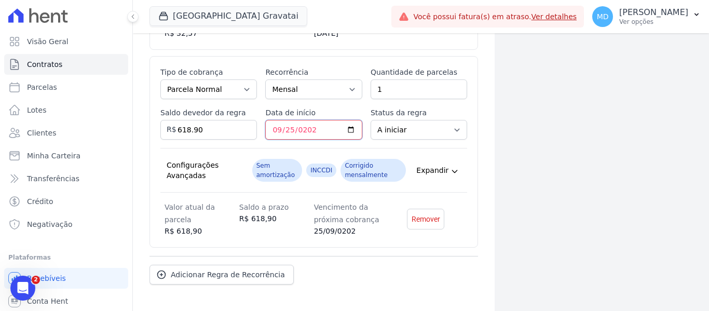
type input "[DATE]"
click at [401, 258] on div "Adicionar Regra de Recorrência" at bounding box center [314, 270] width 329 height 29
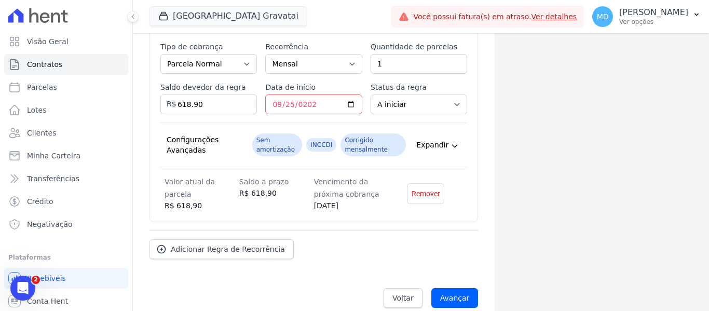
scroll to position [454, 0]
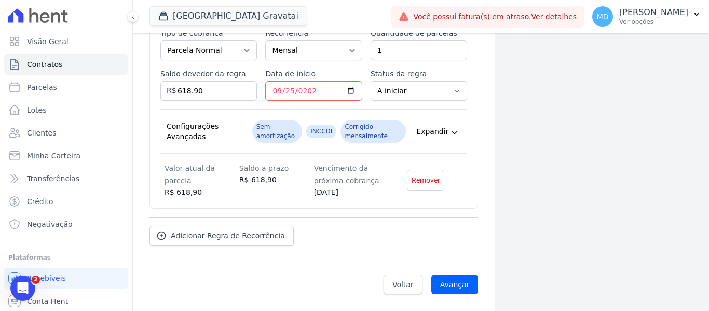
click at [205, 247] on div "Regras de cobrança Definição das regras de cobranças recorrentes do contrato Es…" at bounding box center [314, 17] width 329 height 491
click at [207, 244] on link "Adicionar Regra de Recorrência" at bounding box center [222, 236] width 144 height 20
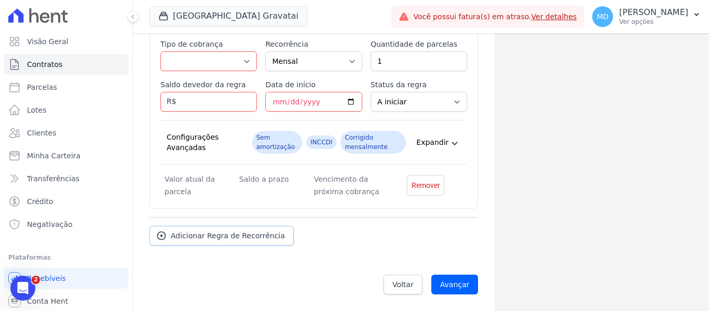
scroll to position [537, 0]
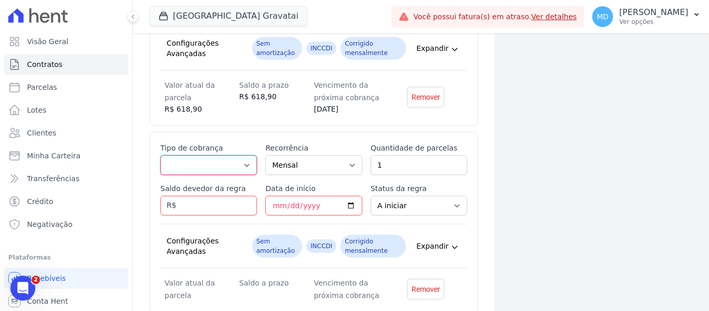
click at [205, 163] on select "Parcela Normal Entrada Sinal Intercalada Chaves Pré-chaves Pós-chaves Impostos …" at bounding box center [208, 165] width 97 height 20
select select "standard"
click at [160, 155] on select "Parcela Normal Entrada Sinal Intercalada Chaves Pré-chaves Pós-chaves Impostos …" at bounding box center [208, 165] width 97 height 20
click at [191, 208] on input "Saldo devedor da regra" at bounding box center [208, 206] width 97 height 20
drag, startPoint x: 400, startPoint y: 161, endPoint x: 356, endPoint y: 161, distance: 44.1
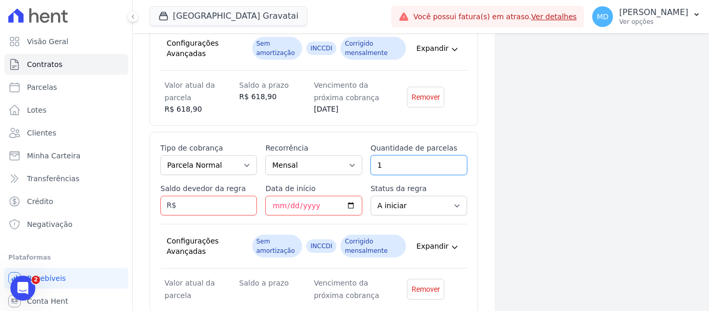
click at [356, 161] on div "Esse tipo de parcela não entra no saldo devedor do contrato. Tipo de cobrança P…" at bounding box center [313, 222] width 307 height 159
type input "4"
click at [197, 203] on input "Saldo devedor da regra" at bounding box center [208, 206] width 97 height 20
drag, startPoint x: 398, startPoint y: 167, endPoint x: 362, endPoint y: 166, distance: 35.8
click at [364, 168] on div "Esse tipo de parcela não entra no saldo devedor do contrato. Tipo de cobrança P…" at bounding box center [313, 222] width 307 height 159
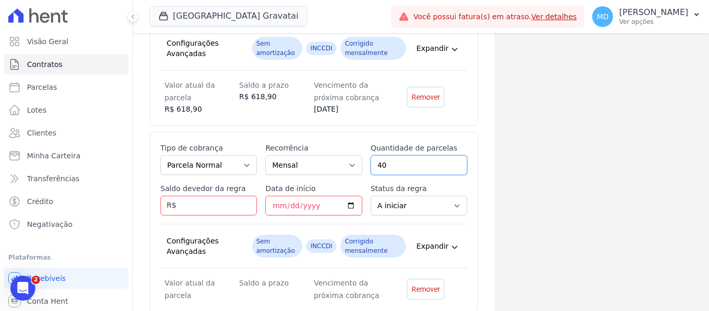
type input "40"
click at [212, 208] on input "Saldo devedor da regra" at bounding box center [208, 206] width 97 height 20
type input "21452.24"
type input "[DATE]"
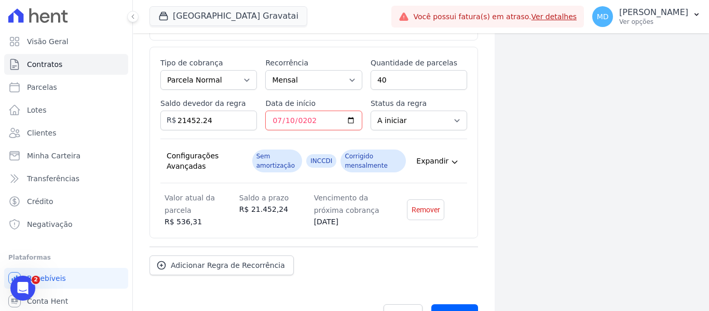
scroll to position [641, 0]
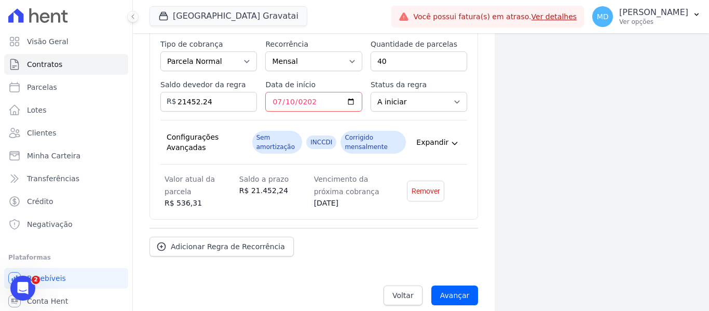
click at [409, 247] on div "Adicionar Regra de Recorrência" at bounding box center [314, 242] width 329 height 29
click at [258, 245] on span "Adicionar Regra de Recorrência" at bounding box center [228, 246] width 114 height 10
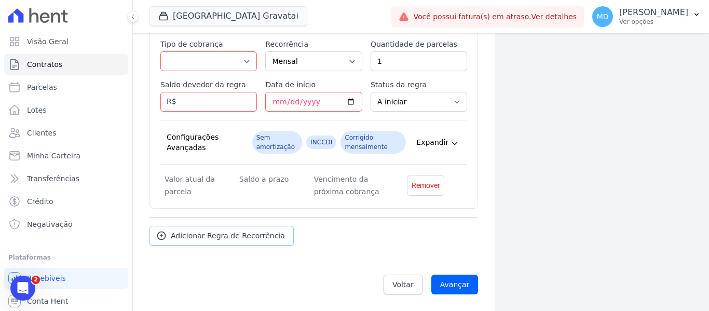
scroll to position [735, 0]
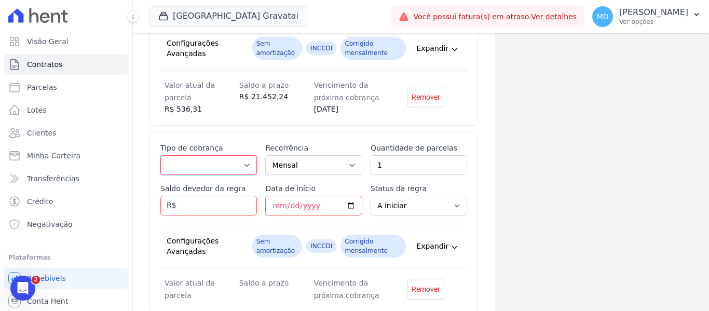
click at [233, 162] on select "Parcela Normal Entrada Sinal Intercalada Chaves Pré-chaves Pós-chaves Impostos …" at bounding box center [208, 165] width 97 height 20
select select "standard"
click at [160, 155] on select "Parcela Normal Entrada Sinal Intercalada Chaves Pré-chaves Pós-chaves Impostos …" at bounding box center [208, 165] width 97 height 20
drag, startPoint x: 393, startPoint y: 164, endPoint x: 341, endPoint y: 166, distance: 52.5
click at [341, 166] on div "Esse tipo de parcela não entra no saldo devedor do contrato. Tipo de cobrança P…" at bounding box center [313, 222] width 307 height 159
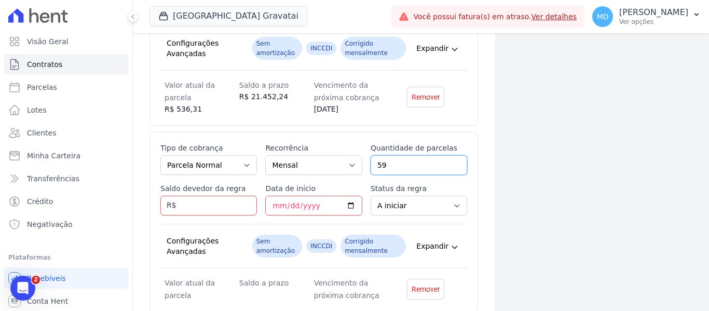
type input "59"
click at [185, 204] on input "Saldo devedor da regra" at bounding box center [208, 206] width 97 height 20
type input "27577.78"
type input "[DATE]"
click at [467, 206] on div "Esse tipo de parcela não entra no saldo devedor do contrato. Tipo de cobrança P…" at bounding box center [314, 228] width 329 height 192
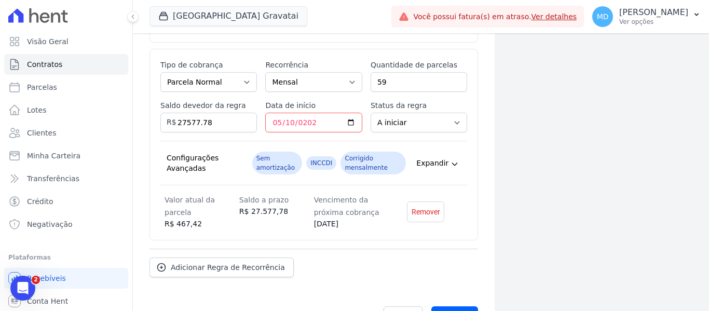
scroll to position [839, 0]
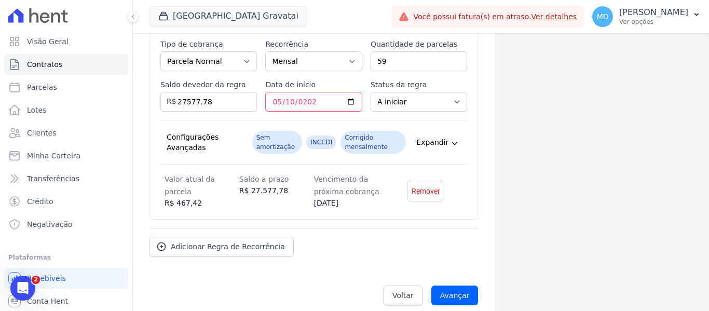
click at [334, 235] on div "Adicionar Regra de Recorrência" at bounding box center [314, 242] width 329 height 29
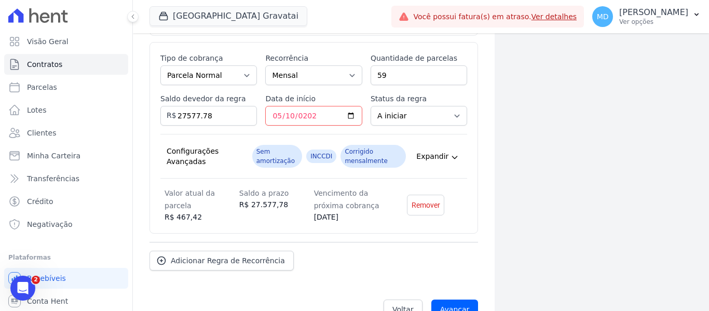
scroll to position [850, 0]
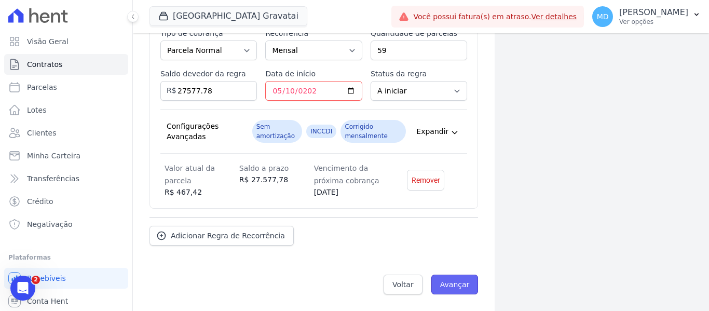
click at [468, 279] on input "Avançar" at bounding box center [454, 285] width 47 height 20
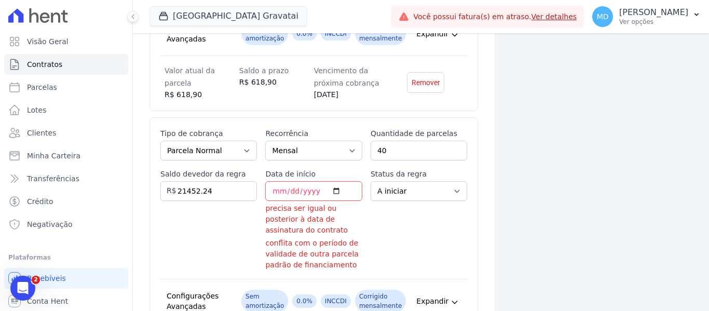
scroll to position [577, 0]
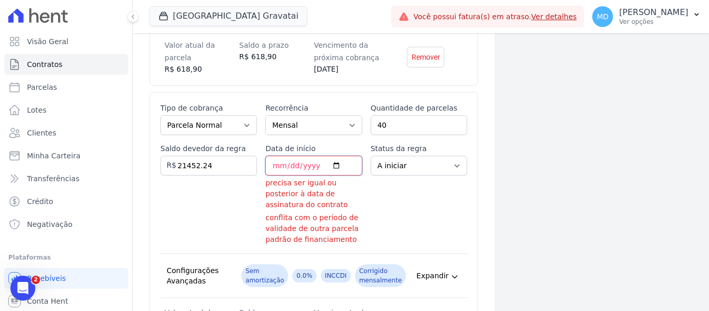
click at [312, 165] on input "[DATE]" at bounding box center [313, 166] width 97 height 20
click at [310, 165] on input "2025-07-10" at bounding box center [313, 166] width 97 height 20
type input "2027-07-10"
click at [384, 204] on div "Status da regra A iniciar Em aberto" at bounding box center [419, 194] width 97 height 102
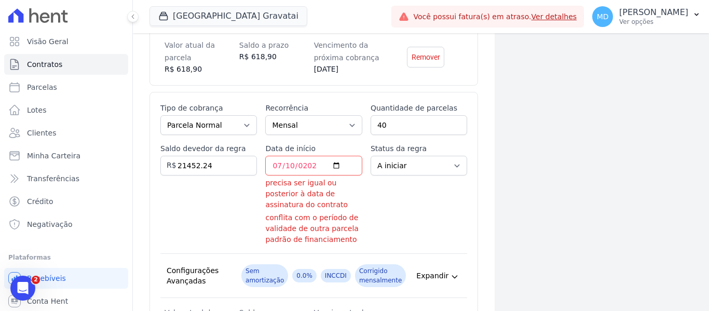
click at [467, 247] on div "Esse tipo de parcela não entra no saldo devedor do contrato. Tipo de cobrança P…" at bounding box center [314, 222] width 329 height 261
click at [484, 243] on div "Contratos Adicionar Contrato Adicionar Contrato Passo 1 Dados cadastrais Passo …" at bounding box center [314, 54] width 362 height 1197
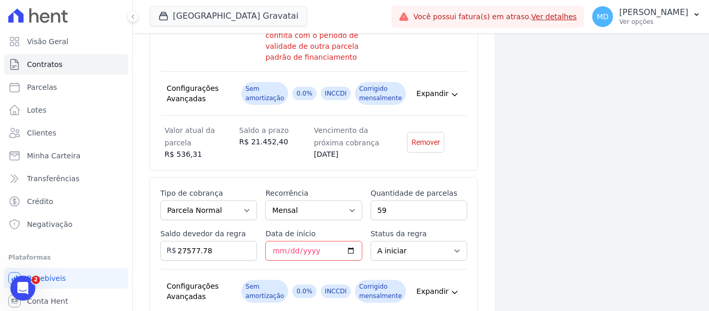
scroll to position [785, 0]
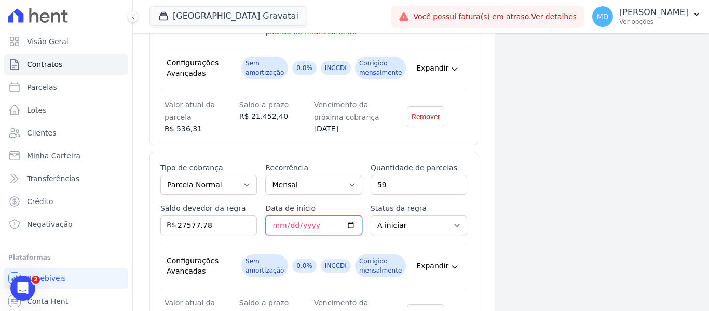
click at [291, 225] on input "2027-05-10" at bounding box center [313, 225] width 97 height 20
click at [288, 223] on input "2027-05-10" at bounding box center [313, 225] width 97 height 20
type input "2020-09-10"
type input "2030-09-10"
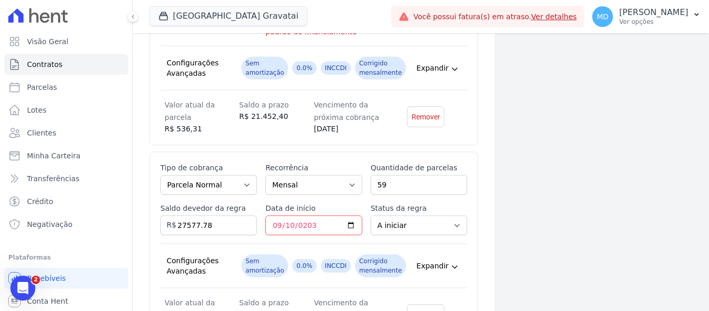
click at [360, 172] on div "Esse tipo de parcela não entra no saldo devedor do contrato. Tipo de cobrança P…" at bounding box center [313, 248] width 307 height 170
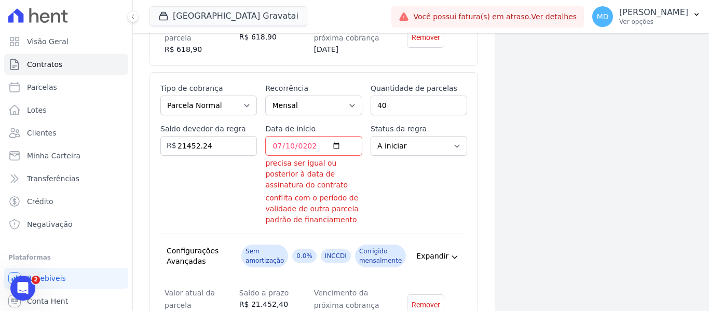
scroll to position [577, 0]
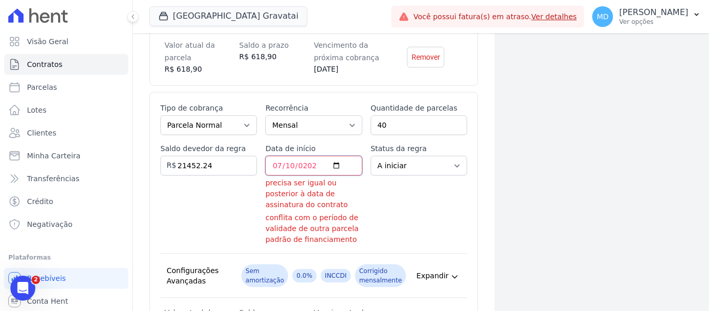
click at [292, 162] on input "2027-07-10" at bounding box center [313, 166] width 97 height 20
click at [291, 165] on input "2027-07-10" at bounding box center [313, 166] width 97 height 20
click at [288, 164] on input "2027-07-10" at bounding box center [313, 166] width 97 height 20
type input "2027-05-10"
click at [397, 240] on div "Status da regra A iniciar Em aberto" at bounding box center [419, 194] width 97 height 102
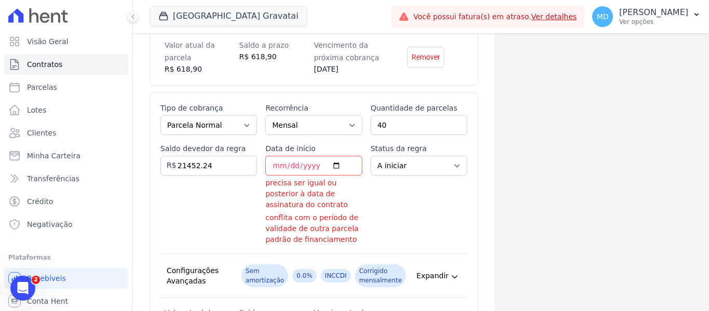
click at [474, 218] on div "Contratos Adicionar Contrato Adicionar Contrato Passo 1 Dados cadastrais Passo …" at bounding box center [314, 54] width 362 height 1197
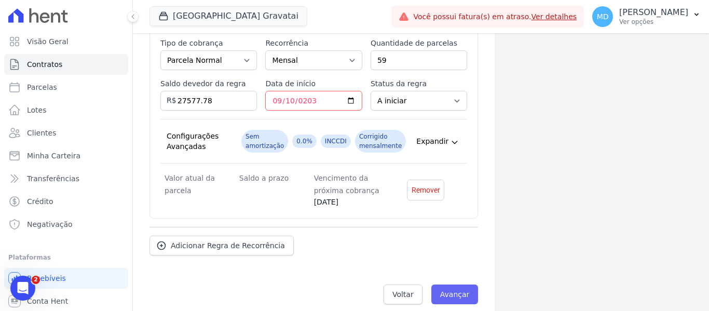
scroll to position [920, 0]
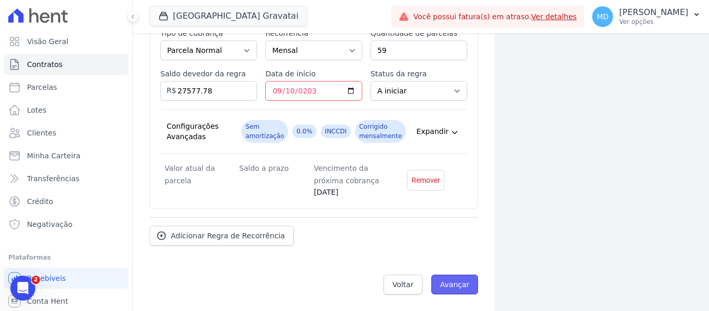
click at [441, 286] on input "Avançar" at bounding box center [454, 285] width 47 height 20
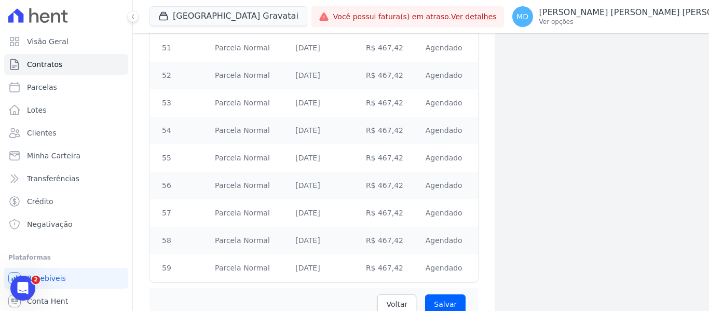
scroll to position [3277, 0]
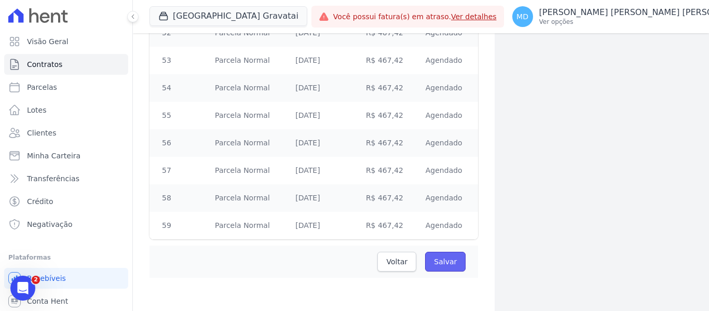
click at [449, 260] on input "Salvar" at bounding box center [445, 262] width 40 height 20
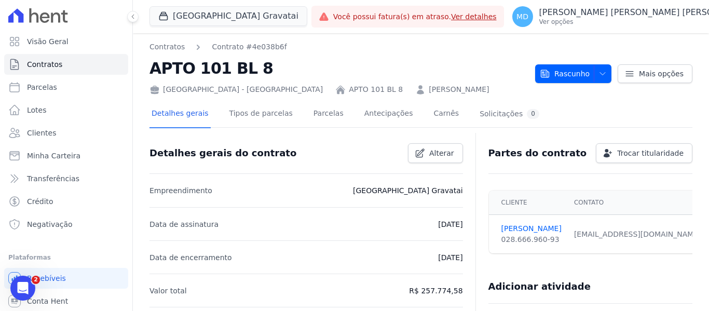
click at [564, 84] on div "Contratos Contrato #4e038b6f APTO 101 BL 8 Arty Park - Gravatai APTO 101 BL 8 L…" at bounding box center [421, 68] width 543 height 53
click at [566, 67] on span "Rascunho" at bounding box center [565, 73] width 50 height 19
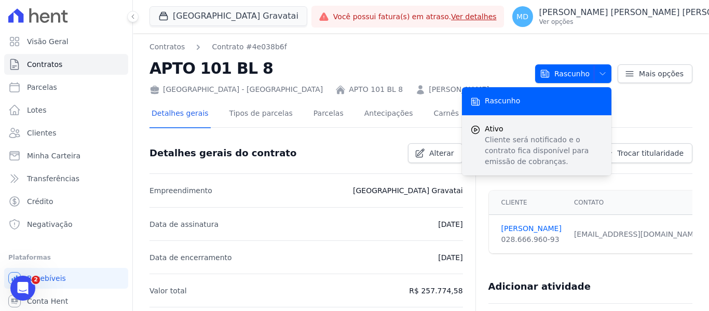
click at [550, 153] on p "Cliente será notificado e o contrato fica disponível para emissão de cobranças." at bounding box center [544, 150] width 118 height 33
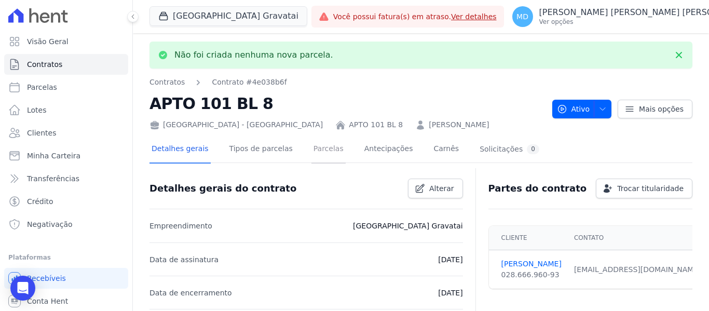
click at [312, 149] on link "Parcelas" at bounding box center [329, 150] width 34 height 28
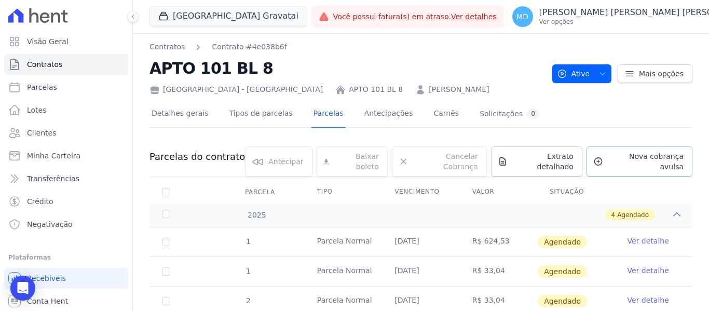
click at [634, 155] on span "Nova cobrança avulsa" at bounding box center [645, 161] width 76 height 21
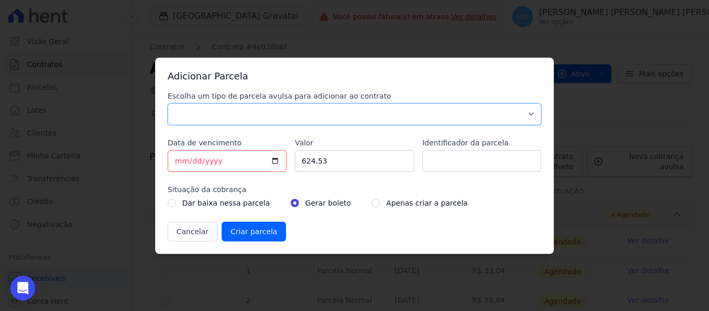
click at [223, 121] on select "Parcela Normal Sinal Caução Intercalada Chaves Pré Chaves Pós Chaves Taxas Quit…" at bounding box center [355, 114] width 374 height 22
click at [214, 125] on select "Parcela Normal Sinal Caução Intercalada Chaves Pré Chaves Pós Chaves Taxas Quit…" at bounding box center [355, 114] width 374 height 22
click at [584, 82] on div "Adicionar Parcela Escolha um tipo de parcela avulsa para adicionar ao contrato …" at bounding box center [354, 155] width 709 height 311
click at [179, 228] on button "Cancelar" at bounding box center [193, 232] width 50 height 20
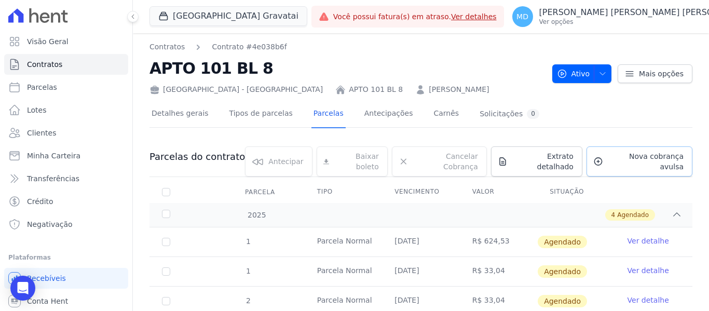
click at [625, 158] on span "Nova cobrança avulsa" at bounding box center [645, 161] width 76 height 21
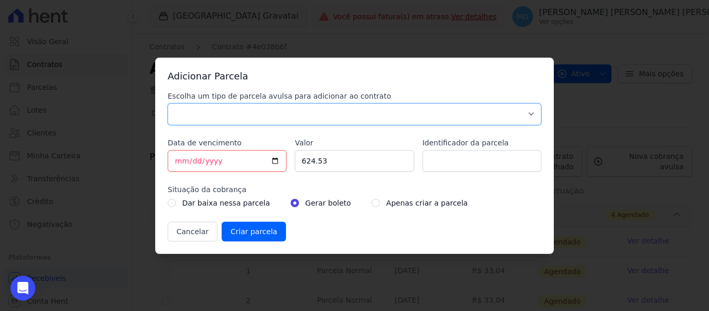
click at [207, 118] on select "Parcela Normal Sinal Caução Intercalada Chaves Pré Chaves Pós Chaves Taxas Quit…" at bounding box center [355, 114] width 374 height 22
select select "down_payment"
click at [168, 103] on select "Parcela Normal Sinal Caução Intercalada Chaves Pré Chaves Pós Chaves Taxas Quit…" at bounding box center [355, 114] width 374 height 22
click at [194, 162] on input "[DATE]" at bounding box center [227, 161] width 119 height 22
click at [332, 169] on input "624.53" at bounding box center [354, 161] width 119 height 22
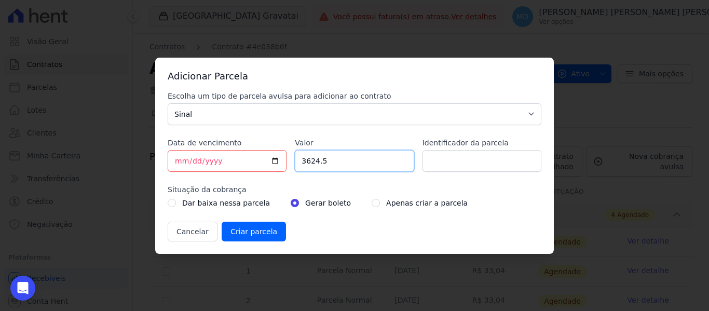
click at [337, 161] on input "3624.5" at bounding box center [354, 161] width 119 height 22
type input "3"
type input "500"
click at [372, 204] on div "Apenas criar a parcela" at bounding box center [420, 203] width 96 height 12
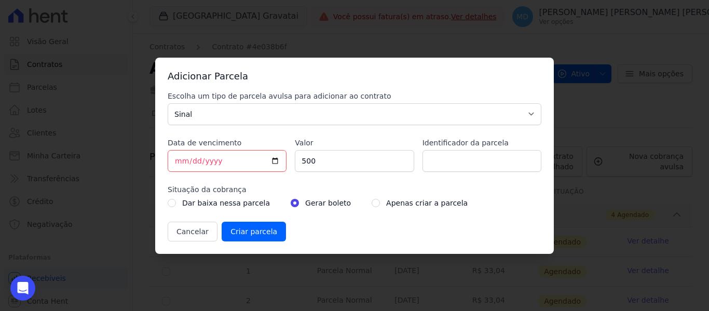
click at [372, 208] on div "Apenas criar a parcela" at bounding box center [420, 203] width 96 height 12
click at [372, 206] on input "radio" at bounding box center [376, 203] width 8 height 8
radio input "true"
click at [272, 228] on input "Criar parcela" at bounding box center [254, 232] width 64 height 20
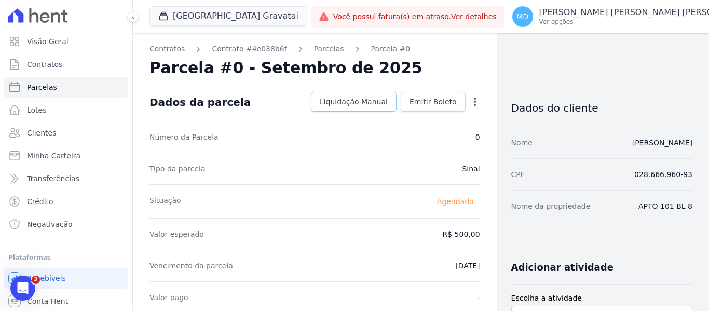
click at [362, 104] on span "Liquidação Manual" at bounding box center [354, 102] width 68 height 10
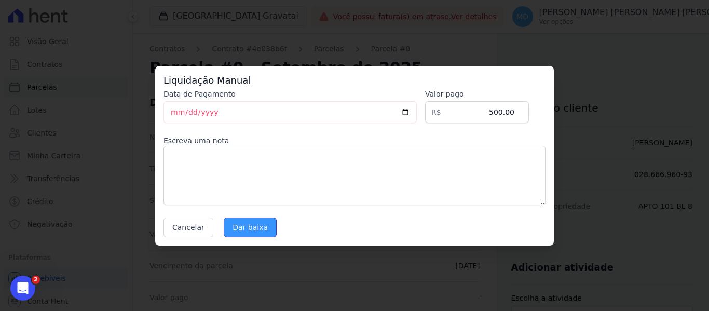
click at [254, 227] on input "Dar baixa" at bounding box center [250, 228] width 53 height 20
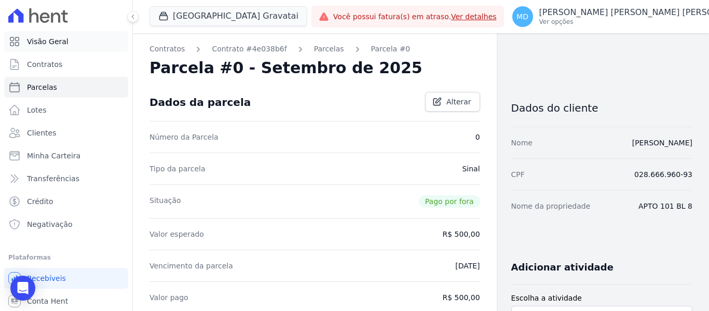
click at [56, 43] on span "Visão Geral" at bounding box center [48, 41] width 42 height 10
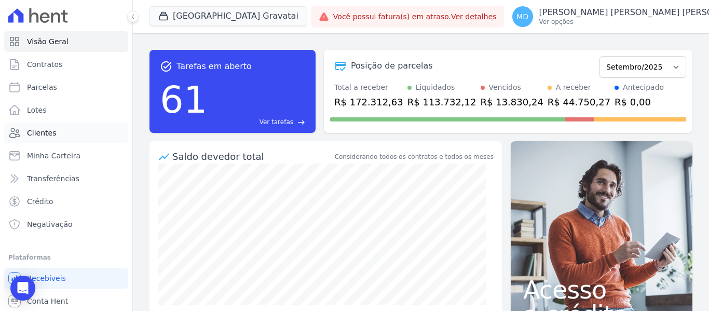
click at [59, 135] on link "Clientes" at bounding box center [66, 133] width 124 height 21
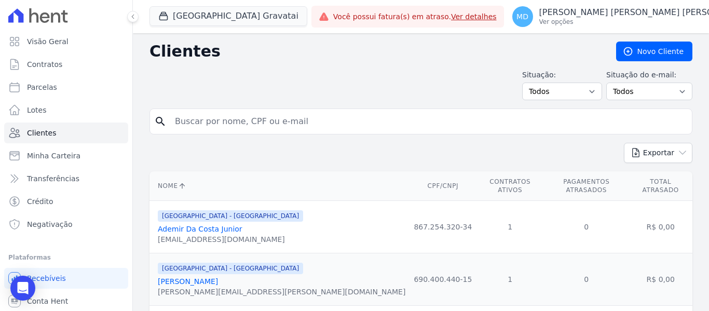
click at [252, 126] on input "search" at bounding box center [428, 121] width 519 height 21
type input "anderson czimikoski"
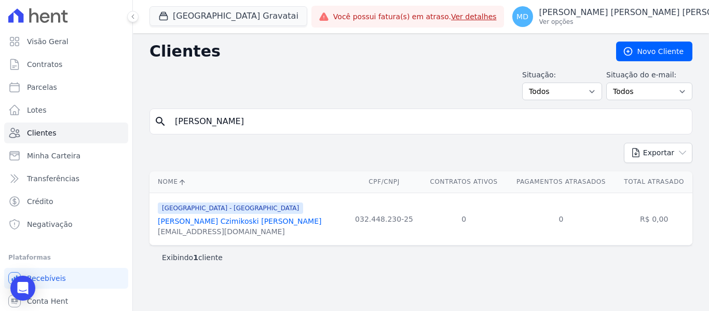
click at [227, 226] on div "[PERSON_NAME]" at bounding box center [240, 221] width 164 height 10
click at [183, 221] on link "[PERSON_NAME]" at bounding box center [240, 221] width 164 height 8
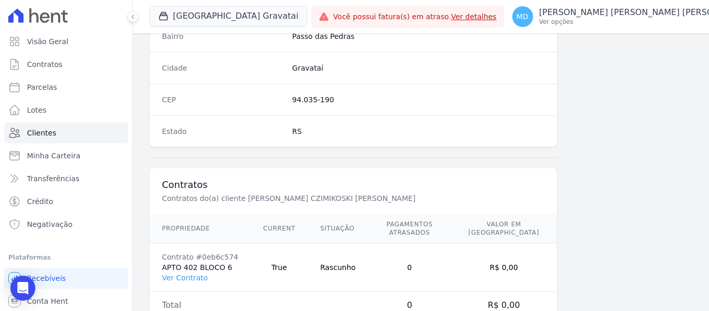
scroll to position [660, 0]
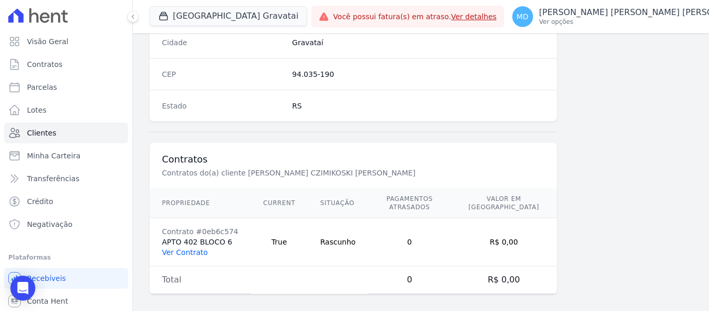
click at [182, 248] on link "Ver Contrato" at bounding box center [185, 252] width 46 height 8
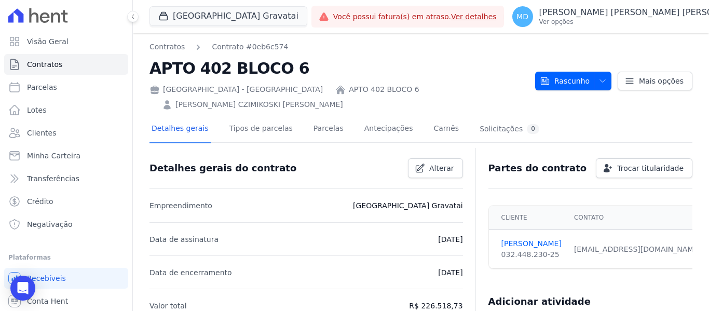
click at [562, 63] on div "Rascunho Rascunho Ativo Cliente será notificado e o contrato fica disponível pa…" at bounding box center [613, 75] width 157 height 29
click at [564, 72] on span "Rascunho" at bounding box center [565, 81] width 50 height 19
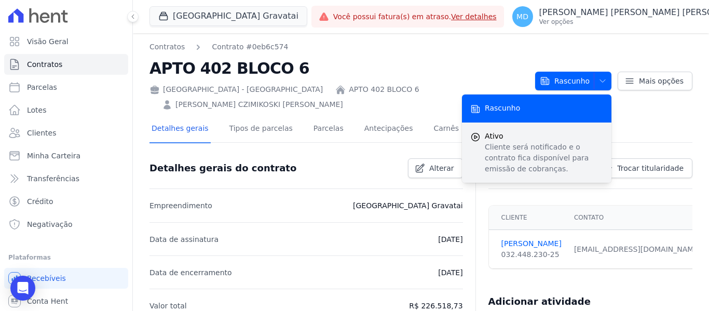
click at [539, 131] on span "Ativo" at bounding box center [544, 136] width 118 height 11
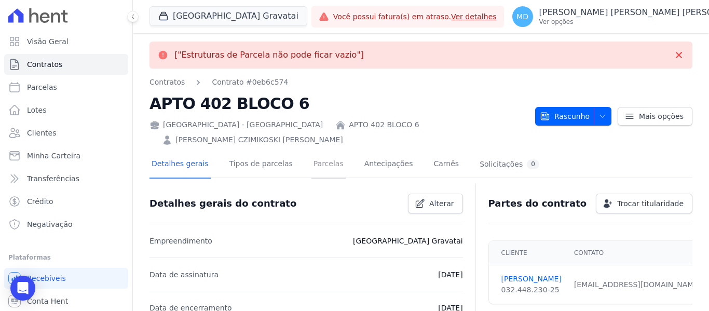
click at [312, 151] on link "Parcelas" at bounding box center [329, 165] width 34 height 28
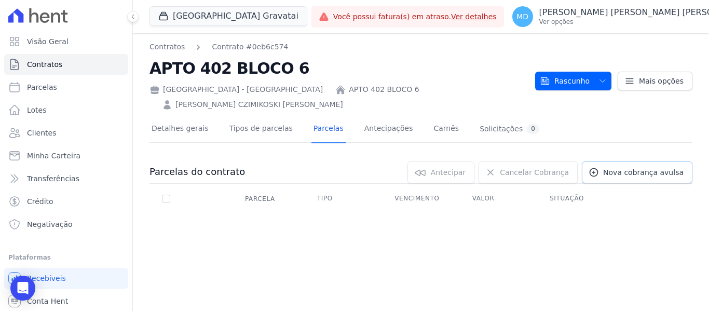
click at [659, 167] on span "Nova cobrança avulsa" at bounding box center [643, 172] width 80 height 10
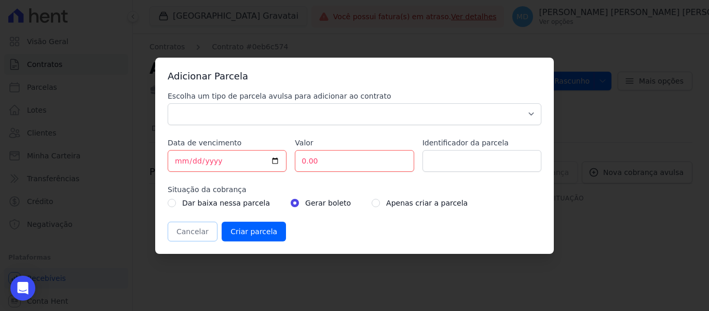
click at [184, 233] on button "Cancelar" at bounding box center [193, 232] width 50 height 20
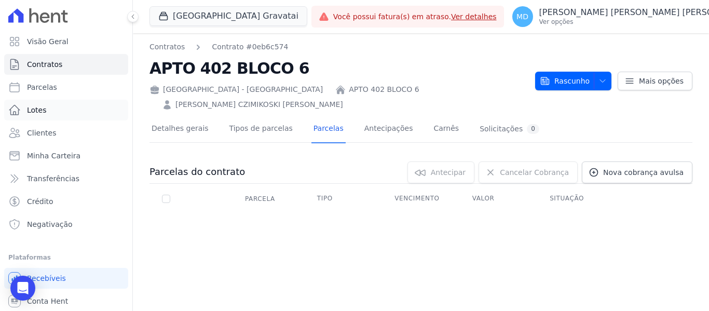
click at [39, 111] on span "Lotes" at bounding box center [37, 110] width 20 height 10
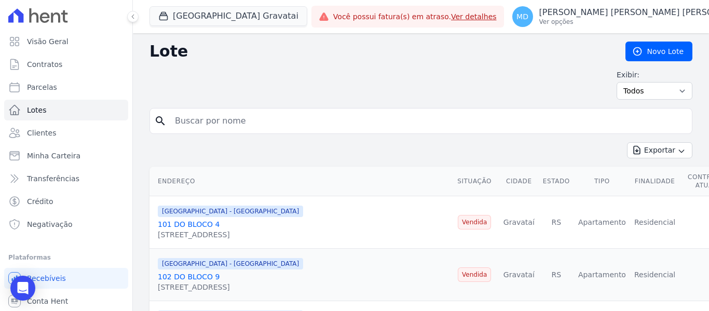
click at [272, 122] on input "search" at bounding box center [428, 121] width 519 height 21
type input "ANDERSON CZ"
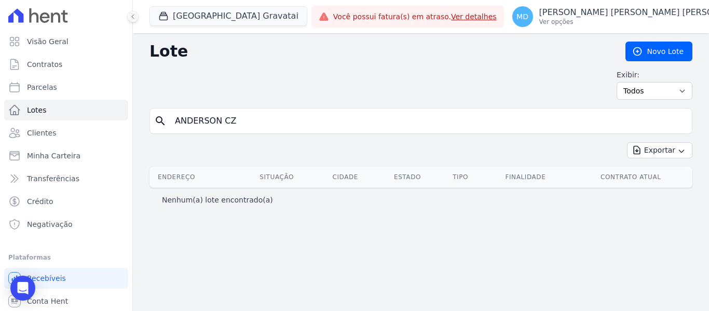
click at [248, 115] on input "ANDERSON CZ" at bounding box center [428, 121] width 519 height 21
type input "ANDERSON"
drag, startPoint x: 110, startPoint y: 121, endPoint x: 87, endPoint y: 121, distance: 22.8
click at [87, 121] on div "Visão Geral Contratos [GEOGRAPHIC_DATA] Lotes Clientes Minha Carteira Transferê…" at bounding box center [354, 155] width 709 height 311
click at [191, 123] on input "search" at bounding box center [428, 121] width 519 height 21
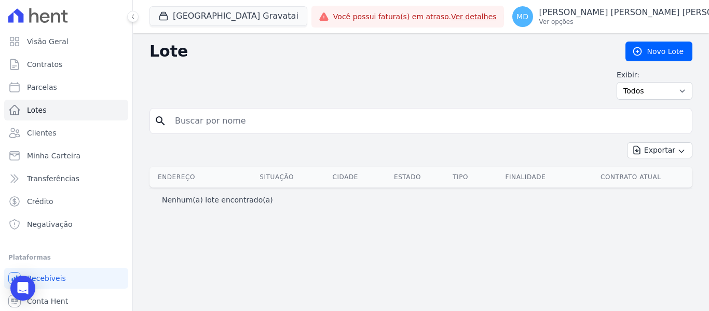
click at [239, 118] on input "search" at bounding box center [428, 121] width 519 height 21
click at [239, 85] on div "Exibir: Todos Disponíveis Vendidas Reservadas Indisponíveis" at bounding box center [421, 85] width 543 height 30
click at [198, 124] on input "search" at bounding box center [428, 121] width 519 height 21
click at [89, 138] on link "Clientes" at bounding box center [66, 133] width 124 height 21
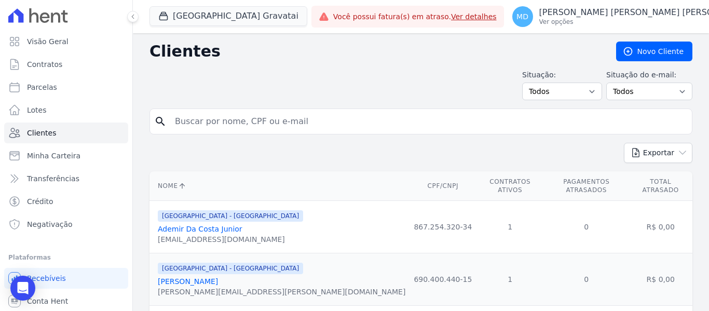
click at [219, 129] on input "search" at bounding box center [428, 121] width 519 height 21
type input "anderson czimikoski"
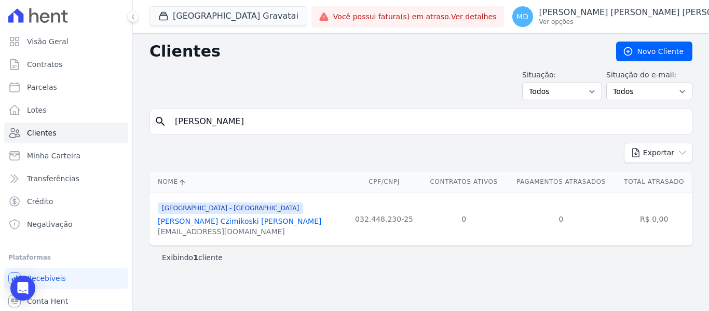
click at [191, 224] on link "[PERSON_NAME]" at bounding box center [240, 221] width 164 height 8
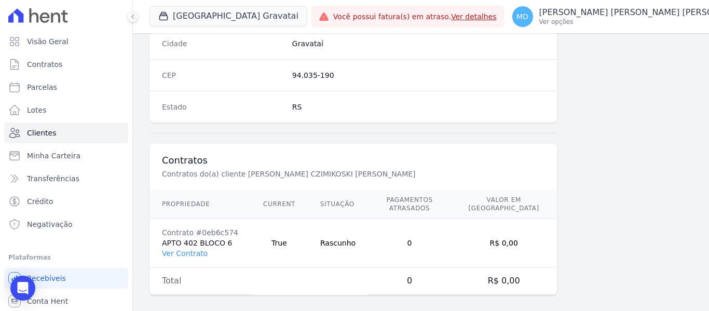
scroll to position [660, 0]
click at [166, 248] on link "Ver Contrato" at bounding box center [185, 252] width 46 height 8
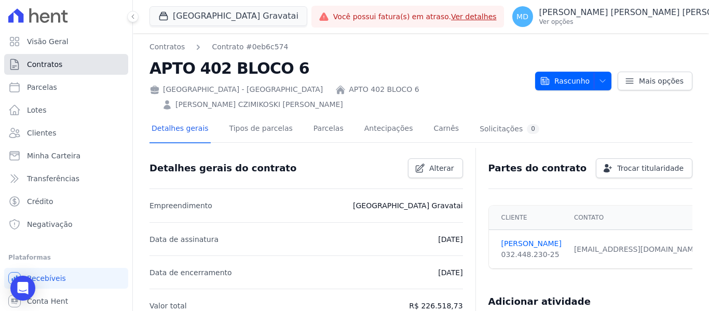
click at [72, 69] on link "Contratos" at bounding box center [66, 64] width 124 height 21
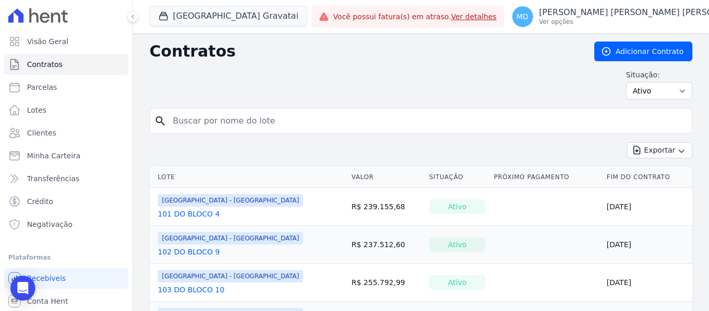
click at [231, 118] on input "search" at bounding box center [427, 121] width 521 height 21
type input "402 BLOC 6"
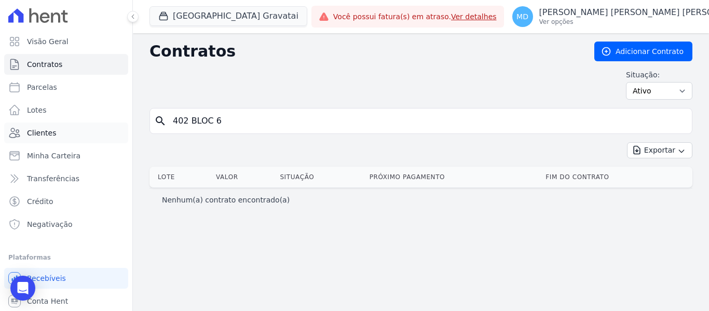
drag, startPoint x: 163, startPoint y: 118, endPoint x: 103, endPoint y: 125, distance: 59.6
click at [103, 125] on div "Visão Geral Contratos [GEOGRAPHIC_DATA] Lotes Clientes Minha Carteira Transferê…" at bounding box center [354, 155] width 709 height 311
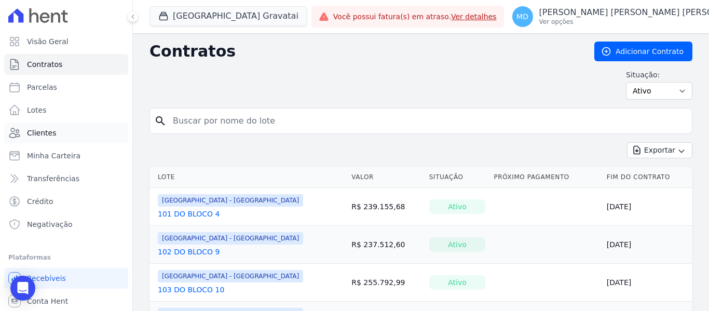
click at [56, 132] on link "Clientes" at bounding box center [66, 133] width 124 height 21
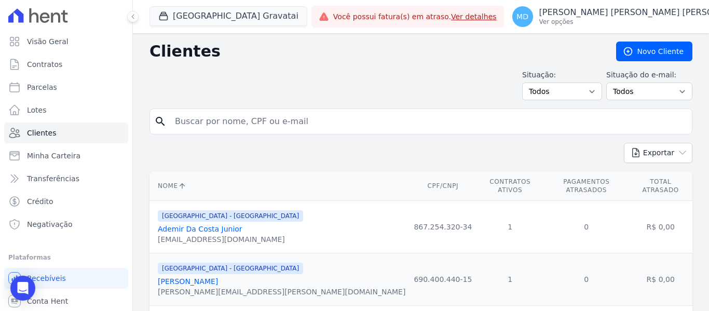
click at [304, 125] on input "search" at bounding box center [428, 121] width 519 height 21
type input "anderson czimikoski"
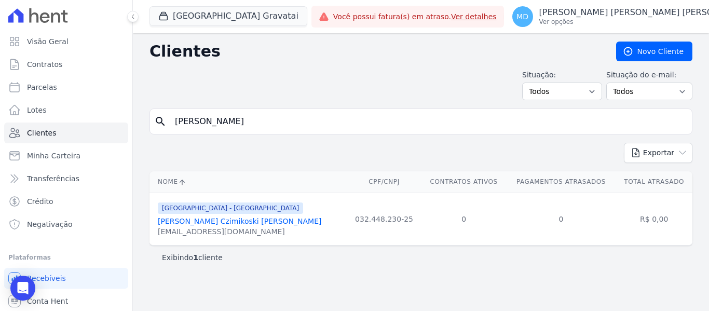
click at [200, 221] on link "[PERSON_NAME]" at bounding box center [240, 221] width 164 height 8
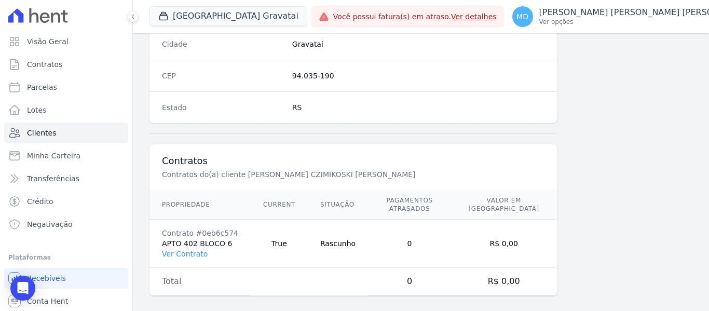
scroll to position [660, 0]
click at [188, 248] on link "Ver Contrato" at bounding box center [185, 252] width 46 height 8
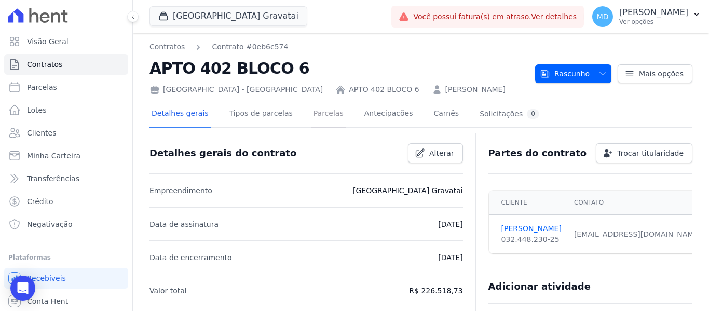
click link "Parcelas"
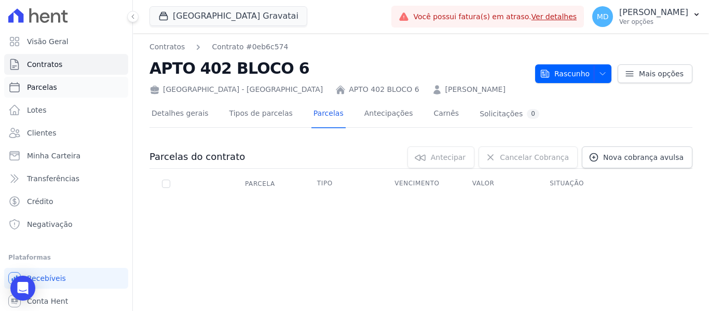
click link "Parcelas"
select select
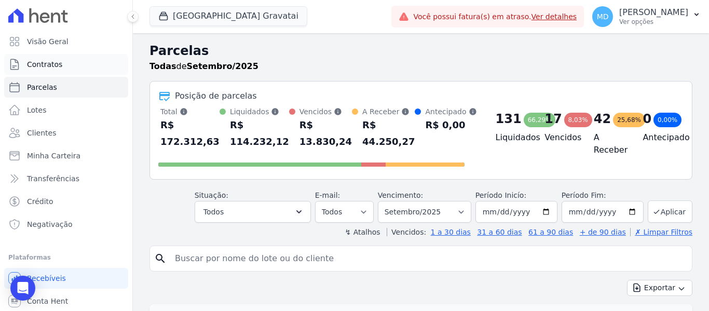
click span "Contratos"
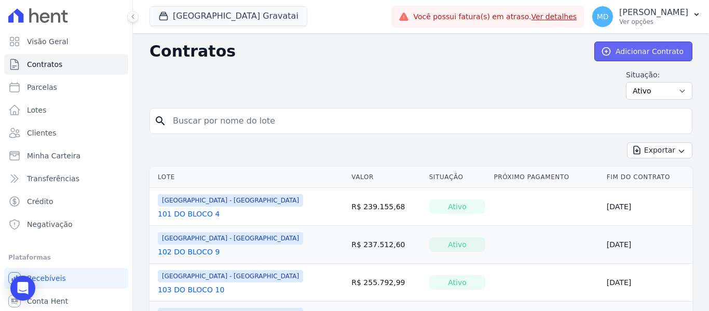
click link "Adicionar Contrato"
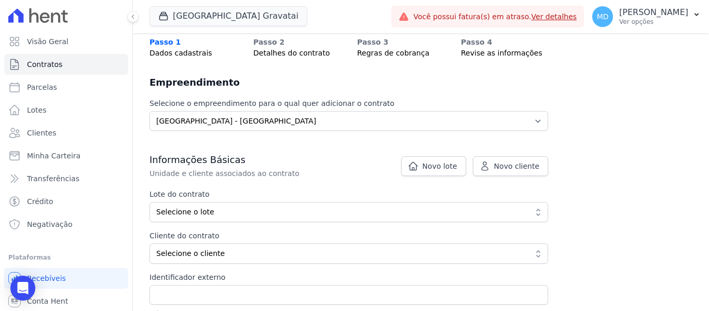
scroll to position [104, 0]
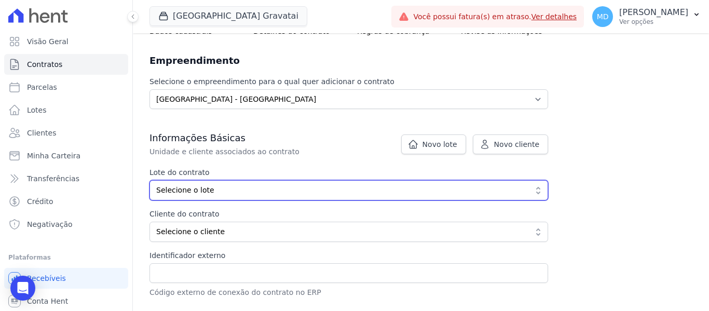
click span "Selecione o lote"
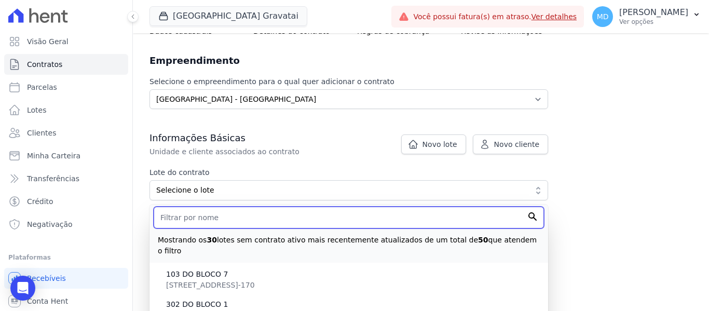
click input "text"
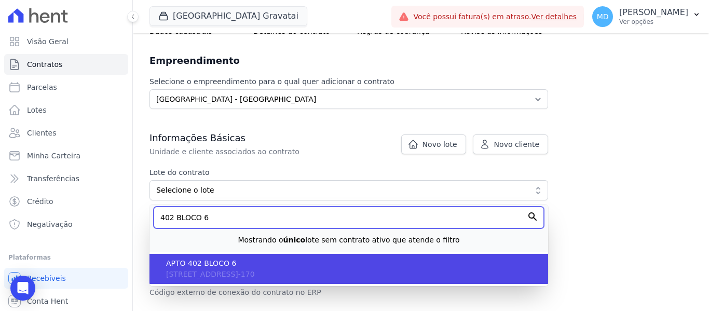
type input "402 BLOCO 6"
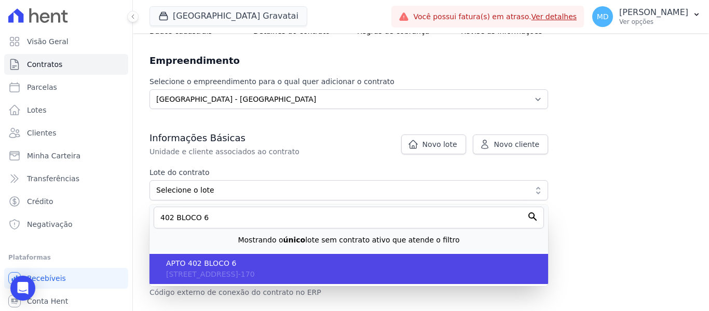
click span "APTO 402 BLOCO 6"
type input "9882b9dd-fd23-4180-9a66-c38fdced5b36"
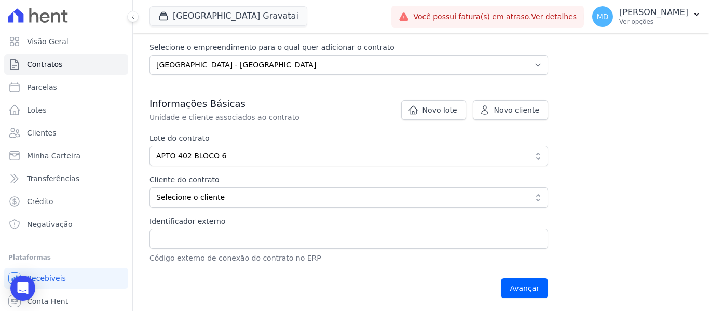
scroll to position [208, 0]
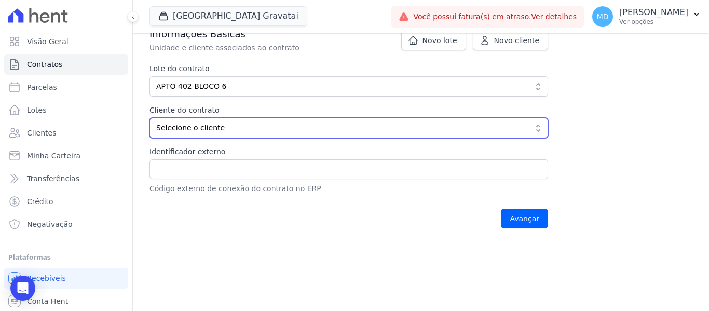
click span "Selecione o cliente"
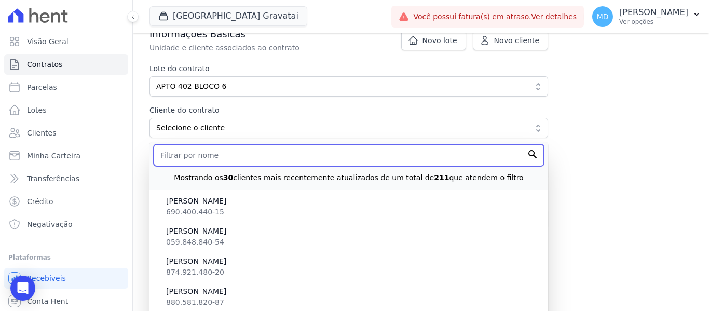
click input "text"
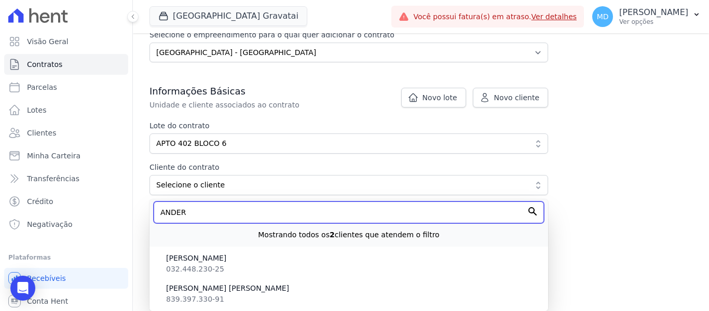
scroll to position [151, 0]
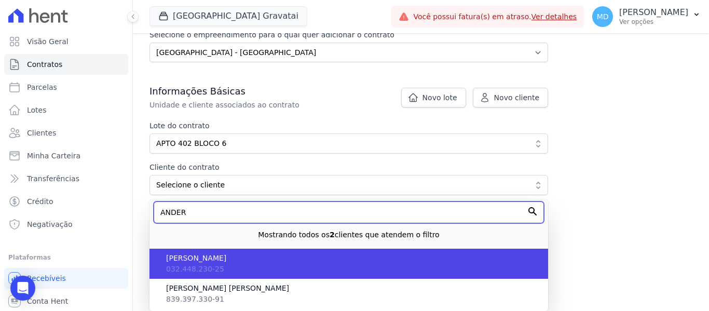
type input "ANDER"
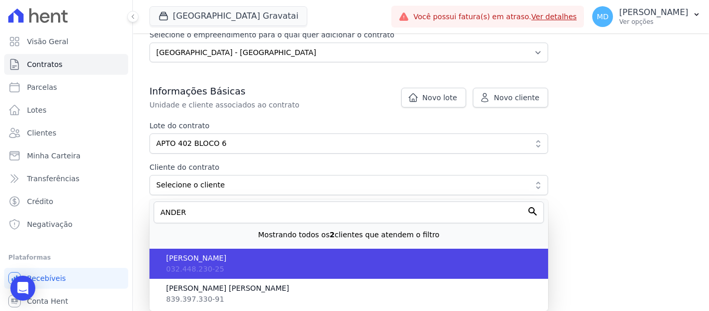
click li "ANDERSON CZIMIKOSKI DA SILVA 032.448.230-25"
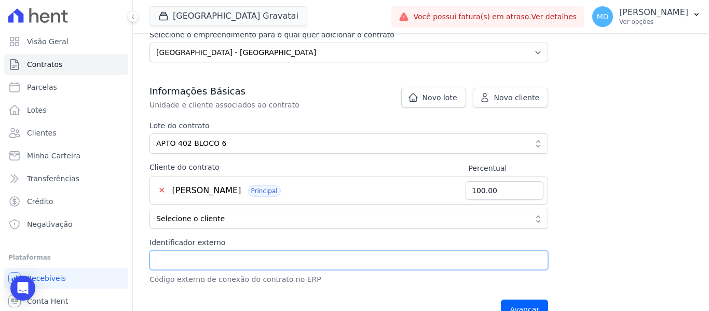
click input "Identificador externo"
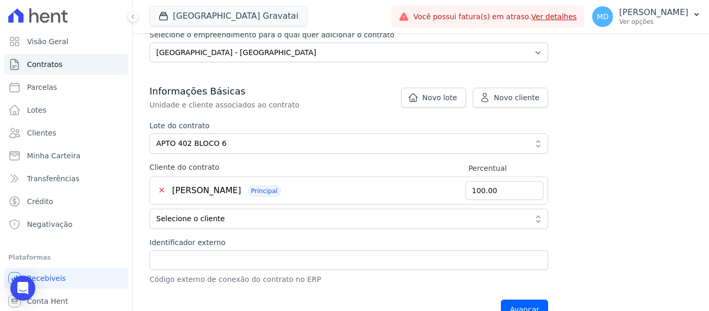
click div "Contratos Adicionar Contrato Adicionar Contrato Passo 1 Dados cadastrais Passo …"
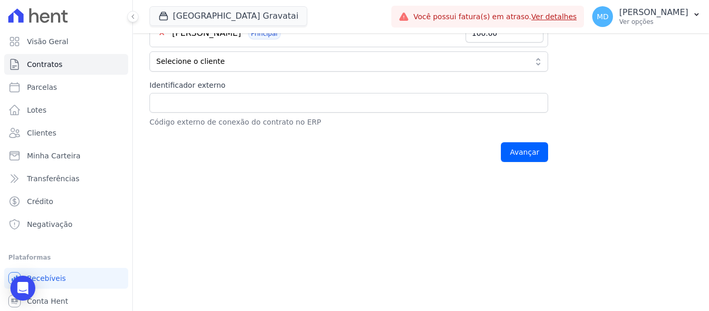
scroll to position [319, 0]
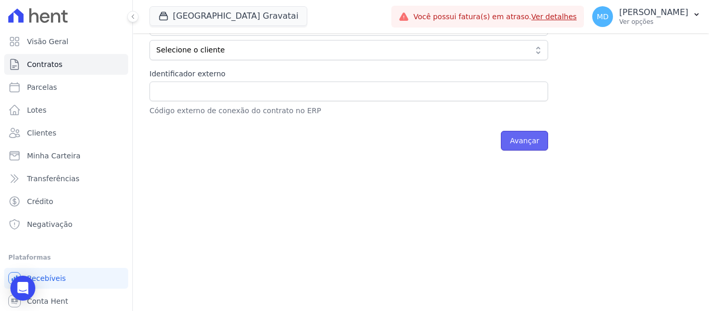
click input "Avançar"
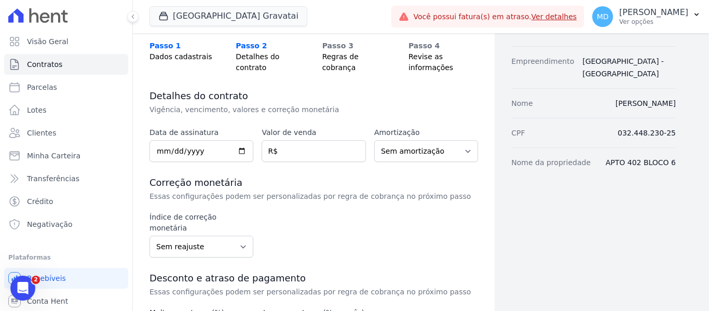
scroll to position [104, 0]
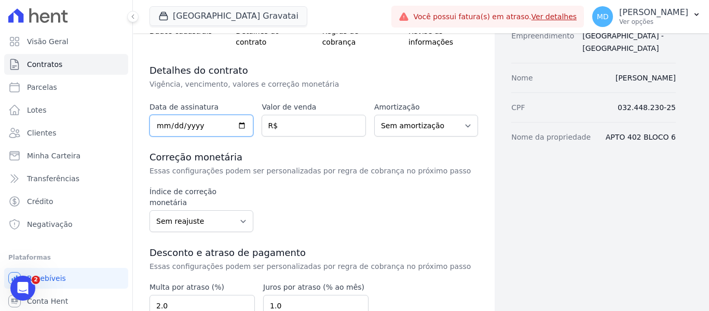
click at [161, 126] on input "date" at bounding box center [202, 126] width 104 height 22
type input "[DATE]"
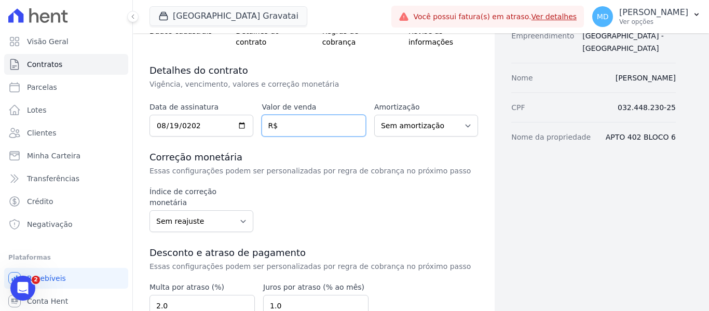
click at [285, 118] on input "number" at bounding box center [314, 126] width 104 height 22
paste input "226.51873"
type input "226.51873"
click at [368, 146] on div "Data de assinatura [DATE] Valor de venda 226.51873 R$ Amortização Sem amortizaç…" at bounding box center [314, 255] width 329 height 307
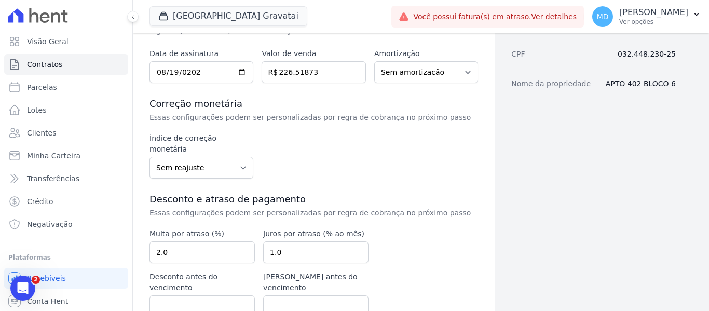
scroll to position [191, 0]
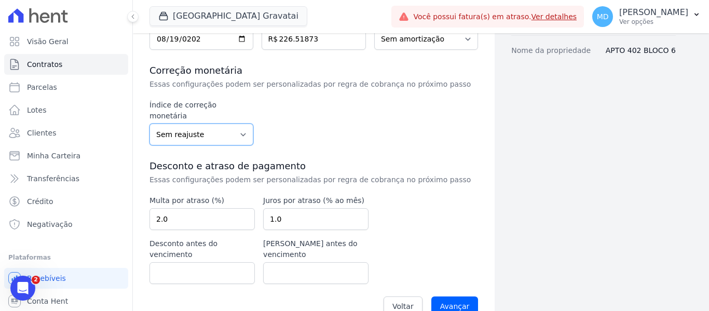
click at [227, 130] on select "Sem reajuste Média dos últimos 12 meses acumulado de INCCM Média dos últimos 12…" at bounding box center [202, 135] width 104 height 22
select select "inccdi"
click at [150, 124] on select "Sem reajuste Média dos últimos 12 meses acumulado de INCCM Média dos últimos 12…" at bounding box center [202, 135] width 104 height 22
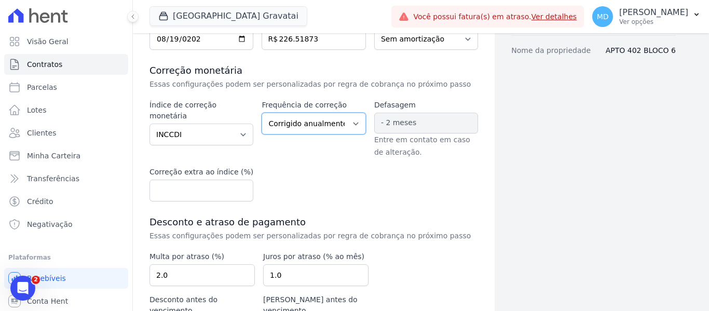
drag, startPoint x: 320, startPoint y: 128, endPoint x: 315, endPoint y: 133, distance: 7.7
click at [320, 128] on select "Corrigido semestralmente Corrigido mensalmente Corrigido anualmente" at bounding box center [314, 124] width 104 height 22
select select "monthly"
click at [262, 113] on select "Corrigido semestralmente Corrigido mensalmente Corrigido anualmente" at bounding box center [314, 124] width 104 height 22
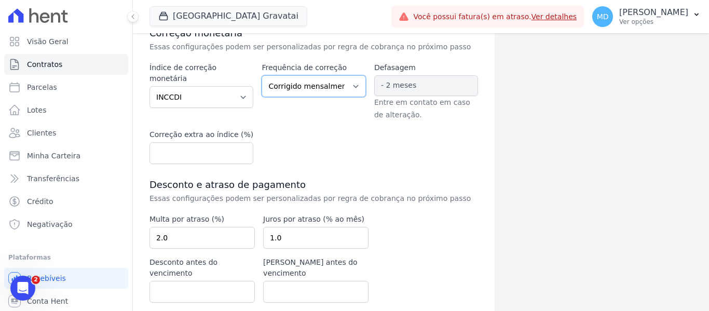
scroll to position [258, 0]
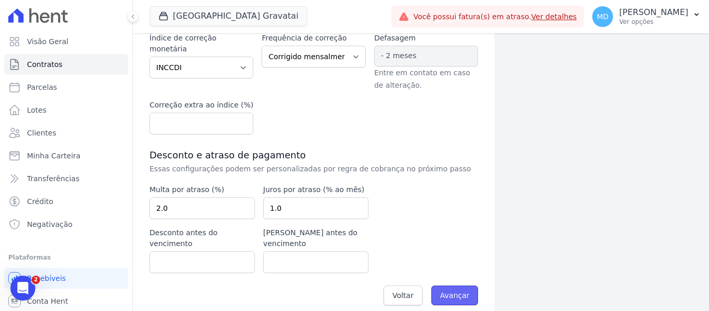
click at [455, 286] on input "Avançar" at bounding box center [454, 296] width 47 height 20
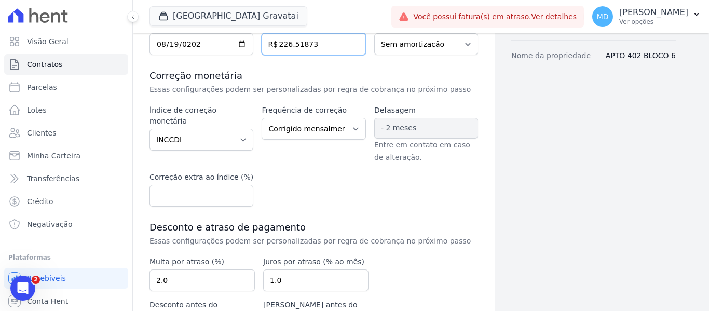
click at [318, 47] on input "226.51873" at bounding box center [314, 44] width 104 height 22
type input "226.5"
type input "226518.73"
click at [347, 214] on div "Data de assinatura 2025-08-19 Valor de venda 226518.73 R$ Amortização Sem amort…" at bounding box center [314, 201] width 329 height 363
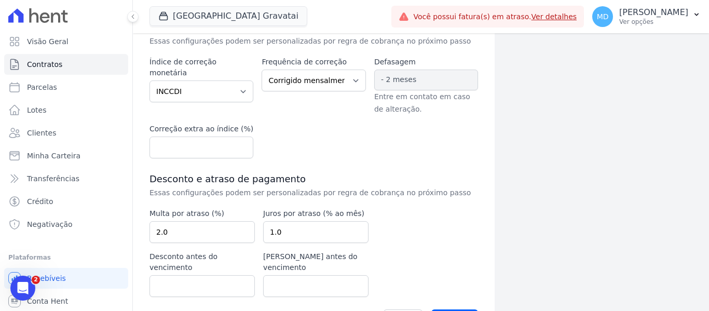
scroll to position [258, 0]
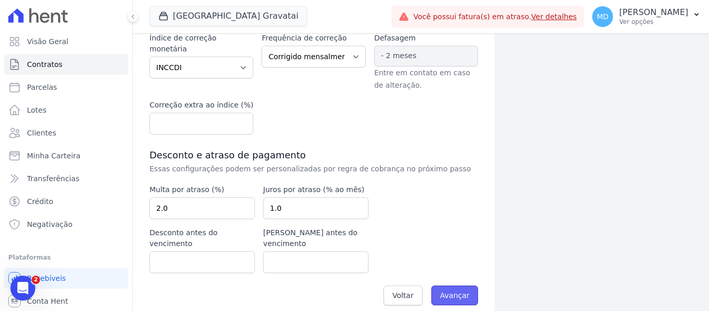
click at [444, 286] on input "Avançar" at bounding box center [454, 296] width 47 height 20
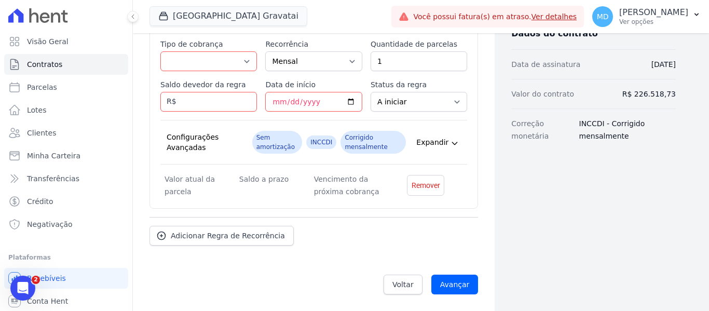
scroll to position [142, 0]
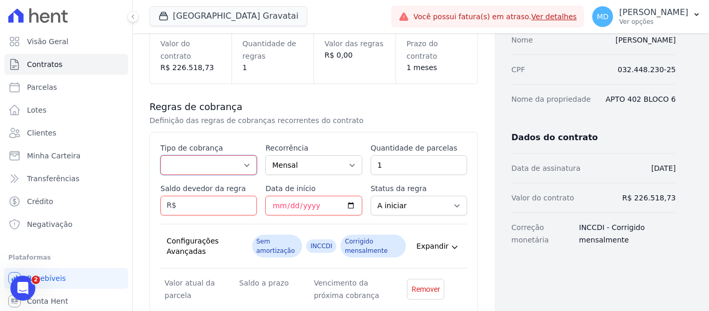
click at [218, 169] on select "Parcela Normal Entrada Sinal Intercalada Chaves Pré-chaves Pós-chaves Impostos …" at bounding box center [208, 165] width 97 height 20
select select "standard"
click at [160, 155] on select "Parcela Normal Entrada Sinal Intercalada Chaves Pré-chaves Pós-chaves Impostos …" at bounding box center [208, 165] width 97 height 20
click at [204, 210] on input "Saldo devedor da regra" at bounding box center [208, 206] width 97 height 20
click at [194, 207] on input "Saldo devedor da regra" at bounding box center [208, 206] width 97 height 20
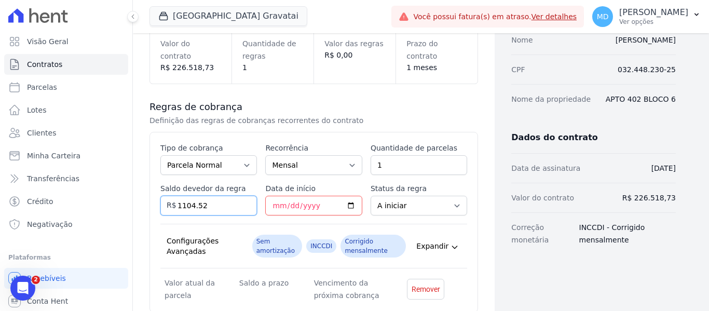
type input "1104.52"
type input "[DATE]"
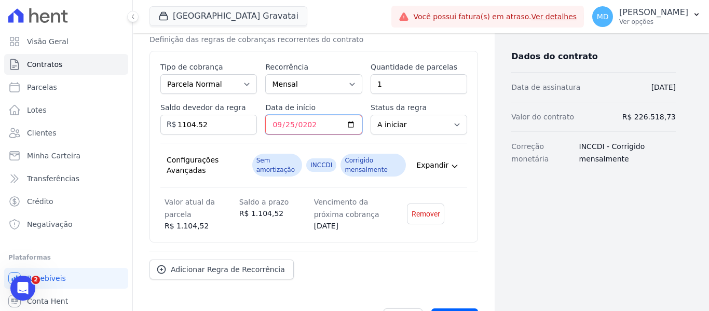
scroll to position [246, 0]
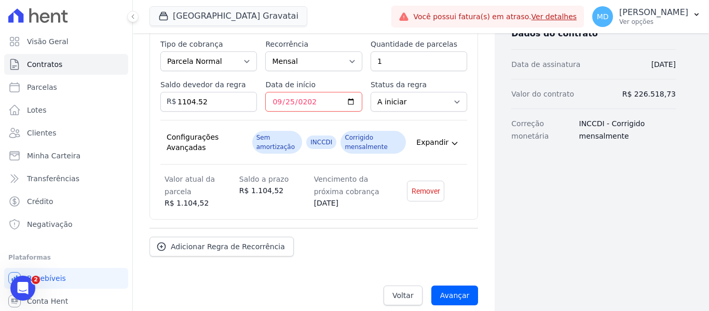
click at [469, 205] on div "Esse tipo de parcela não entra no saldo devedor do contrato. Tipo de cobrança P…" at bounding box center [314, 124] width 329 height 192
click at [194, 248] on span "Adicionar Regra de Recorrência" at bounding box center [228, 246] width 114 height 10
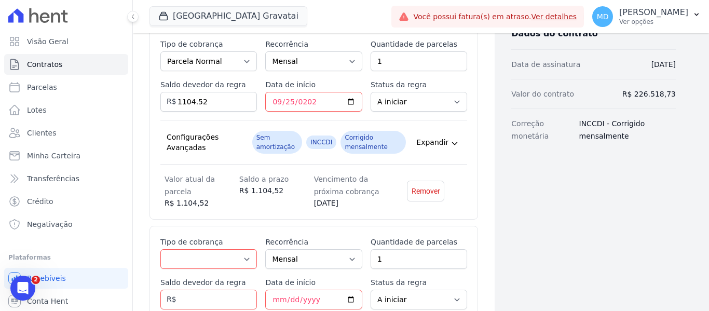
scroll to position [349, 0]
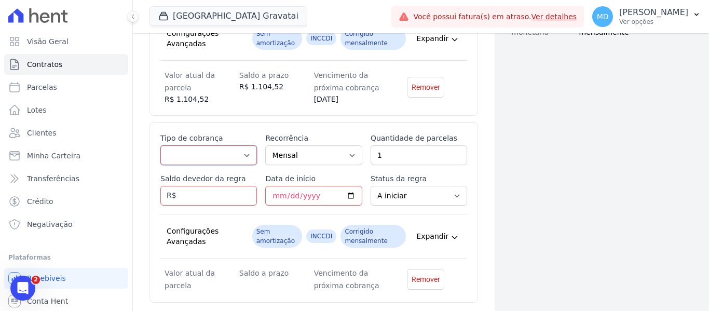
click at [219, 150] on select "Parcela Normal Entrada Sinal Intercalada Chaves Pré-chaves Pós-chaves Impostos …" at bounding box center [208, 155] width 97 height 20
select select "standard"
click at [160, 145] on select "Parcela Normal Entrada Sinal Intercalada Chaves Pré-chaves Pós-chaves Impostos …" at bounding box center [208, 155] width 97 height 20
click at [224, 201] on input "Saldo devedor da regra" at bounding box center [208, 196] width 97 height 20
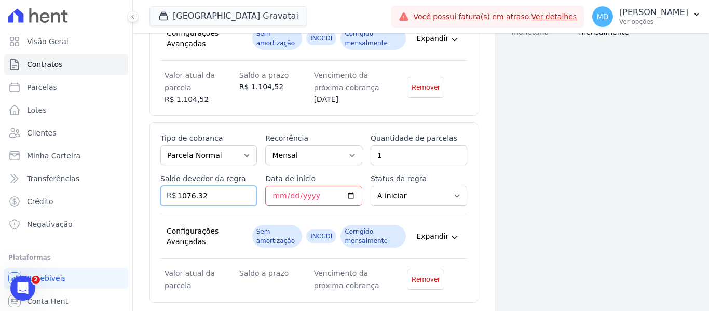
type input "1076.32"
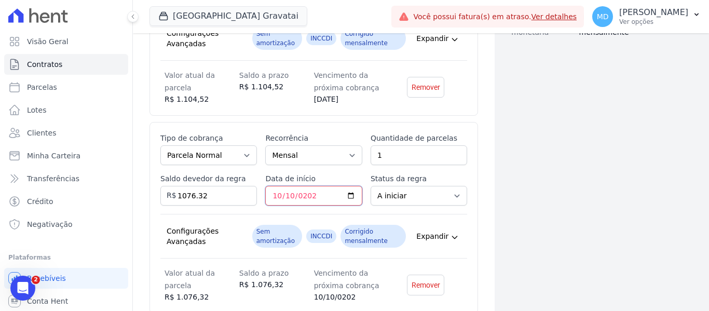
type input "[DATE]"
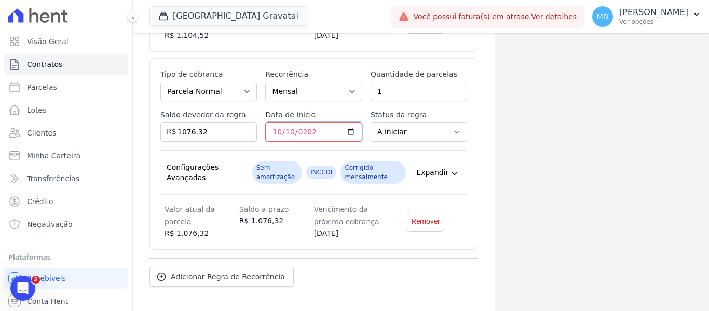
scroll to position [453, 0]
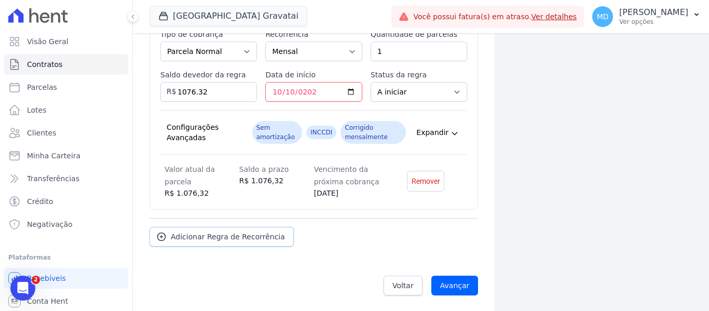
click at [205, 238] on span "Adicionar Regra de Recorrência" at bounding box center [228, 237] width 114 height 10
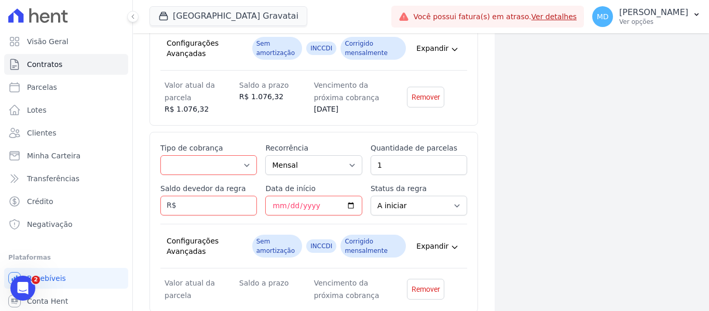
scroll to position [557, 0]
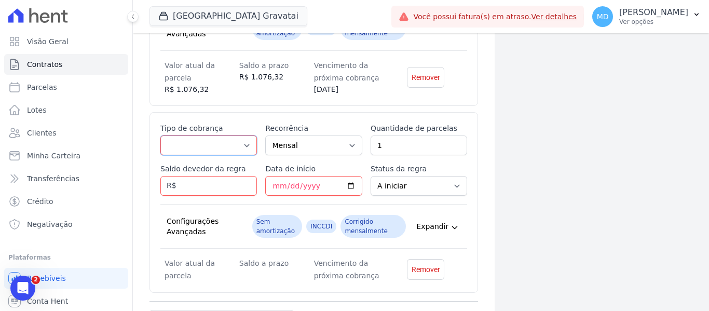
click at [210, 145] on select "Parcela Normal Entrada Sinal Intercalada Chaves Pré-chaves Pós-chaves Impostos …" at bounding box center [208, 146] width 97 height 20
select select "standard"
click at [160, 136] on select "Parcela Normal Entrada Sinal Intercalada Chaves Pré-chaves Pós-chaves Impostos …" at bounding box center [208, 146] width 97 height 20
click at [163, 187] on span "R$" at bounding box center [168, 182] width 16 height 17
click at [187, 185] on input "Saldo devedor da regra" at bounding box center [208, 186] width 97 height 20
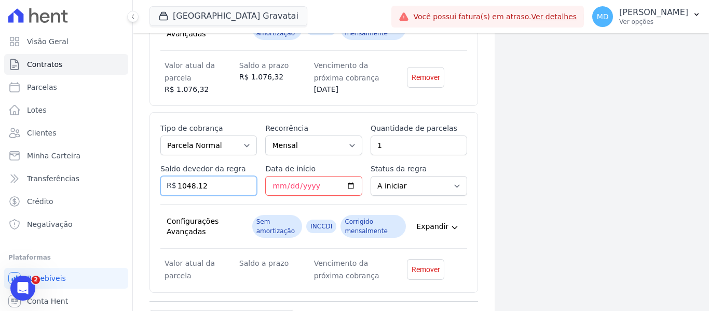
type input "1048.12"
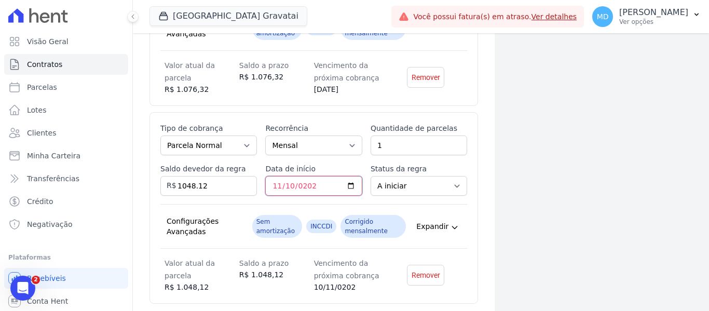
type input "[DATE]"
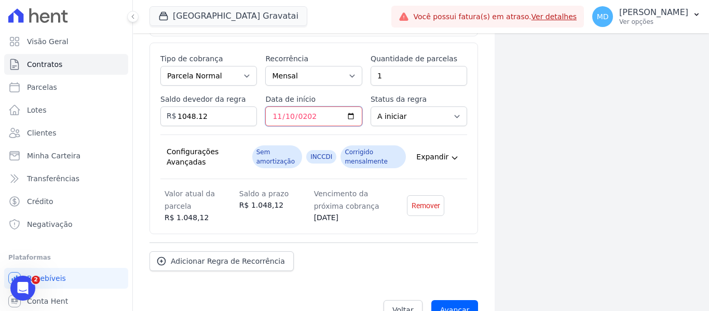
scroll to position [652, 0]
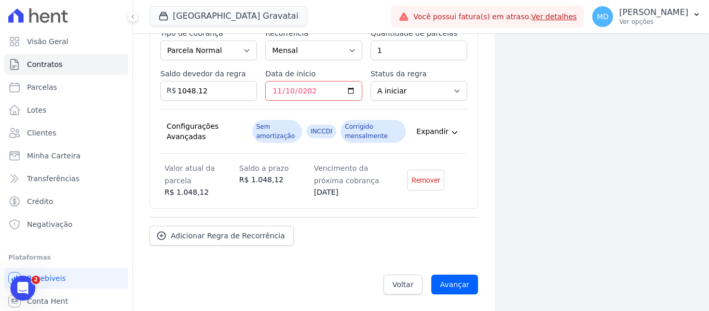
click at [447, 207] on div "Esse tipo de parcela não entra no saldo devedor do contrato. Tipo de cobrança P…" at bounding box center [314, 113] width 329 height 192
click at [213, 235] on span "Adicionar Regra de Recorrência" at bounding box center [228, 236] width 114 height 10
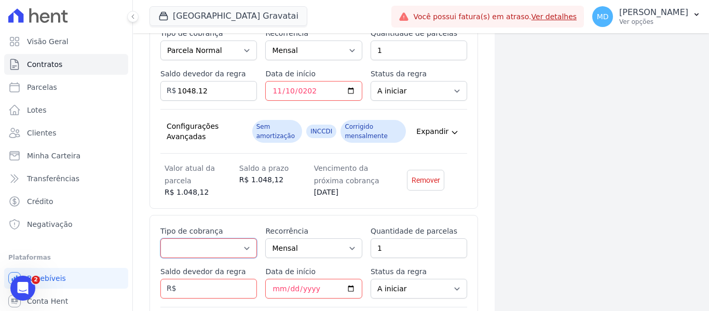
drag, startPoint x: 213, startPoint y: 258, endPoint x: 217, endPoint y: 241, distance: 16.5
click at [213, 258] on select "Parcela Normal Entrada Sinal Intercalada Chaves Pré-chaves Pós-chaves Impostos …" at bounding box center [208, 248] width 97 height 20
select select "standard"
click at [160, 238] on select "Parcela Normal Entrada Sinal Intercalada Chaves Pré-chaves Pós-chaves Impostos …" at bounding box center [208, 248] width 97 height 20
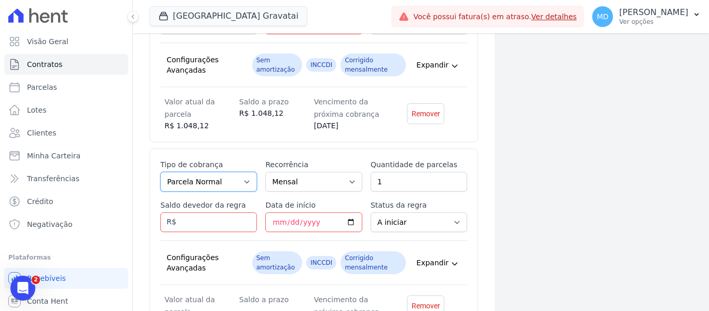
scroll to position [756, 0]
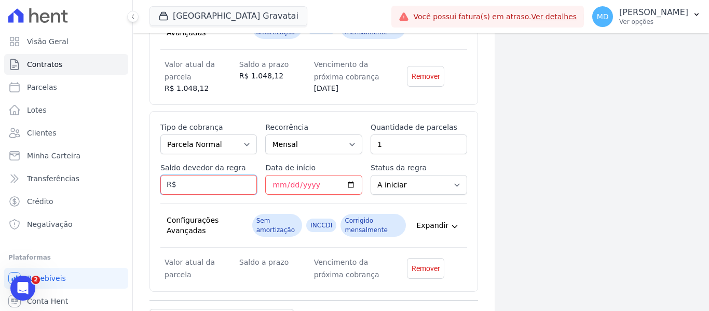
click at [229, 193] on input "Saldo devedor da regra" at bounding box center [208, 185] width 97 height 20
type input "1019.92"
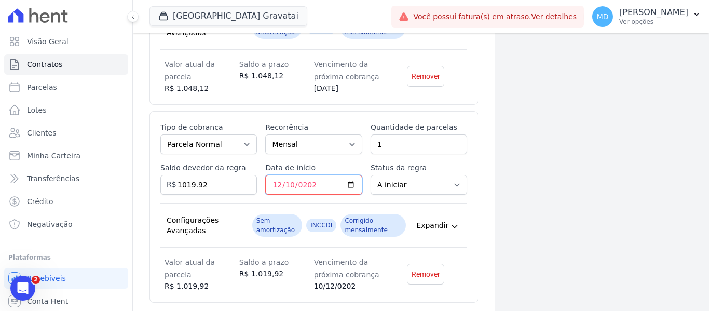
type input "[DATE]"
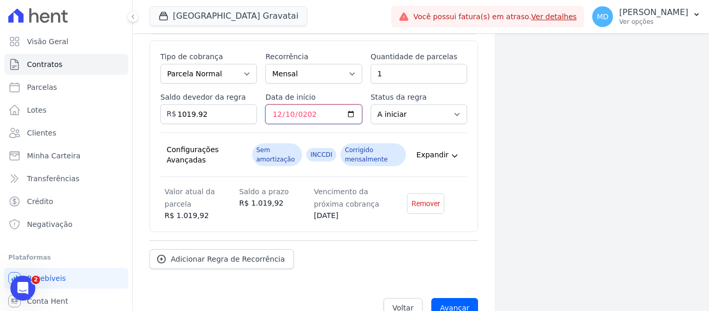
scroll to position [850, 0]
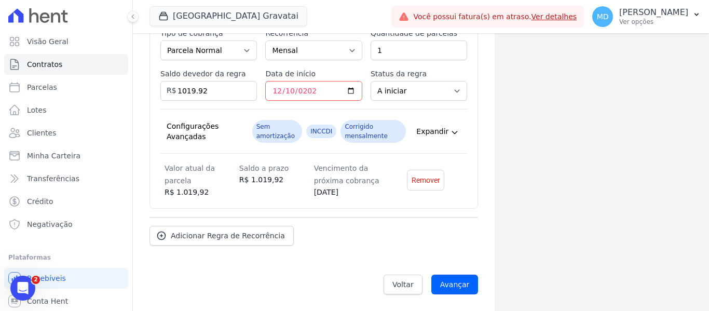
click at [464, 234] on div "Adicionar Regra de Recorrência" at bounding box center [314, 231] width 329 height 29
click at [194, 238] on span "Adicionar Regra de Recorrência" at bounding box center [228, 236] width 114 height 10
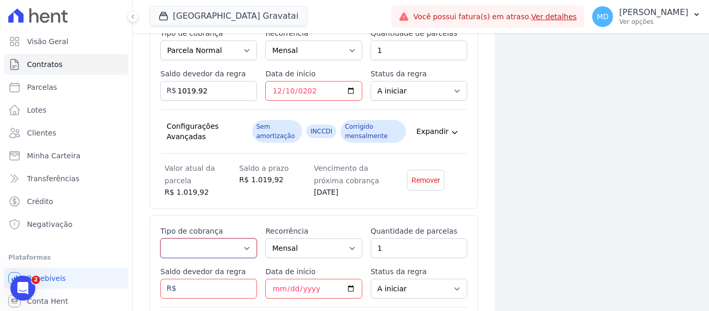
click at [206, 245] on select "Parcela Normal Entrada Sinal Intercalada Chaves Pré-chaves Pós-chaves Impostos …" at bounding box center [208, 248] width 97 height 20
select select "standard"
click at [160, 238] on select "Parcela Normal Entrada Sinal Intercalada Chaves Pré-chaves Pós-chaves Impostos …" at bounding box center [208, 248] width 97 height 20
click at [209, 280] on input "Saldo devedor da regra" at bounding box center [208, 289] width 97 height 20
type input "991.72"
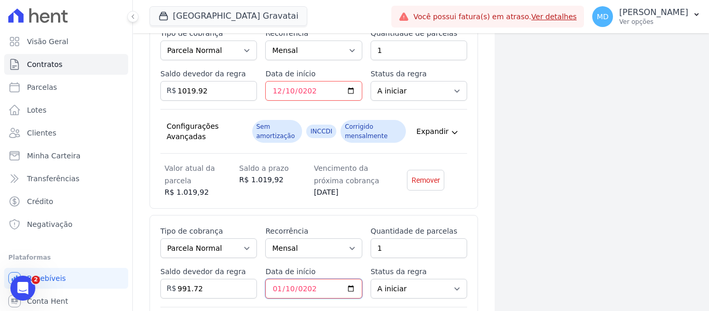
type input "[DATE]"
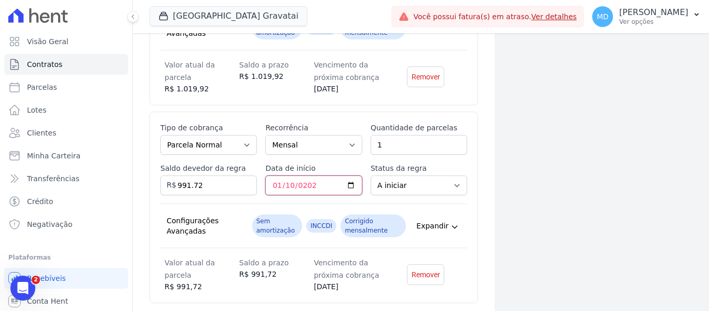
scroll to position [1048, 0]
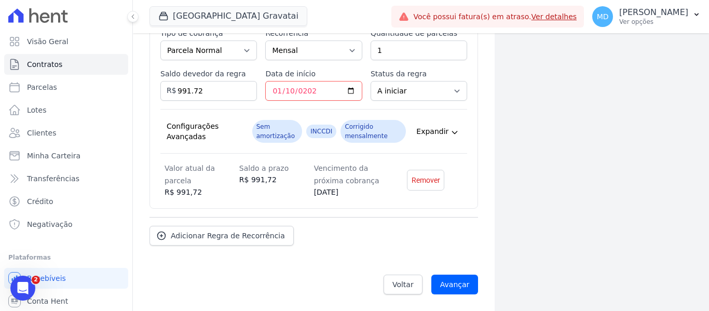
click at [424, 230] on div "Adicionar Regra de Recorrência" at bounding box center [314, 231] width 329 height 29
click at [231, 228] on link "Adicionar Regra de Recorrência" at bounding box center [222, 236] width 144 height 20
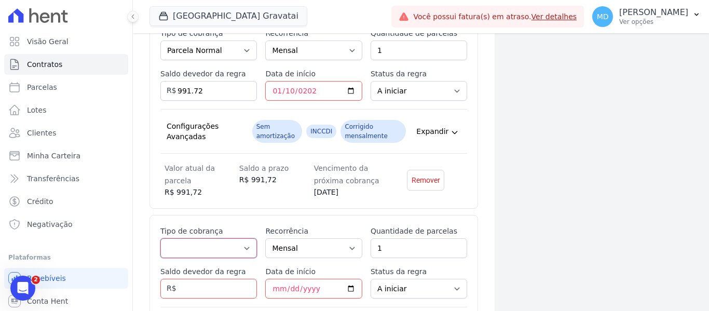
click at [226, 249] on select "Parcela Normal Entrada Sinal Intercalada Chaves Pré-chaves Pós-chaves Impostos …" at bounding box center [208, 248] width 97 height 20
select select "standard"
click at [160, 238] on select "Parcela Normal Entrada Sinal Intercalada Chaves Pré-chaves Pós-chaves Impostos …" at bounding box center [208, 248] width 97 height 20
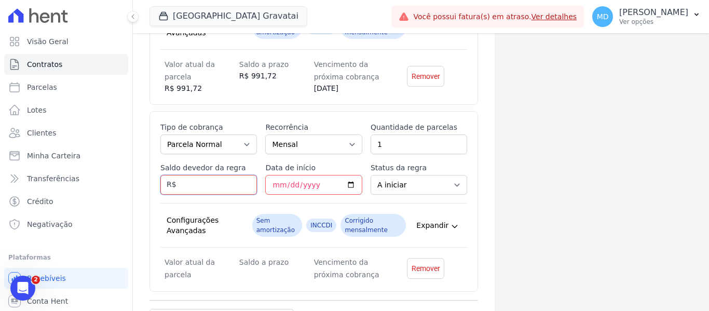
click at [202, 184] on input "Saldo devedor da regra" at bounding box center [208, 185] width 97 height 20
type input "963.62"
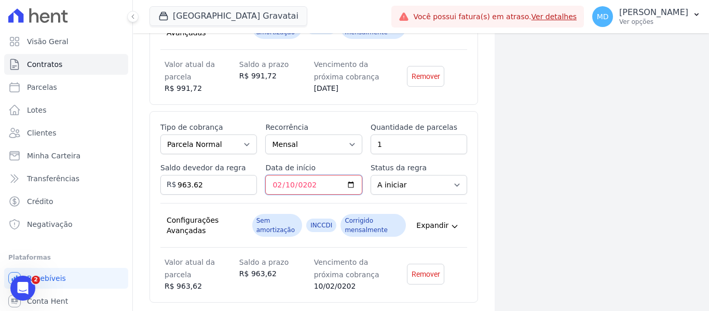
type input "[DATE]"
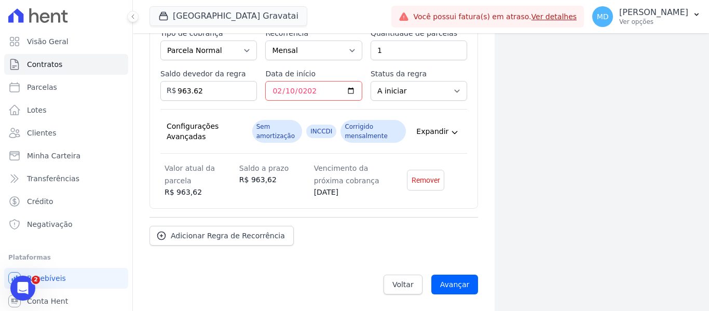
click at [397, 228] on div "Adicionar Regra de Recorrência" at bounding box center [314, 231] width 329 height 29
click at [188, 234] on span "Adicionar Regra de Recorrência" at bounding box center [228, 236] width 114 height 10
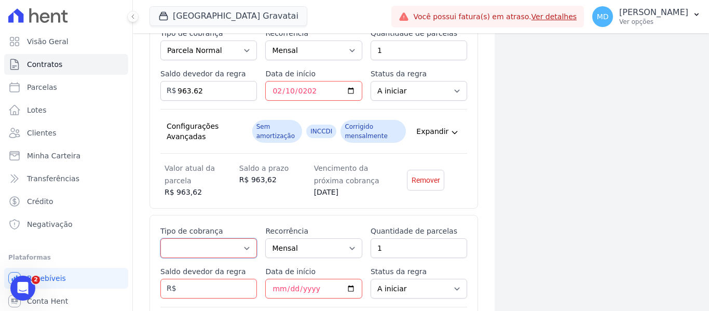
click at [199, 254] on select "Parcela Normal Entrada Sinal Intercalada Chaves Pré-chaves Pós-chaves Impostos …" at bounding box center [208, 248] width 97 height 20
select select "standard"
click at [160, 238] on select "Parcela Normal Entrada Sinal Intercalada Chaves Pré-chaves Pós-chaves Impostos …" at bounding box center [208, 248] width 97 height 20
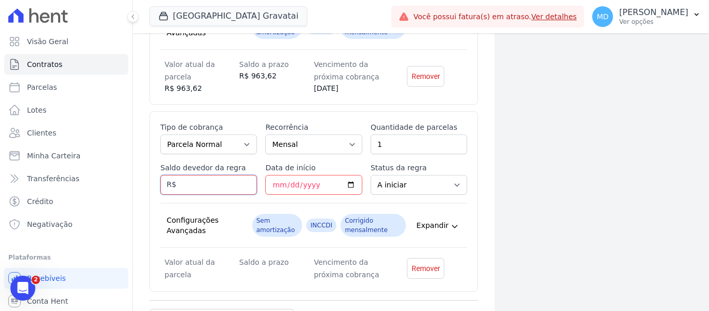
click at [206, 184] on input "Saldo devedor da regra" at bounding box center [208, 185] width 97 height 20
type input "935.32"
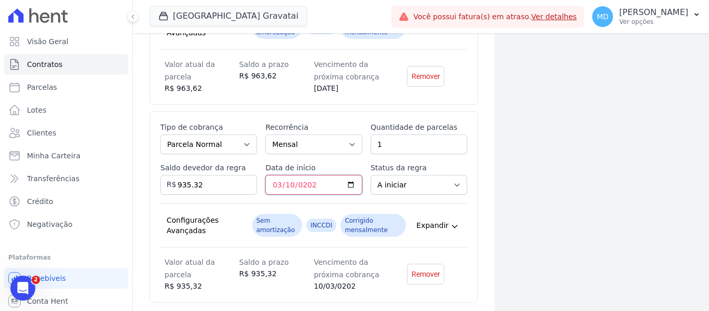
type input "[DATE]"
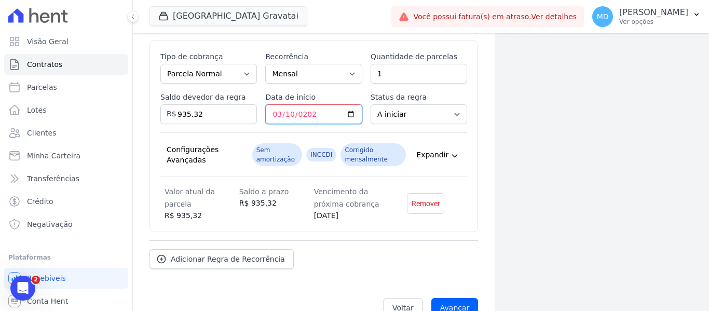
scroll to position [1443, 0]
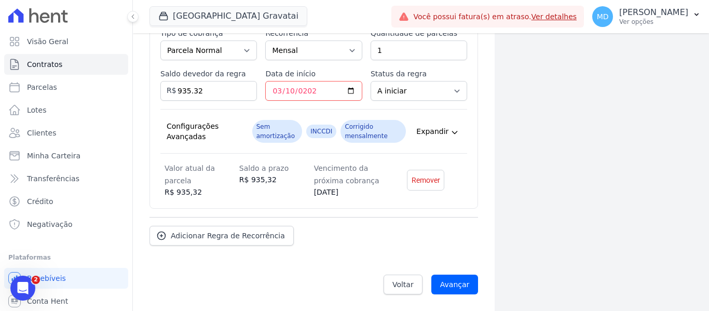
click at [154, 240] on link "Adicionar Regra de Recorrência" at bounding box center [222, 236] width 144 height 20
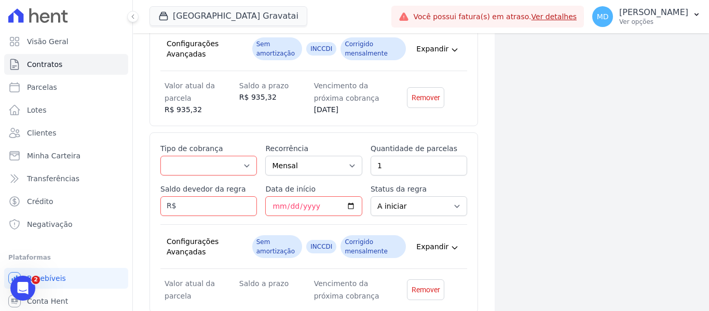
scroll to position [1547, 0]
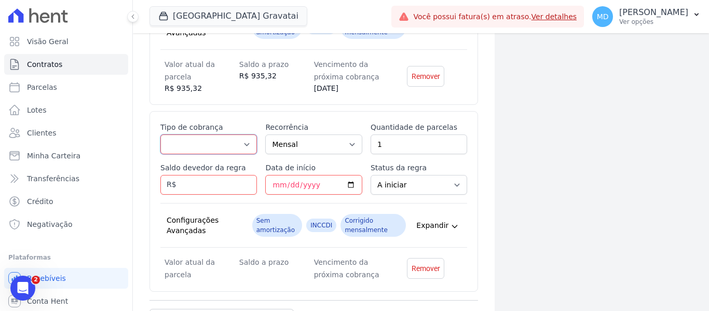
click at [220, 144] on select "Parcela Normal Entrada Sinal Intercalada Chaves Pré-chaves Pós-chaves Impostos …" at bounding box center [208, 144] width 97 height 20
select select "standard"
click at [160, 134] on select "Parcela Normal Entrada Sinal Intercalada Chaves Pré-chaves Pós-chaves Impostos …" at bounding box center [208, 144] width 97 height 20
click at [213, 188] on input "Saldo devedor da regra" at bounding box center [208, 185] width 97 height 20
type input "907.12"
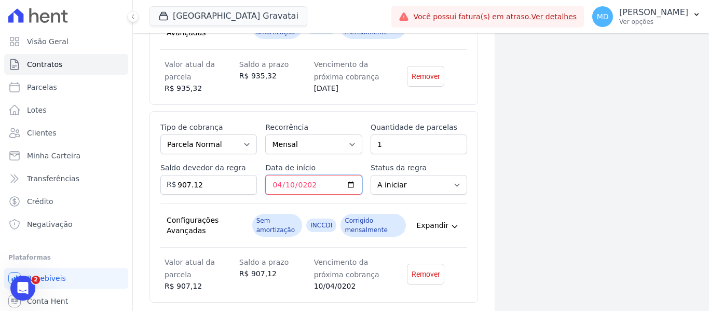
type input "[DATE]"
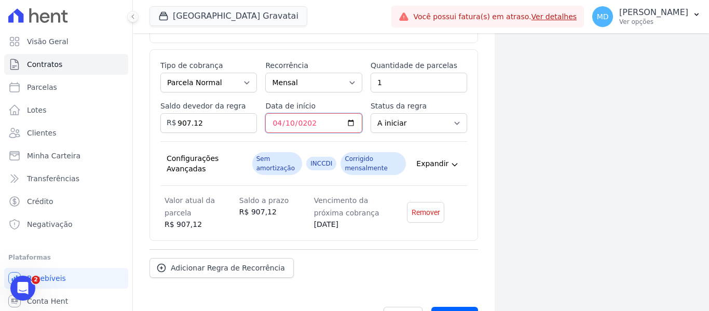
scroll to position [1641, 0]
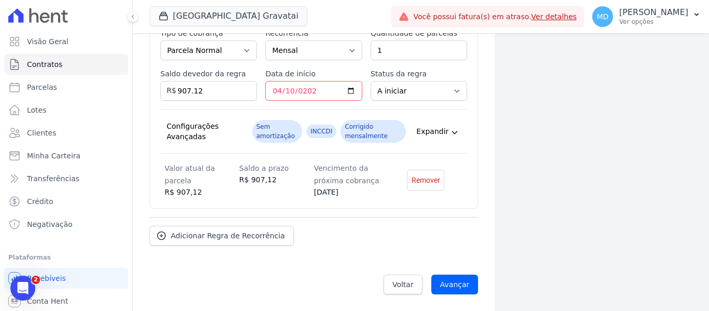
click at [445, 226] on div "Adicionar Regra de Recorrência" at bounding box center [314, 231] width 329 height 29
click at [215, 238] on span "Adicionar Regra de Recorrência" at bounding box center [228, 236] width 114 height 10
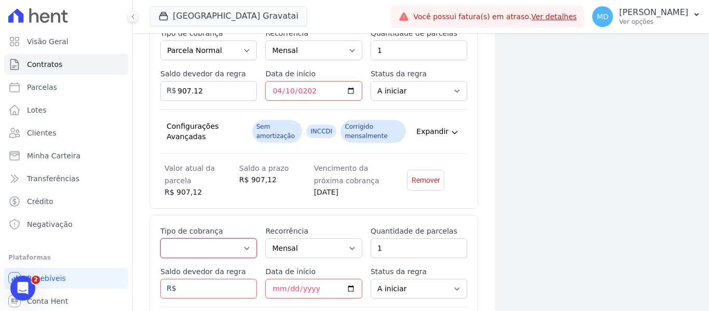
click at [213, 248] on select "Parcela Normal Entrada Sinal Intercalada Chaves Pré-chaves Pós-chaves Impostos …" at bounding box center [208, 248] width 97 height 20
select select "standard"
click at [160, 238] on select "Parcela Normal Entrada Sinal Intercalada Chaves Pré-chaves Pós-chaves Impostos …" at bounding box center [208, 248] width 97 height 20
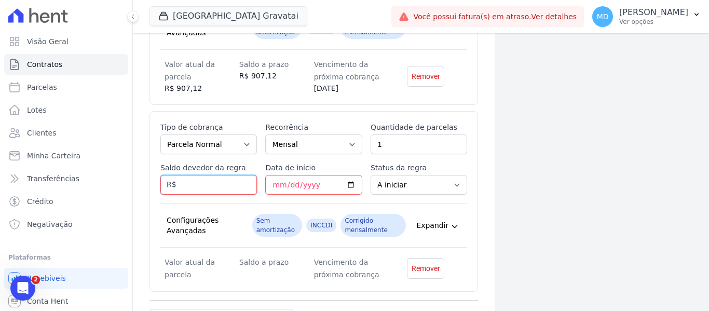
click at [218, 182] on input "Saldo devedor da regra" at bounding box center [208, 185] width 97 height 20
type input "878.92"
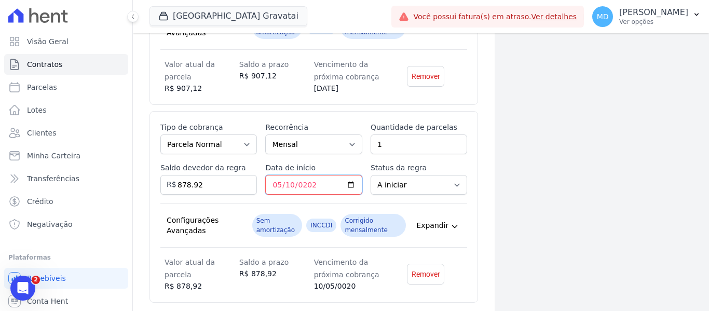
type input "[DATE]"
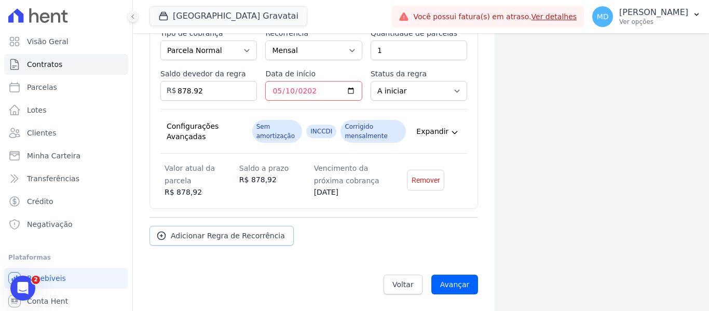
click at [199, 244] on link "Adicionar Regra de Recorrência" at bounding box center [222, 236] width 144 height 20
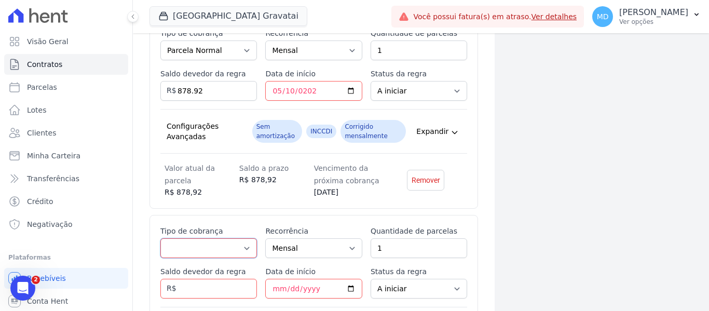
click at [212, 242] on select "Parcela Normal Entrada Sinal Intercalada Chaves Pré-chaves Pós-chaves Impostos …" at bounding box center [208, 248] width 97 height 20
select select "standard"
click at [160, 238] on select "Parcela Normal Entrada Sinal Intercalada Chaves Pré-chaves Pós-chaves Impostos …" at bounding box center [208, 248] width 97 height 20
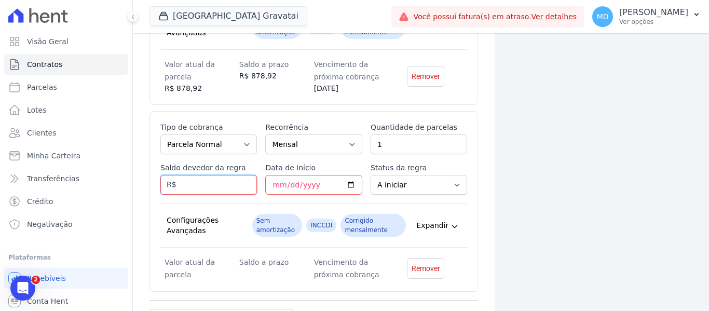
click at [200, 183] on input "Saldo devedor da regra" at bounding box center [208, 185] width 97 height 20
type input "850.72"
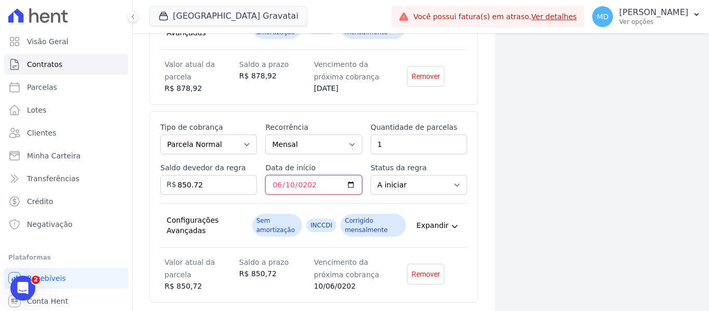
type input "[DATE]"
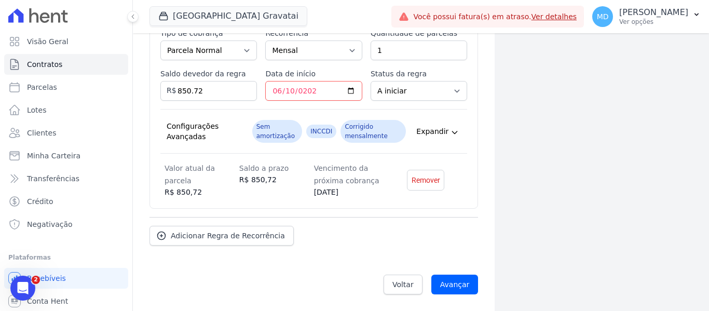
click at [432, 219] on div "Adicionar Regra de Recorrência" at bounding box center [314, 231] width 329 height 29
click at [177, 229] on link "Adicionar Regra de Recorrência" at bounding box center [222, 236] width 144 height 20
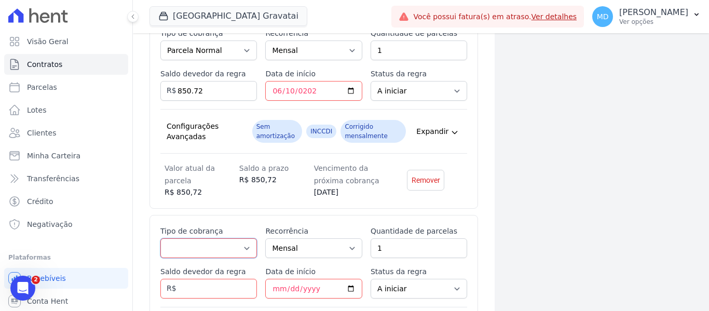
drag, startPoint x: 198, startPoint y: 249, endPoint x: 200, endPoint y: 240, distance: 8.6
click at [198, 249] on select "Parcela Normal Entrada Sinal Intercalada Chaves Pré-chaves Pós-chaves Impostos …" at bounding box center [208, 248] width 97 height 20
select select "standard"
click at [160, 238] on select "Parcela Normal Entrada Sinal Intercalada Chaves Pré-chaves Pós-chaves Impostos …" at bounding box center [208, 248] width 97 height 20
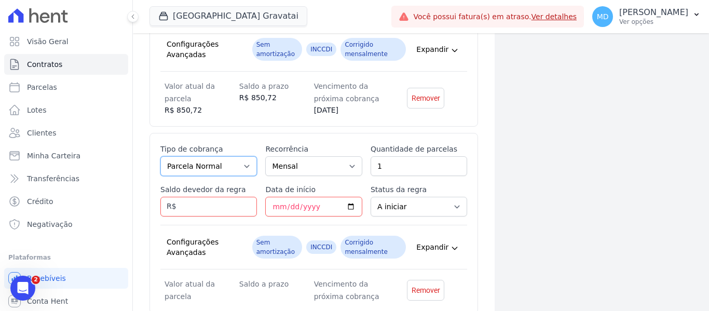
scroll to position [2141, 0]
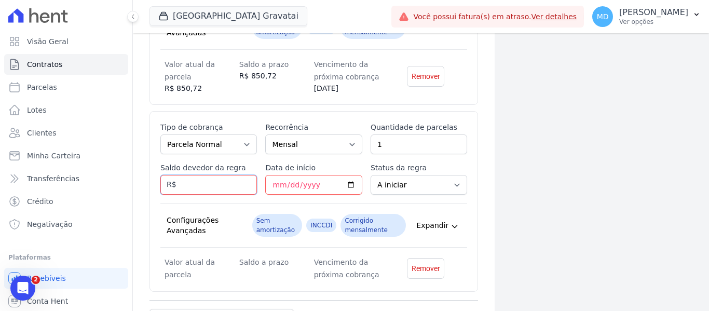
click at [220, 176] on input "Saldo devedor da regra" at bounding box center [208, 185] width 97 height 20
type input "822.52"
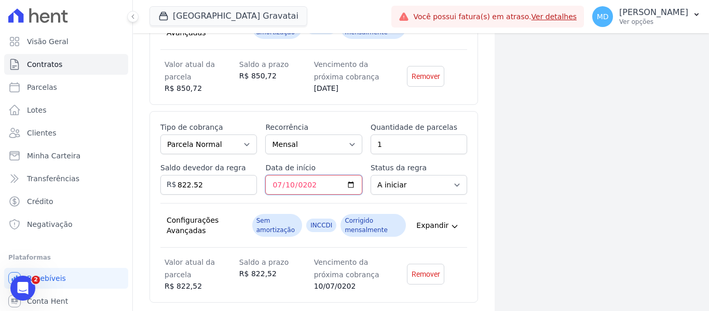
type input "2026-07-10"
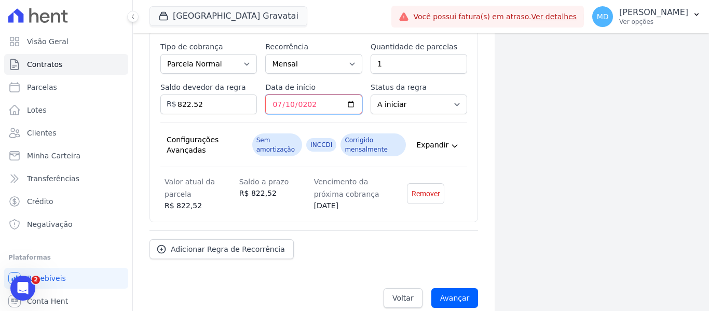
scroll to position [2235, 0]
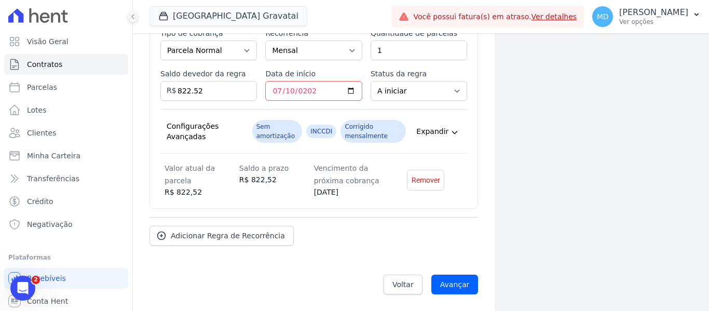
click at [444, 230] on div "Adicionar Regra de Recorrência" at bounding box center [314, 231] width 329 height 29
click at [185, 237] on span "Adicionar Regra de Recorrência" at bounding box center [228, 236] width 114 height 10
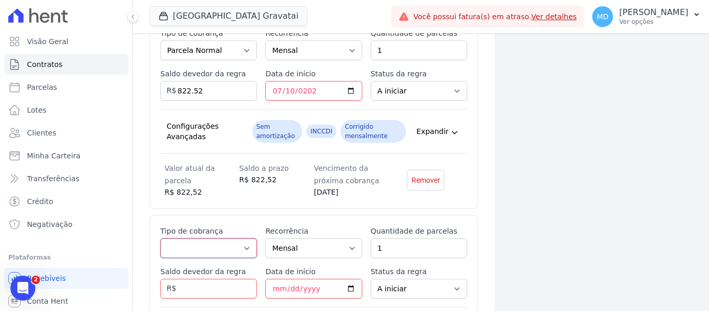
click at [234, 250] on select "Parcela Normal Entrada Sinal Intercalada Chaves Pré-chaves Pós-chaves Impostos …" at bounding box center [208, 248] width 97 height 20
select select "standard"
click at [160, 238] on select "Parcela Normal Entrada Sinal Intercalada Chaves Pré-chaves Pós-chaves Impostos …" at bounding box center [208, 248] width 97 height 20
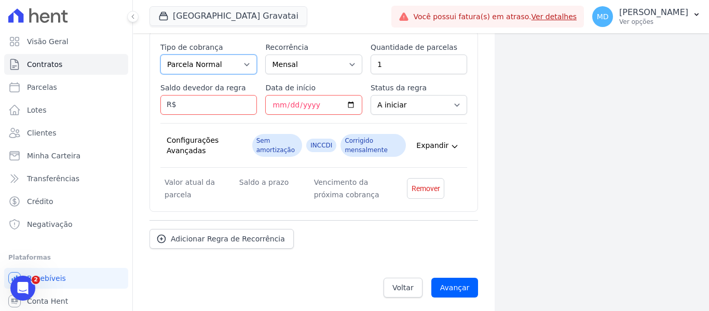
scroll to position [2422, 0]
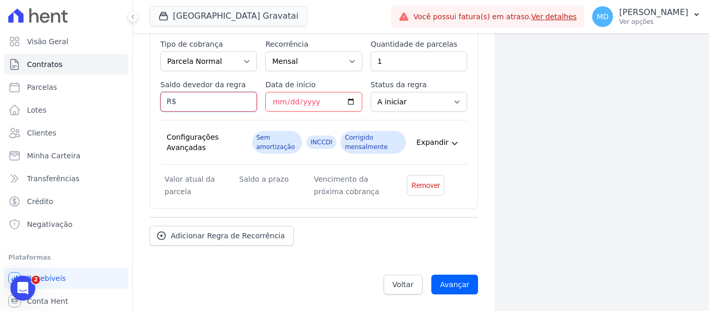
click at [209, 103] on input "Saldo devedor da regra" at bounding box center [208, 102] width 97 height 20
type input "794.32"
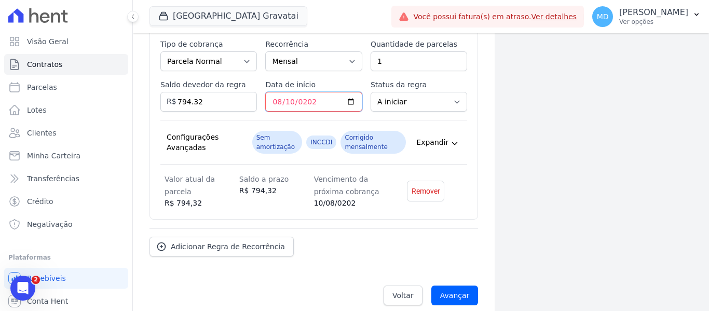
type input "[DATE]"
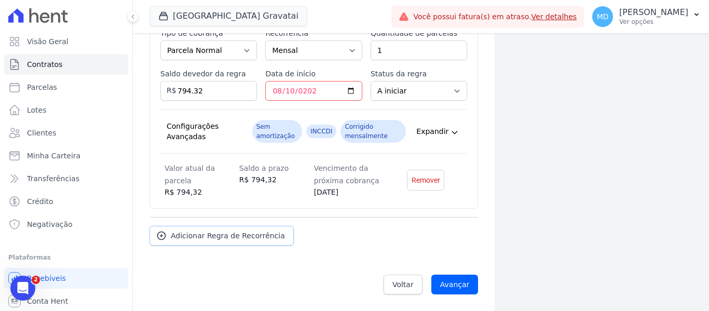
click at [204, 245] on link "Adicionar Regra de Recorrência" at bounding box center [222, 236] width 144 height 20
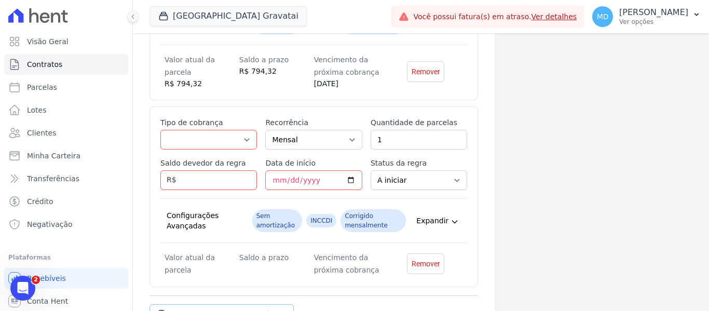
scroll to position [2516, 0]
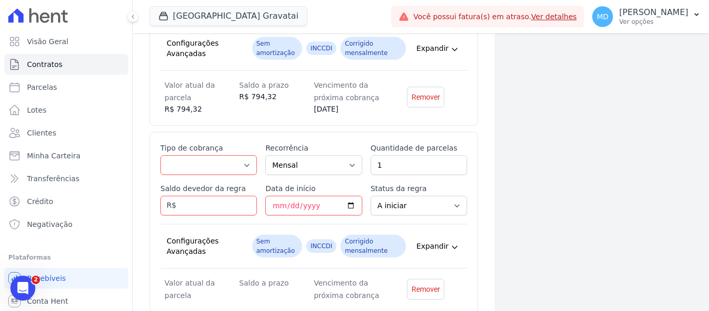
click at [196, 175] on div "Esse tipo de parcela não entra no saldo devedor do contrato. Tipo de cobrança P…" at bounding box center [313, 222] width 307 height 159
click at [205, 170] on select "Parcela Normal Entrada Sinal Intercalada Chaves Pré-chaves Pós-chaves Impostos …" at bounding box center [208, 165] width 97 height 20
select select "standard"
click at [160, 155] on select "Parcela Normal Entrada Sinal Intercalada Chaves Pré-chaves Pós-chaves Impostos …" at bounding box center [208, 165] width 97 height 20
click at [204, 202] on input "Saldo devedor da regra" at bounding box center [208, 206] width 97 height 20
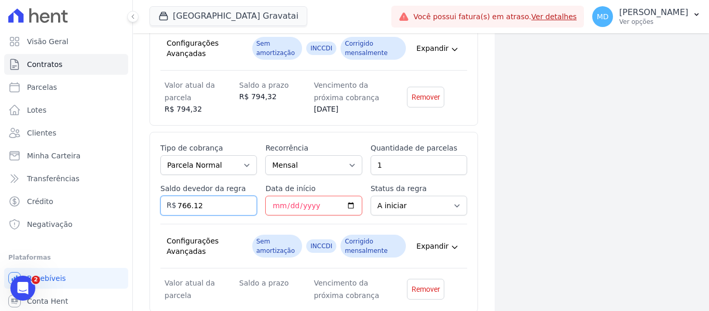
type input "766.12"
type input "[DATE]"
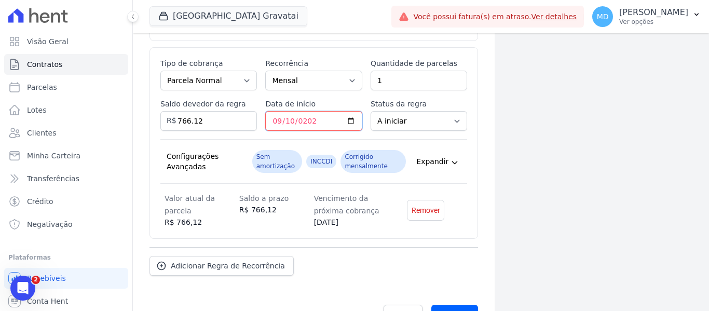
scroll to position [2619, 0]
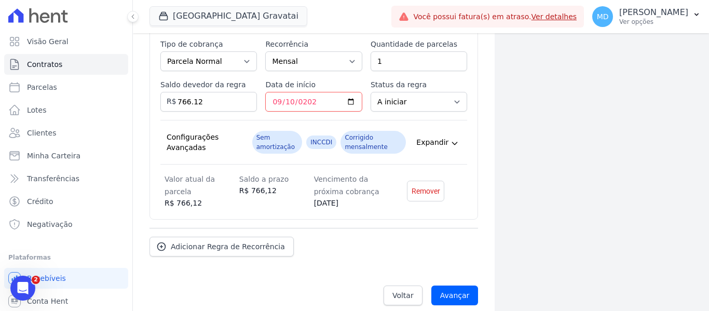
click at [211, 247] on span "Adicionar Regra de Recorrência" at bounding box center [228, 246] width 114 height 10
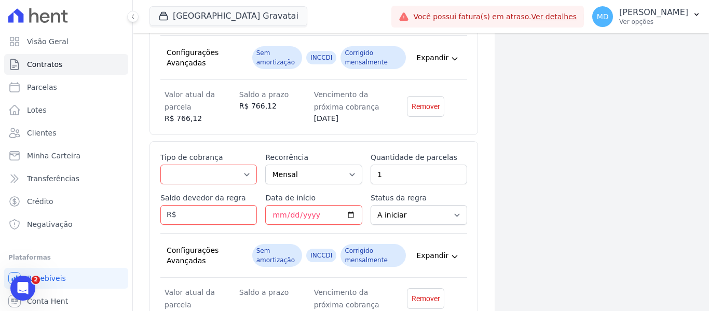
scroll to position [2723, 0]
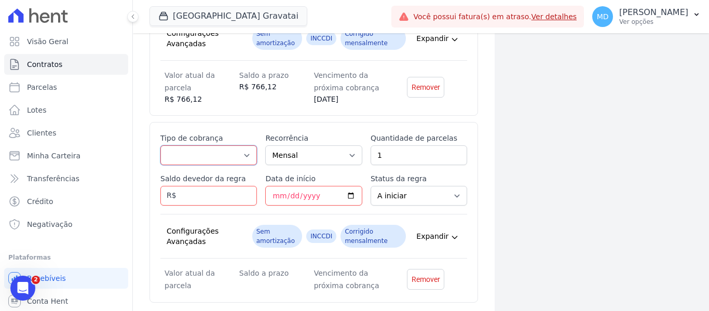
click at [234, 155] on select "Parcela Normal Entrada Sinal Intercalada Chaves Pré-chaves Pós-chaves Impostos …" at bounding box center [208, 155] width 97 height 20
select select "standard"
click at [160, 145] on select "Parcela Normal Entrada Sinal Intercalada Chaves Pré-chaves Pós-chaves Impostos …" at bounding box center [208, 155] width 97 height 20
click at [192, 198] on input "Saldo devedor da regra" at bounding box center [208, 196] width 97 height 20
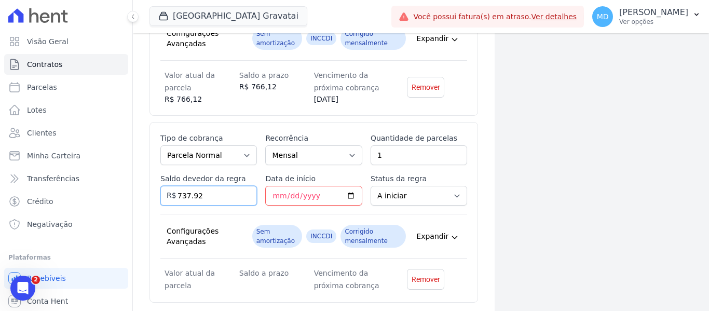
type input "737.92"
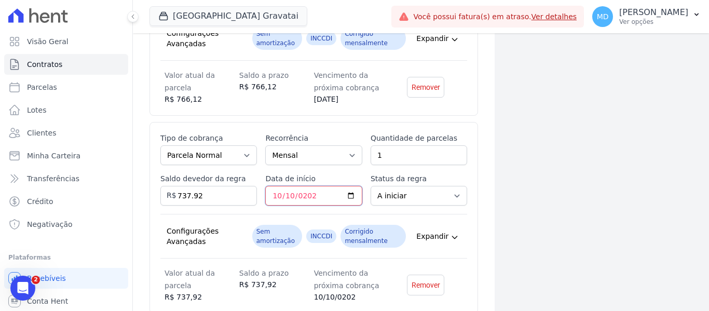
type input "[DATE]"
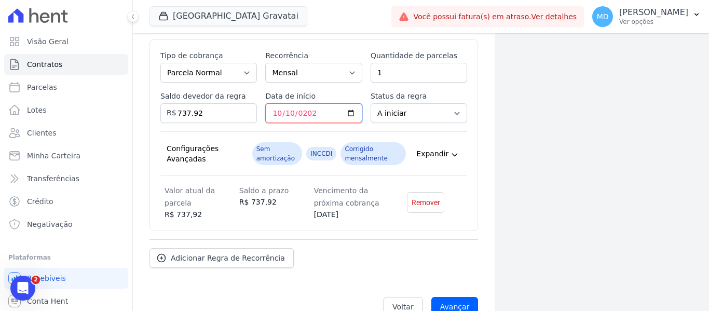
scroll to position [2827, 0]
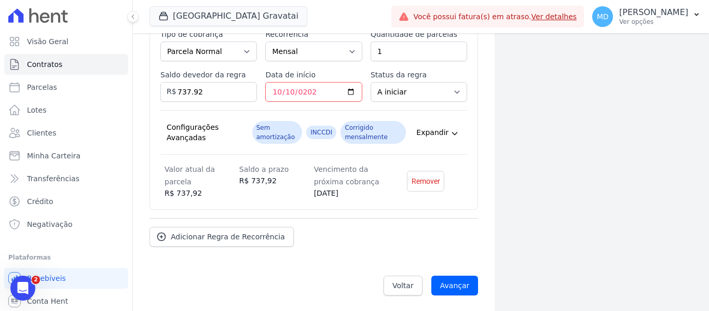
click at [457, 232] on div "Adicionar Regra de Recorrência" at bounding box center [314, 232] width 329 height 29
click at [233, 235] on span "Adicionar Regra de Recorrência" at bounding box center [228, 237] width 114 height 10
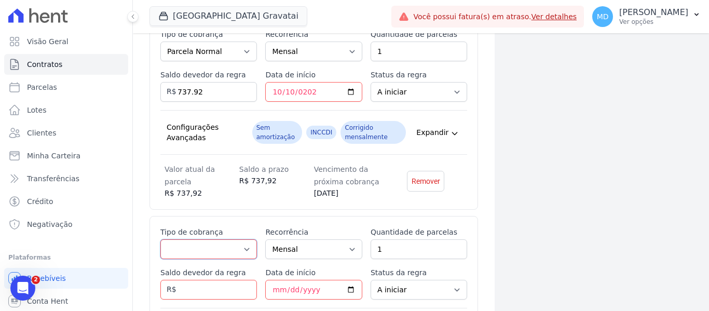
click at [213, 249] on select "Parcela Normal Entrada Sinal Intercalada Chaves Pré-chaves Pós-chaves Impostos …" at bounding box center [208, 249] width 97 height 20
click at [160, 239] on select "Parcela Normal Entrada Sinal Intercalada Chaves Pré-chaves Pós-chaves Impostos …" at bounding box center [208, 249] width 97 height 20
drag, startPoint x: 205, startPoint y: 76, endPoint x: 202, endPoint y: 119, distance: 43.2
click at [205, 77] on label "Saldo devedor da regra" at bounding box center [208, 75] width 97 height 10
click at [205, 82] on input "737.92" at bounding box center [208, 92] width 97 height 20
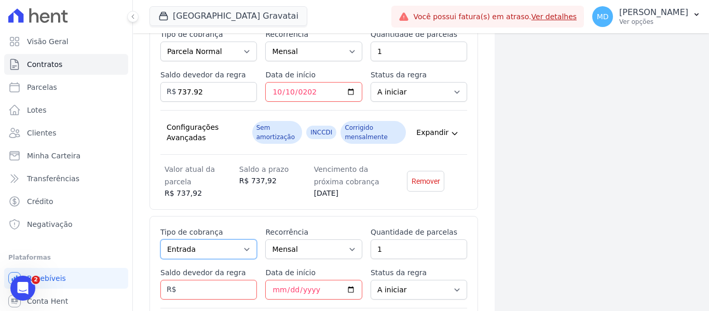
drag, startPoint x: 202, startPoint y: 256, endPoint x: 202, endPoint y: 250, distance: 5.7
click at [202, 256] on select "Parcela Normal Entrada Sinal Intercalada Chaves Pré-chaves Pós-chaves Impostos …" at bounding box center [208, 249] width 97 height 20
select select "standard"
click at [160, 239] on select "Parcela Normal Entrada Sinal Intercalada Chaves Pré-chaves Pós-chaves Impostos …" at bounding box center [208, 249] width 97 height 20
drag, startPoint x: 200, startPoint y: 274, endPoint x: 204, endPoint y: 291, distance: 18.0
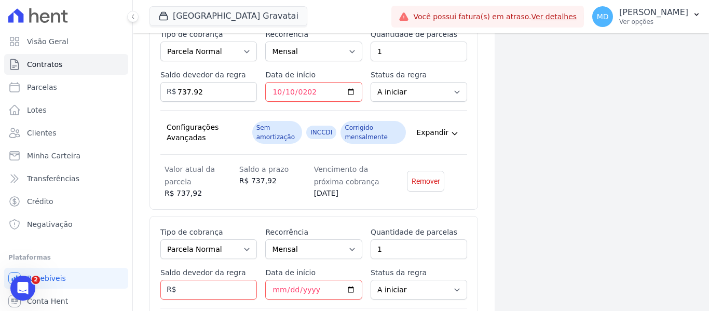
click at [203, 278] on div "Saldo devedor da regra" at bounding box center [208, 283] width 97 height 32
click at [204, 291] on input "Saldo devedor da regra" at bounding box center [208, 290] width 97 height 20
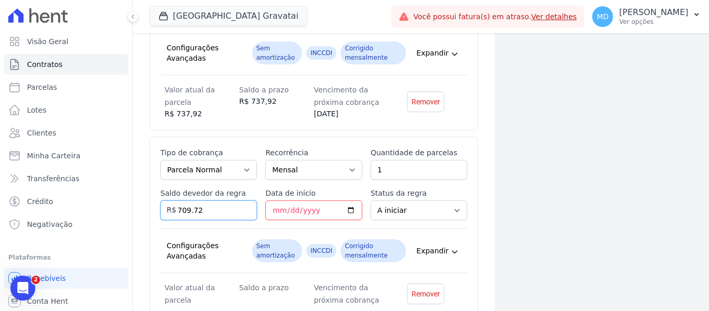
scroll to position [2931, 0]
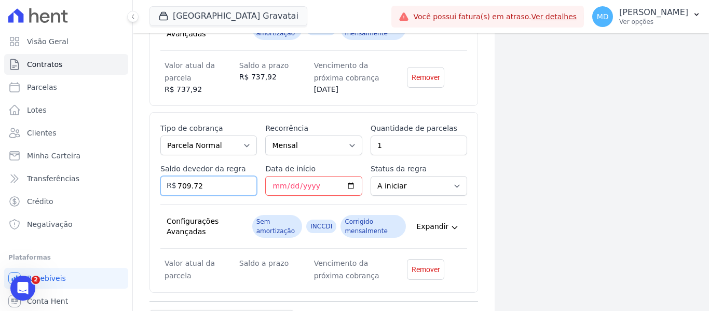
type input "709.72"
type input "[DATE]"
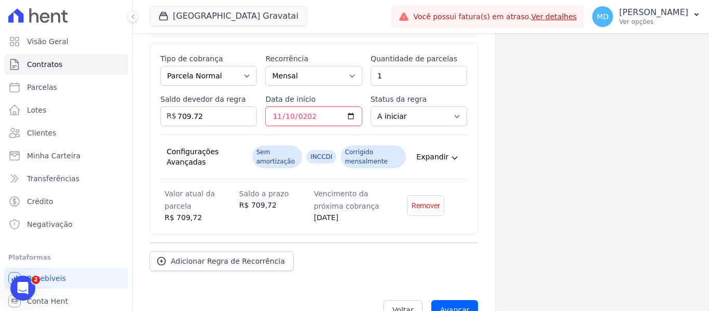
scroll to position [3026, 0]
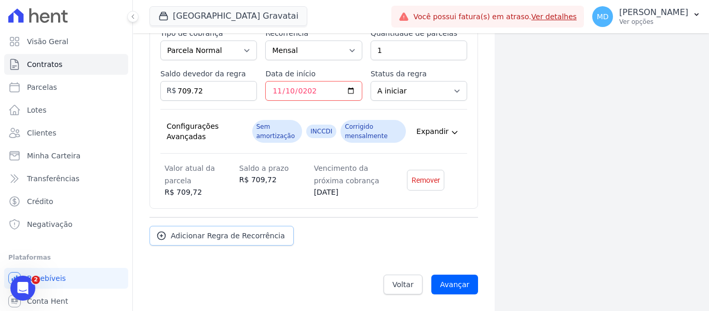
click at [217, 240] on span "Adicionar Regra de Recorrência" at bounding box center [228, 236] width 114 height 10
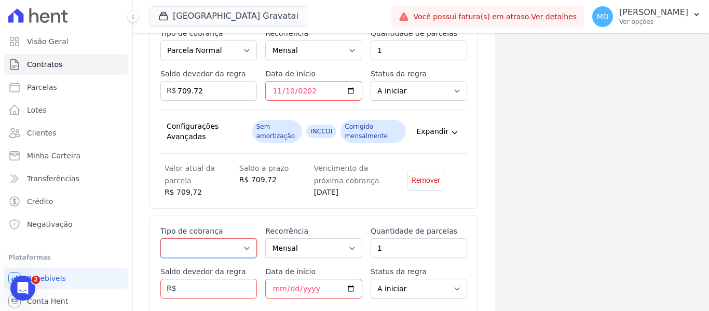
click at [188, 251] on select "Parcela Normal Entrada Sinal Intercalada Chaves Pré-chaves Pós-chaves Impostos …" at bounding box center [208, 248] width 97 height 20
select select "standard"
click at [160, 238] on select "Parcela Normal Entrada Sinal Intercalada Chaves Pré-chaves Pós-chaves Impostos …" at bounding box center [208, 248] width 97 height 20
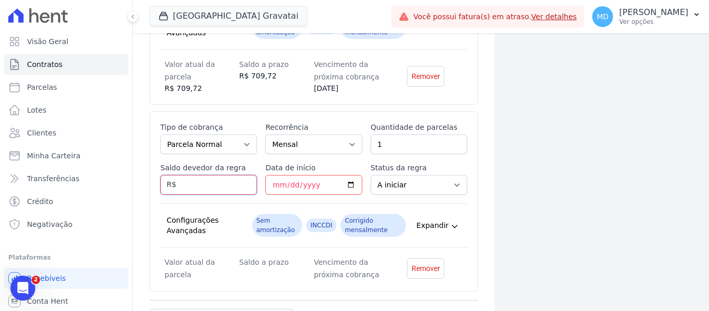
click at [193, 182] on input "Saldo devedor da regra" at bounding box center [208, 185] width 97 height 20
type input "681.52"
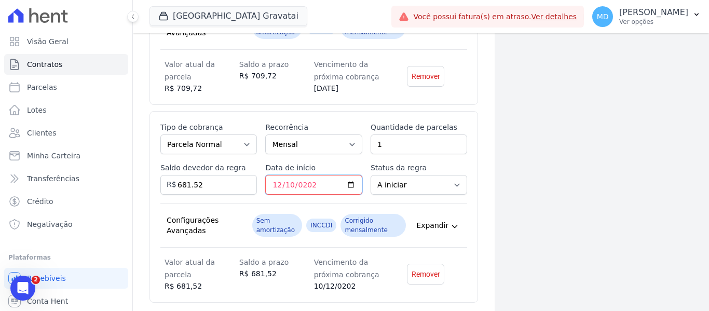
type input "[DATE]"
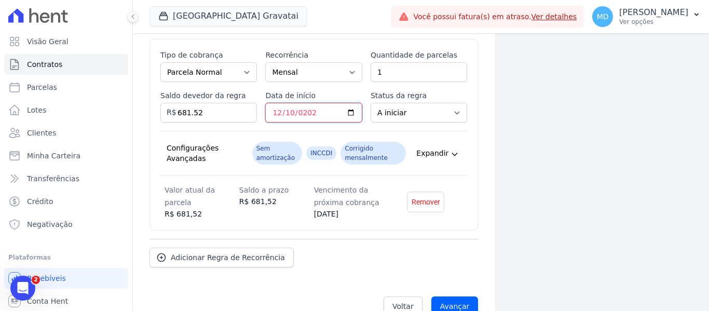
scroll to position [3224, 0]
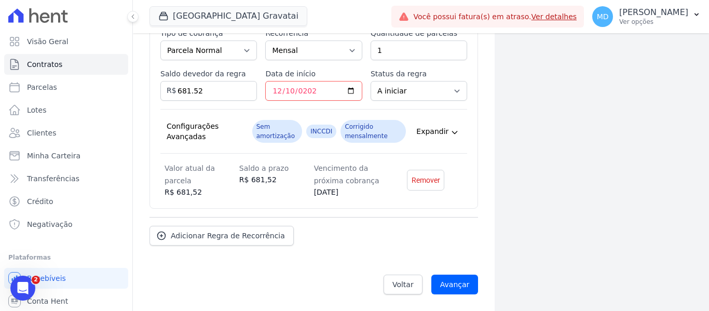
click at [460, 219] on div "Adicionar Regra de Recorrência" at bounding box center [314, 231] width 329 height 29
click at [183, 235] on span "Adicionar Regra de Recorrência" at bounding box center [228, 236] width 114 height 10
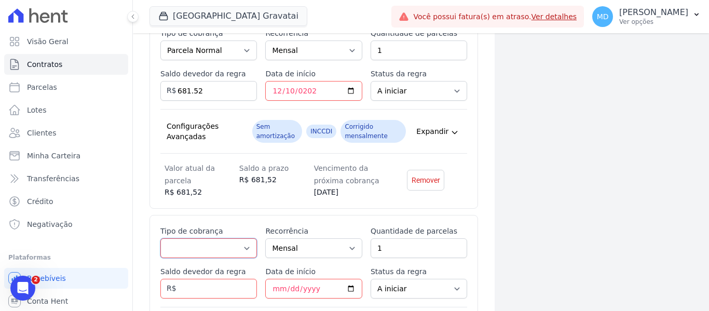
drag, startPoint x: 239, startPoint y: 248, endPoint x: 239, endPoint y: 242, distance: 6.2
click at [239, 248] on select "Parcela Normal Entrada Sinal Intercalada Chaves Pré-chaves Pós-chaves Impostos …" at bounding box center [208, 248] width 97 height 20
select select "standard"
click at [160, 238] on select "Parcela Normal Entrada Sinal Intercalada Chaves Pré-chaves Pós-chaves Impostos …" at bounding box center [208, 248] width 97 height 20
click at [193, 292] on input "Saldo devedor da regra" at bounding box center [208, 289] width 97 height 20
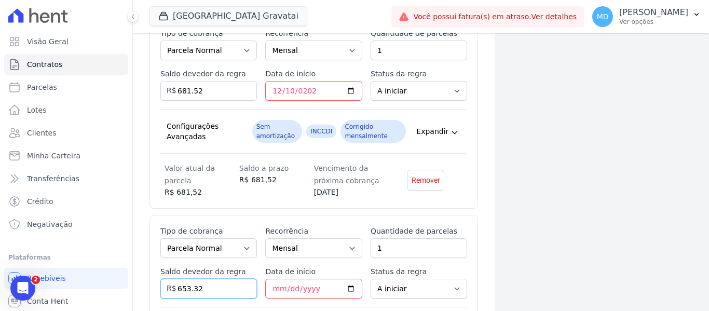
type input "653.32"
type input "[DATE]"
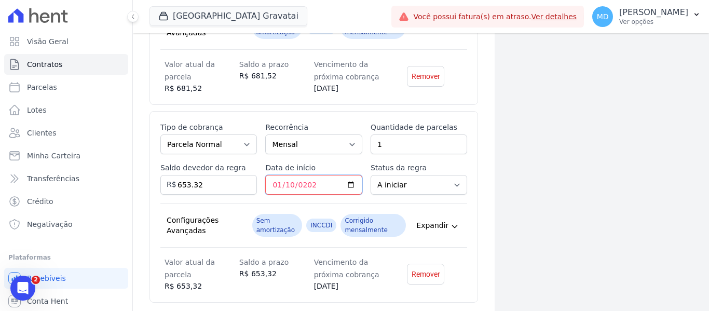
scroll to position [3422, 0]
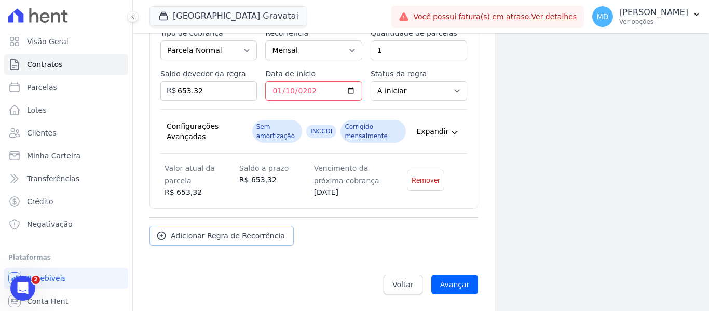
click at [184, 240] on span "Adicionar Regra de Recorrência" at bounding box center [228, 236] width 114 height 10
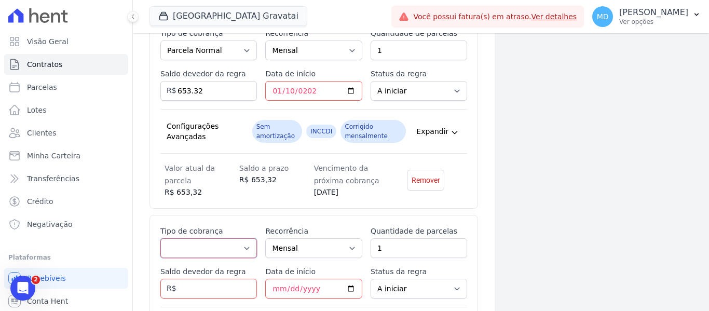
click at [214, 245] on select "Parcela Normal Entrada Sinal Intercalada Chaves Pré-chaves Pós-chaves Impostos …" at bounding box center [208, 248] width 97 height 20
select select "standard"
click at [160, 238] on select "Parcela Normal Entrada Sinal Intercalada Chaves Pré-chaves Pós-chaves Impostos …" at bounding box center [208, 248] width 97 height 20
click at [195, 296] on input "Saldo devedor da regra" at bounding box center [208, 289] width 97 height 20
type input "625.12"
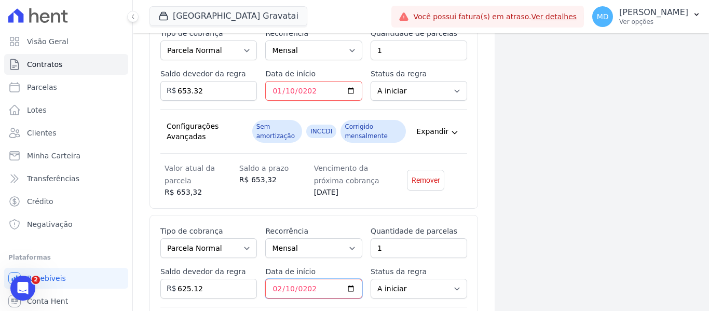
type input "[DATE]"
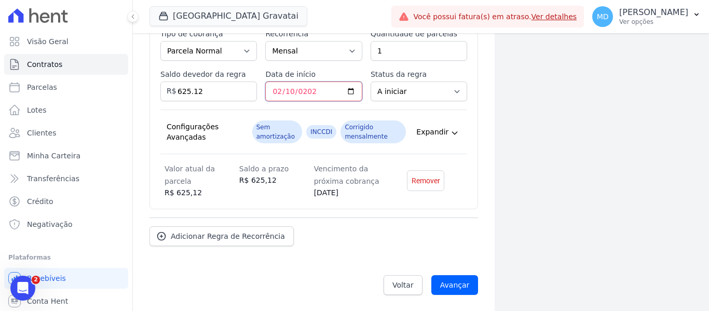
scroll to position [3619, 0]
click at [205, 236] on span "Adicionar Regra de Recorrência" at bounding box center [228, 236] width 114 height 10
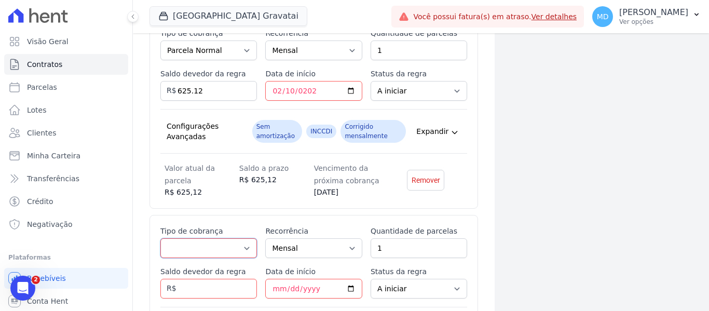
drag, startPoint x: 207, startPoint y: 251, endPoint x: 211, endPoint y: 241, distance: 10.4
click at [207, 251] on select "Parcela Normal Entrada Sinal Intercalada Chaves Pré-chaves Pós-chaves Impostos …" at bounding box center [208, 248] width 97 height 20
select select "standard"
click at [160, 238] on select "Parcela Normal Entrada Sinal Intercalada Chaves Pré-chaves Pós-chaves Impostos …" at bounding box center [208, 248] width 97 height 20
click at [209, 284] on input "Saldo devedor da regra" at bounding box center [208, 289] width 97 height 20
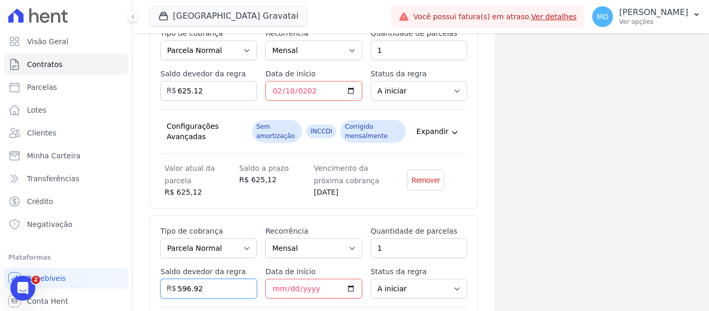
type input "596.92"
type input "[DATE]"
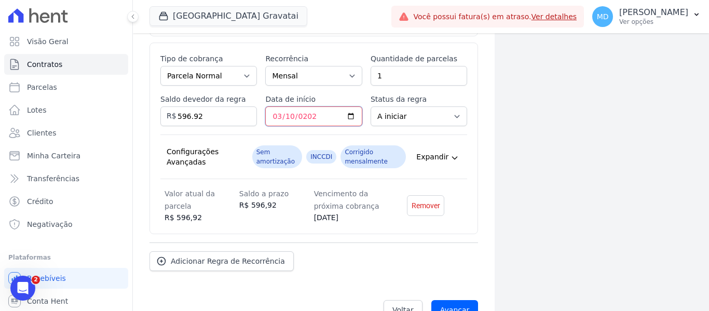
scroll to position [3817, 0]
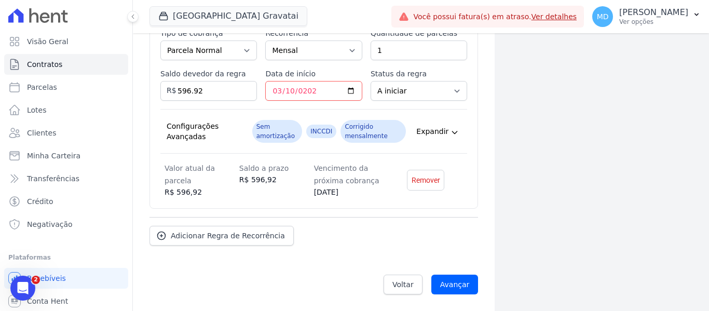
click at [188, 241] on link "Adicionar Regra de Recorrência" at bounding box center [222, 236] width 144 height 20
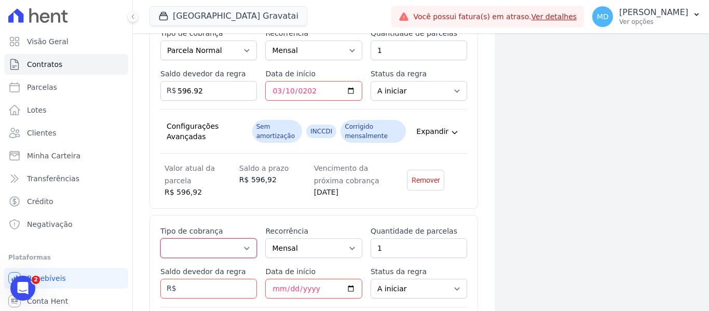
drag, startPoint x: 218, startPoint y: 250, endPoint x: 217, endPoint y: 238, distance: 12.0
click at [218, 250] on select "Parcela Normal Entrada Sinal Intercalada Chaves Pré-chaves Pós-chaves Impostos …" at bounding box center [208, 248] width 97 height 20
select select "standard"
click at [160, 238] on select "Parcela Normal Entrada Sinal Intercalada Chaves Pré-chaves Pós-chaves Impostos …" at bounding box center [208, 248] width 97 height 20
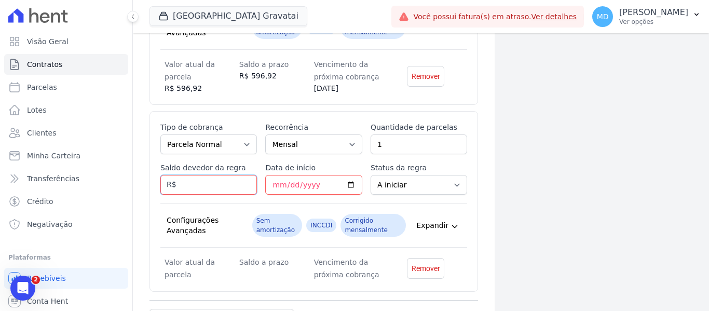
click at [207, 191] on input "Saldo devedor da regra" at bounding box center [208, 185] width 97 height 20
type input "568.72"
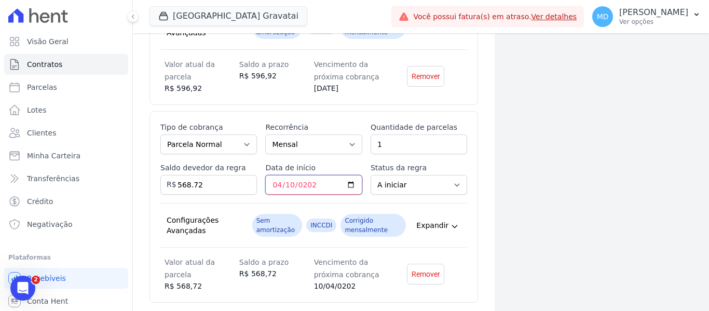
type input "[DATE]"
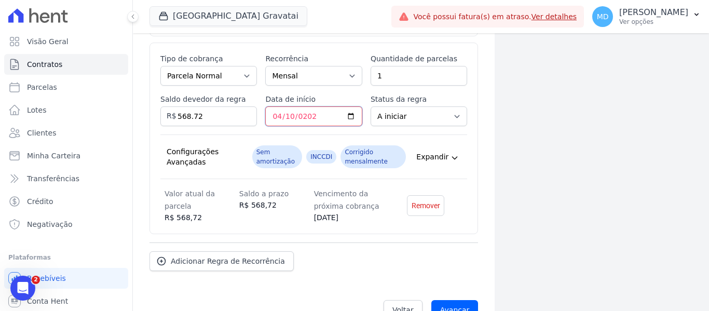
scroll to position [4015, 0]
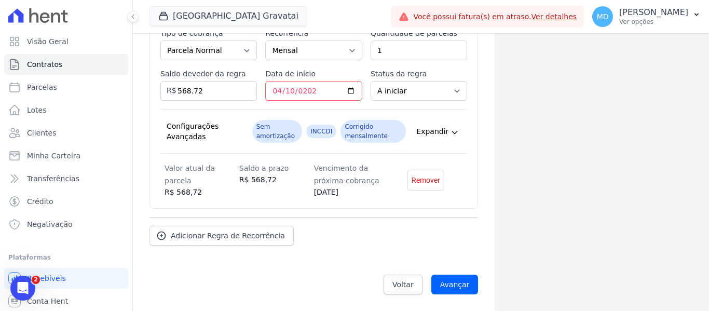
click at [387, 236] on div "Adicionar Regra de Recorrência" at bounding box center [314, 231] width 329 height 29
click at [206, 230] on link "Adicionar Regra de Recorrência" at bounding box center [222, 236] width 144 height 20
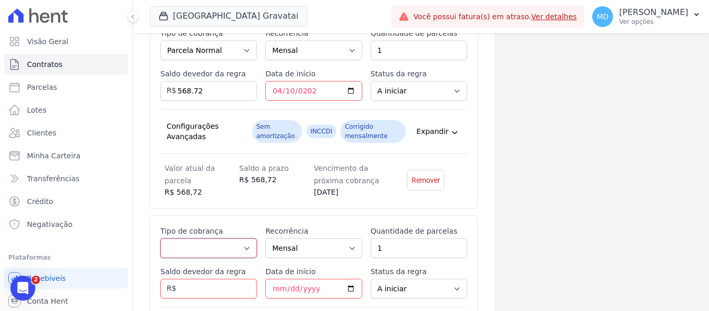
click at [214, 251] on select "Parcela Normal Entrada Sinal Intercalada Chaves Pré-chaves Pós-chaves Impostos …" at bounding box center [208, 248] width 97 height 20
select select "standard"
click at [160, 238] on select "Parcela Normal Entrada Sinal Intercalada Chaves Pré-chaves Pós-chaves Impostos …" at bounding box center [208, 248] width 97 height 20
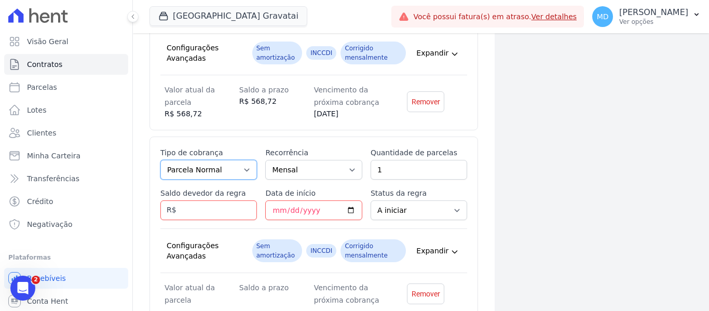
scroll to position [4119, 0]
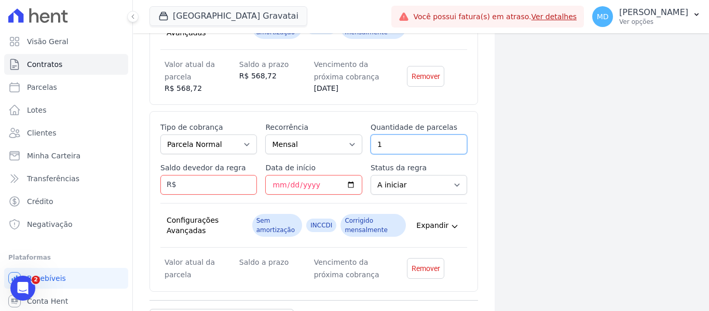
drag, startPoint x: 412, startPoint y: 145, endPoint x: 352, endPoint y: 144, distance: 60.2
click at [352, 144] on div "Esse tipo de parcela não entra no saldo devedor do contrato. Tipo de cobrança P…" at bounding box center [313, 201] width 307 height 159
type input "39"
click at [215, 183] on input "Saldo devedor da regra" at bounding box center [208, 185] width 97 height 20
type input "20733.18"
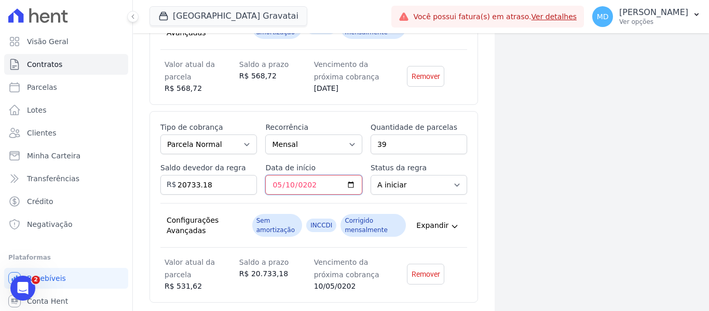
type input "[DATE]"
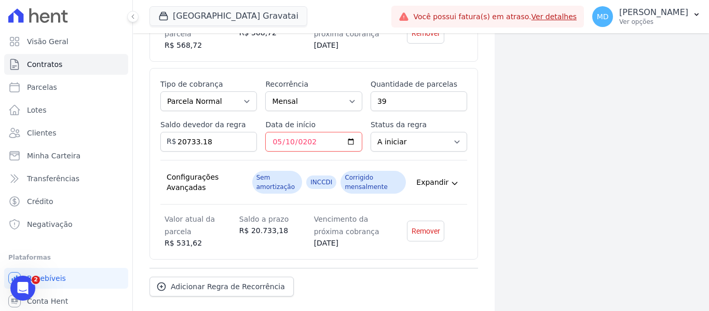
scroll to position [4213, 0]
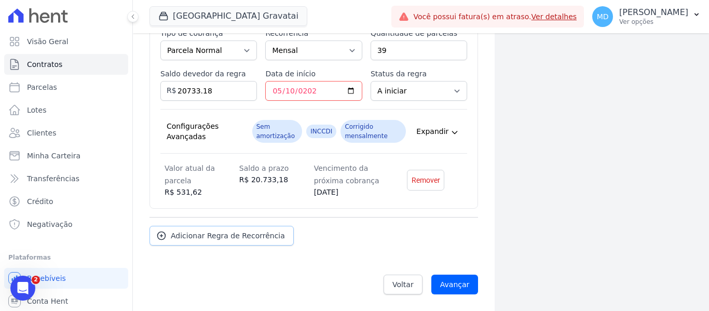
click at [208, 241] on link "Adicionar Regra de Recorrência" at bounding box center [222, 236] width 144 height 20
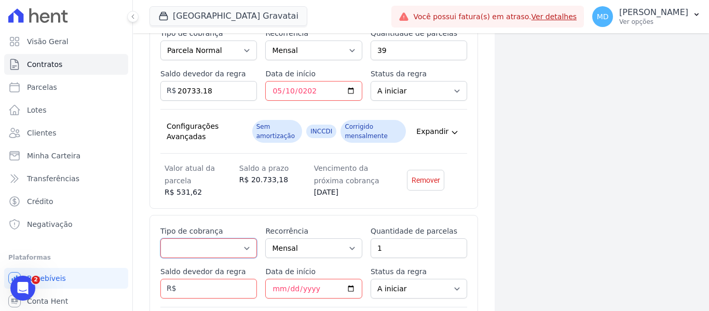
click at [207, 250] on select "Parcela Normal Entrada Sinal Intercalada Chaves Pré-chaves Pós-chaves Impostos …" at bounding box center [208, 248] width 97 height 20
select select "standard"
click at [160, 238] on select "Parcela Normal Entrada Sinal Intercalada Chaves Pré-chaves Pós-chaves Impostos …" at bounding box center [208, 248] width 97 height 20
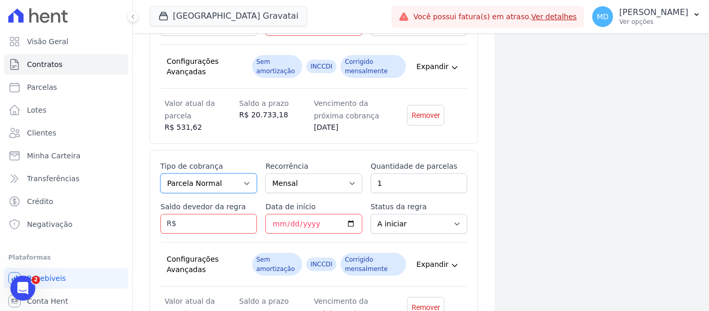
scroll to position [4317, 0]
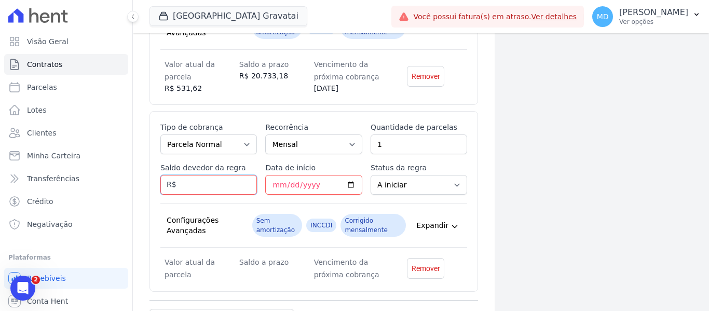
click at [207, 177] on input "Saldo devedor da regra" at bounding box center [208, 185] width 97 height 20
click at [196, 196] on div "Esse tipo de parcela não entra no saldo devedor do contrato. Tipo de cobrança P…" at bounding box center [313, 201] width 307 height 159
click at [218, 172] on label "Saldo devedor da regra" at bounding box center [208, 168] width 97 height 10
click at [218, 175] on input "Saldo devedor da regra" at bounding box center [208, 185] width 97 height 20
click at [211, 196] on div "Esse tipo de parcela não entra no saldo devedor do contrato. Tipo de cobrança P…" at bounding box center [313, 201] width 307 height 159
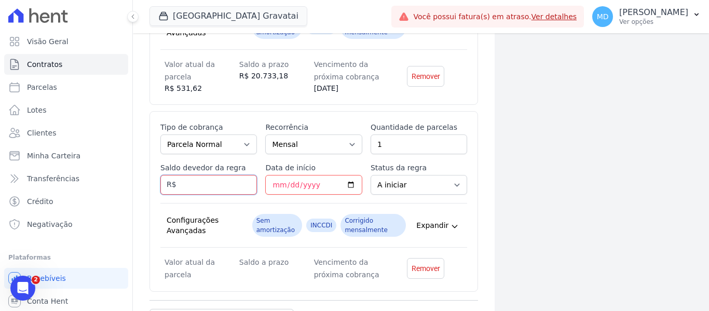
click at [212, 191] on input "Saldo devedor da regra" at bounding box center [208, 185] width 97 height 20
type input "18800"
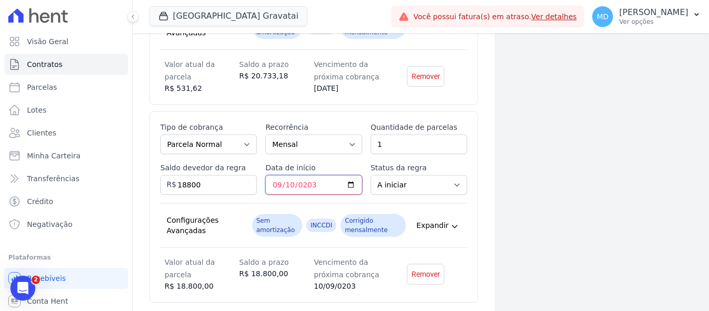
type input "2030-09-10"
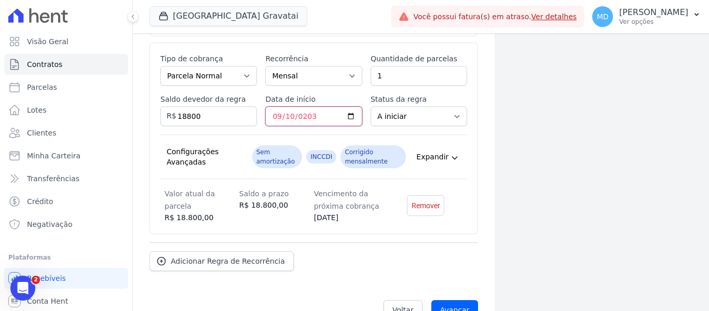
scroll to position [4411, 0]
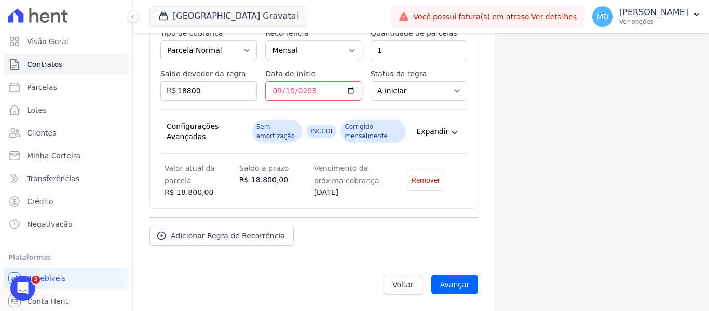
click at [381, 241] on div "Adicionar Regra de Recorrência" at bounding box center [314, 231] width 329 height 29
click at [448, 281] on input "Avançar" at bounding box center [454, 285] width 47 height 20
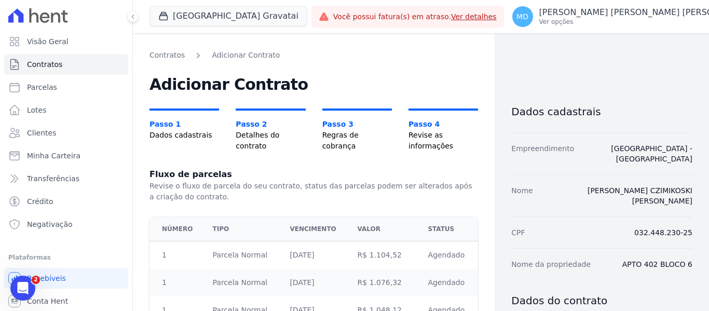
click at [352, 234] on th "Valor" at bounding box center [387, 229] width 71 height 24
drag, startPoint x: 356, startPoint y: 232, endPoint x: 367, endPoint y: 255, distance: 25.8
click at [357, 233] on th "Valor" at bounding box center [387, 229] width 71 height 24
click at [367, 255] on td "R$ 1.104,52" at bounding box center [387, 255] width 71 height 28
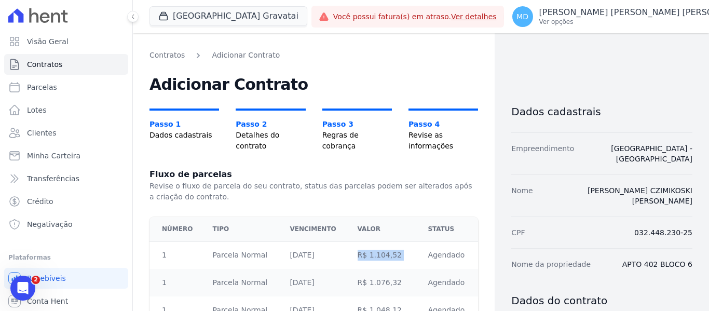
click at [367, 255] on td "R$ 1.104,52" at bounding box center [387, 255] width 71 height 28
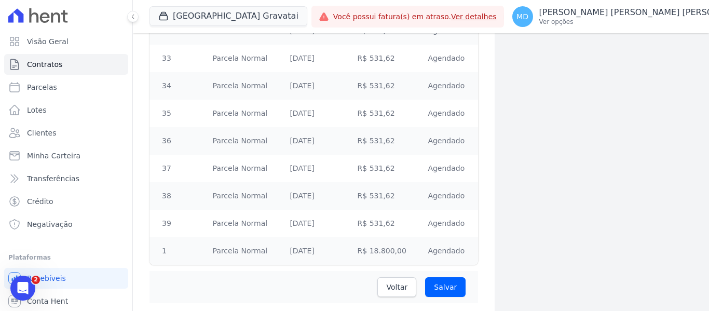
scroll to position [1653, 0]
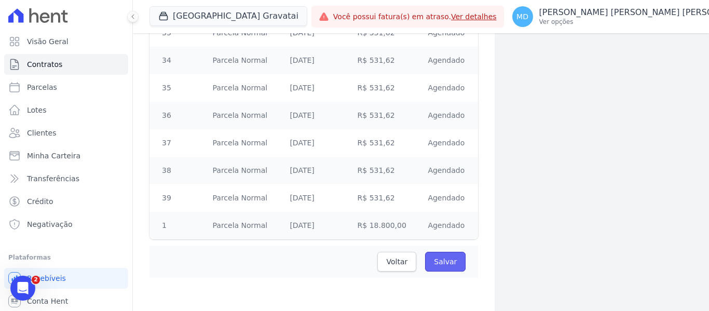
click at [451, 268] on input "Salvar" at bounding box center [445, 262] width 40 height 20
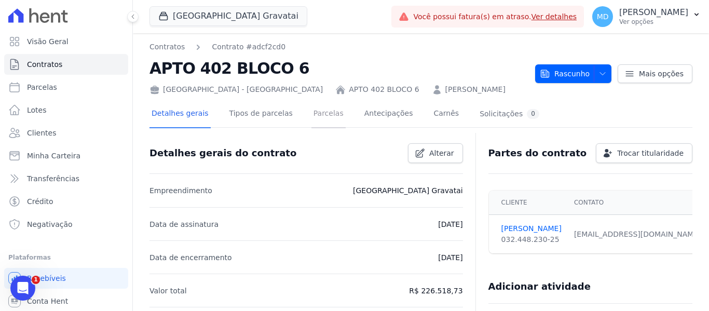
click at [312, 115] on link "Parcelas" at bounding box center [329, 115] width 34 height 28
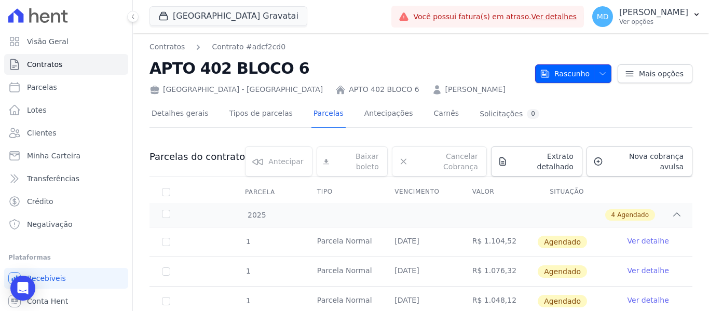
click at [559, 79] on span "Rascunho" at bounding box center [565, 73] width 50 height 19
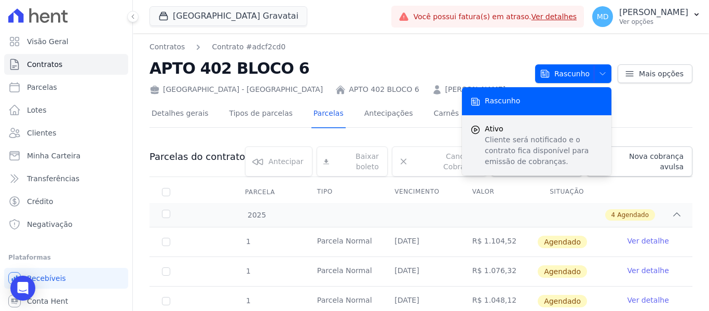
click at [524, 142] on p "Cliente será notificado e o contrato fica disponível para emissão de cobranças." at bounding box center [544, 150] width 118 height 33
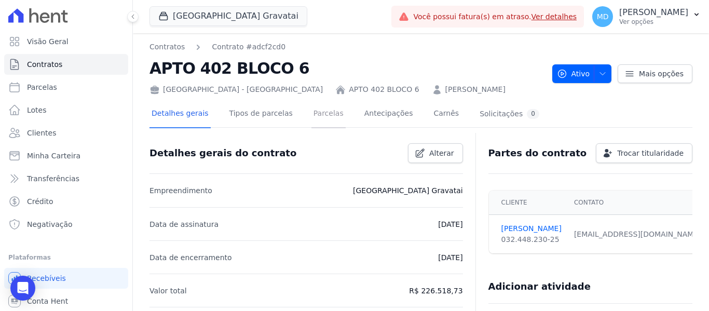
click at [316, 112] on link "Parcelas" at bounding box center [329, 115] width 34 height 28
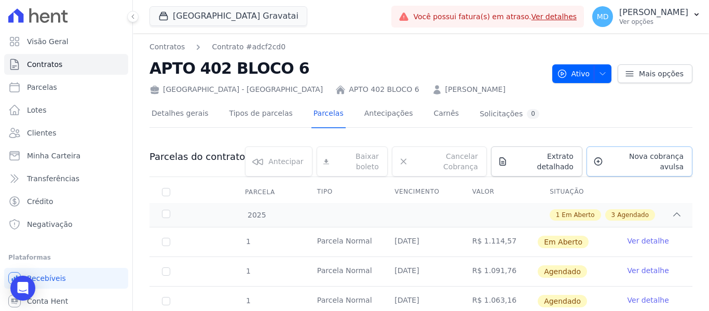
click at [627, 164] on link "Nova cobrança avulsa" at bounding box center [640, 161] width 106 height 30
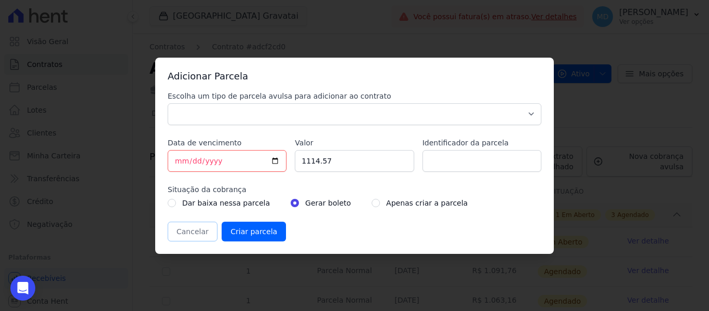
click at [188, 231] on button "Cancelar" at bounding box center [193, 232] width 50 height 20
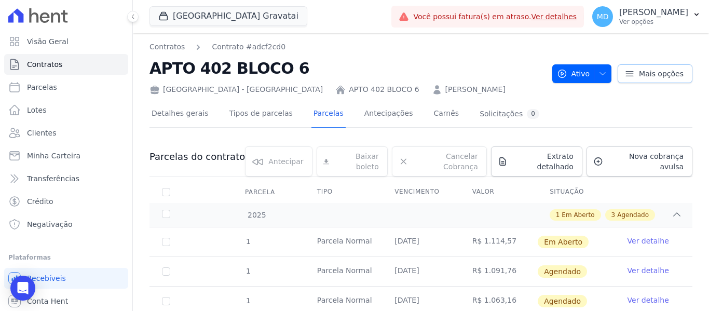
click at [631, 66] on link "Mais opções" at bounding box center [655, 73] width 75 height 19
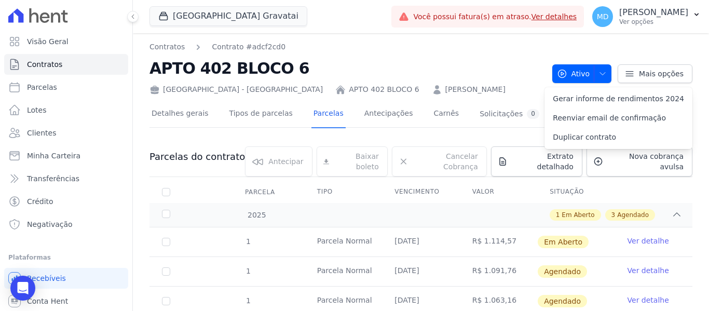
click at [506, 71] on h2 "APTO 402 BLOCO 6" at bounding box center [347, 68] width 395 height 23
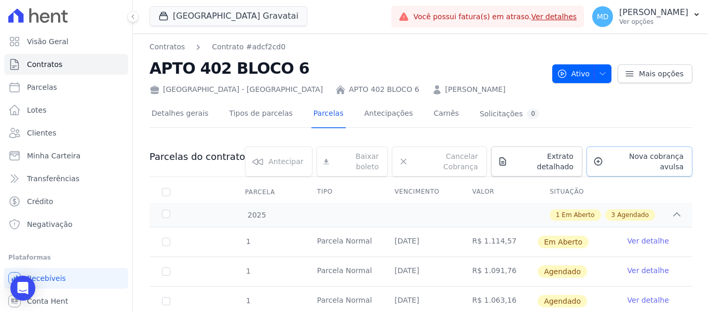
click at [636, 158] on span "Nova cobrança avulsa" at bounding box center [645, 161] width 76 height 21
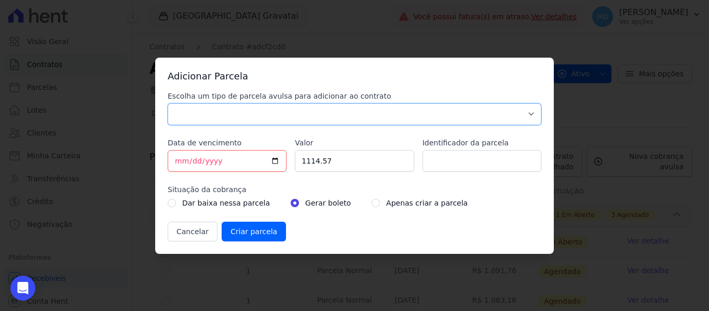
click at [211, 109] on select "Parcela Normal Sinal Caução Intercalada Chaves Pré Chaves Pós Chaves Taxas Quit…" at bounding box center [355, 114] width 374 height 22
select select "down_payment"
click at [168, 103] on select "Parcela Normal Sinal Caução Intercalada Chaves Pré Chaves Pós Chaves Taxas Quit…" at bounding box center [355, 114] width 374 height 22
drag, startPoint x: 341, startPoint y: 160, endPoint x: 303, endPoint y: 159, distance: 37.4
click at [303, 159] on input "1114.57" at bounding box center [354, 161] width 119 height 22
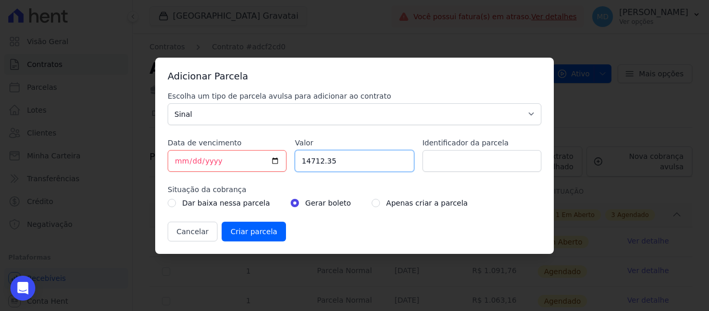
type input "14712.35"
click at [372, 206] on input "radio" at bounding box center [376, 203] width 8 height 8
radio input "true"
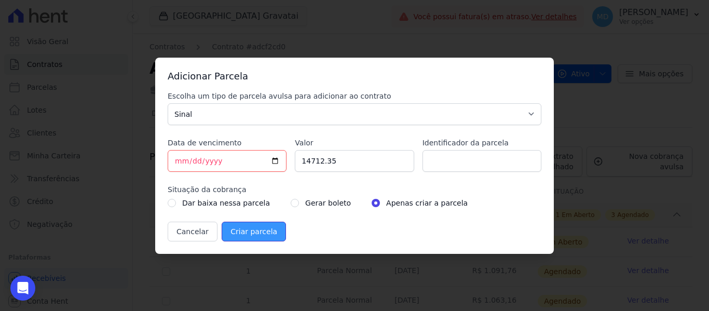
click at [263, 229] on input "Criar parcela" at bounding box center [254, 232] width 64 height 20
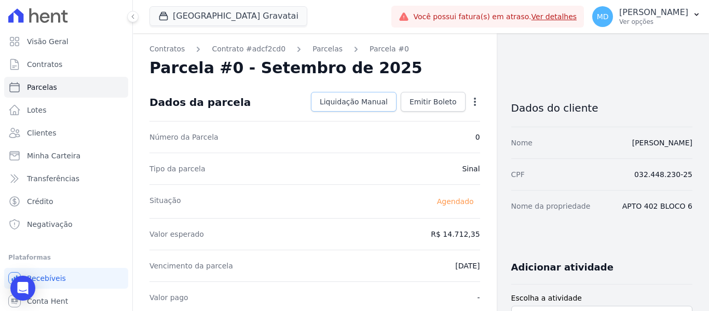
click at [350, 104] on span "Liquidação Manual" at bounding box center [354, 102] width 68 height 10
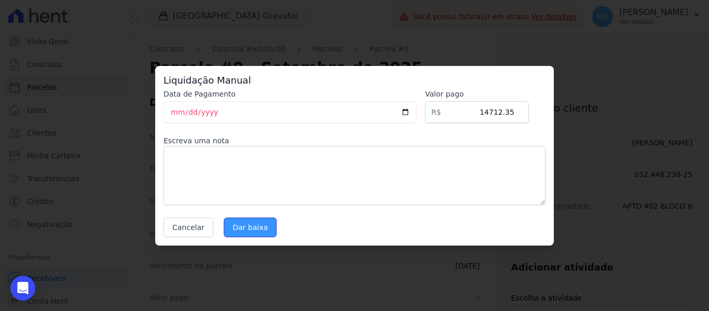
click at [246, 221] on input "Dar baixa" at bounding box center [250, 228] width 53 height 20
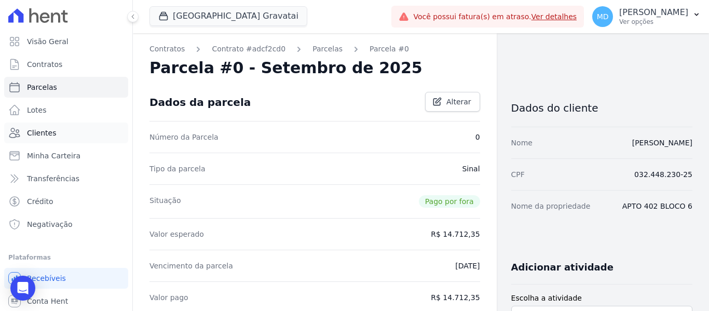
click at [60, 138] on link "Clientes" at bounding box center [66, 133] width 124 height 21
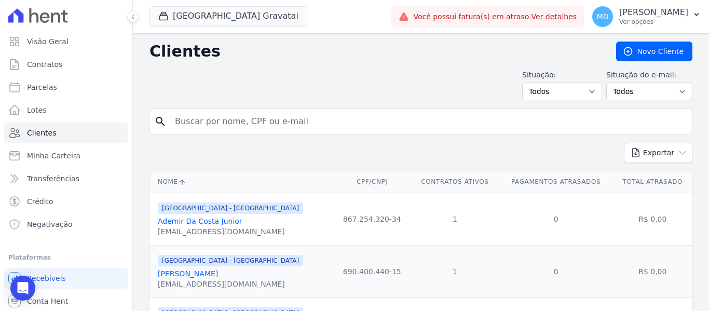
click at [232, 128] on input "search" at bounding box center [428, 121] width 519 height 21
type input "VINICIOS FERGUTZ"
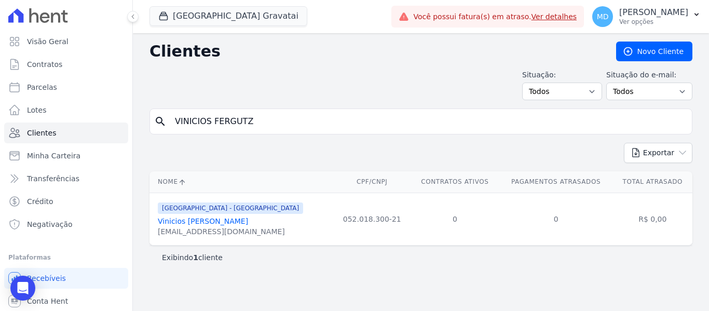
click at [186, 222] on link "Vinicios [PERSON_NAME]" at bounding box center [203, 221] width 90 height 8
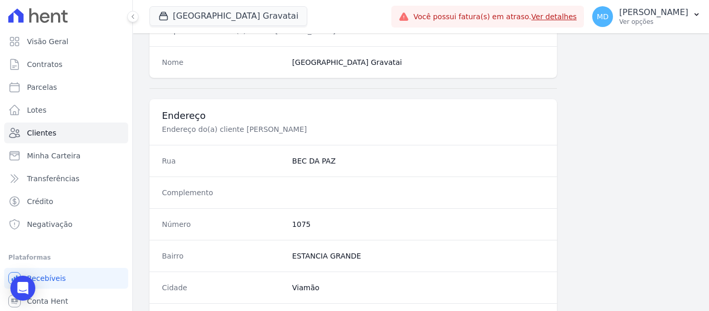
scroll to position [660, 0]
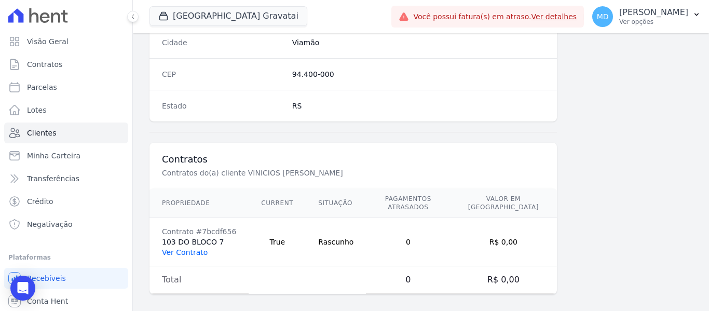
click at [193, 248] on link "Ver Contrato" at bounding box center [185, 252] width 46 height 8
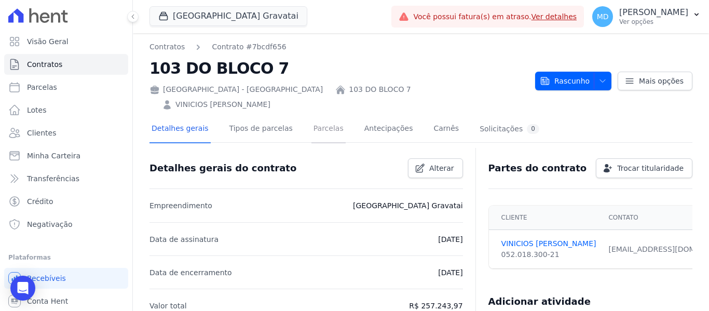
click at [320, 121] on link "Parcelas" at bounding box center [329, 130] width 34 height 28
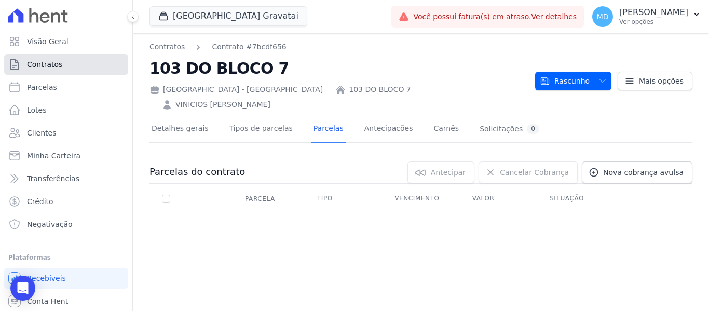
click at [37, 70] on link "Contratos" at bounding box center [66, 64] width 124 height 21
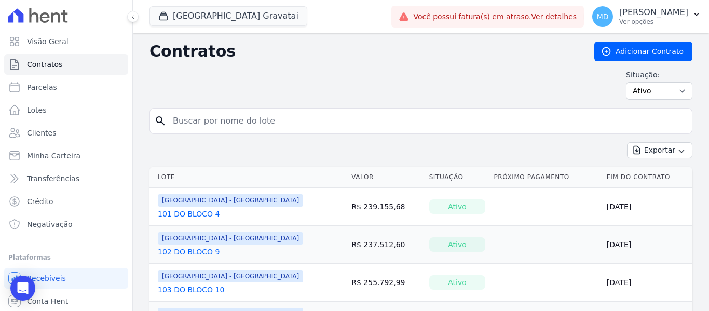
click at [267, 128] on input "search" at bounding box center [427, 121] width 521 height 21
click at [74, 90] on link "Parcelas" at bounding box center [66, 87] width 124 height 21
select select
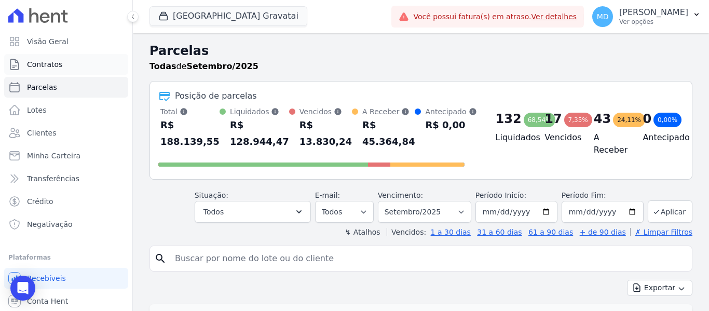
click at [25, 62] on link "Contratos" at bounding box center [66, 64] width 124 height 21
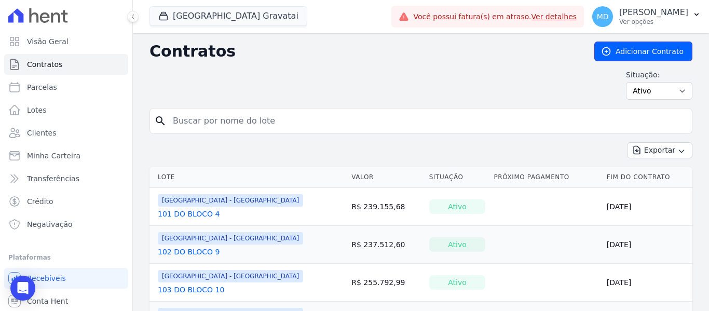
click at [639, 55] on link "Adicionar Contrato" at bounding box center [644, 52] width 98 height 20
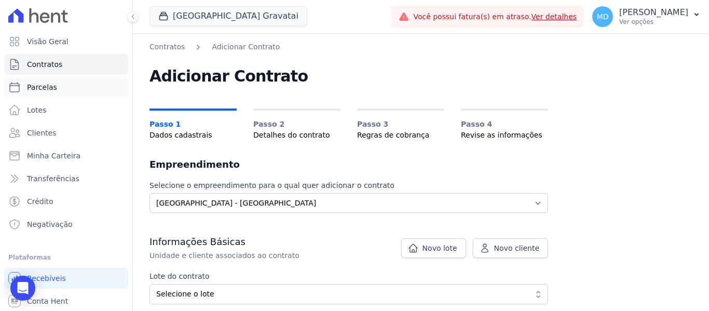
click at [34, 87] on span "Parcelas" at bounding box center [42, 87] width 30 height 10
select select
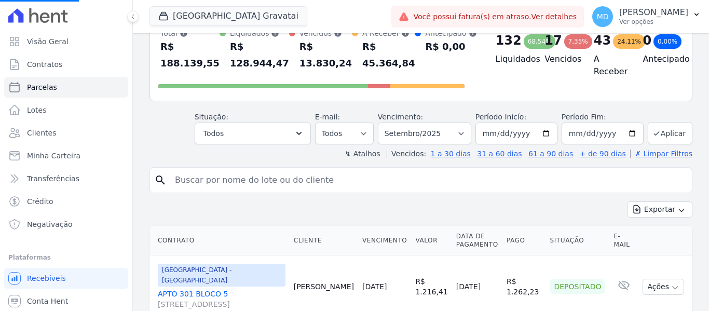
scroll to position [104, 0]
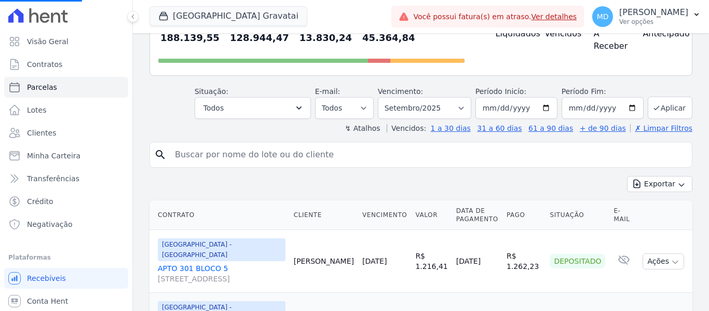
select select
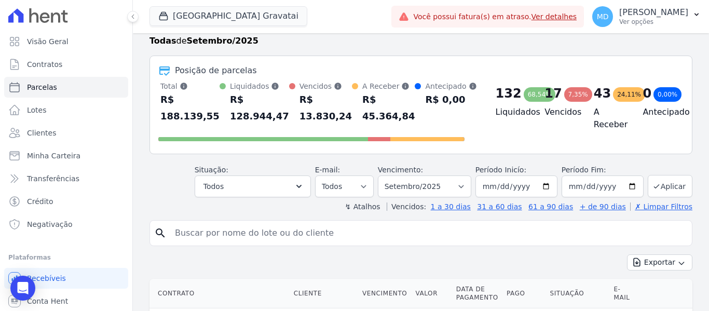
scroll to position [0, 0]
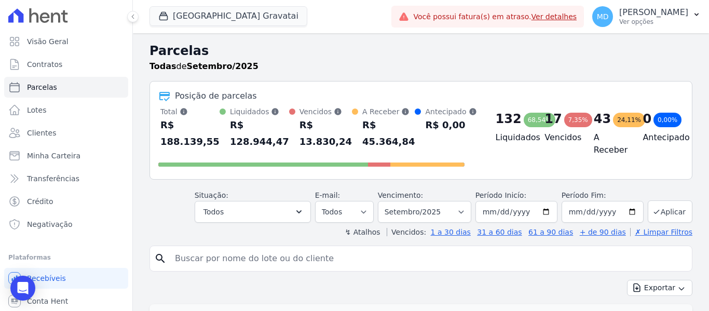
click at [259, 263] on input "search" at bounding box center [428, 258] width 519 height 21
drag, startPoint x: 231, startPoint y: 248, endPoint x: 233, endPoint y: 254, distance: 6.7
click at [232, 249] on input "search" at bounding box center [428, 258] width 519 height 21
click at [233, 254] on input "search" at bounding box center [428, 258] width 519 height 21
paste input "VINICIOS [PERSON_NAME]"
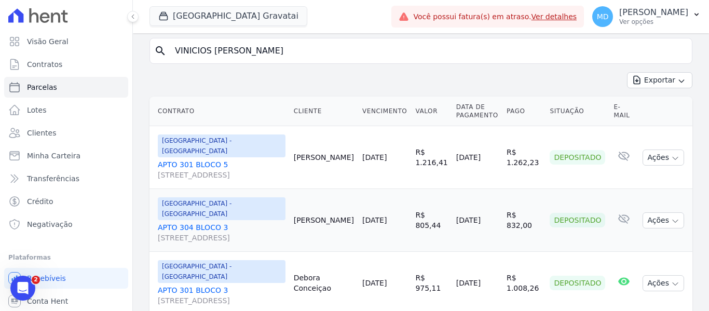
scroll to position [104, 0]
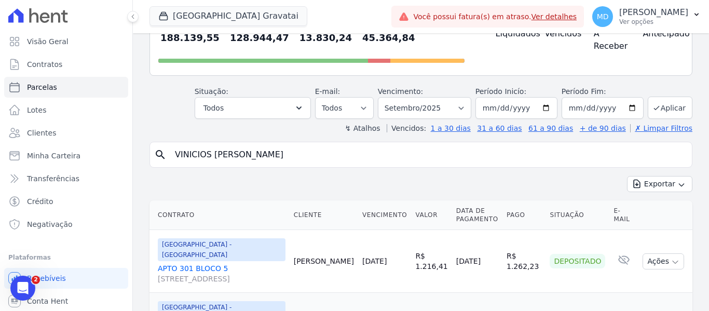
type input "VINICIOS [PERSON_NAME]"
select select
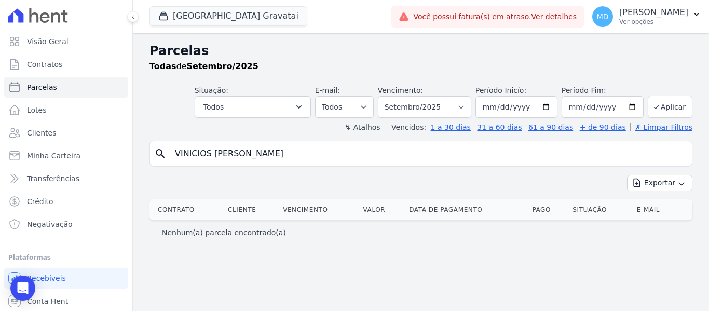
click at [192, 246] on div "Parcelas Todas de Setembro/2025 Situação: Agendado Em Aberto Pago Processando C…" at bounding box center [421, 172] width 576 height 278
click at [192, 245] on div "Parcelas Todas de Setembro/2025 Situação: Agendado Em Aberto Pago Processando C…" at bounding box center [421, 172] width 576 height 278
click at [202, 256] on div "Parcelas Todas de Setembro/2025 Situação: Agendado Em Aberto Pago Processando C…" at bounding box center [421, 172] width 576 height 278
click at [58, 127] on link "Clientes" at bounding box center [66, 133] width 124 height 21
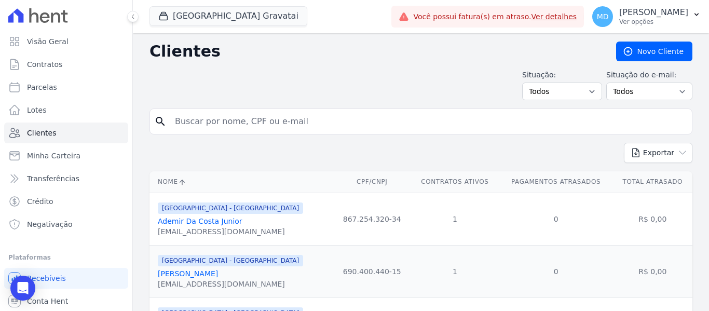
click at [234, 125] on input "search" at bounding box center [428, 121] width 519 height 21
paste input "VINICIOS [PERSON_NAME]"
type input "VINICIOS [PERSON_NAME]"
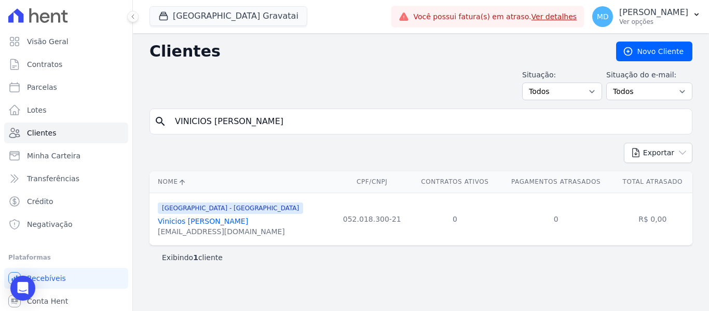
click at [212, 221] on link "Vinicios [PERSON_NAME]" at bounding box center [203, 221] width 90 height 8
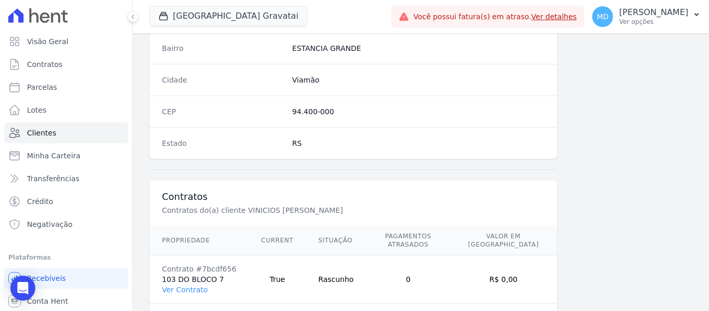
scroll to position [660, 0]
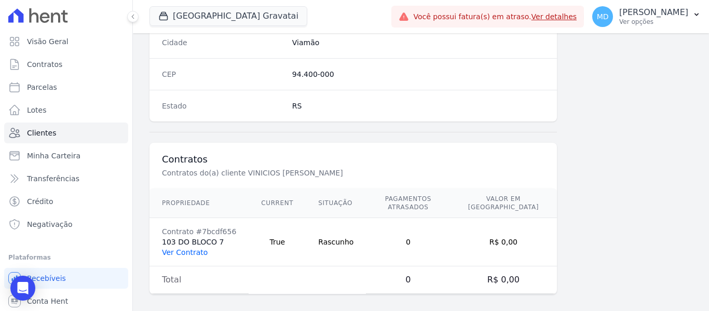
click at [195, 248] on link "Ver Contrato" at bounding box center [185, 252] width 46 height 8
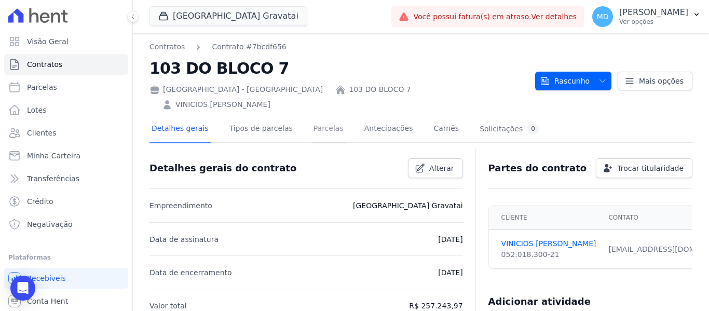
click at [312, 116] on link "Parcelas" at bounding box center [329, 130] width 34 height 28
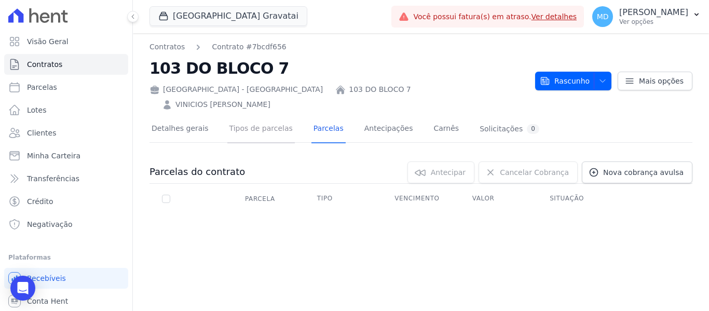
click at [259, 118] on link "Tipos de parcelas" at bounding box center [260, 130] width 67 height 28
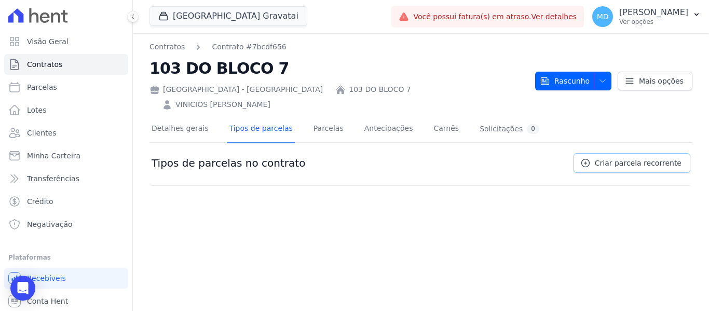
click at [634, 158] on span "Criar parcela recorrente" at bounding box center [638, 163] width 87 height 10
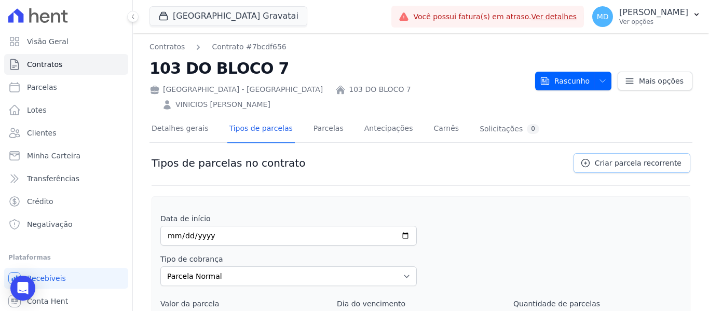
scroll to position [107, 0]
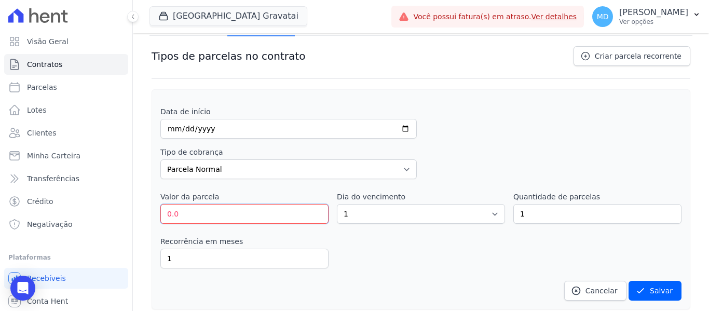
click at [233, 204] on input "0.0" at bounding box center [244, 214] width 168 height 20
drag, startPoint x: 195, startPoint y: 198, endPoint x: 96, endPoint y: 196, distance: 99.7
click at [96, 196] on div "Visão Geral Contratos [GEOGRAPHIC_DATA] Lotes Clientes Minha Carteira Transferê…" at bounding box center [354, 155] width 709 height 311
type input "657"
click at [394, 204] on select "1 2 3 4 5 6 7 8 9 10 11 12 13 14 15 16 17 18 19 20 21 22 23 24 25 26 27 28 29 3…" at bounding box center [421, 214] width 168 height 20
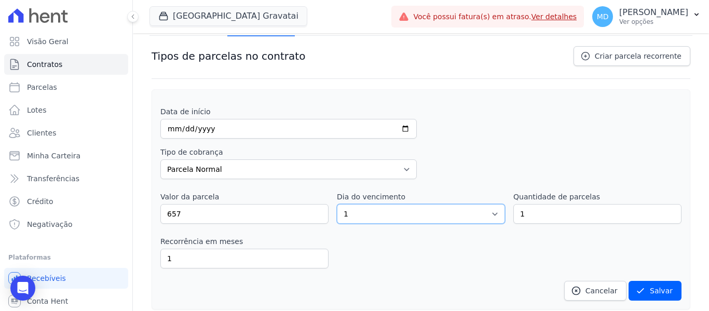
select select "25"
click at [337, 204] on select "1 2 3 4 5 6 7 8 9 10 11 12 13 14 15 16 17 18 19 20 21 22 23 24 25 26 27 28 29 3…" at bounding box center [421, 214] width 168 height 20
click at [532, 204] on input "1" at bounding box center [598, 214] width 168 height 20
click at [428, 204] on select "1 2 3 4 5 6 7 8 9 10 11 12 13 14 15 16 17 18 19 20 21 22 23 24 25 26 27 28 29 3…" at bounding box center [421, 214] width 168 height 20
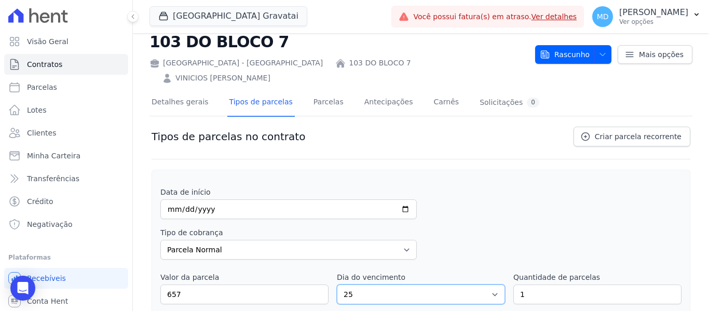
scroll to position [3, 0]
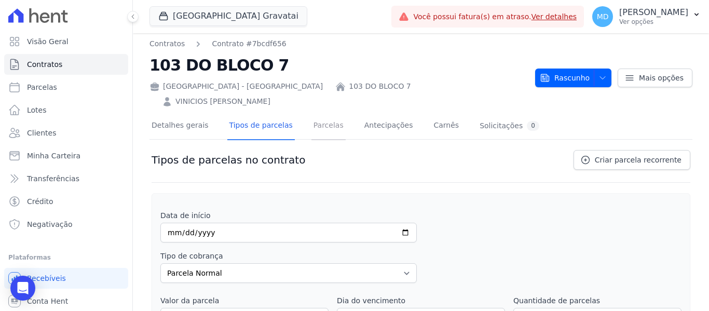
click at [313, 113] on link "Parcelas" at bounding box center [329, 127] width 34 height 28
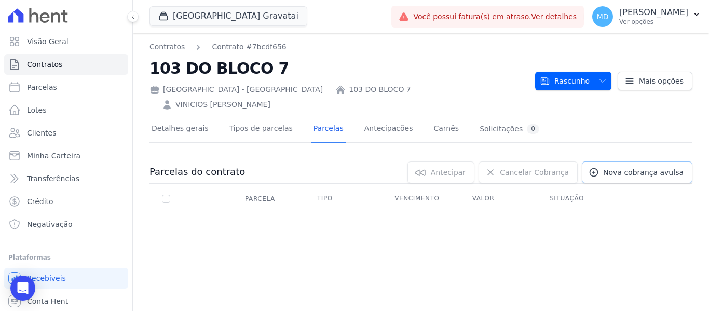
click at [662, 167] on span "Nova cobrança avulsa" at bounding box center [643, 172] width 80 height 10
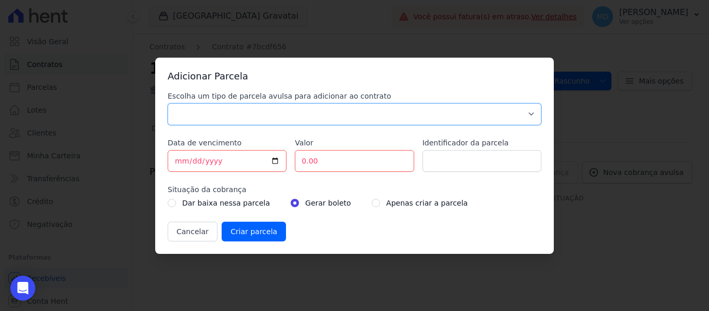
click at [248, 114] on select "Parcela Normal Sinal Caução Intercalada Chaves Pré Chaves Pós Chaves Taxas Quit…" at bounding box center [355, 114] width 374 height 22
select select "standard"
click at [168, 103] on select "Parcela Normal Sinal Caução Intercalada Chaves Pré Chaves Pós Chaves Taxas Quit…" at bounding box center [355, 114] width 374 height 22
click at [209, 159] on input "[DATE]" at bounding box center [227, 161] width 119 height 22
drag, startPoint x: 184, startPoint y: 159, endPoint x: 192, endPoint y: 159, distance: 7.3
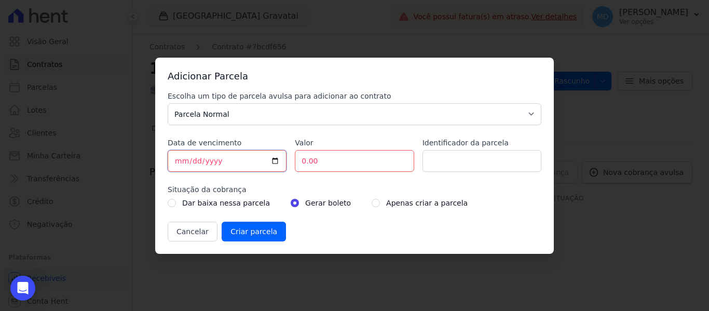
click at [184, 159] on input "[DATE]" at bounding box center [227, 161] width 119 height 22
click at [180, 159] on input "[DATE]" at bounding box center [227, 161] width 119 height 22
type input "[DATE]"
click at [327, 167] on input "0.00" at bounding box center [354, 161] width 119 height 22
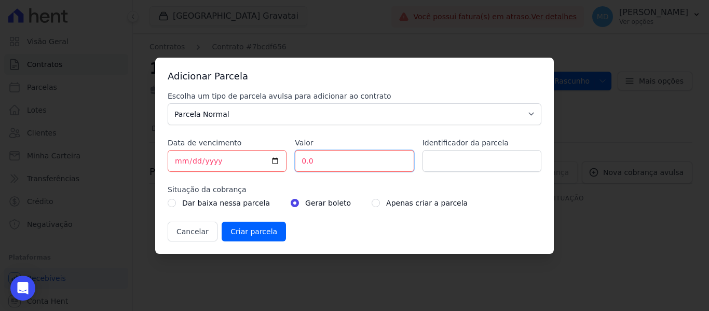
type input "0"
type input "657.00"
click at [372, 203] on input "radio" at bounding box center [376, 203] width 8 height 8
radio input "true"
click at [291, 198] on div "Gerar boleto" at bounding box center [321, 203] width 60 height 12
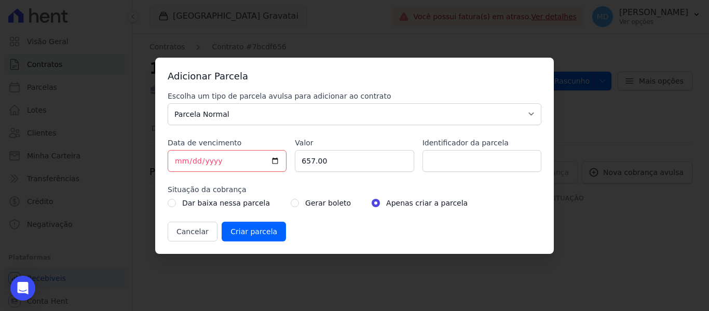
click at [291, 197] on div "Gerar boleto" at bounding box center [321, 203] width 60 height 12
click at [291, 199] on input "radio" at bounding box center [295, 203] width 8 height 8
radio input "true"
click at [247, 232] on input "Criar parcela" at bounding box center [254, 232] width 64 height 20
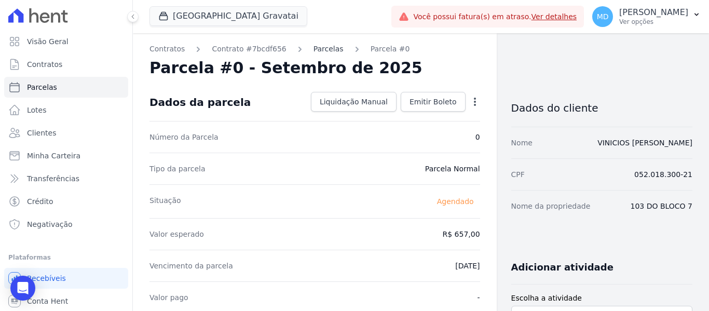
click at [314, 45] on link "Parcelas" at bounding box center [329, 49] width 30 height 11
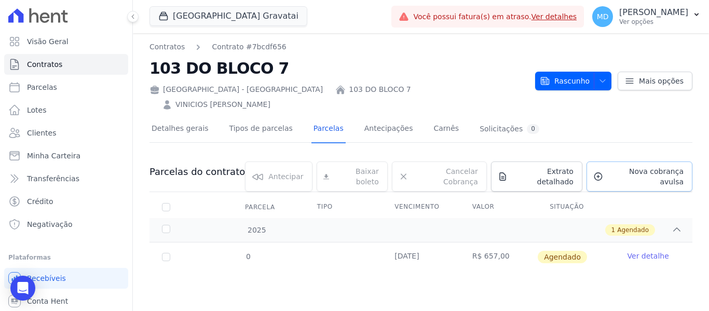
click at [641, 166] on span "Nova cobrança avulsa" at bounding box center [645, 176] width 76 height 21
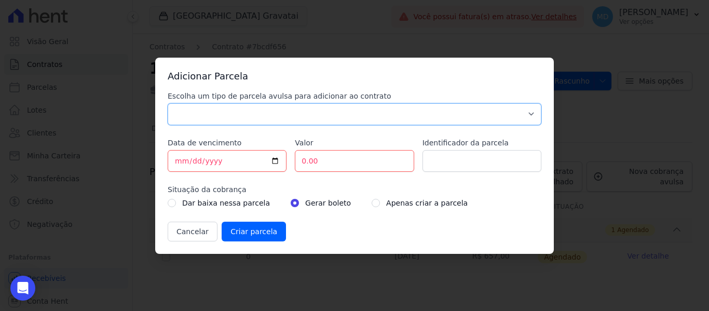
click at [215, 108] on select "Parcela Normal Sinal Caução Intercalada Chaves Pré Chaves Pós Chaves Taxas Quit…" at bounding box center [355, 114] width 374 height 22
select select "standard"
click at [168, 103] on select "Parcela Normal Sinal Caução Intercalada Chaves Pré Chaves Pós Chaves Taxas Quit…" at bounding box center [355, 114] width 374 height 22
click at [178, 161] on input "[DATE]" at bounding box center [227, 161] width 119 height 22
type input "[DATE]"
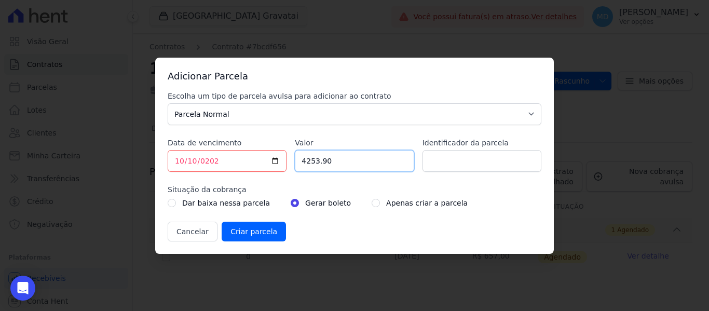
type input "4253.90"
click at [258, 103] on select "Parcela Normal Sinal Caução Intercalada Chaves Pré Chaves Pós Chaves Taxas Quit…" at bounding box center [355, 114] width 374 height 22
drag, startPoint x: 258, startPoint y: 109, endPoint x: 359, endPoint y: 137, distance: 104.6
click at [258, 109] on select "Parcela Normal Sinal Caução Intercalada Chaves Pré Chaves Pós Chaves Taxas Quit…" at bounding box center [355, 114] width 374 height 22
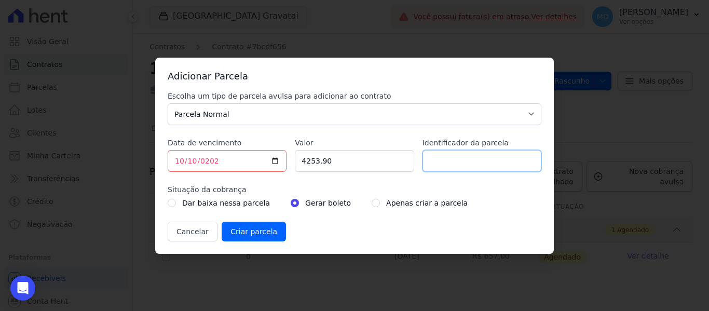
click at [455, 154] on input "Identificador da parcela" at bounding box center [482, 161] width 119 height 22
type input "ITBI E REGISTRO"
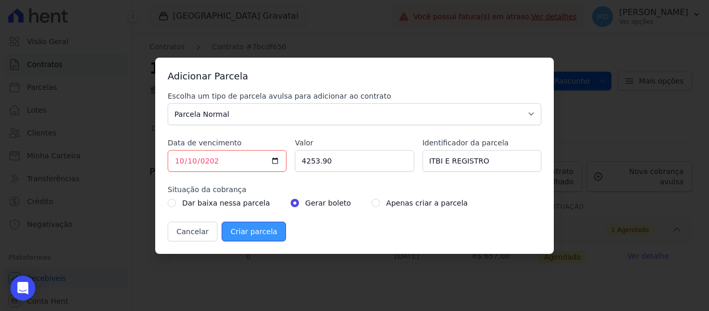
click at [241, 231] on input "Criar parcela" at bounding box center [254, 232] width 64 height 20
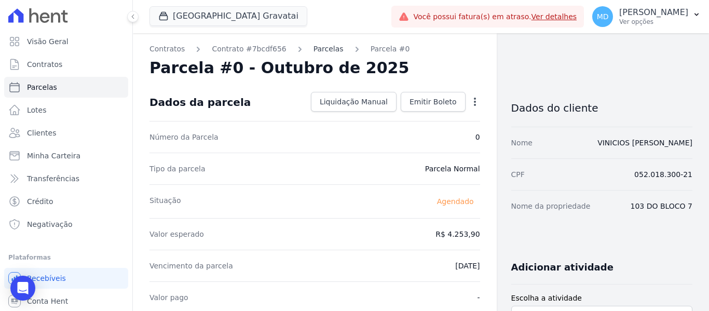
click at [322, 46] on link "Parcelas" at bounding box center [329, 49] width 30 height 11
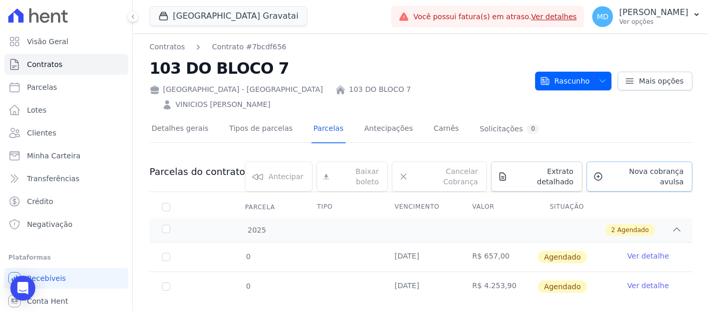
click at [624, 166] on span "Nova cobrança avulsa" at bounding box center [645, 176] width 76 height 21
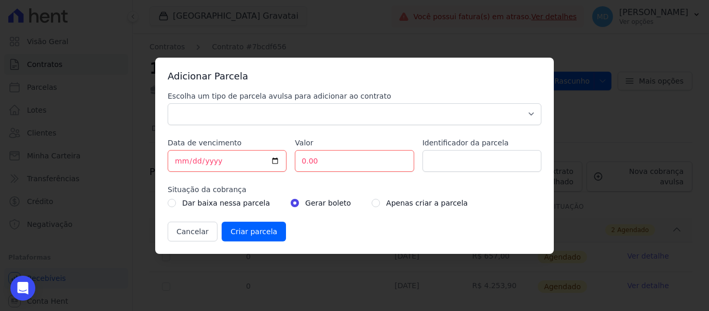
click at [282, 101] on div "Escolha um tipo de parcela avulsa para adicionar ao contrato Parcela Normal Sin…" at bounding box center [355, 108] width 374 height 34
click at [275, 118] on select "Parcela Normal Sinal Caução Intercalada Chaves Pré Chaves Pós Chaves Taxas Quit…" at bounding box center [355, 114] width 374 height 22
select select "standard"
click at [168, 103] on select "Parcela Normal Sinal Caução Intercalada Chaves Pré Chaves Pós Chaves Taxas Quit…" at bounding box center [355, 114] width 374 height 22
click at [180, 165] on input "[DATE]" at bounding box center [227, 161] width 119 height 22
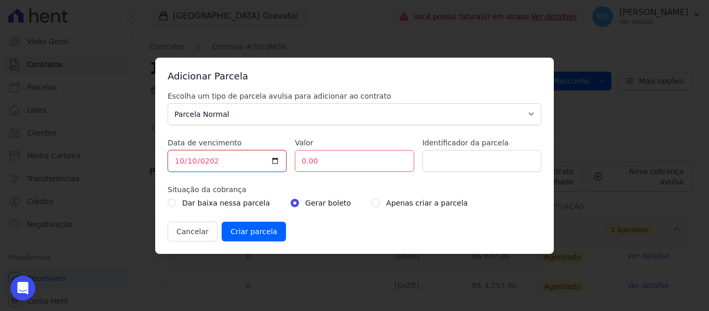
type input "[DATE]"
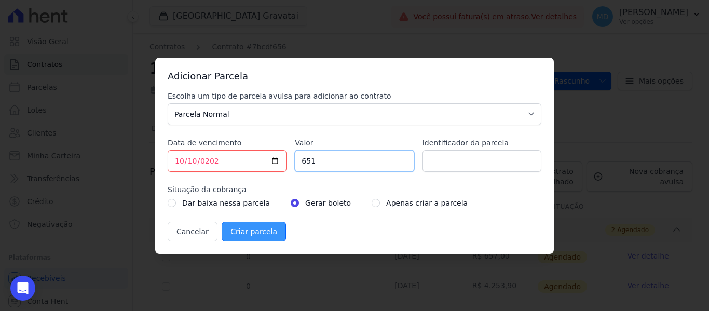
type input "651"
click at [246, 233] on input "Criar parcela" at bounding box center [254, 232] width 64 height 20
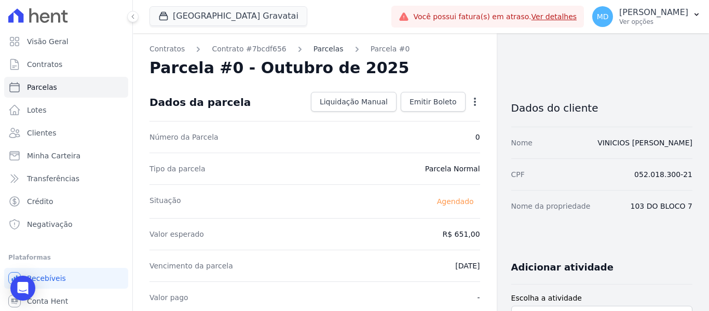
click at [314, 50] on link "Parcelas" at bounding box center [329, 49] width 30 height 11
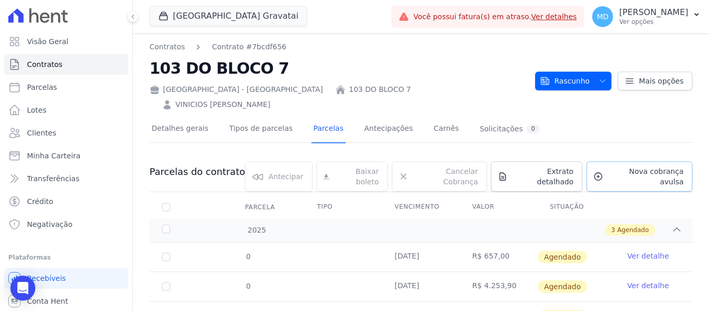
click at [647, 166] on span "Nova cobrança avulsa" at bounding box center [645, 176] width 76 height 21
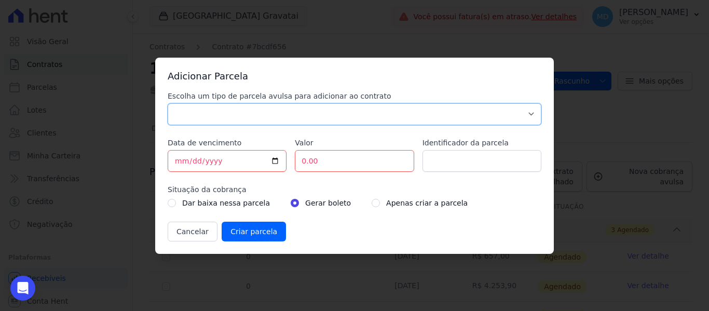
drag, startPoint x: 194, startPoint y: 108, endPoint x: 200, endPoint y: 120, distance: 13.7
click at [194, 108] on select "Parcela Normal Sinal Caução Intercalada Chaves Pré Chaves Pós Chaves Taxas Quit…" at bounding box center [355, 114] width 374 height 22
select select "standard"
click at [168, 103] on select "Parcela Normal Sinal Caução Intercalada Chaves Pré Chaves Pós Chaves Taxas Quit…" at bounding box center [355, 114] width 374 height 22
click at [181, 160] on input "[DATE]" at bounding box center [227, 161] width 119 height 22
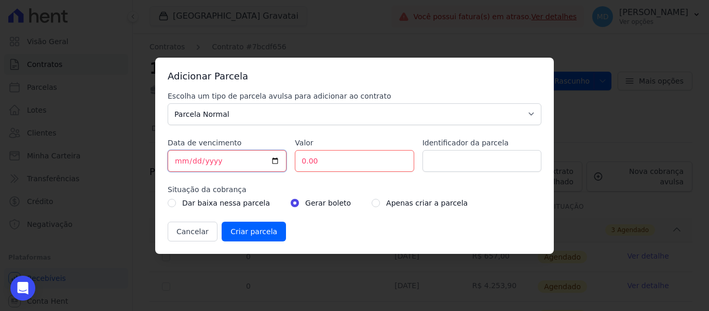
click at [178, 158] on input "[DATE]" at bounding box center [227, 161] width 119 height 22
type input "[DATE]"
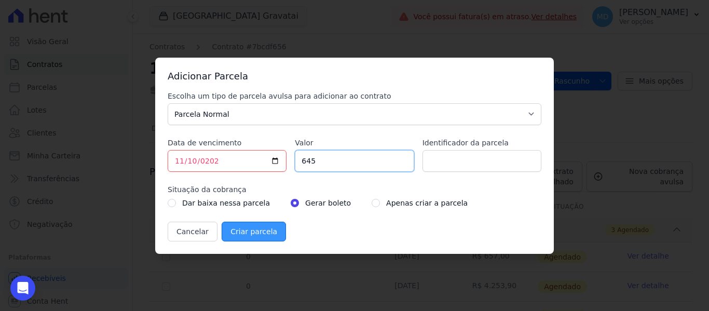
type input "645"
click at [242, 235] on input "Criar parcela" at bounding box center [254, 232] width 64 height 20
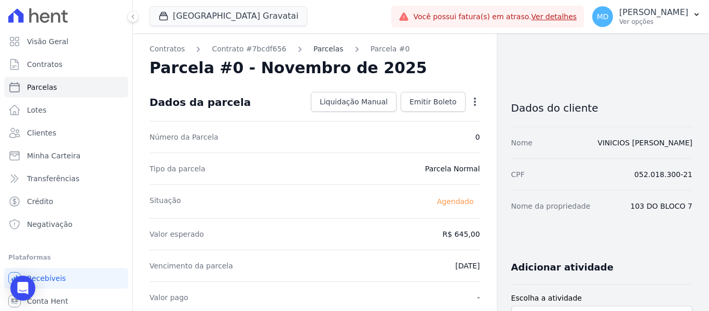
click at [315, 45] on link "Parcelas" at bounding box center [329, 49] width 30 height 11
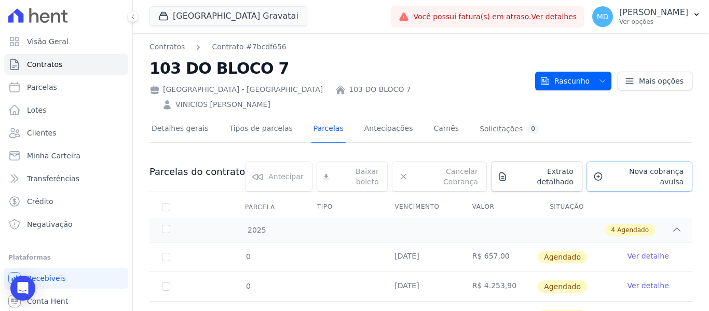
click at [617, 166] on span "Nova cobrança avulsa" at bounding box center [645, 176] width 76 height 21
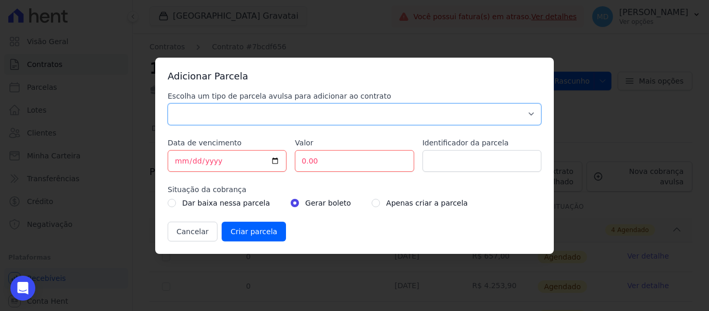
click at [204, 117] on select "Parcela Normal Sinal Caução Intercalada Chaves Pré Chaves Pós Chaves Taxas Quit…" at bounding box center [355, 114] width 374 height 22
select select "standard"
click at [168, 103] on select "Parcela Normal Sinal Caução Intercalada Chaves Pré Chaves Pós Chaves Taxas Quit…" at bounding box center [355, 114] width 374 height 22
click at [182, 163] on input "[DATE]" at bounding box center [227, 161] width 119 height 22
click at [176, 159] on input "[DATE]" at bounding box center [227, 161] width 119 height 22
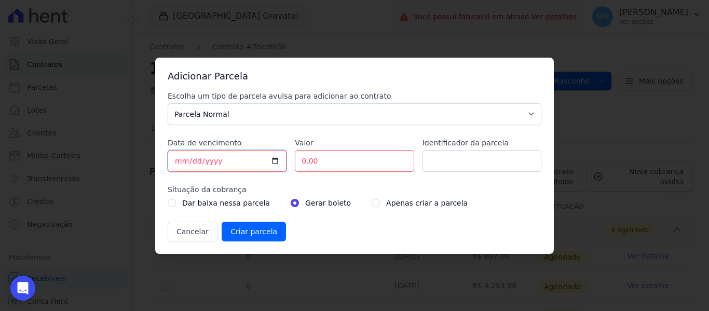
type input "[DATE]"
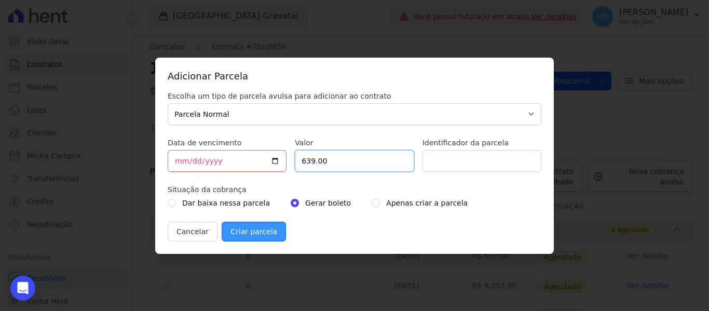
type input "639.00"
click at [247, 234] on input "Criar parcela" at bounding box center [254, 232] width 64 height 20
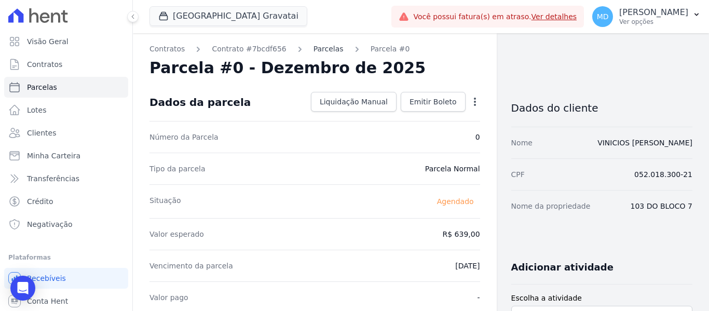
click at [322, 52] on link "Parcelas" at bounding box center [329, 49] width 30 height 11
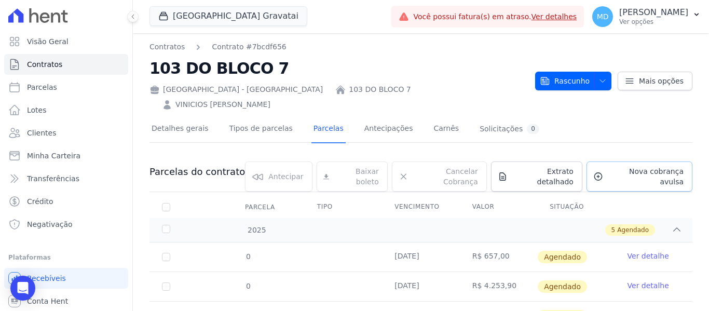
click at [651, 166] on span "Nova cobrança avulsa" at bounding box center [645, 176] width 76 height 21
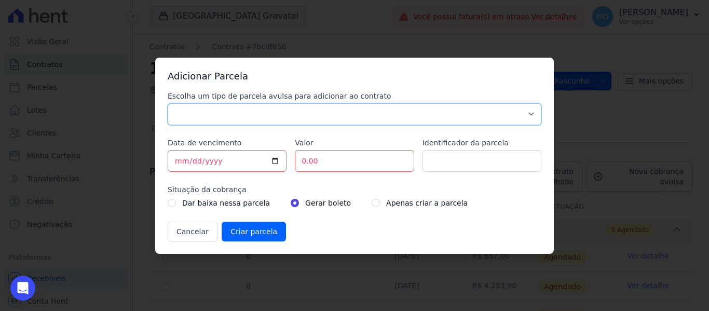
click at [200, 110] on select "Parcela Normal Sinal Caução Intercalada Chaves Pré Chaves Pós Chaves Taxas Quit…" at bounding box center [355, 114] width 374 height 22
select select "down_payment"
click at [168, 103] on select "Parcela Normal Sinal Caução Intercalada Chaves Pré Chaves Pós Chaves Taxas Quit…" at bounding box center [355, 114] width 374 height 22
drag, startPoint x: 182, startPoint y: 158, endPoint x: 185, endPoint y: 166, distance: 8.4
click at [182, 158] on input "[DATE]" at bounding box center [227, 161] width 119 height 22
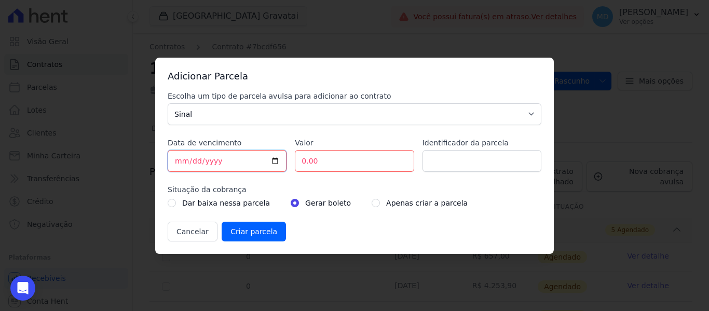
type input "[DATE]"
type input "3000"
click at [458, 160] on input "Identificador da parcela" at bounding box center [482, 161] width 119 height 22
click at [222, 119] on select "Parcela Normal Sinal Caução Intercalada Chaves Pré Chaves Pós Chaves Taxas Quit…" at bounding box center [355, 114] width 374 height 22
select select "interleaved"
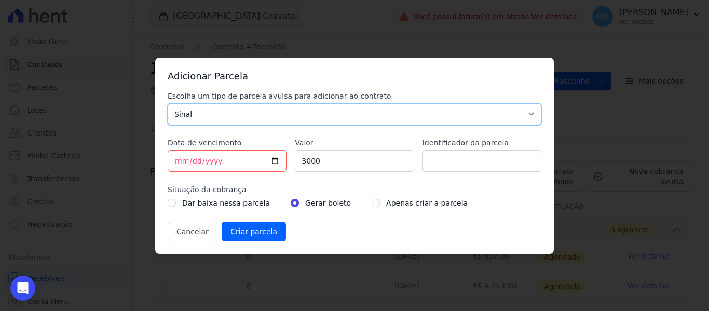
click at [168, 103] on select "Parcela Normal Sinal Caução Intercalada Chaves Pré Chaves Pós Chaves Taxas Quit…" at bounding box center [355, 114] width 374 height 22
click at [494, 164] on input "Identificador da parcela" at bounding box center [482, 161] width 119 height 22
click at [258, 223] on input "Criar parcela" at bounding box center [254, 232] width 64 height 20
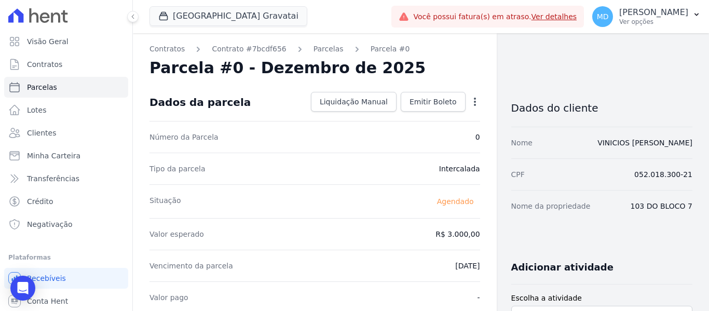
click at [316, 52] on link "Parcelas" at bounding box center [329, 49] width 30 height 11
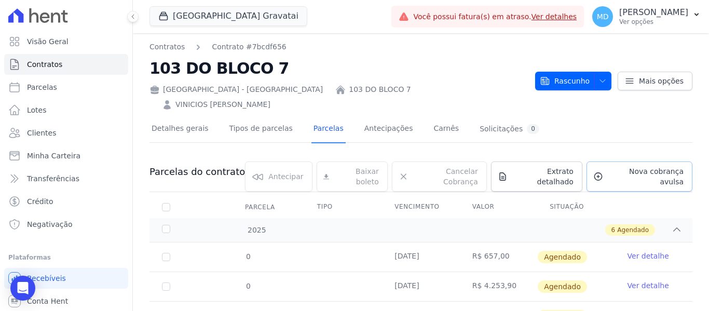
click at [617, 166] on span "Nova cobrança avulsa" at bounding box center [645, 176] width 76 height 21
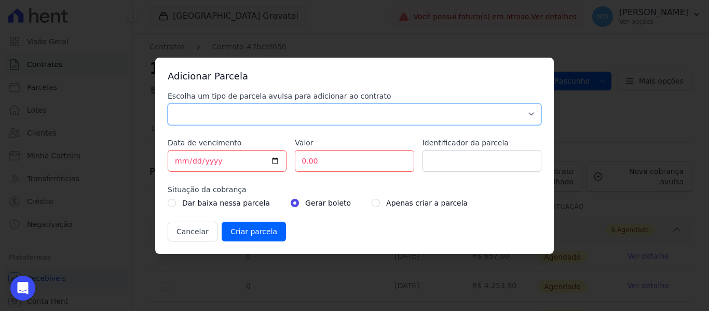
click at [193, 114] on select "Parcela Normal Sinal Caução Intercalada Chaves Pré Chaves Pós Chaves Taxas Quit…" at bounding box center [355, 114] width 374 height 22
select select "standard"
click at [168, 103] on select "Parcela Normal Sinal Caução Intercalada Chaves Pré Chaves Pós Chaves Taxas Quit…" at bounding box center [355, 114] width 374 height 22
click at [179, 155] on input "[DATE]" at bounding box center [227, 161] width 119 height 22
click at [183, 158] on input "[DATE]" at bounding box center [227, 161] width 119 height 22
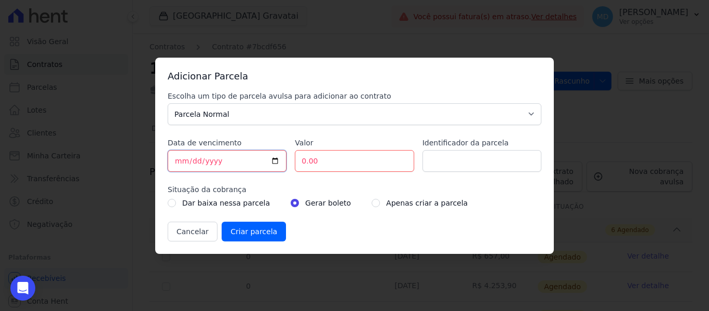
type input "[DATE]"
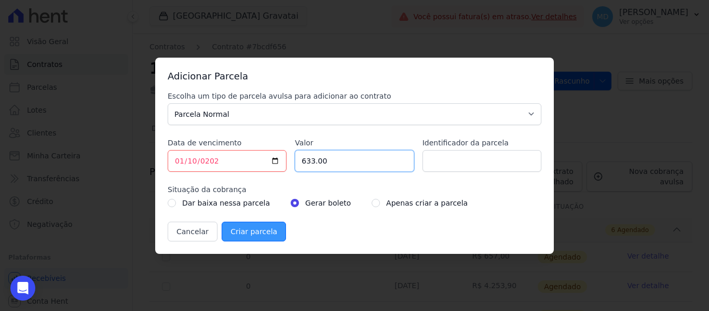
type input "633.00"
click at [241, 224] on input "Criar parcela" at bounding box center [254, 232] width 64 height 20
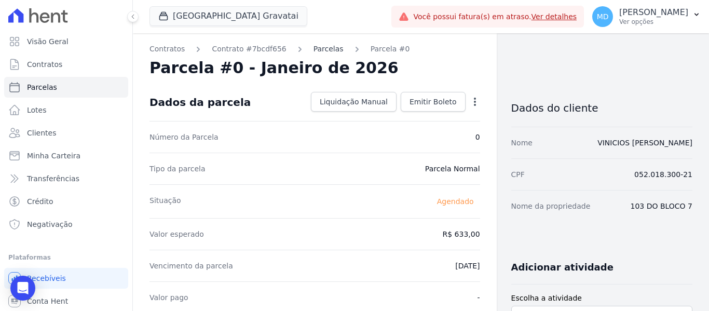
click at [328, 47] on link "Parcelas" at bounding box center [329, 49] width 30 height 11
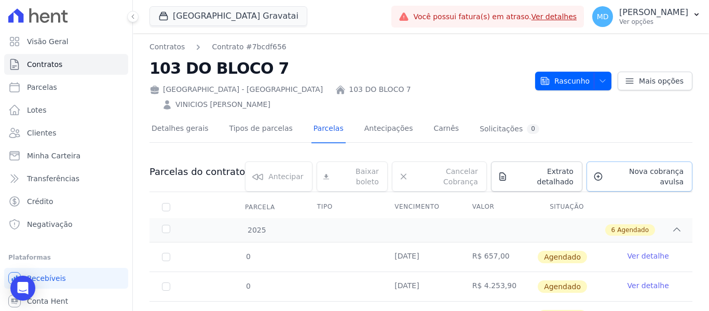
click at [663, 161] on link "Nova cobrança avulsa" at bounding box center [640, 176] width 106 height 30
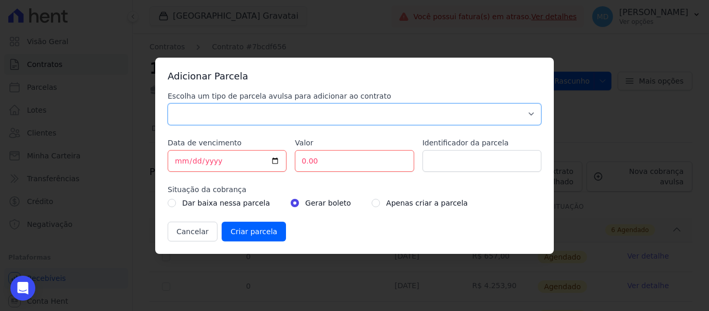
drag, startPoint x: 238, startPoint y: 105, endPoint x: 229, endPoint y: 120, distance: 18.2
click at [238, 105] on select "Parcela Normal Sinal Caução Intercalada Chaves Pré Chaves Pós Chaves Taxas Quit…" at bounding box center [355, 114] width 374 height 22
select select "standard"
click at [168, 103] on select "Parcela Normal Sinal Caução Intercalada Chaves Pré Chaves Pós Chaves Taxas Quit…" at bounding box center [355, 114] width 374 height 22
click at [181, 163] on input "[DATE]" at bounding box center [227, 161] width 119 height 22
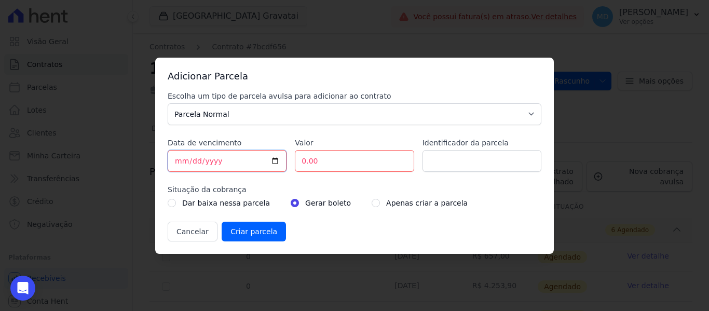
type input "[DATE]"
click at [311, 159] on input "0.00" at bounding box center [354, 161] width 119 height 22
drag, startPoint x: 320, startPoint y: 159, endPoint x: 288, endPoint y: 158, distance: 32.7
click at [288, 158] on div "Escolha um tipo de parcela avulsa para adicionar ao contrato Parcela Normal Sin…" at bounding box center [355, 166] width 374 height 151
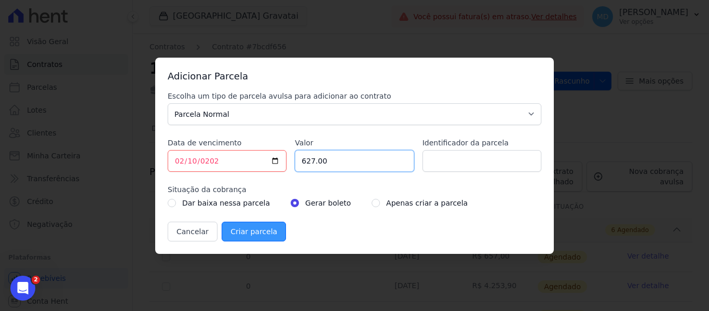
type input "627.00"
click at [252, 230] on input "Criar parcela" at bounding box center [254, 232] width 64 height 20
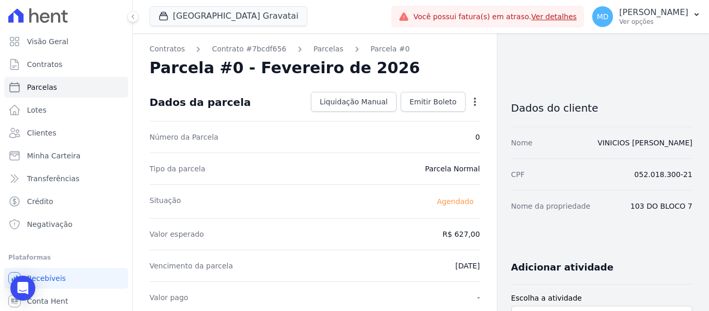
click at [317, 49] on link "Parcelas" at bounding box center [329, 49] width 30 height 11
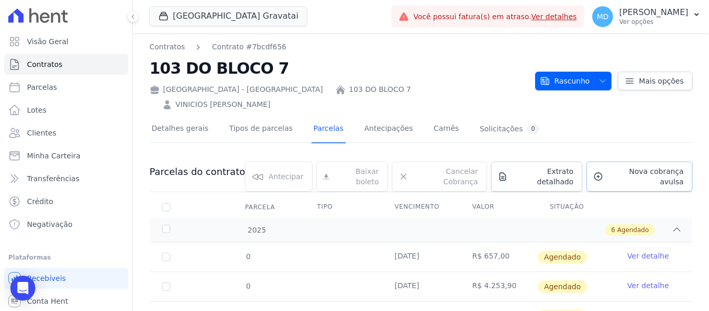
click at [656, 163] on link "Nova cobrança avulsa" at bounding box center [640, 176] width 106 height 30
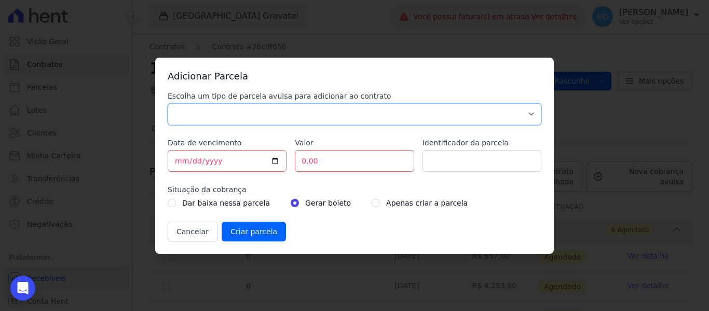
click at [210, 109] on select "Parcela Normal Sinal Caução Intercalada Chaves Pré Chaves Pós Chaves Taxas Quit…" at bounding box center [355, 114] width 374 height 22
select select "standard"
click at [168, 103] on select "Parcela Normal Sinal Caução Intercalada Chaves Pré Chaves Pós Chaves Taxas Quit…" at bounding box center [355, 114] width 374 height 22
drag, startPoint x: 219, startPoint y: 155, endPoint x: 168, endPoint y: 157, distance: 50.9
click at [168, 157] on input "[DATE]" at bounding box center [227, 161] width 119 height 22
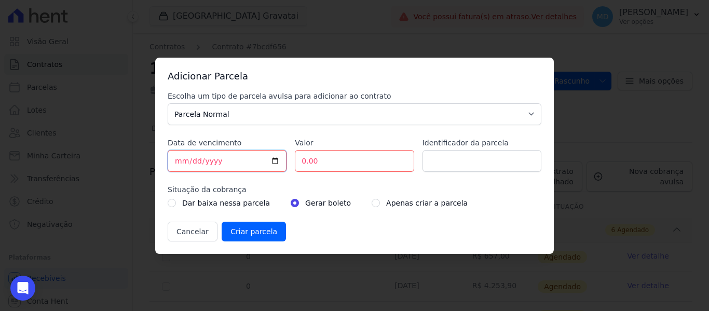
click at [183, 158] on input "[DATE]" at bounding box center [227, 161] width 119 height 22
type input "[DATE]"
type input "621.00"
click at [235, 232] on input "Criar parcela" at bounding box center [254, 232] width 64 height 20
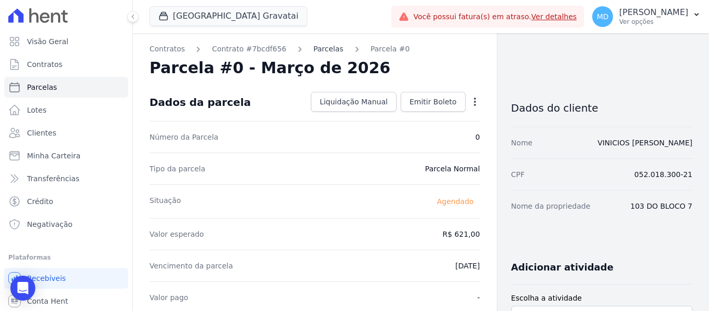
click at [314, 49] on link "Parcelas" at bounding box center [329, 49] width 30 height 11
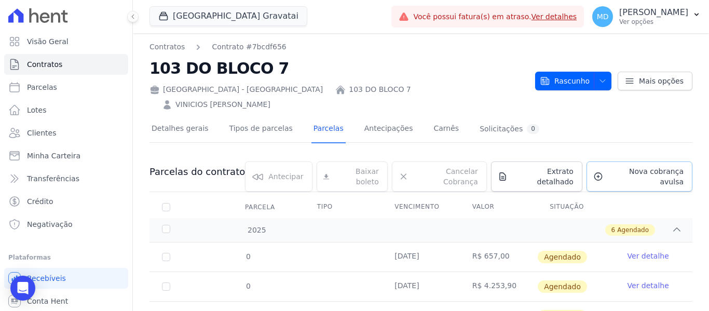
click at [624, 166] on span "Nova cobrança avulsa" at bounding box center [645, 176] width 76 height 21
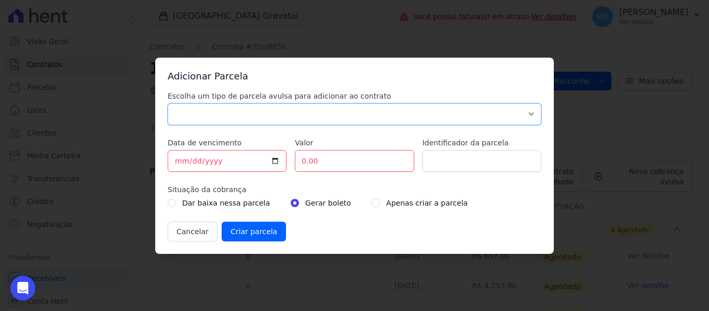
click at [172, 117] on select "Parcela Normal Sinal Caução Intercalada Chaves Pré Chaves Pós Chaves Taxas Quit…" at bounding box center [355, 114] width 374 height 22
select select "standard"
click at [168, 103] on select "Parcela Normal Sinal Caução Intercalada Chaves Pré Chaves Pós Chaves Taxas Quit…" at bounding box center [355, 114] width 374 height 22
click at [184, 158] on input "[DATE]" at bounding box center [227, 161] width 119 height 22
type input "[DATE]"
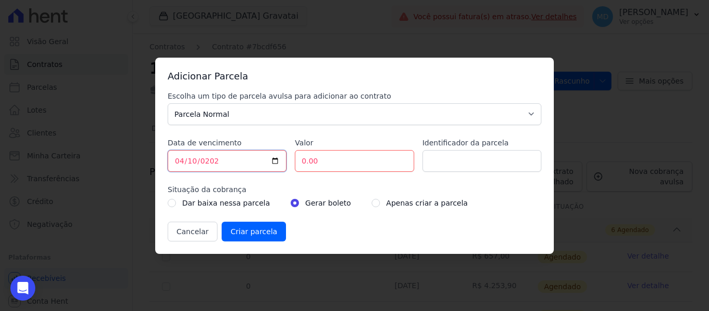
type input "[DATE]"
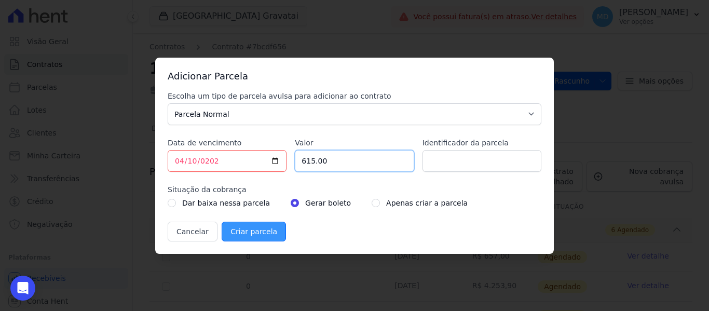
type input "615.00"
click at [255, 235] on input "Criar parcela" at bounding box center [254, 232] width 64 height 20
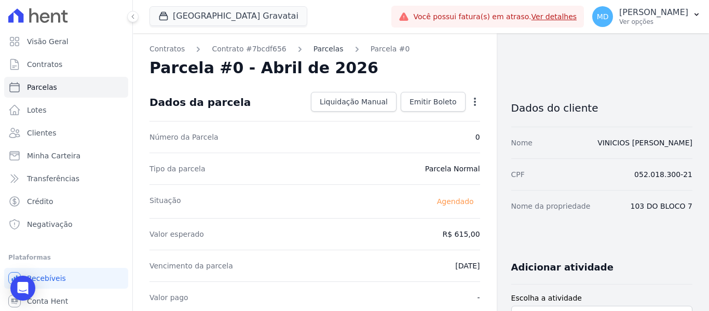
click at [320, 50] on link "Parcelas" at bounding box center [329, 49] width 30 height 11
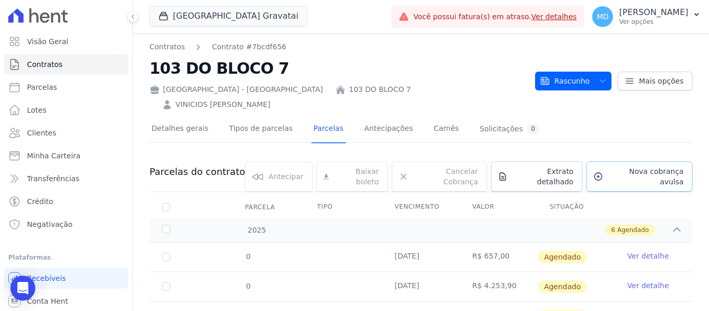
click at [609, 165] on link "Nova cobrança avulsa" at bounding box center [640, 176] width 106 height 30
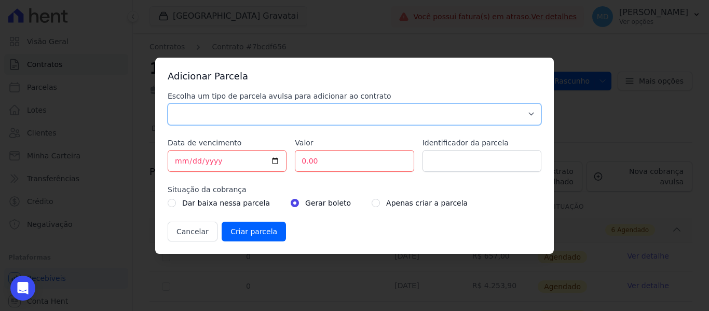
click at [193, 116] on select "Parcela Normal Sinal Caução Intercalada Chaves Pré Chaves Pós Chaves Taxas Quit…" at bounding box center [355, 114] width 374 height 22
select select "standard"
click at [168, 103] on select "Parcela Normal Sinal Caução Intercalada Chaves Pré Chaves Pós Chaves Taxas Quit…" at bounding box center [355, 114] width 374 height 22
click at [192, 157] on input "[DATE]" at bounding box center [227, 161] width 119 height 22
click at [178, 164] on input "[DATE]" at bounding box center [227, 161] width 119 height 22
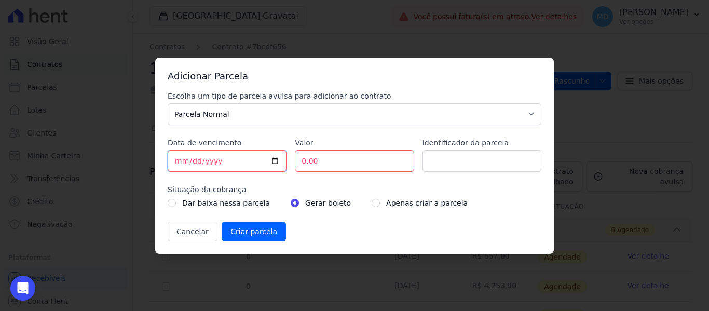
type input "[DATE]"
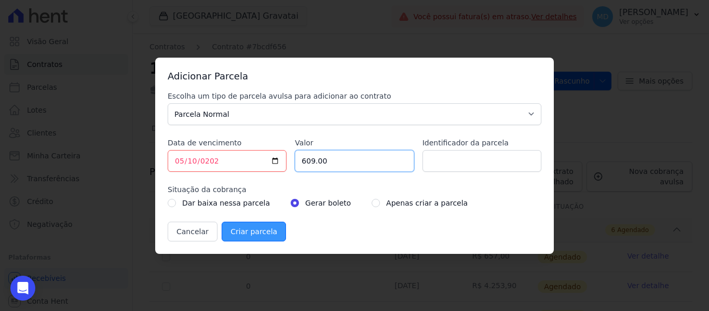
type input "609.00"
click at [252, 238] on input "Criar parcela" at bounding box center [254, 232] width 64 height 20
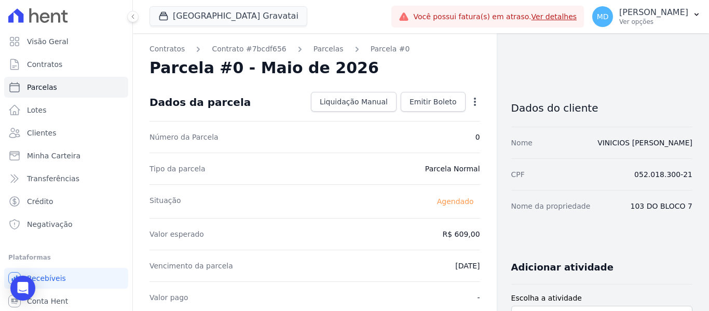
click at [314, 52] on link "Parcelas" at bounding box center [329, 49] width 30 height 11
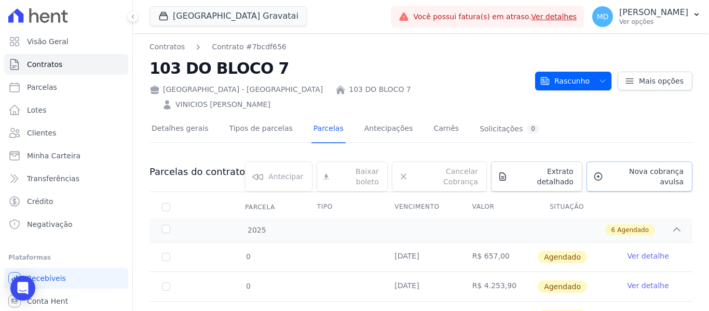
click at [639, 166] on span "Nova cobrança avulsa" at bounding box center [645, 176] width 76 height 21
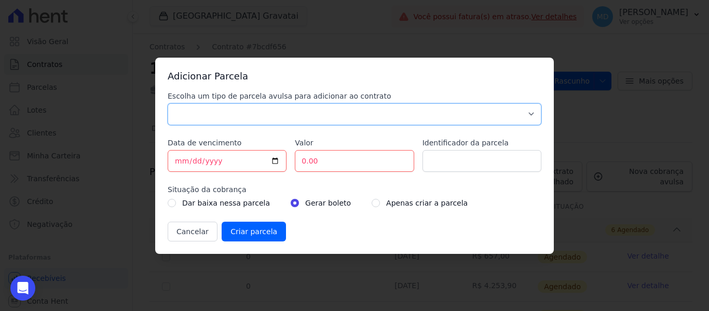
click at [202, 113] on select "Parcela Normal Sinal Caução Intercalada Chaves Pré Chaves Pós Chaves Taxas Quit…" at bounding box center [355, 114] width 374 height 22
select select "standard"
click at [168, 103] on select "Parcela Normal Sinal Caução Intercalada Chaves Pré Chaves Pós Chaves Taxas Quit…" at bounding box center [355, 114] width 374 height 22
click at [180, 165] on input "[DATE]" at bounding box center [227, 161] width 119 height 22
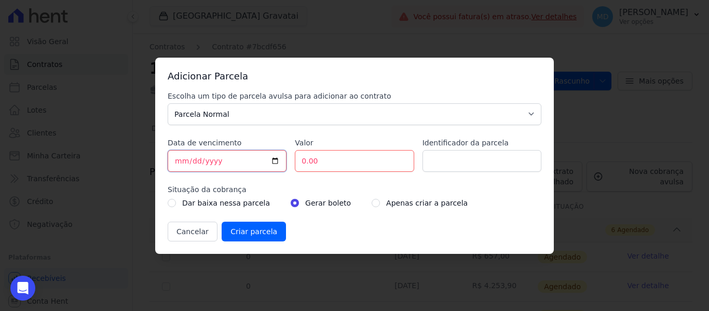
type input "[DATE]"
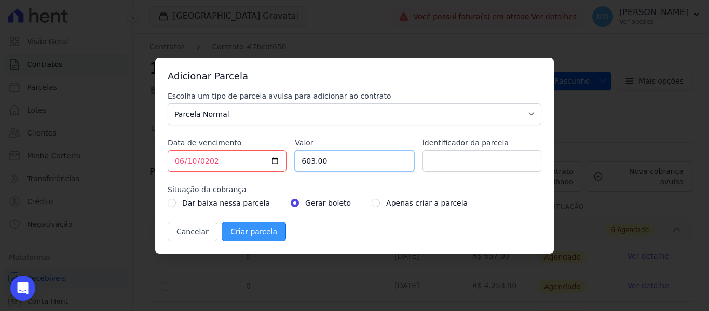
type input "603.00"
click at [234, 240] on input "Criar parcela" at bounding box center [254, 232] width 64 height 20
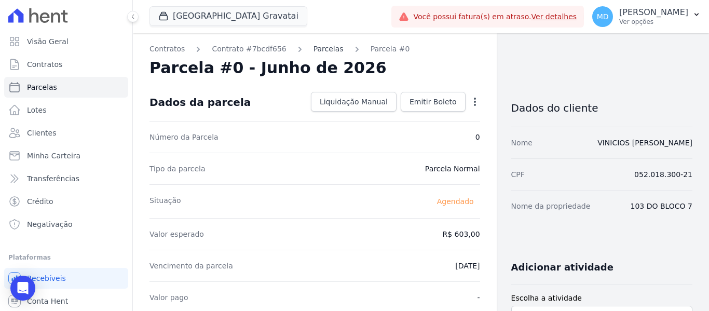
click at [316, 44] on link "Parcelas" at bounding box center [329, 49] width 30 height 11
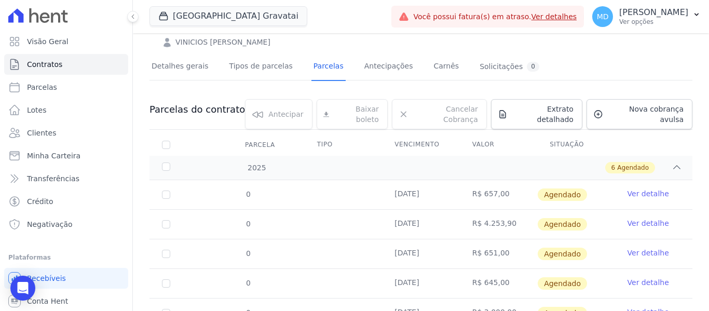
scroll to position [37, 0]
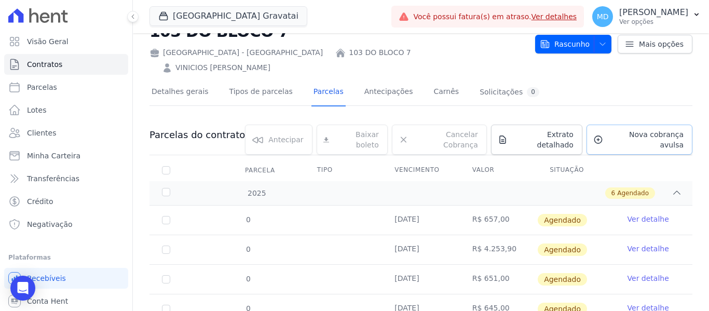
click at [612, 125] on link "Nova cobrança avulsa" at bounding box center [640, 140] width 106 height 30
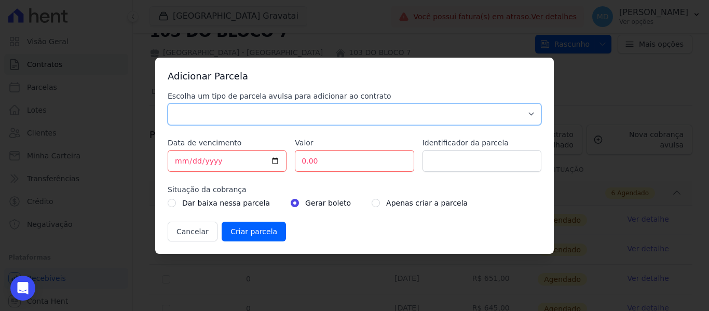
drag, startPoint x: 224, startPoint y: 111, endPoint x: 217, endPoint y: 124, distance: 14.9
click at [224, 111] on select "Parcela Normal Sinal Caução Intercalada Chaves Pré Chaves Pós Chaves Taxas Quit…" at bounding box center [355, 114] width 374 height 22
select select "standard"
click at [168, 103] on select "Parcela Normal Sinal Caução Intercalada Chaves Pré Chaves Pós Chaves Taxas Quit…" at bounding box center [355, 114] width 374 height 22
click at [178, 165] on input "[DATE]" at bounding box center [227, 161] width 119 height 22
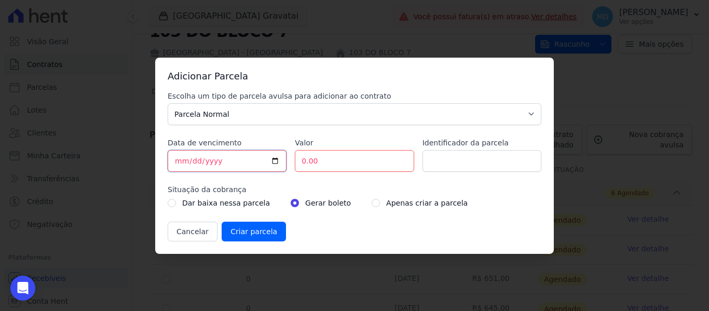
click at [182, 163] on input "[DATE]" at bounding box center [227, 161] width 119 height 22
type input "[DATE]"
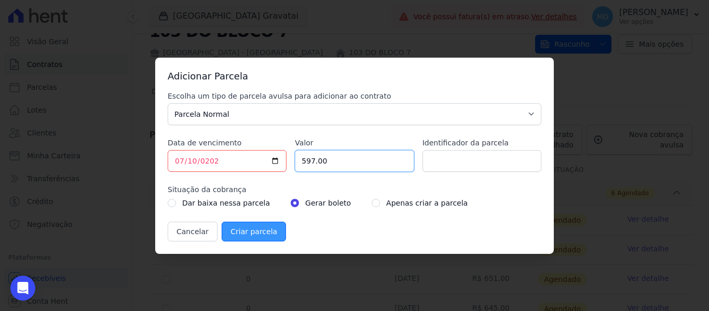
type input "597.00"
click at [232, 231] on input "Criar parcela" at bounding box center [254, 232] width 64 height 20
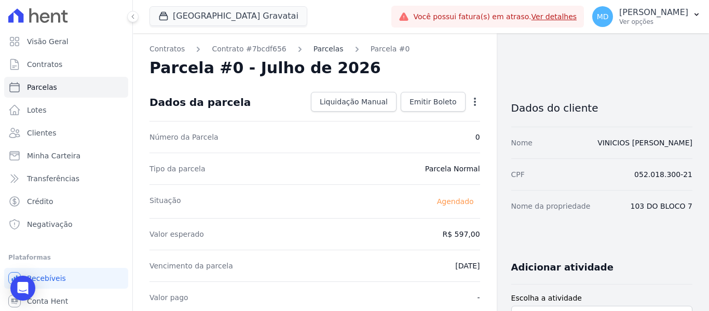
click at [315, 52] on link "Parcelas" at bounding box center [329, 49] width 30 height 11
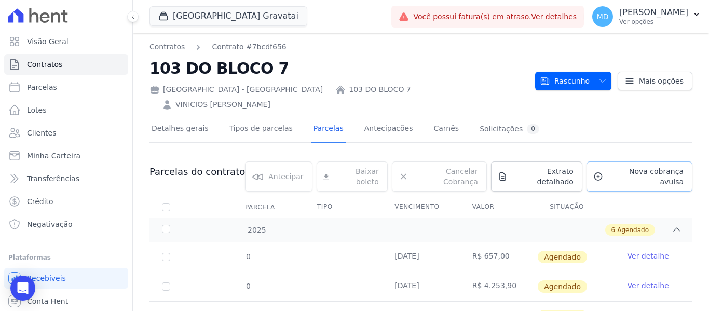
click at [651, 166] on span "Nova cobrança avulsa" at bounding box center [645, 176] width 76 height 21
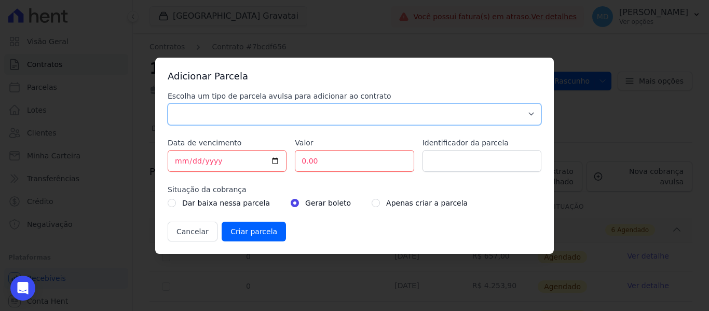
click at [260, 120] on select "Parcela Normal Sinal Caução Intercalada Chaves Pré Chaves Pós Chaves Taxas Quit…" at bounding box center [355, 114] width 374 height 22
select select "standard"
click at [168, 103] on select "Parcela Normal Sinal Caução Intercalada Chaves Pré Chaves Pós Chaves Taxas Quit…" at bounding box center [355, 114] width 374 height 22
click at [178, 160] on input "[DATE]" at bounding box center [227, 161] width 119 height 22
type input "[DATE]"
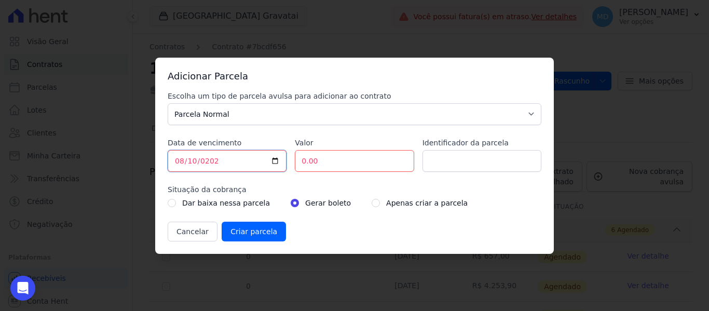
type input "[DATE]"
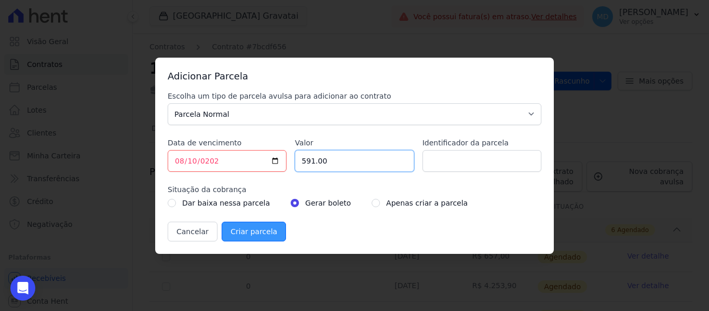
type input "591.00"
click at [272, 230] on input "Criar parcela" at bounding box center [254, 232] width 64 height 20
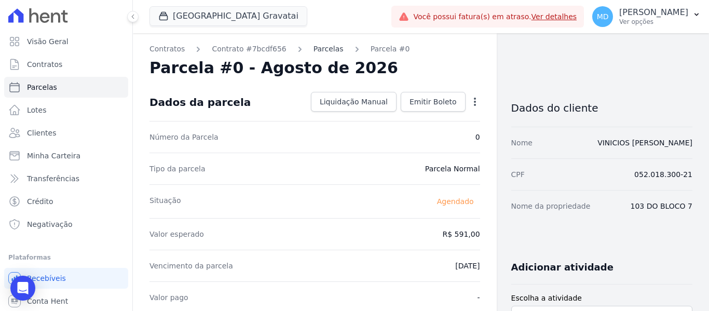
click at [314, 51] on link "Parcelas" at bounding box center [329, 49] width 30 height 11
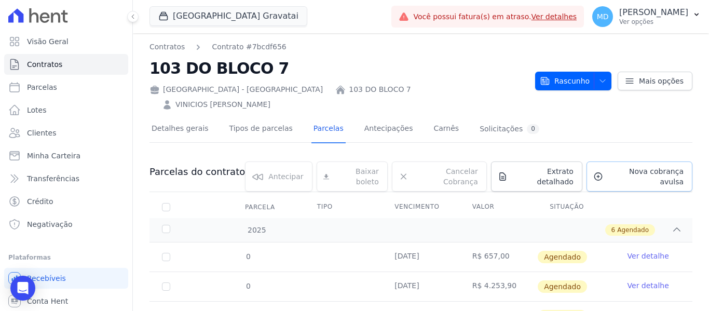
click at [645, 166] on span "Nova cobrança avulsa" at bounding box center [645, 176] width 76 height 21
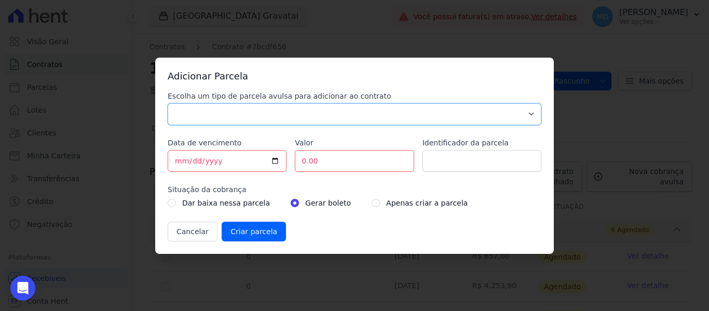
drag, startPoint x: 273, startPoint y: 118, endPoint x: 265, endPoint y: 125, distance: 9.6
click at [273, 118] on select "Parcela Normal Sinal Caução Intercalada Chaves Pré Chaves Pós Chaves Taxas Quit…" at bounding box center [355, 114] width 374 height 22
select select "standard"
click at [168, 103] on select "Parcela Normal Sinal Caução Intercalada Chaves Pré Chaves Pós Chaves Taxas Quit…" at bounding box center [355, 114] width 374 height 22
click at [178, 158] on input "[DATE]" at bounding box center [227, 161] width 119 height 22
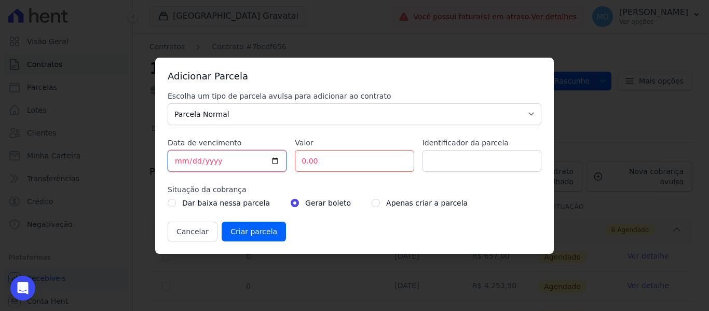
type input "[DATE]"
drag, startPoint x: 302, startPoint y: 149, endPoint x: 320, endPoint y: 158, distance: 20.2
click at [302, 149] on div "Valor 585" at bounding box center [354, 155] width 119 height 34
click at [332, 163] on input "585" at bounding box center [354, 161] width 119 height 22
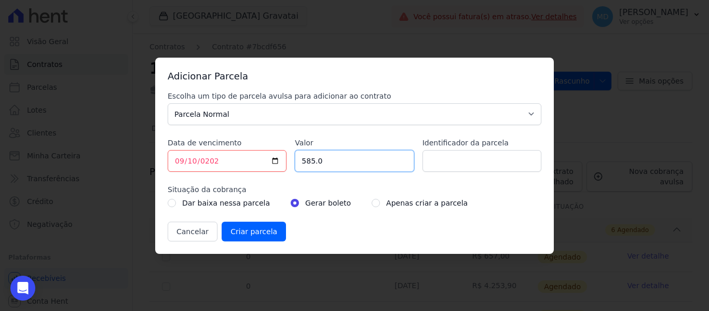
type input "585.00"
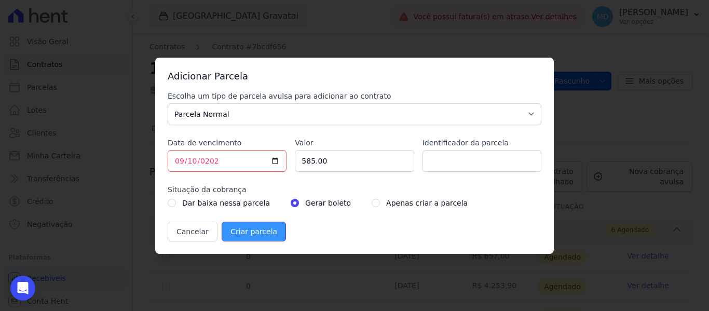
click at [256, 230] on input "Criar parcela" at bounding box center [254, 232] width 64 height 20
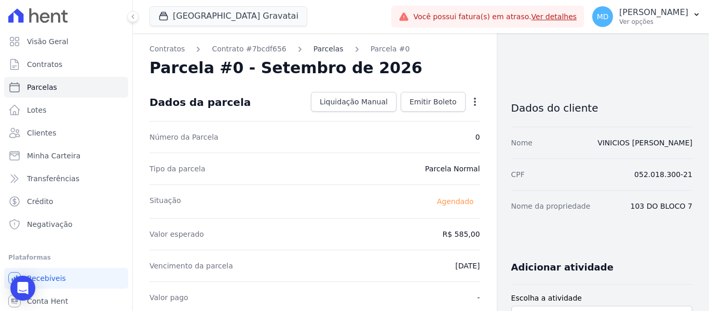
click at [314, 50] on link "Parcelas" at bounding box center [329, 49] width 30 height 11
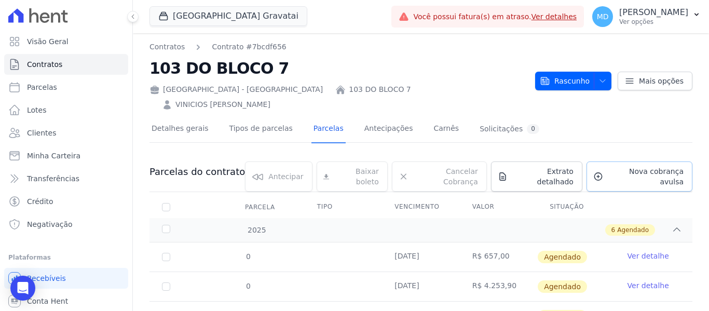
click at [652, 166] on span "Nova cobrança avulsa" at bounding box center [645, 176] width 76 height 21
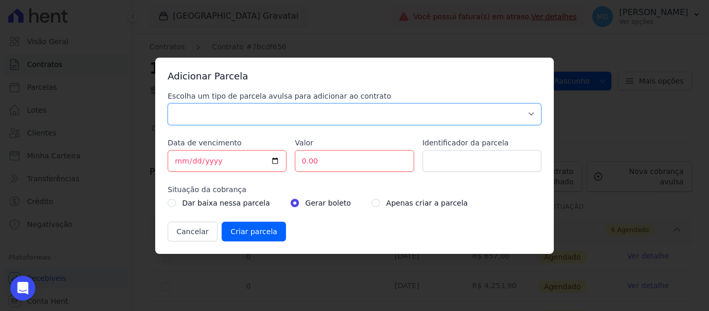
click at [218, 116] on select "Parcela Normal Sinal Caução Intercalada Chaves Pré Chaves Pós Chaves Taxas Quit…" at bounding box center [355, 114] width 374 height 22
select select "standard"
click at [168, 103] on select "Parcela Normal Sinal Caução Intercalada Chaves Pré Chaves Pós Chaves Taxas Quit…" at bounding box center [355, 114] width 374 height 22
click at [210, 157] on input "[DATE]" at bounding box center [227, 161] width 119 height 22
click at [184, 163] on input "[DATE]" at bounding box center [227, 161] width 119 height 22
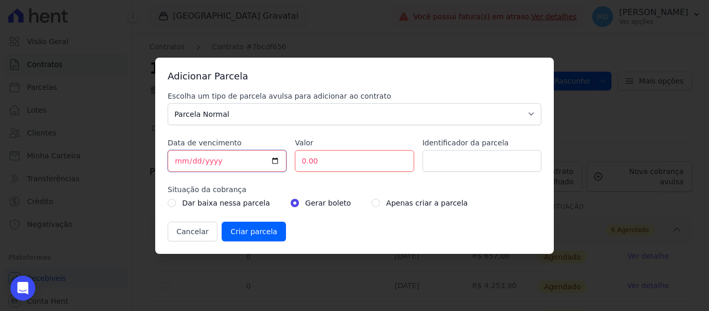
click at [185, 161] on input "[DATE]" at bounding box center [227, 161] width 119 height 22
click at [177, 163] on input "[DATE]" at bounding box center [227, 161] width 119 height 22
type input "[DATE]"
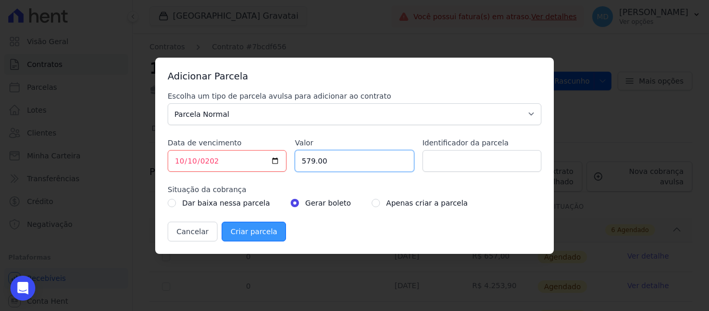
type input "579.00"
click at [261, 237] on input "Criar parcela" at bounding box center [254, 232] width 64 height 20
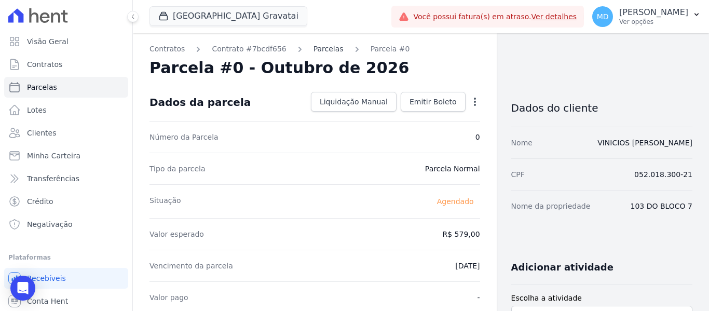
click at [318, 49] on link "Parcelas" at bounding box center [329, 49] width 30 height 11
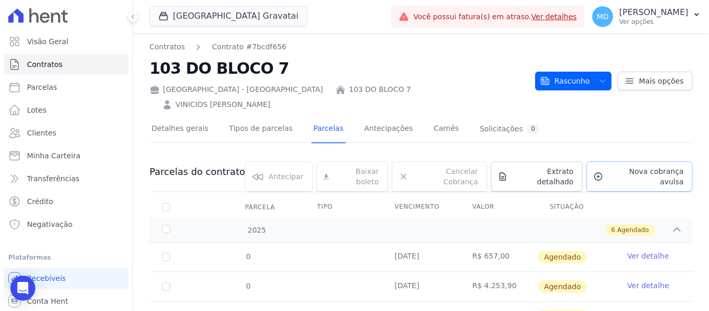
click at [607, 166] on span "Nova cobrança avulsa" at bounding box center [645, 176] width 76 height 21
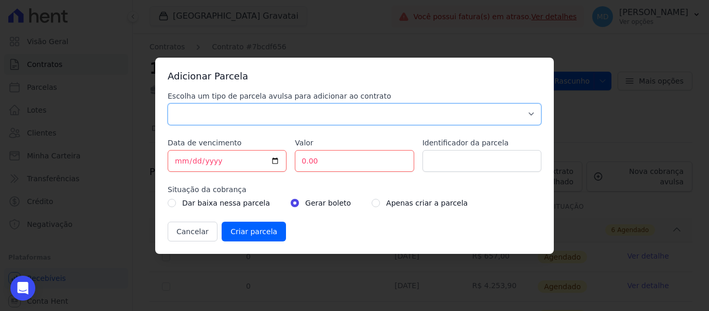
click at [200, 111] on select "Parcela Normal Sinal Caução Intercalada Chaves Pré Chaves Pós Chaves Taxas Quit…" at bounding box center [355, 114] width 374 height 22
select select "standard"
click at [168, 103] on select "Parcela Normal Sinal Caução Intercalada Chaves Pré Chaves Pós Chaves Taxas Quit…" at bounding box center [355, 114] width 374 height 22
click at [181, 158] on input "[DATE]" at bounding box center [227, 161] width 119 height 22
type input "[DATE]"
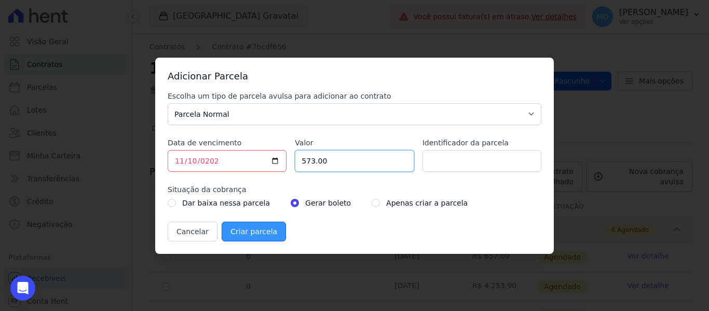
type input "573.00"
click at [260, 240] on input "Criar parcela" at bounding box center [254, 232] width 64 height 20
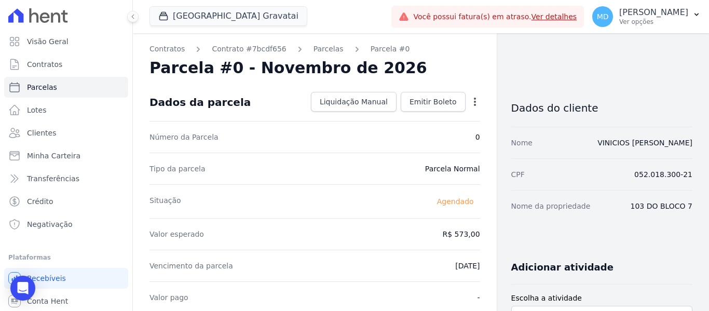
drag, startPoint x: 323, startPoint y: 50, endPoint x: 332, endPoint y: 52, distance: 8.5
click at [323, 50] on link "Parcelas" at bounding box center [329, 49] width 30 height 11
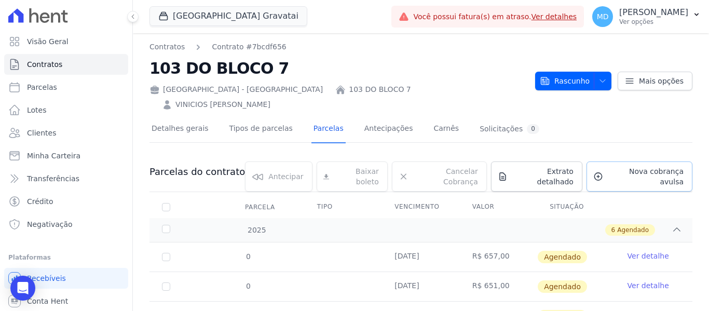
click at [617, 164] on link "Nova cobrança avulsa" at bounding box center [640, 176] width 106 height 30
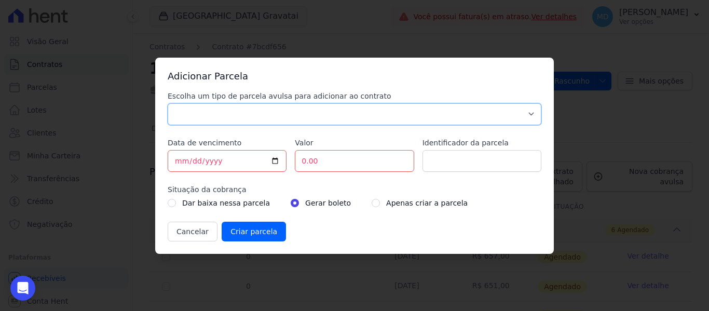
click at [221, 113] on select "Parcela Normal Sinal Caução Intercalada Chaves Pré Chaves Pós Chaves Taxas Quit…" at bounding box center [355, 114] width 374 height 22
select select "standard"
click at [168, 103] on select "Parcela Normal Sinal Caução Intercalada Chaves Pré Chaves Pós Chaves Taxas Quit…" at bounding box center [355, 114] width 374 height 22
click at [203, 156] on input "[DATE]" at bounding box center [227, 161] width 119 height 22
click at [178, 163] on input "[DATE]" at bounding box center [227, 161] width 119 height 22
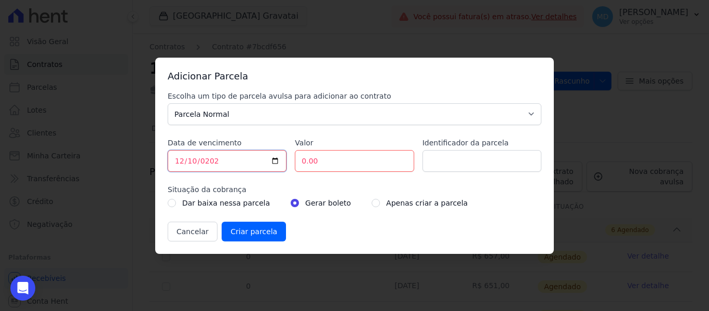
type input "[DATE]"
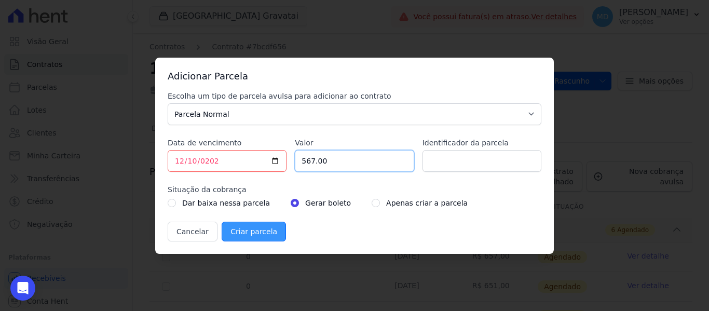
type input "567.00"
click at [243, 237] on input "Criar parcela" at bounding box center [254, 232] width 64 height 20
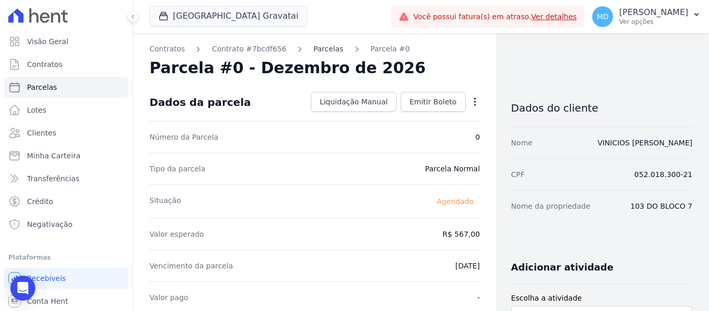
click at [315, 47] on link "Parcelas" at bounding box center [329, 49] width 30 height 11
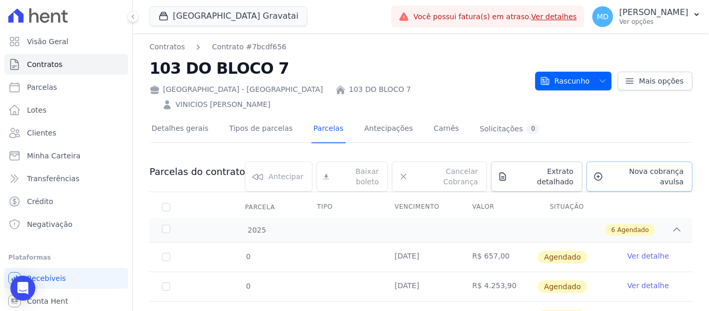
click at [656, 166] on span "Nova cobrança avulsa" at bounding box center [645, 176] width 76 height 21
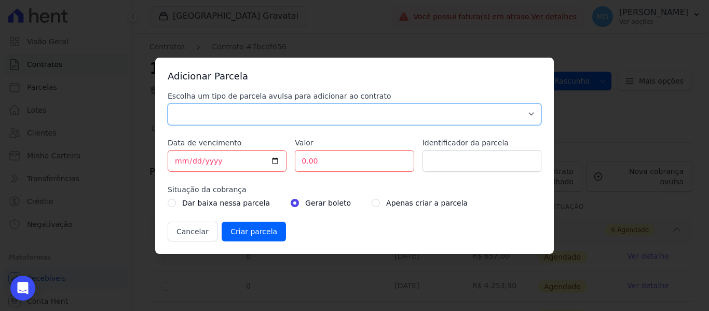
drag, startPoint x: 237, startPoint y: 113, endPoint x: 232, endPoint y: 125, distance: 13.0
click at [237, 113] on select "Parcela Normal Sinal Caução Intercalada Chaves Pré Chaves Pós Chaves Taxas Quit…" at bounding box center [355, 114] width 374 height 22
select select "interleaved"
click at [168, 103] on select "Parcela Normal Sinal Caução Intercalada Chaves Pré Chaves Pós Chaves Taxas Quit…" at bounding box center [355, 114] width 374 height 22
click at [180, 161] on input "[DATE]" at bounding box center [227, 161] width 119 height 22
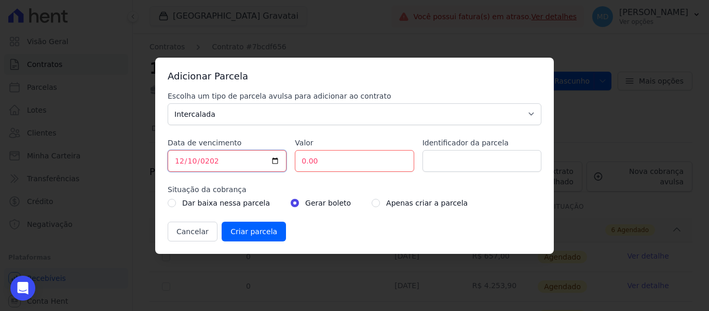
type input "[DATE]"
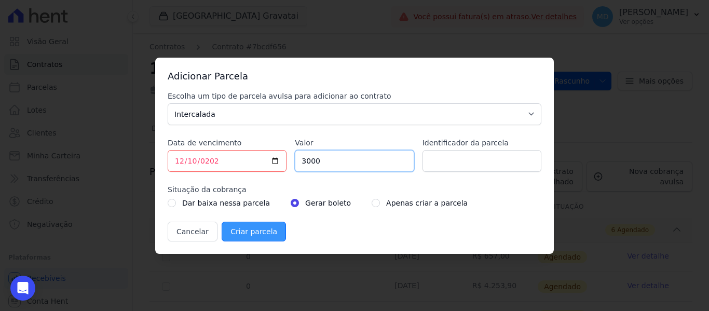
type input "3000"
click at [240, 228] on input "Criar parcela" at bounding box center [254, 232] width 64 height 20
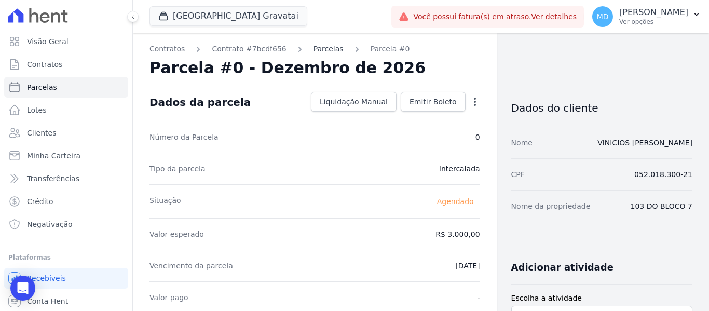
click at [317, 53] on link "Parcelas" at bounding box center [329, 49] width 30 height 11
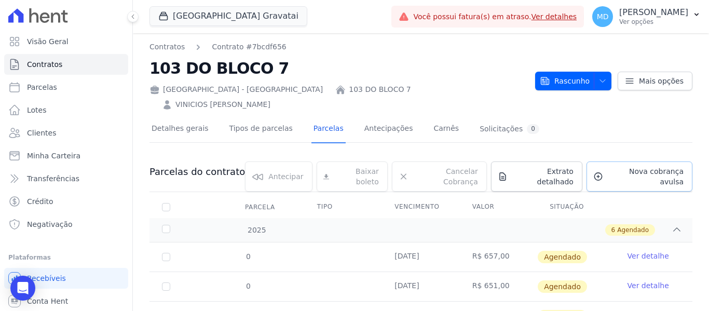
click at [617, 166] on span "Nova cobrança avulsa" at bounding box center [645, 176] width 76 height 21
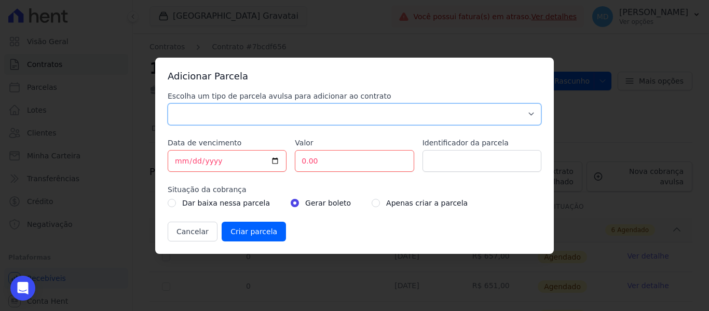
click at [190, 116] on select "Parcela Normal Sinal Caução Intercalada Chaves Pré Chaves Pós Chaves Taxas Quit…" at bounding box center [355, 114] width 374 height 22
select select "standard"
click at [168, 103] on select "Parcela Normal Sinal Caução Intercalada Chaves Pré Chaves Pós Chaves Taxas Quit…" at bounding box center [355, 114] width 374 height 22
click at [181, 159] on input "[DATE]" at bounding box center [227, 161] width 119 height 22
type input "[DATE]"
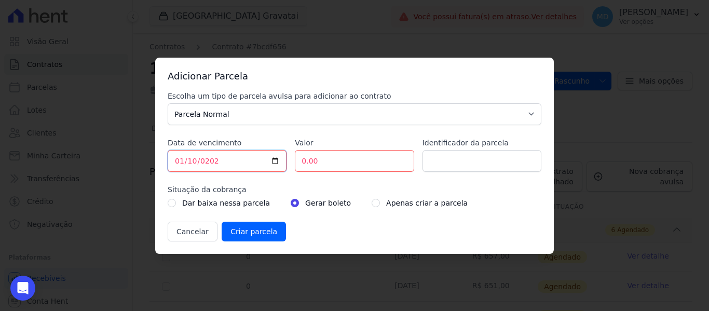
type input "[DATE]"
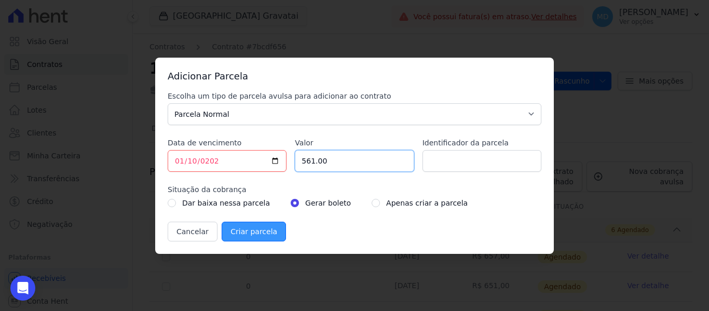
type input "561.00"
click at [253, 234] on input "Criar parcela" at bounding box center [254, 232] width 64 height 20
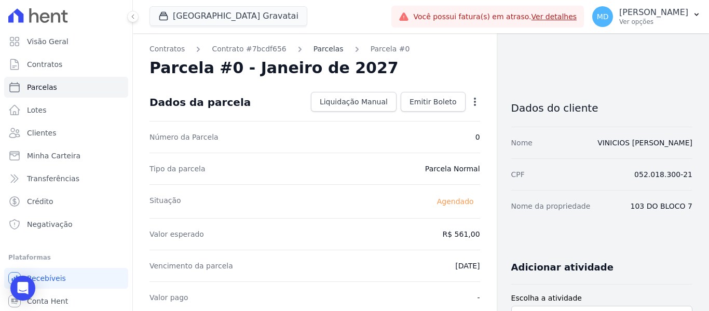
click at [316, 52] on link "Parcelas" at bounding box center [329, 49] width 30 height 11
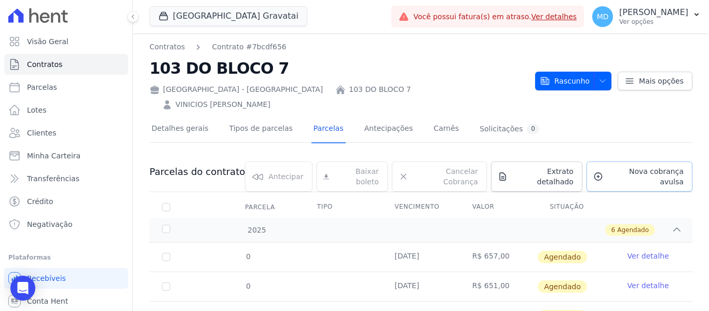
click at [645, 164] on link "Nova cobrança avulsa" at bounding box center [640, 176] width 106 height 30
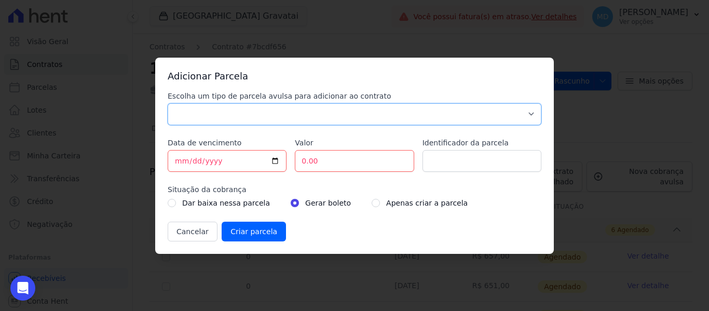
drag, startPoint x: 194, startPoint y: 113, endPoint x: 195, endPoint y: 125, distance: 11.5
click at [194, 113] on select "Parcela Normal Sinal Caução Intercalada Chaves Pré Chaves Pós Chaves Taxas Quit…" at bounding box center [355, 114] width 374 height 22
select select "standard"
click at [168, 103] on select "Parcela Normal Sinal Caução Intercalada Chaves Pré Chaves Pós Chaves Taxas Quit…" at bounding box center [355, 114] width 374 height 22
click at [175, 160] on input "[DATE]" at bounding box center [227, 161] width 119 height 22
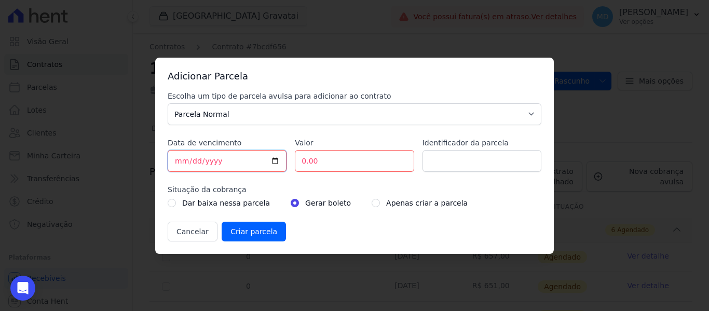
type input "[DATE]"
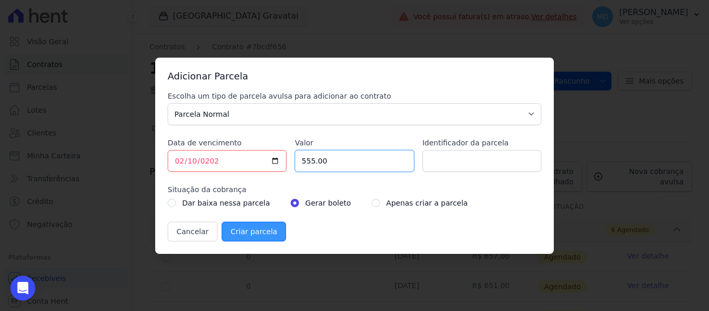
type input "555.00"
click at [233, 238] on input "Criar parcela" at bounding box center [254, 232] width 64 height 20
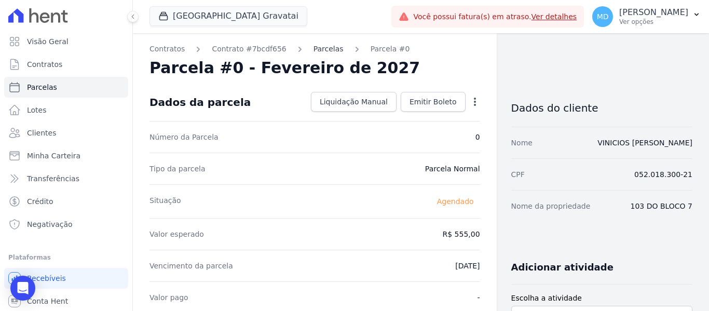
click at [314, 46] on link "Parcelas" at bounding box center [329, 49] width 30 height 11
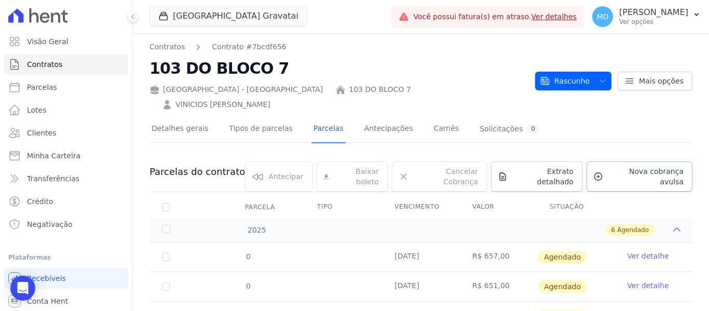
click at [645, 166] on span "Nova cobrança avulsa" at bounding box center [645, 176] width 76 height 21
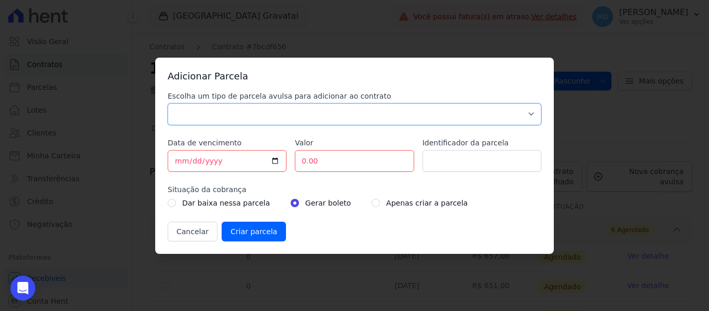
drag, startPoint x: 241, startPoint y: 117, endPoint x: 241, endPoint y: 122, distance: 5.2
click at [241, 117] on select "Parcela Normal Sinal Caução Intercalada Chaves Pré Chaves Pós Chaves Taxas Quit…" at bounding box center [355, 114] width 374 height 22
select select "standard"
click at [168, 103] on select "Parcela Normal Sinal Caução Intercalada Chaves Pré Chaves Pós Chaves Taxas Quit…" at bounding box center [355, 114] width 374 height 22
click at [179, 160] on input "[DATE]" at bounding box center [227, 161] width 119 height 22
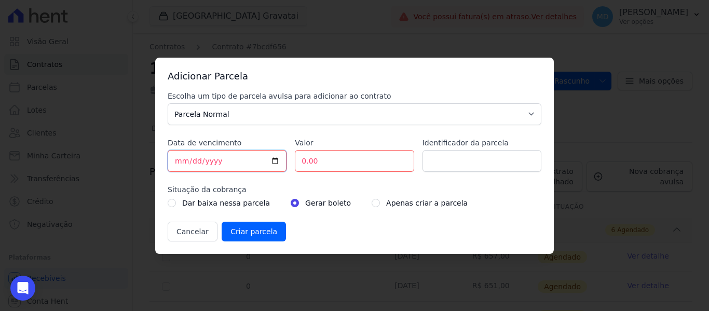
type input "[DATE]"
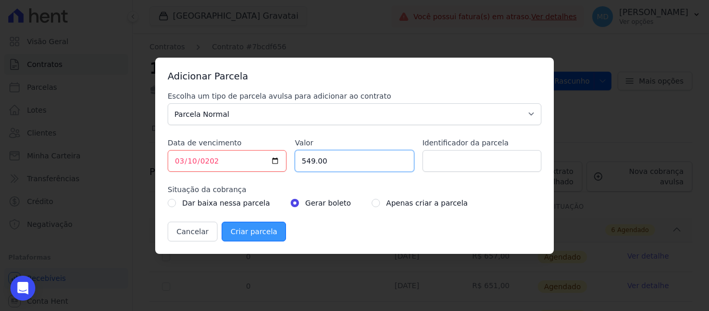
type input "549.00"
click at [234, 236] on input "Criar parcela" at bounding box center [254, 232] width 64 height 20
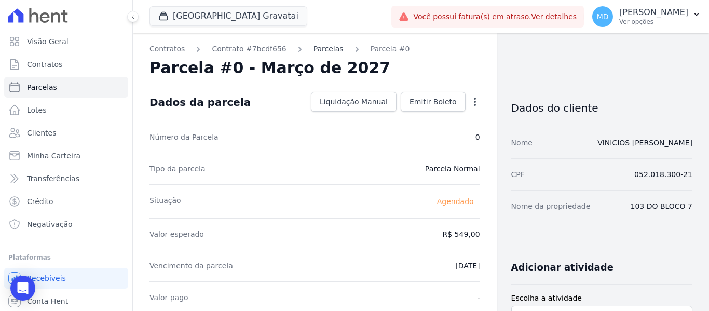
click at [314, 47] on link "Parcelas" at bounding box center [329, 49] width 30 height 11
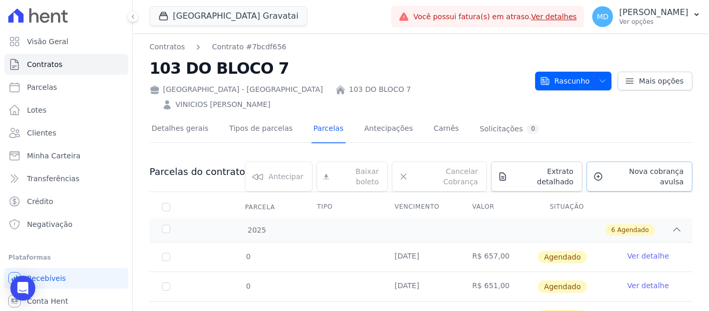
click at [625, 166] on span "Nova cobrança avulsa" at bounding box center [645, 176] width 76 height 21
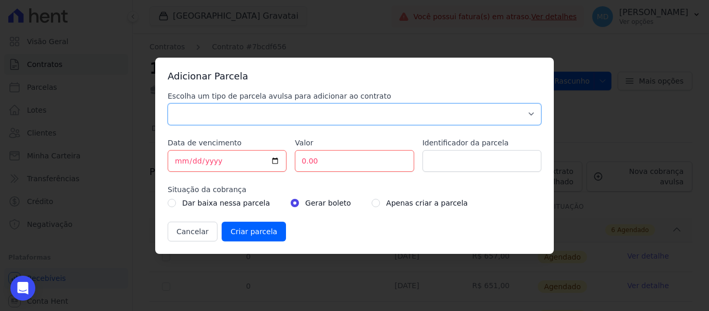
click at [187, 105] on select "Parcela Normal Sinal Caução Intercalada Chaves Pré Chaves Pós Chaves Taxas Quit…" at bounding box center [355, 114] width 374 height 22
select select "standard"
click at [168, 103] on select "Parcela Normal Sinal Caução Intercalada Chaves Pré Chaves Pós Chaves Taxas Quit…" at bounding box center [355, 114] width 374 height 22
click at [193, 157] on input "[DATE]" at bounding box center [227, 161] width 119 height 22
click at [183, 161] on input "[DATE]" at bounding box center [227, 161] width 119 height 22
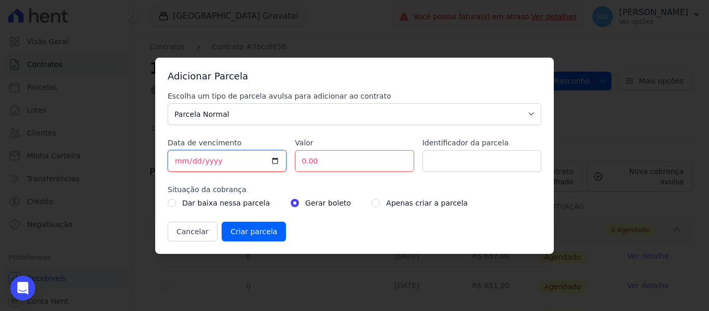
type input "[DATE]"
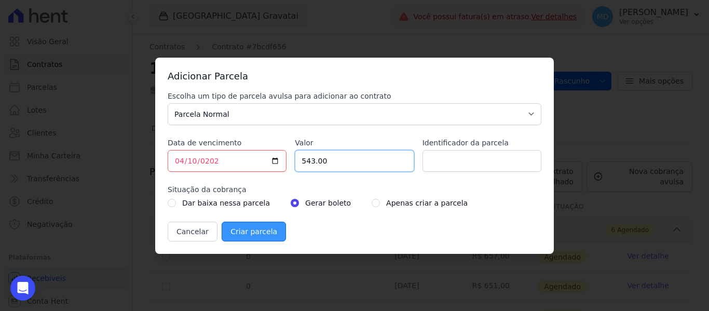
type input "543.00"
click at [240, 232] on input "Criar parcela" at bounding box center [254, 232] width 64 height 20
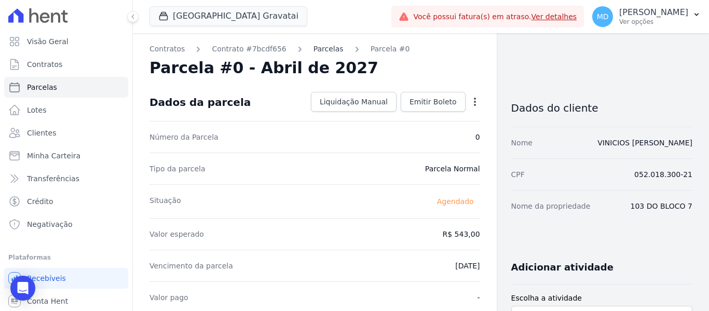
drag, startPoint x: 310, startPoint y: 52, endPoint x: 316, endPoint y: 53, distance: 5.9
click at [314, 52] on link "Parcelas" at bounding box center [329, 49] width 30 height 11
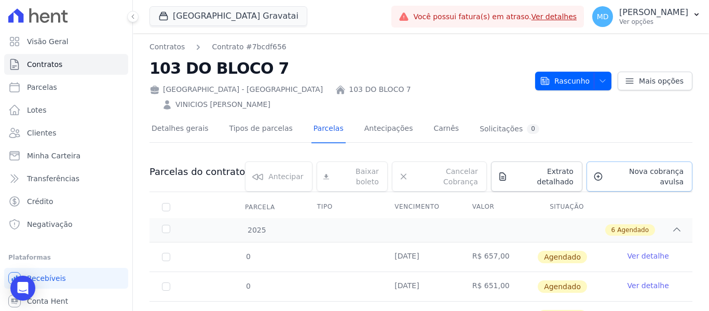
click at [642, 166] on span "Nova cobrança avulsa" at bounding box center [645, 176] width 76 height 21
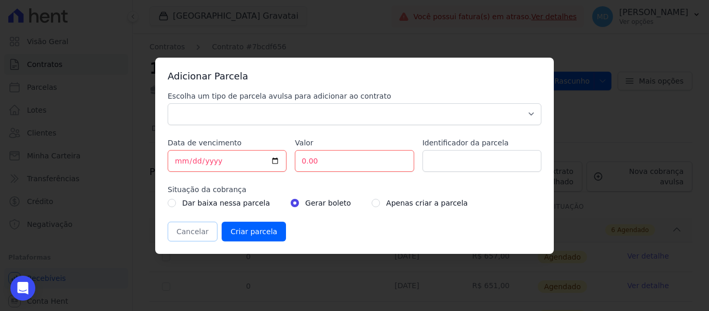
click at [187, 224] on button "Cancelar" at bounding box center [193, 232] width 50 height 20
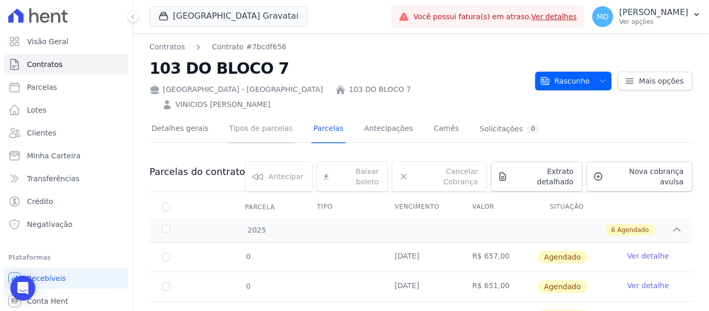
click at [248, 116] on link "Tipos de parcelas" at bounding box center [260, 130] width 67 height 28
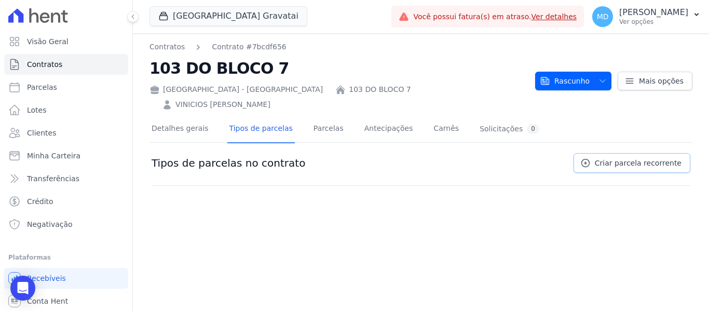
click at [632, 153] on link "Criar parcela recorrente" at bounding box center [632, 163] width 117 height 20
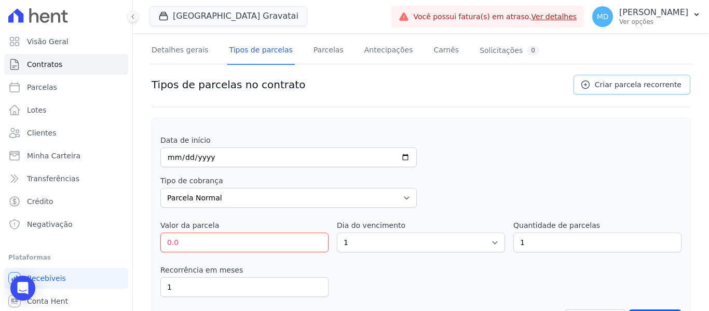
scroll to position [107, 0]
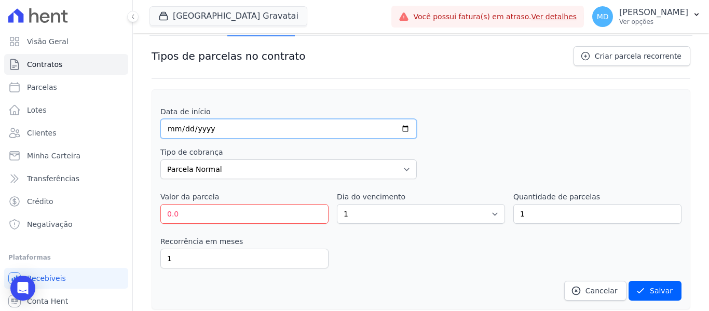
click at [176, 119] on input "date" at bounding box center [288, 129] width 256 height 20
type input "[DATE]"
drag, startPoint x: 189, startPoint y: 204, endPoint x: 145, endPoint y: 205, distance: 44.2
click at [145, 205] on div "Contratos Contrato #7bcdf656 103 DO BLOCO 7 [GEOGRAPHIC_DATA] - [GEOGRAPHIC_DAT…" at bounding box center [421, 126] width 576 height 400
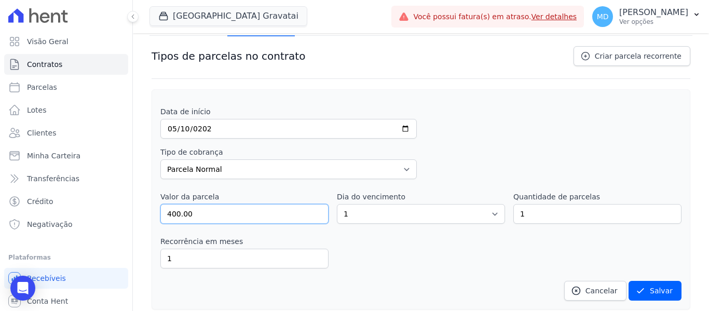
type input "400.00"
click at [408, 204] on select "1 2 3 4 5 6 7 8 9 10 11 12 13 14 15 16 17 18 19 20 21 22 23 24 25 26 27 28 29 3…" at bounding box center [421, 214] width 168 height 20
select select "10"
click at [337, 204] on select "1 2 3 4 5 6 7 8 9 10 11 12 13 14 15 16 17 18 19 20 21 22 23 24 25 26 27 28 29 3…" at bounding box center [421, 214] width 168 height 20
click at [556, 204] on input "1" at bounding box center [598, 214] width 168 height 20
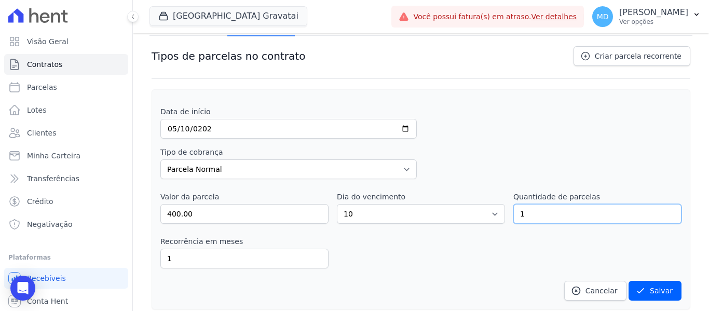
click at [553, 204] on input "1" at bounding box center [598, 214] width 168 height 20
drag, startPoint x: 553, startPoint y: 199, endPoint x: 481, endPoint y: 200, distance: 72.2
click at [481, 200] on div "Valor da parcela 400.00 Dia do vencimento 1 2 3 4 5 6 7 8 9 10 11 12 13 14 15 1…" at bounding box center [420, 208] width 521 height 32
type input "94"
click at [647, 265] on div "Data de início [DATE] Tipo de cobrança Parcela Normal Entrada Sinal Intercalada…" at bounding box center [420, 203] width 521 height 194
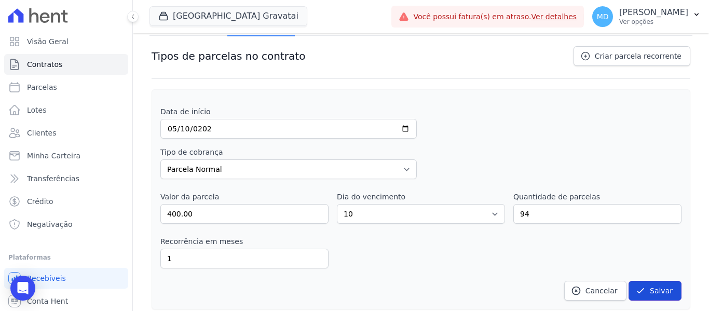
click at [650, 281] on button "Salvar" at bounding box center [655, 291] width 53 height 20
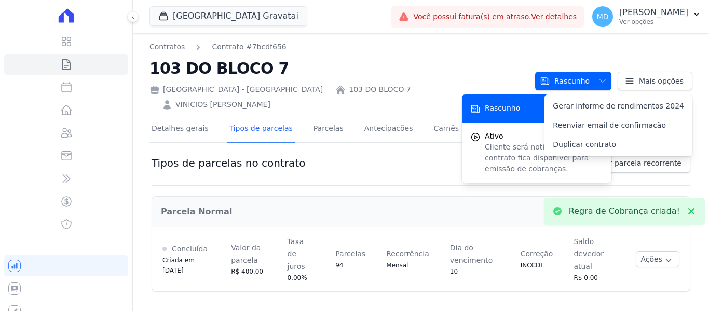
scroll to position [0, 0]
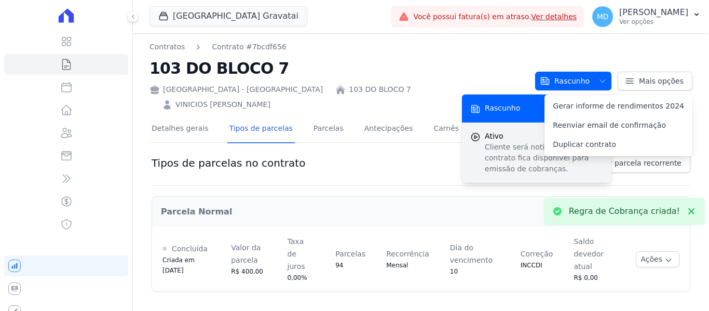
click at [497, 142] on p "Cliente será notificado e o contrato fica disponível para emissão de cobranças." at bounding box center [544, 158] width 118 height 33
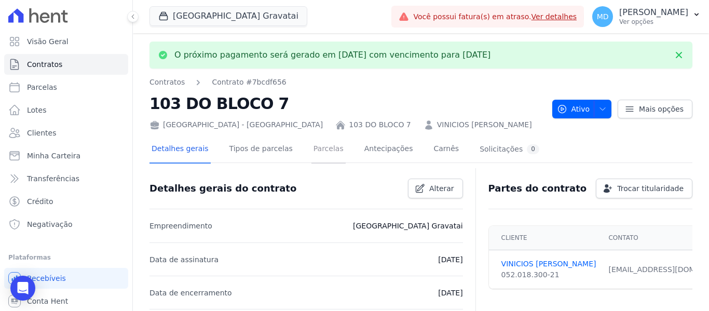
click at [312, 148] on link "Parcelas" at bounding box center [329, 150] width 34 height 28
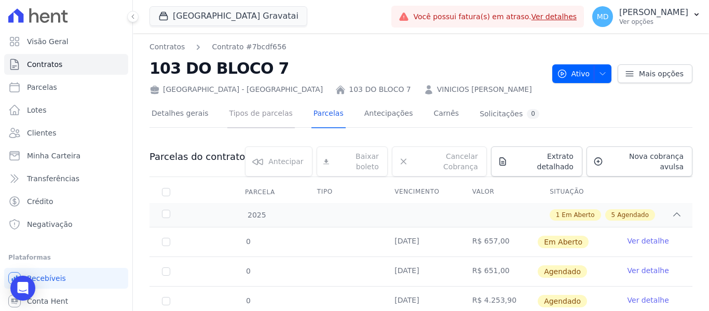
click at [244, 111] on link "Tipos de parcelas" at bounding box center [260, 115] width 67 height 28
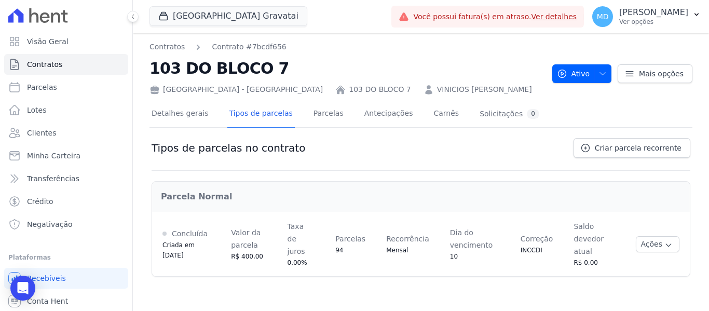
click at [391, 282] on div "Contratos Contrato #7bcdf656 103 DO BLOCO 7 [GEOGRAPHIC_DATA] - [GEOGRAPHIC_DAT…" at bounding box center [421, 172] width 576 height 278
click at [650, 238] on button "Ações" at bounding box center [658, 244] width 44 height 16
click at [322, 113] on link "Parcelas" at bounding box center [329, 115] width 34 height 28
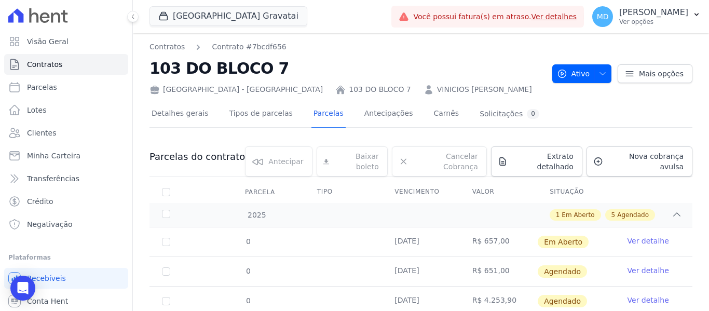
scroll to position [165, 0]
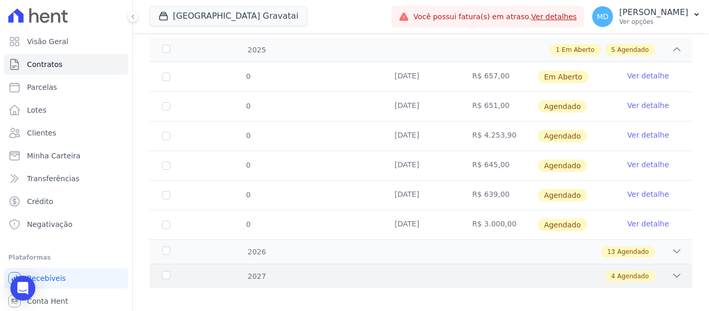
click at [456, 271] on div "4 Agendado" at bounding box center [447, 276] width 469 height 11
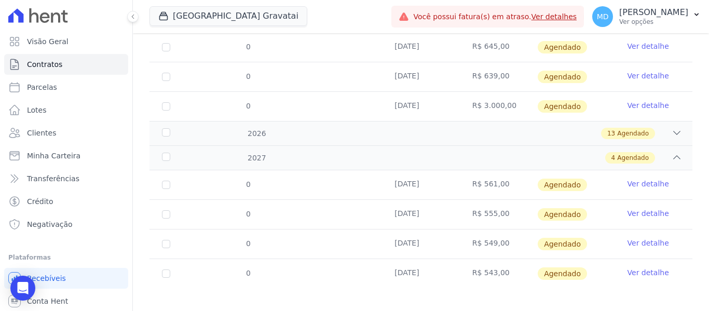
click at [484, 152] on div "4 Agendado" at bounding box center [447, 157] width 469 height 11
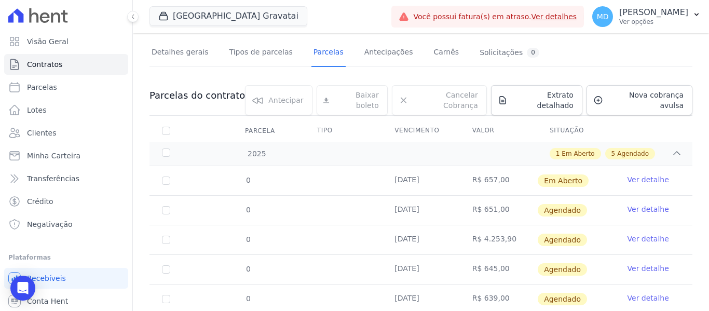
scroll to position [0, 0]
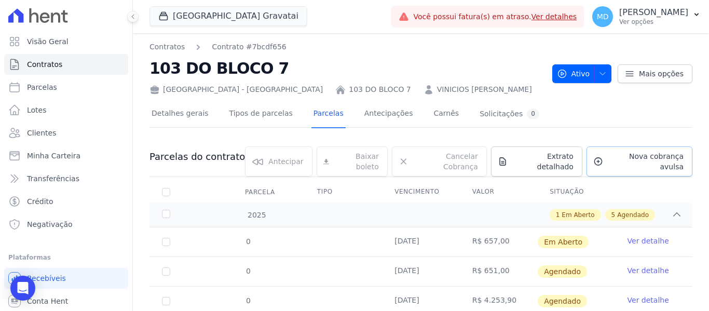
click at [645, 161] on span "Nova cobrança avulsa" at bounding box center [645, 161] width 76 height 21
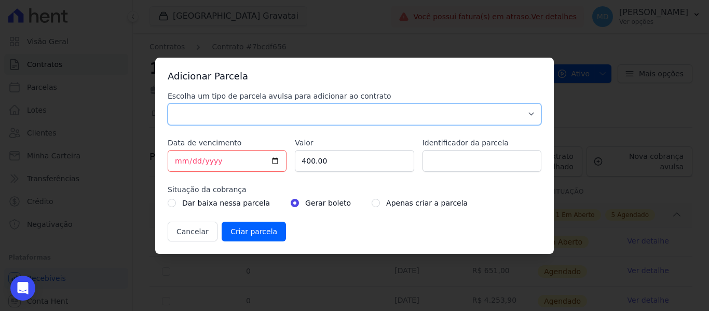
click at [253, 118] on select "Parcela Normal Sinal Caução Intercalada Chaves Pré Chaves Pós Chaves Taxas Quit…" at bounding box center [355, 114] width 374 height 22
select select "down_payment"
click at [168, 103] on select "Parcela Normal Sinal Caução Intercalada Chaves Pré Chaves Pós Chaves Taxas Quit…" at bounding box center [355, 114] width 374 height 22
click at [181, 158] on input "[DATE]" at bounding box center [227, 161] width 119 height 22
click at [302, 169] on div "Escolha um tipo de parcela avulsa para adicionar ao contrato Parcela Normal Sin…" at bounding box center [355, 166] width 374 height 151
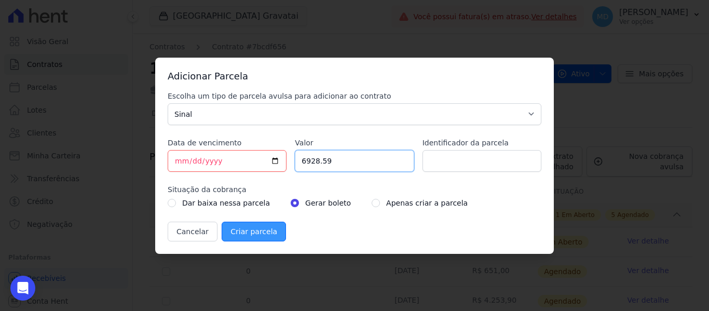
type input "6928.59"
click at [247, 233] on input "Criar parcela" at bounding box center [254, 232] width 64 height 20
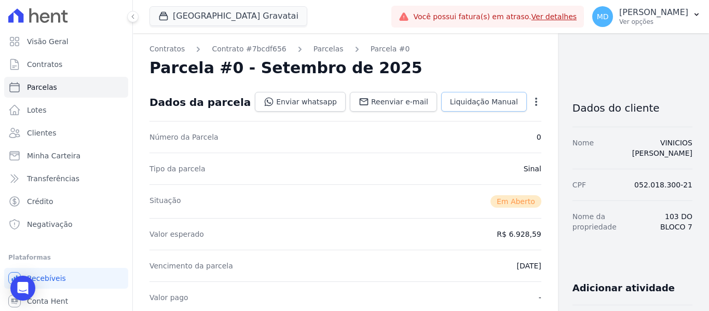
click at [473, 102] on span "Liquidação Manual" at bounding box center [484, 102] width 68 height 10
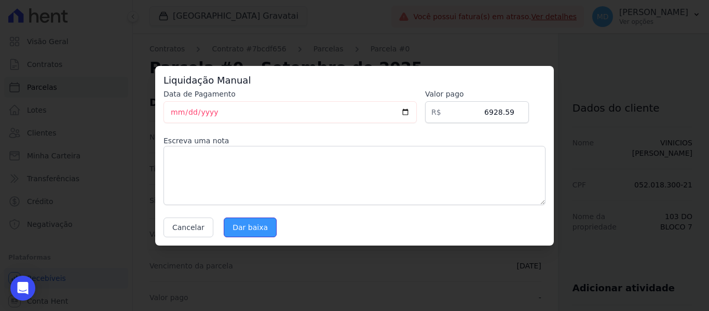
click at [255, 231] on input "Dar baixa" at bounding box center [250, 228] width 53 height 20
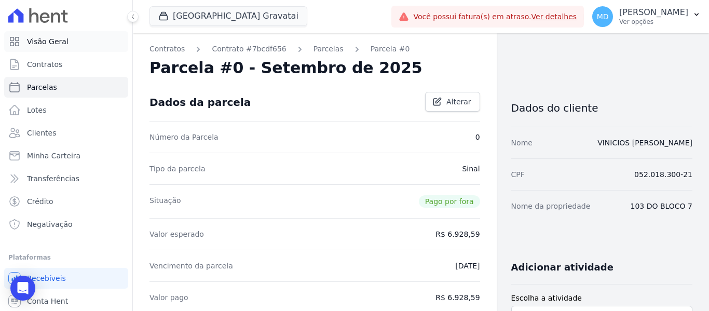
click at [63, 49] on link "Visão Geral" at bounding box center [66, 41] width 124 height 21
